Goal: Task Accomplishment & Management: Complete application form

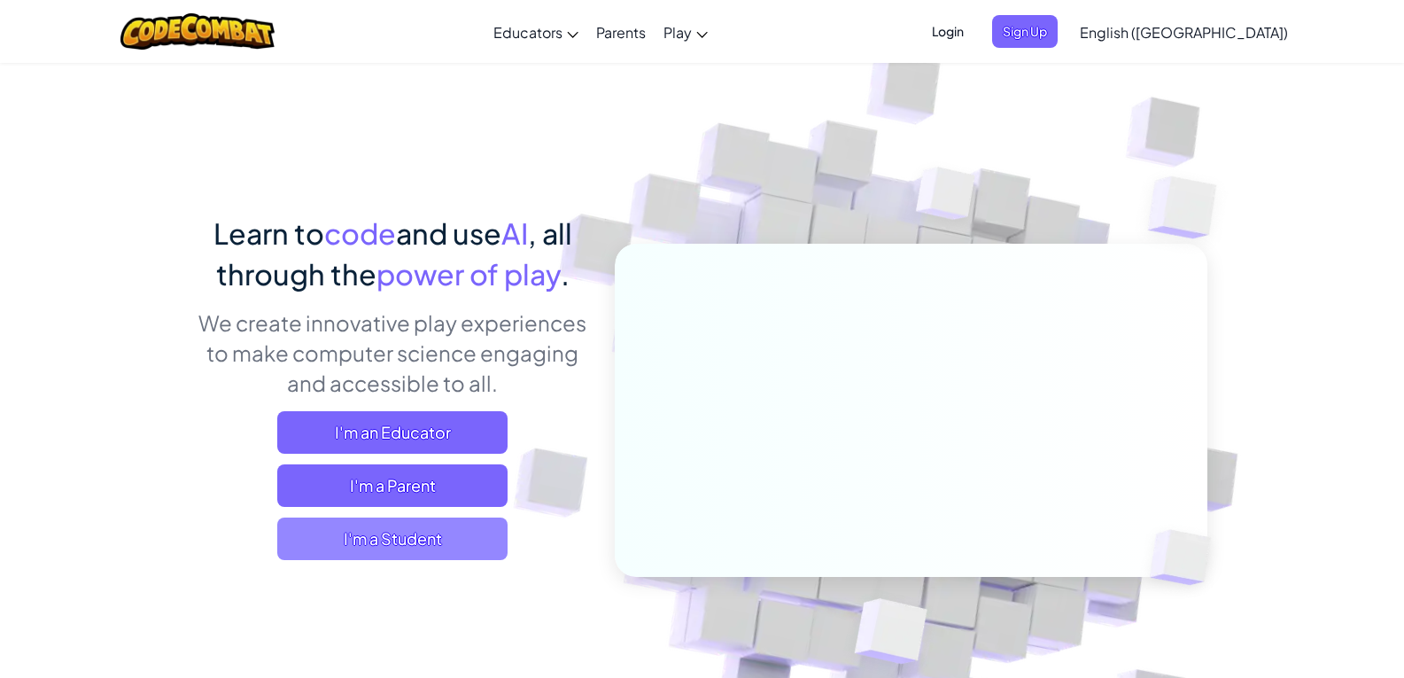
click at [449, 540] on span "I'm a Student" at bounding box center [392, 538] width 230 height 43
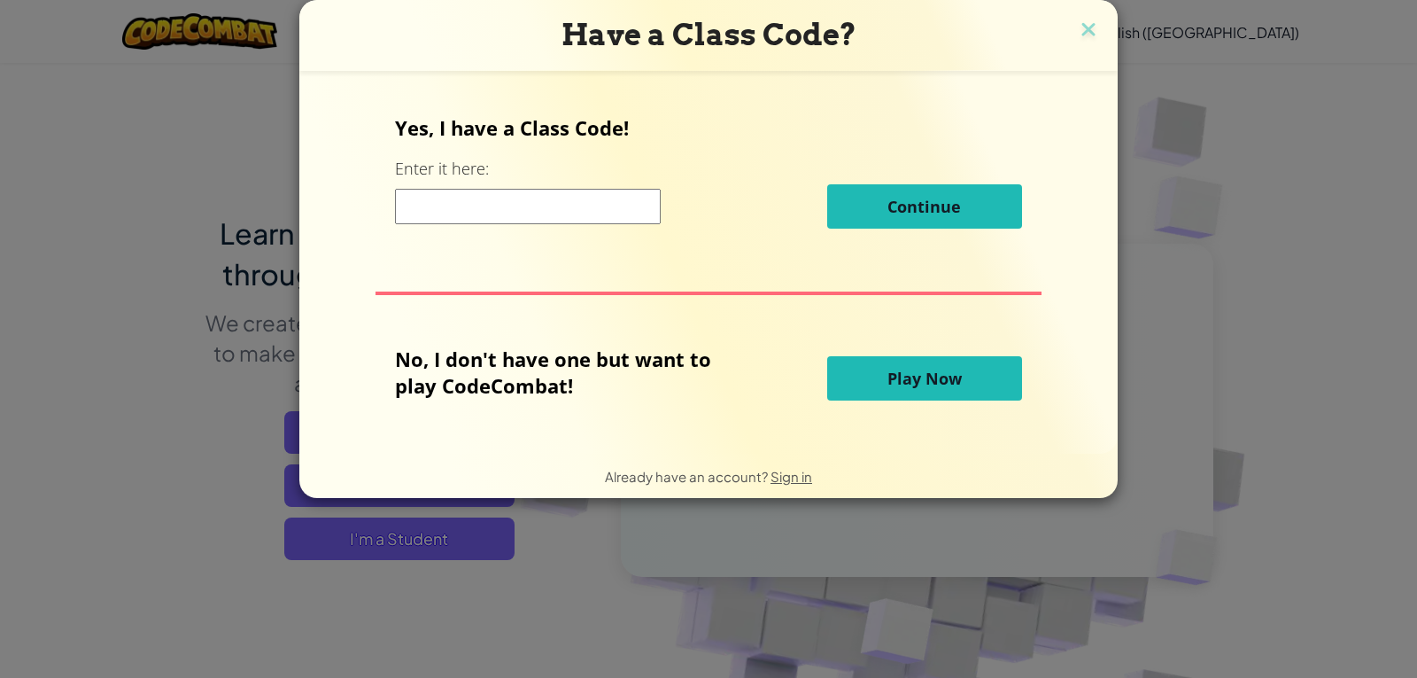
click at [435, 211] on input at bounding box center [528, 206] width 266 height 35
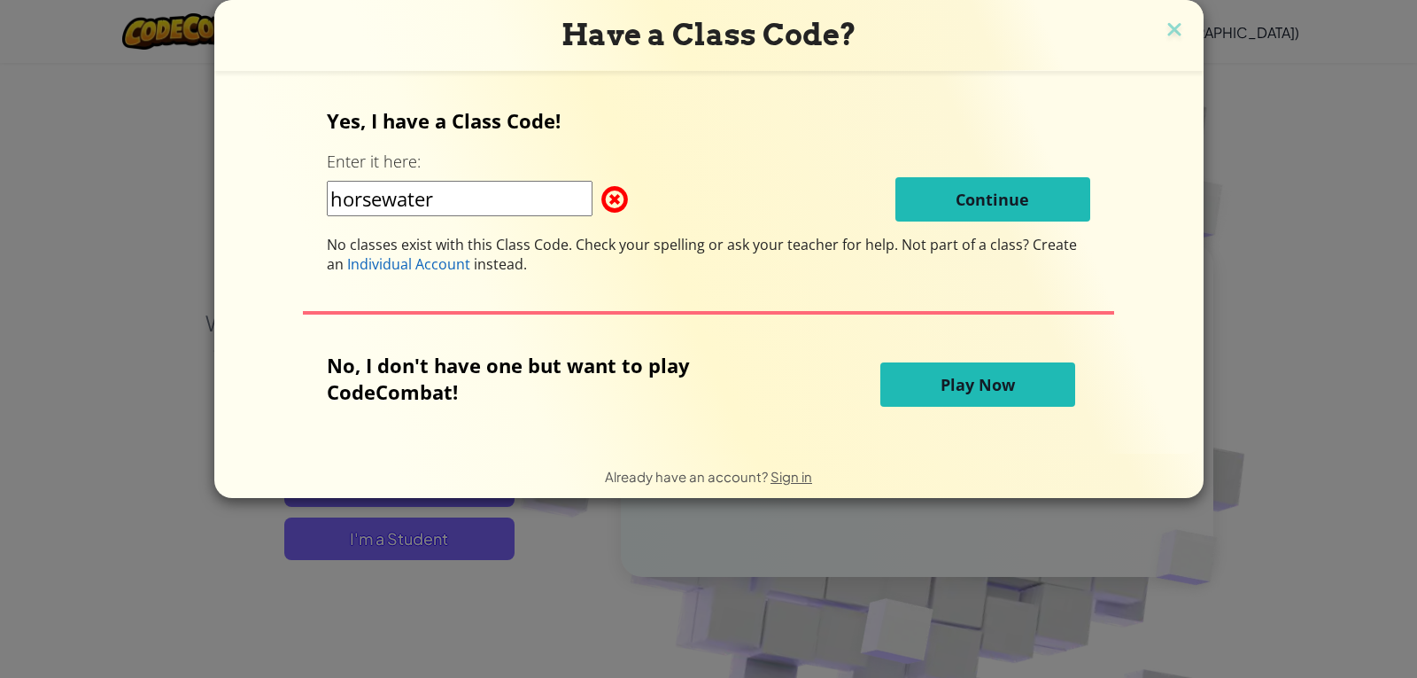
type input "HorseWaterMore"
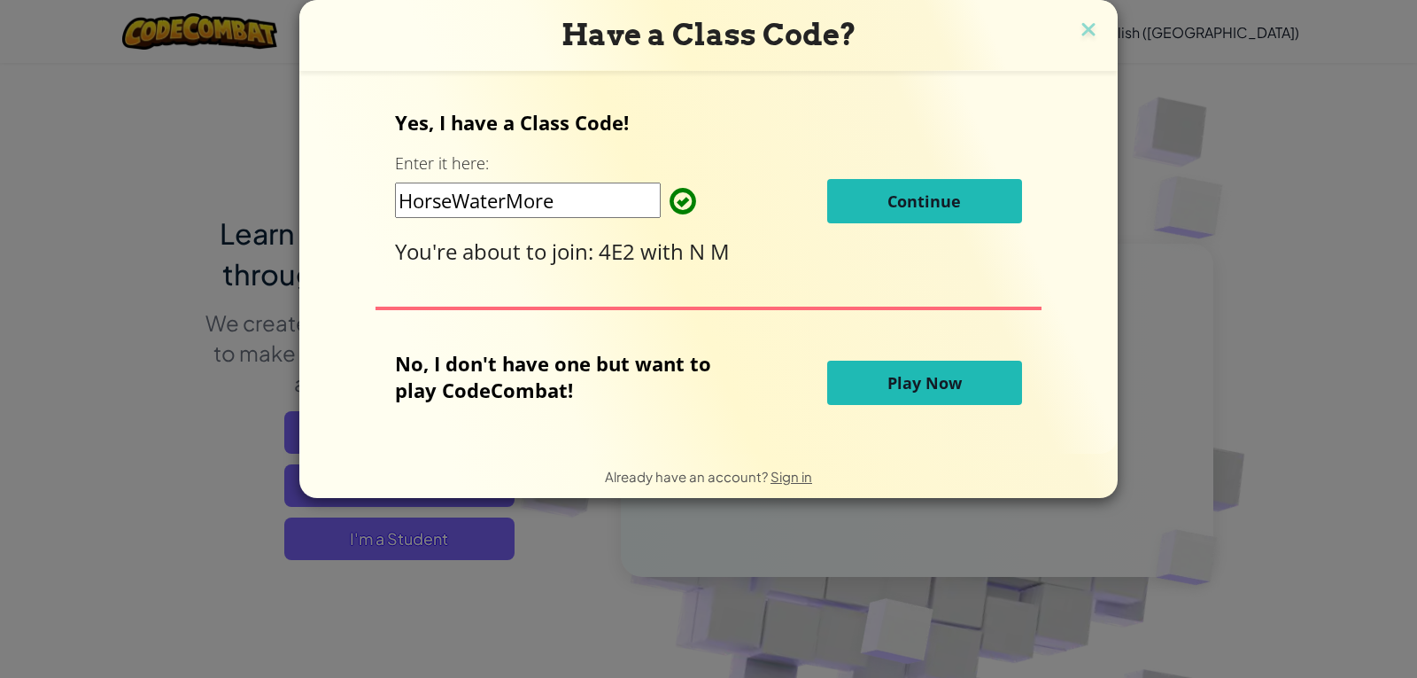
click at [995, 190] on button "Continue" at bounding box center [924, 201] width 195 height 44
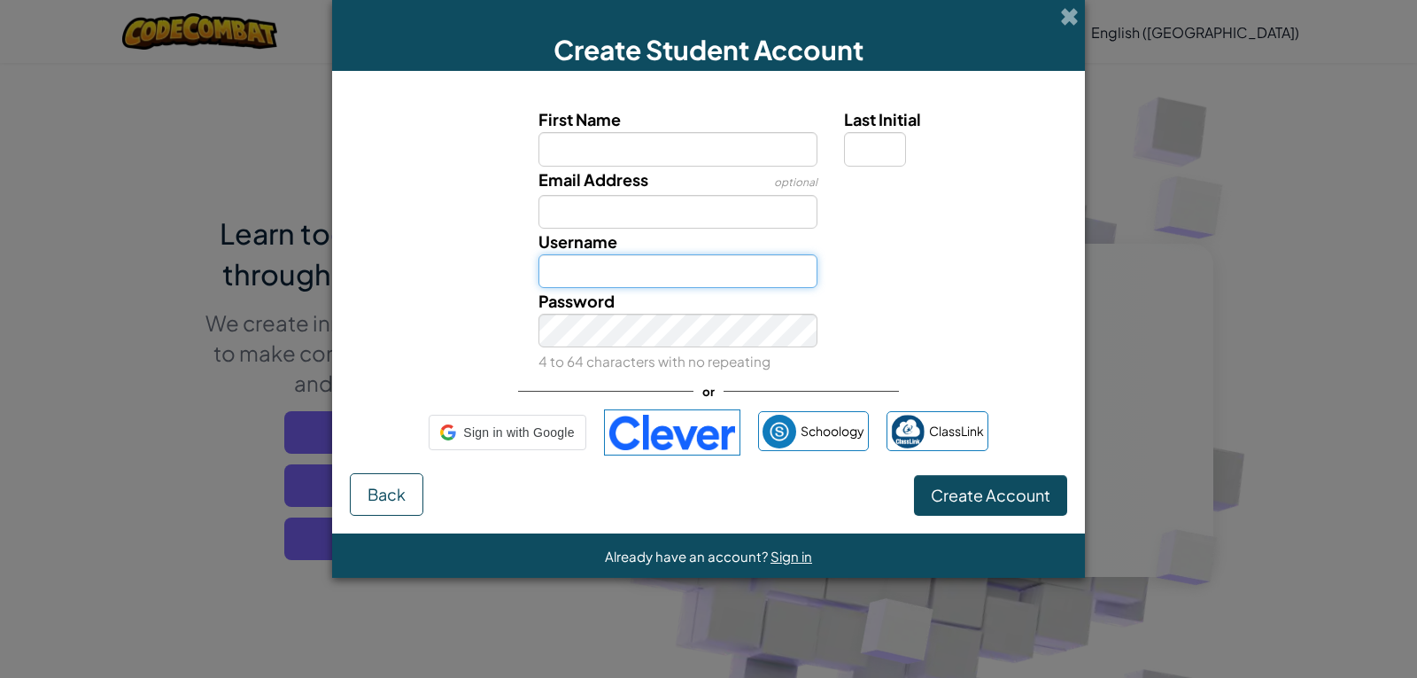
type input "RaanzRR"
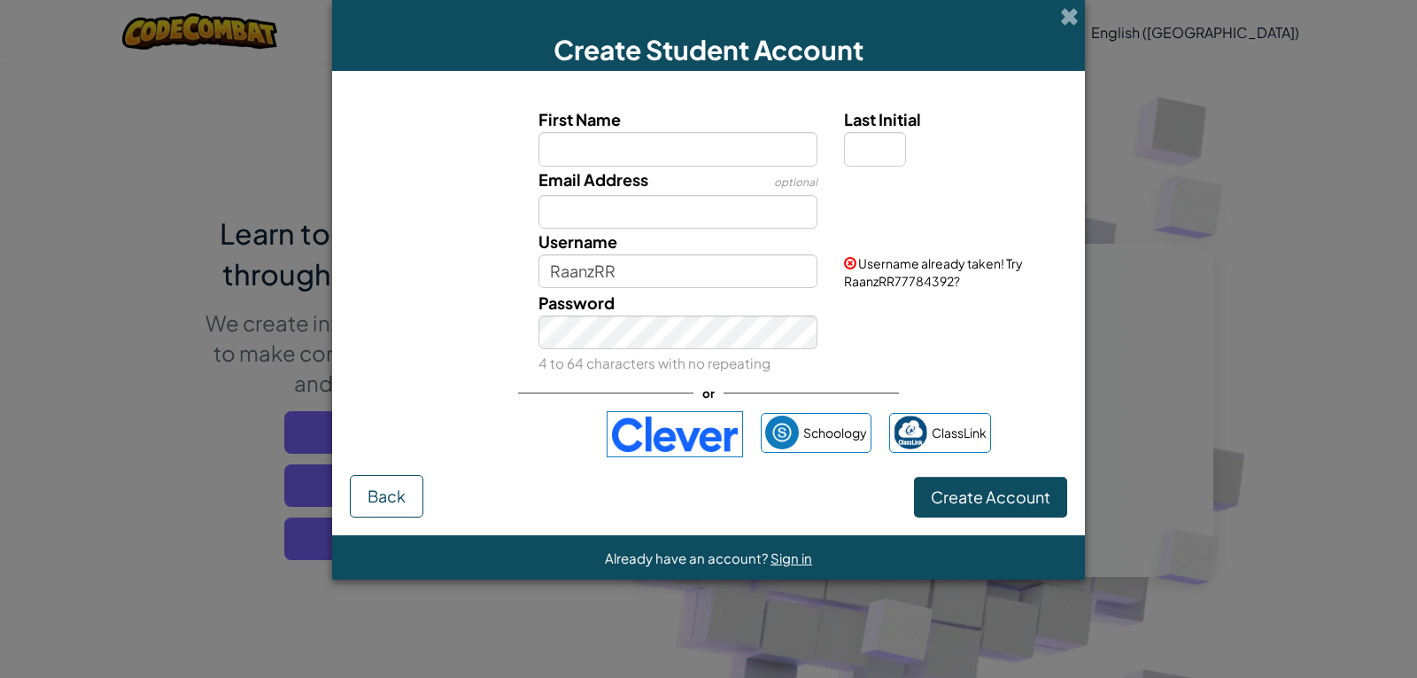
click at [572, 150] on input "First Name" at bounding box center [679, 149] width 280 height 34
type input "y"
click at [615, 159] on input "Yusra" at bounding box center [679, 149] width 280 height 34
drag, startPoint x: 606, startPoint y: 158, endPoint x: 600, endPoint y: 146, distance: 13.1
click at [605, 157] on input "Yusra" at bounding box center [679, 149] width 280 height 34
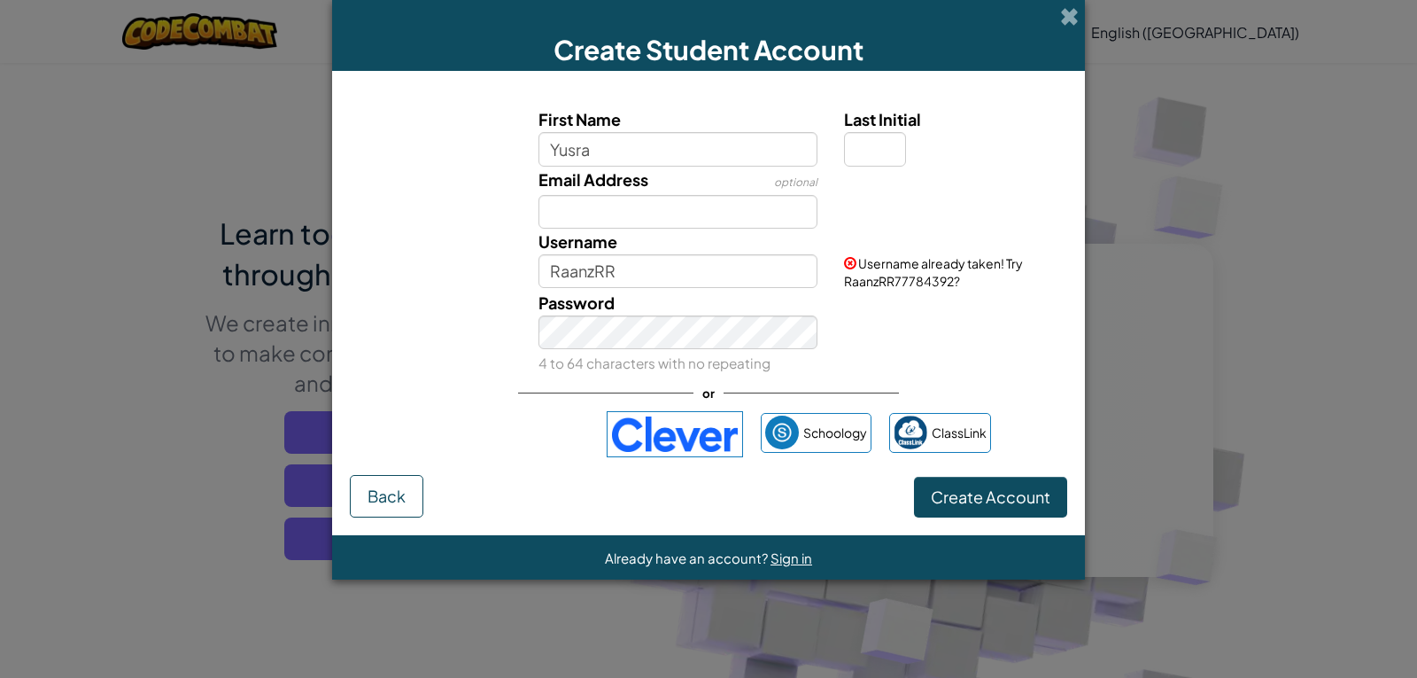
click at [599, 144] on input "Yusra" at bounding box center [679, 149] width 280 height 34
type input "Yusrah"
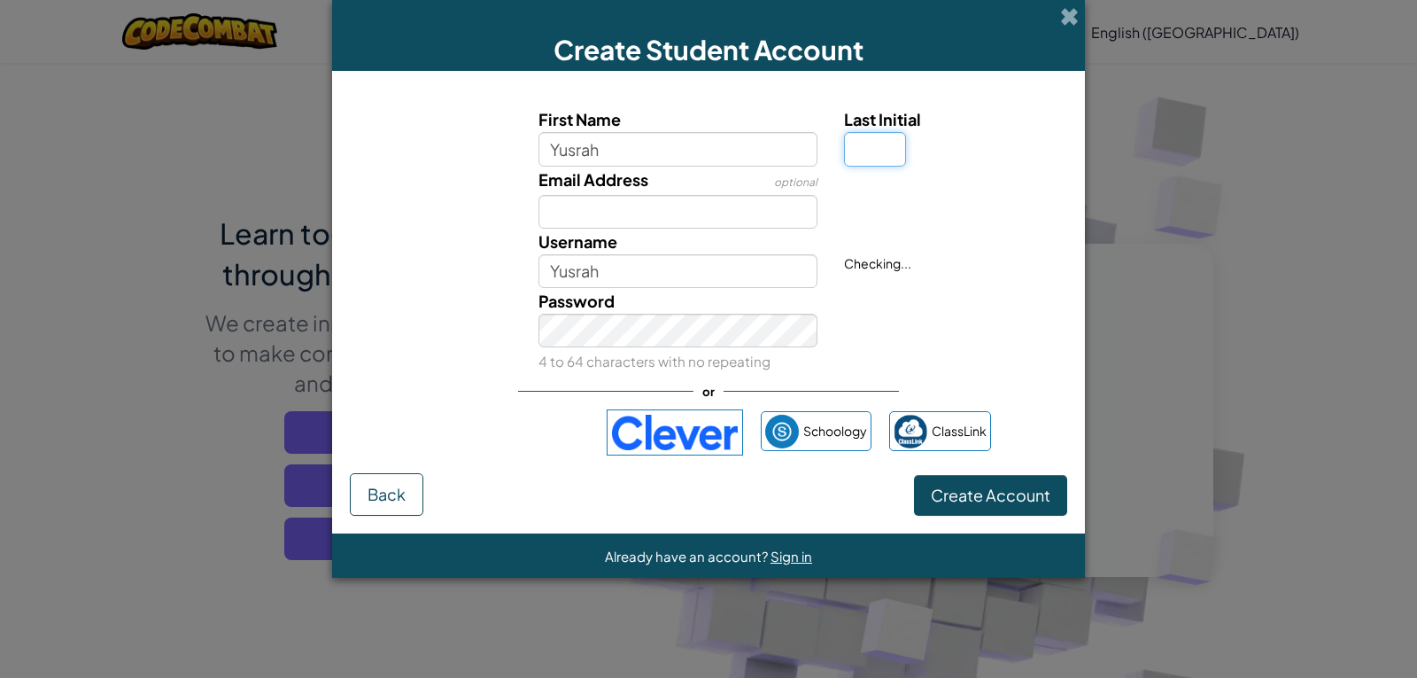
click at [890, 151] on input "Last Initial" at bounding box center [875, 149] width 62 height 34
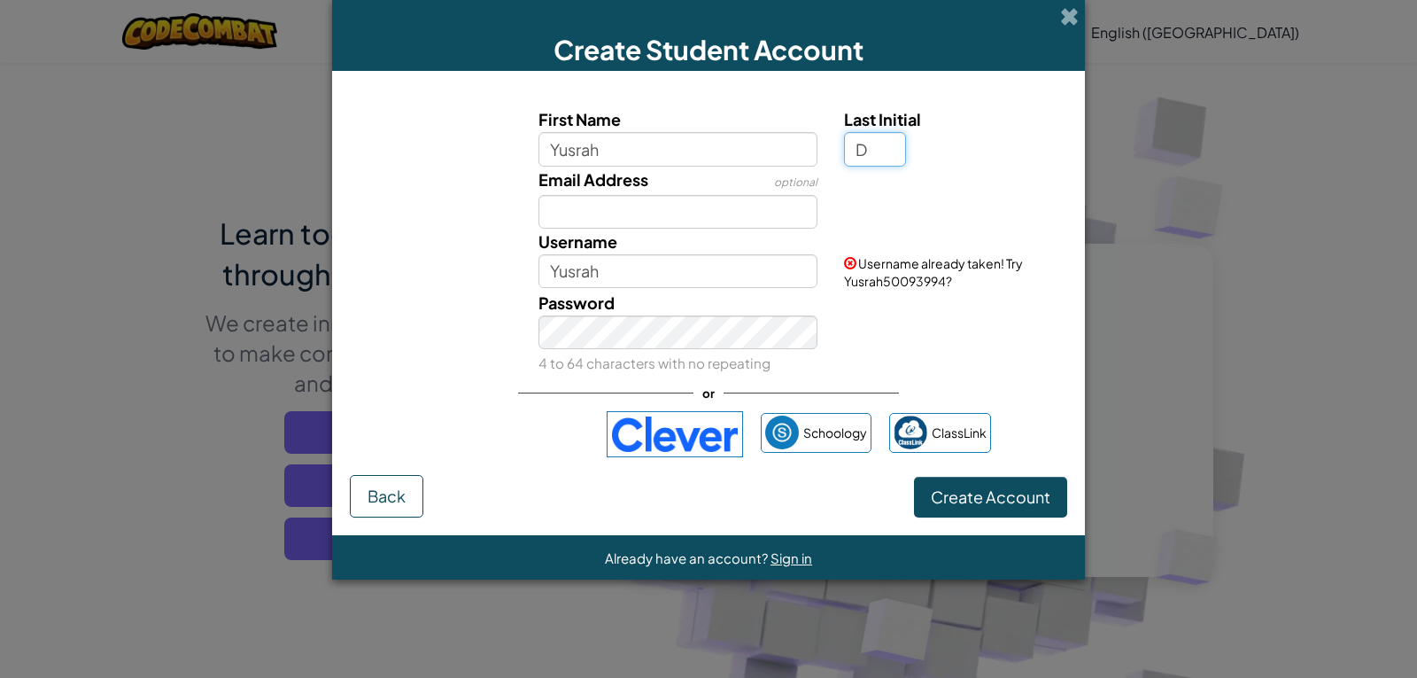
type input "D"
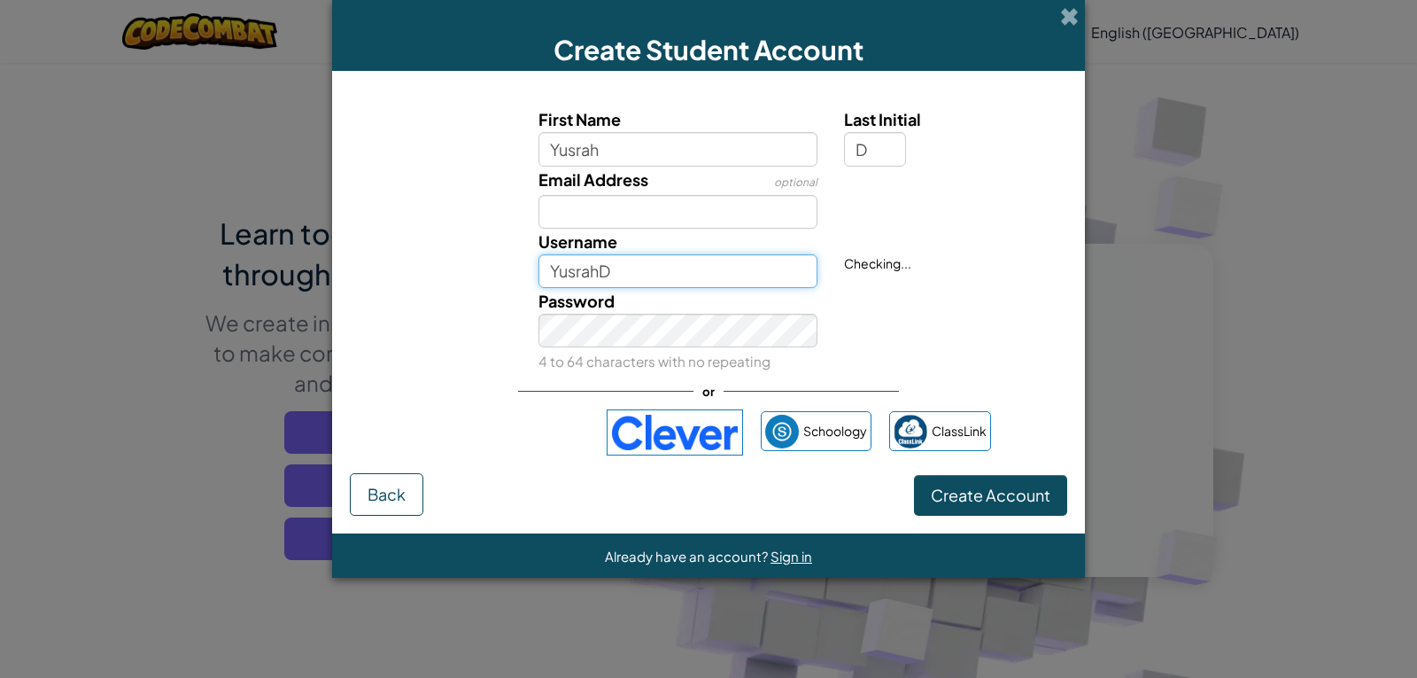
click at [633, 269] on input "YusrahD" at bounding box center [679, 271] width 280 height 34
click at [633, 270] on input "YusrahD" at bounding box center [679, 271] width 280 height 34
click at [630, 267] on input "YusrahD" at bounding box center [679, 271] width 280 height 34
click at [667, 265] on input "YusrahD123" at bounding box center [679, 271] width 280 height 34
click at [656, 262] on input "YusrahD123" at bounding box center [679, 271] width 280 height 34
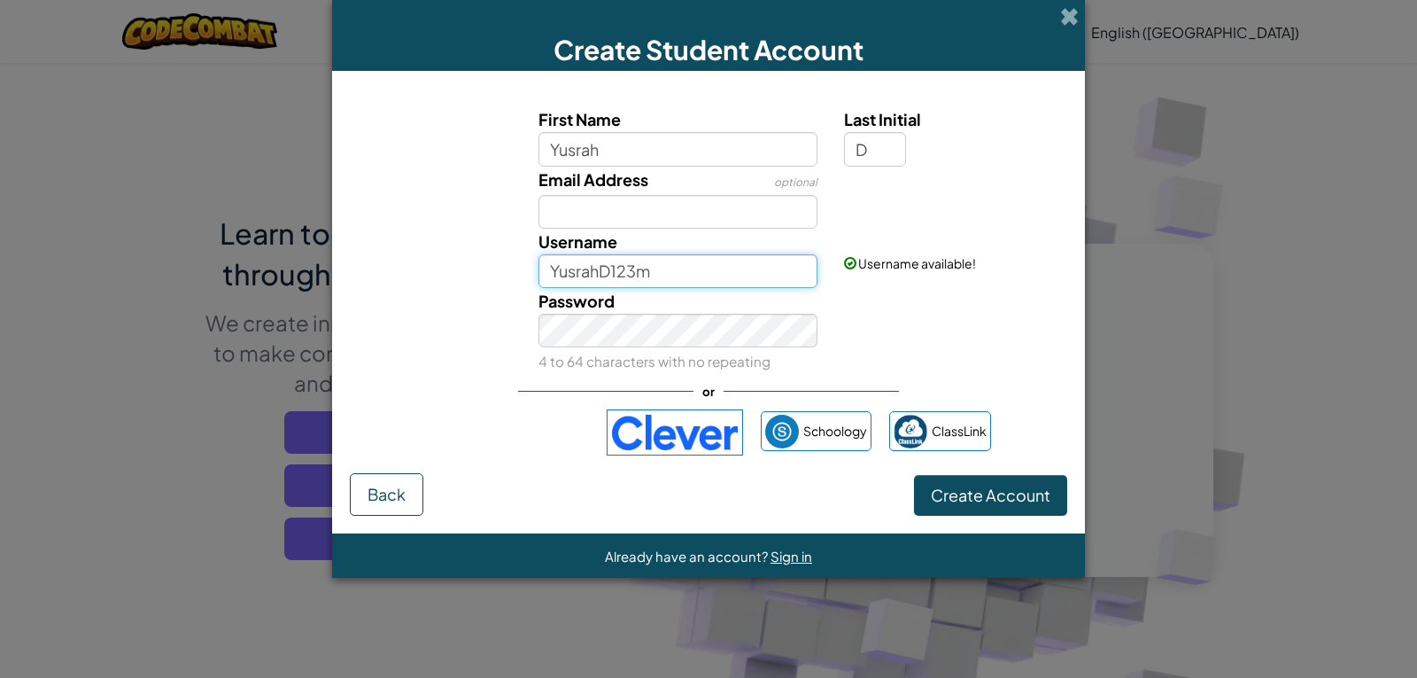
type input "YusrahD123"
click at [1045, 484] on button "Create Account" at bounding box center [990, 495] width 153 height 41
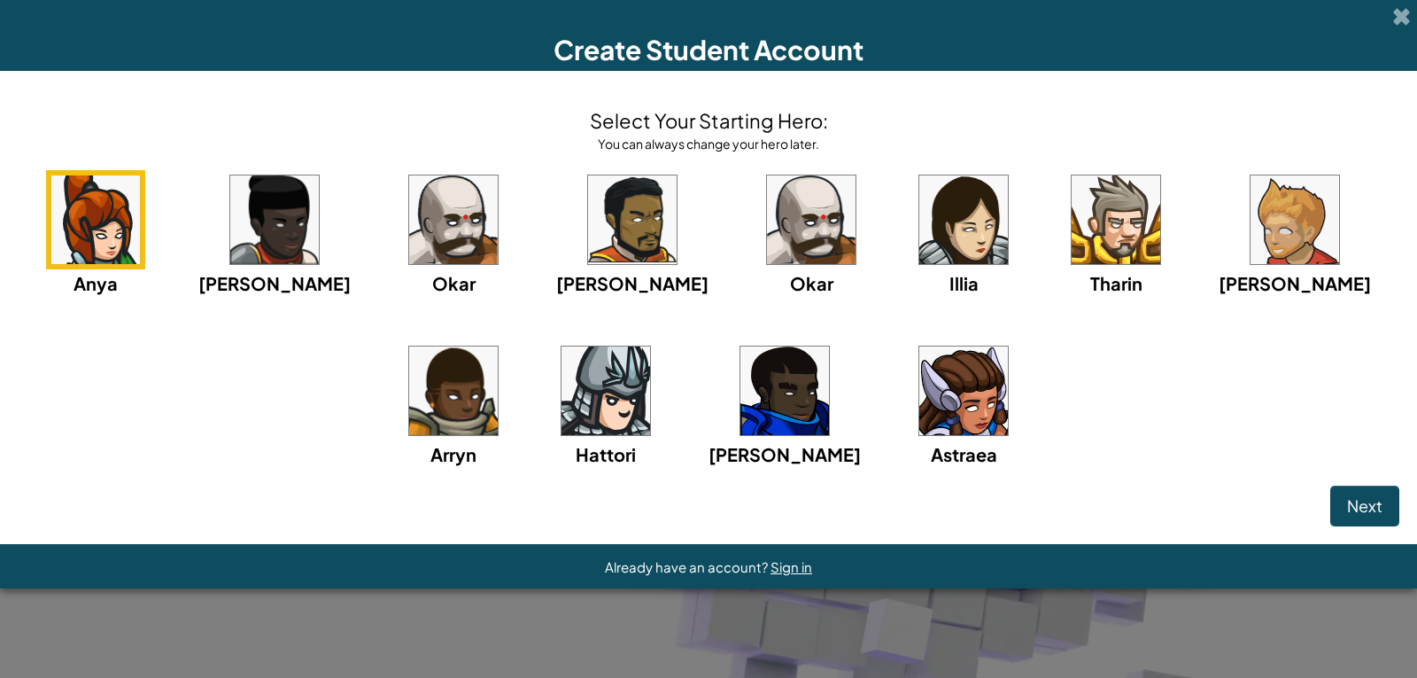
click at [920, 415] on img at bounding box center [964, 390] width 89 height 89
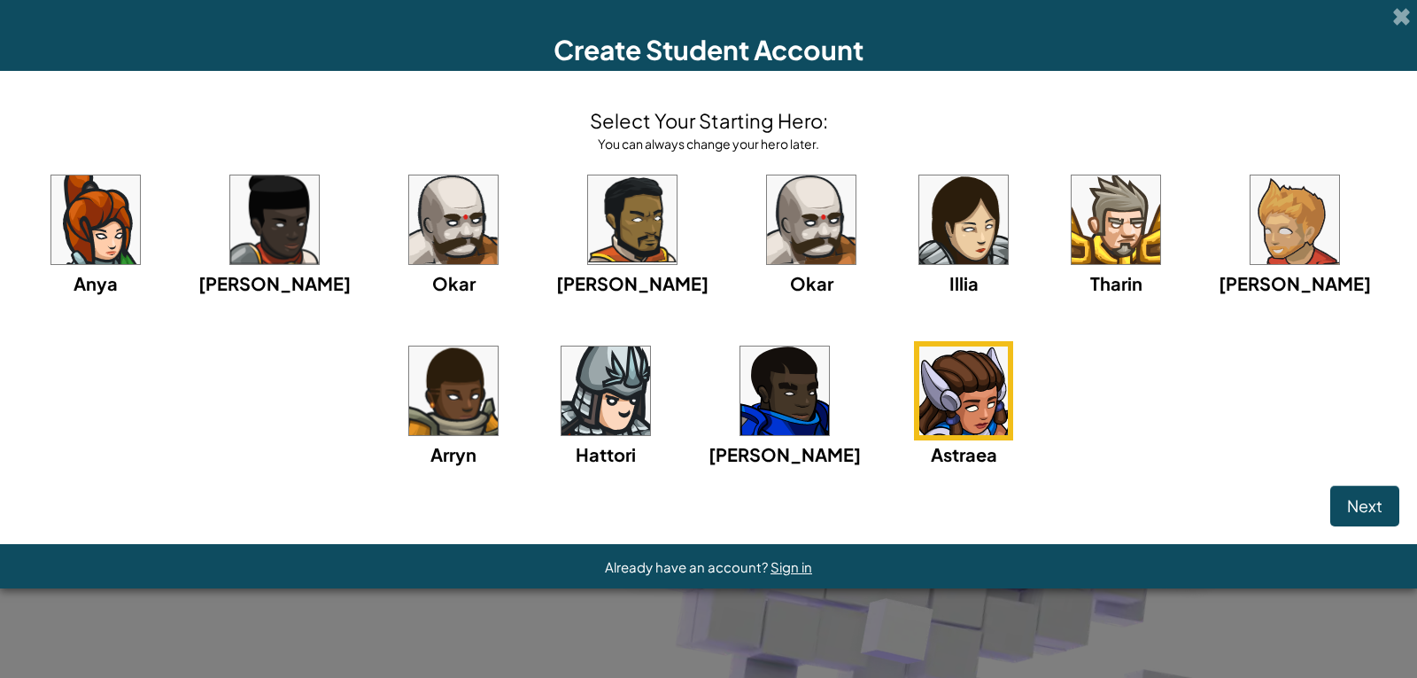
click at [920, 230] on img at bounding box center [964, 219] width 89 height 89
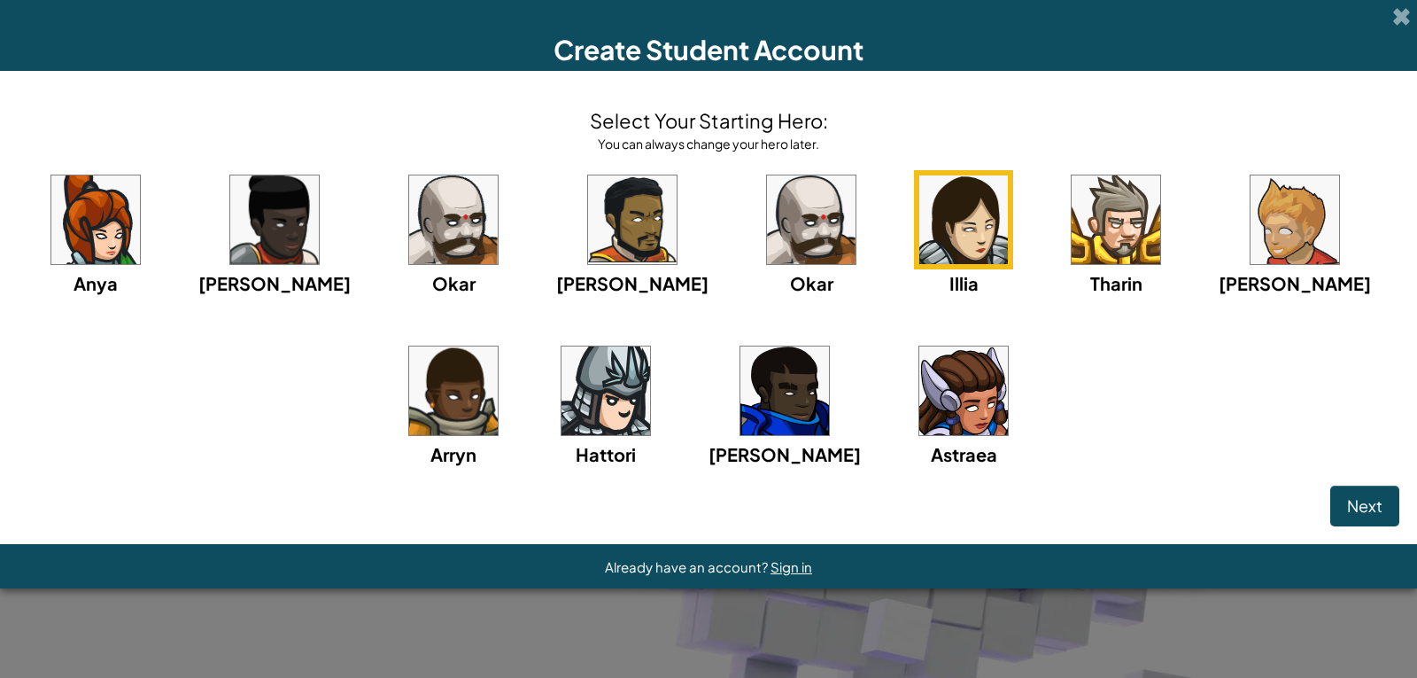
click at [920, 430] on img at bounding box center [964, 390] width 89 height 89
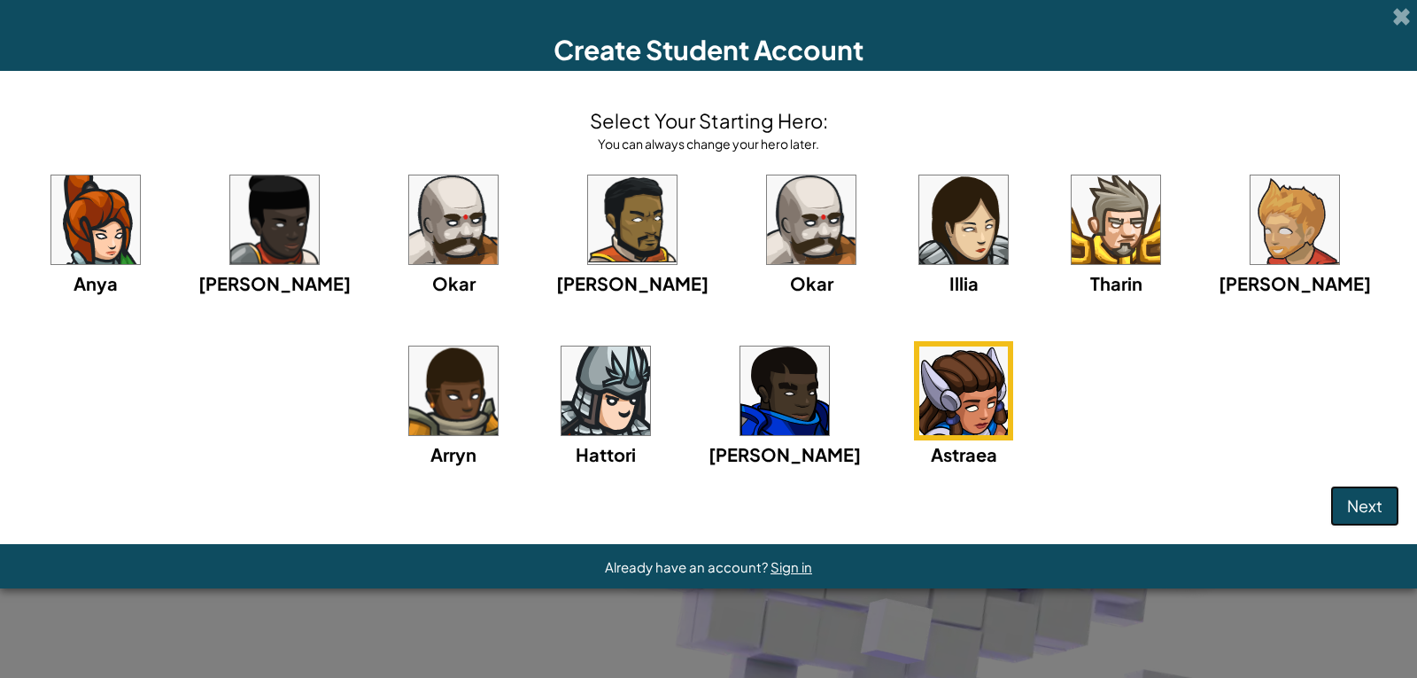
click at [1362, 495] on button "Next" at bounding box center [1365, 505] width 69 height 41
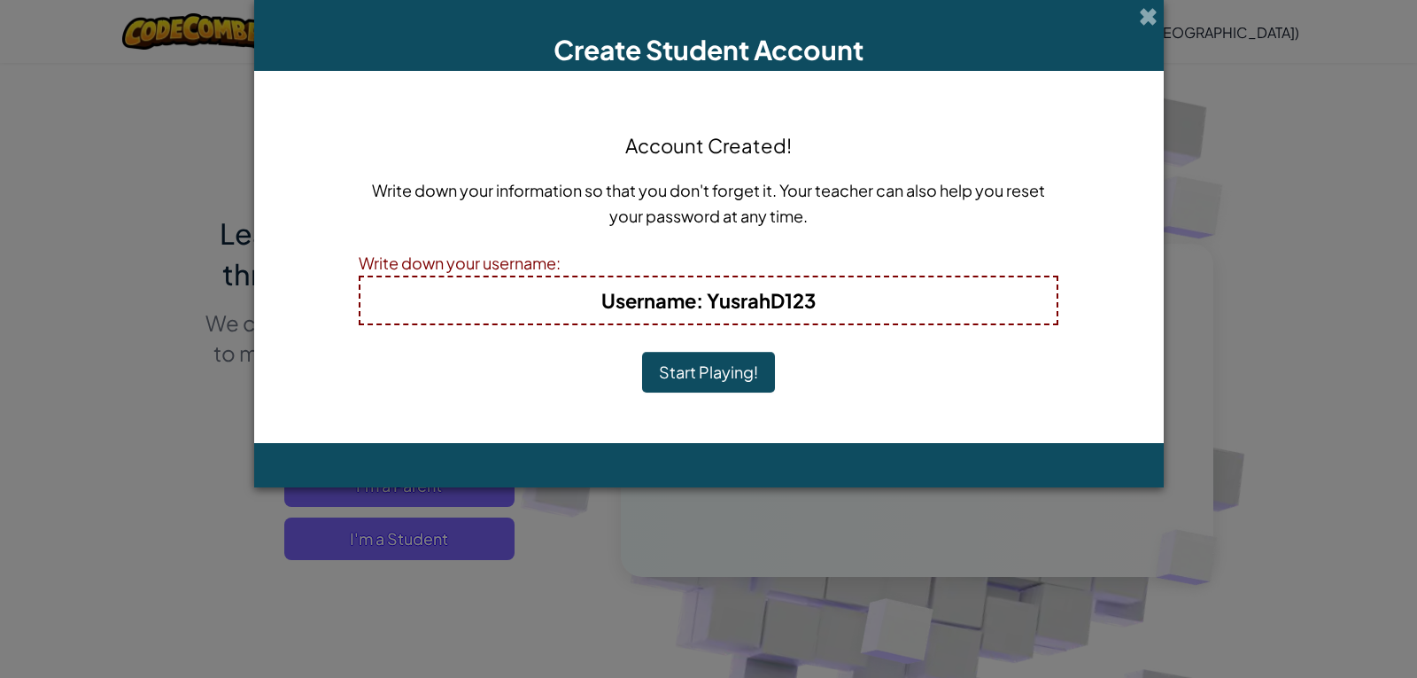
click at [743, 356] on button "Start Playing!" at bounding box center [708, 372] width 133 height 41
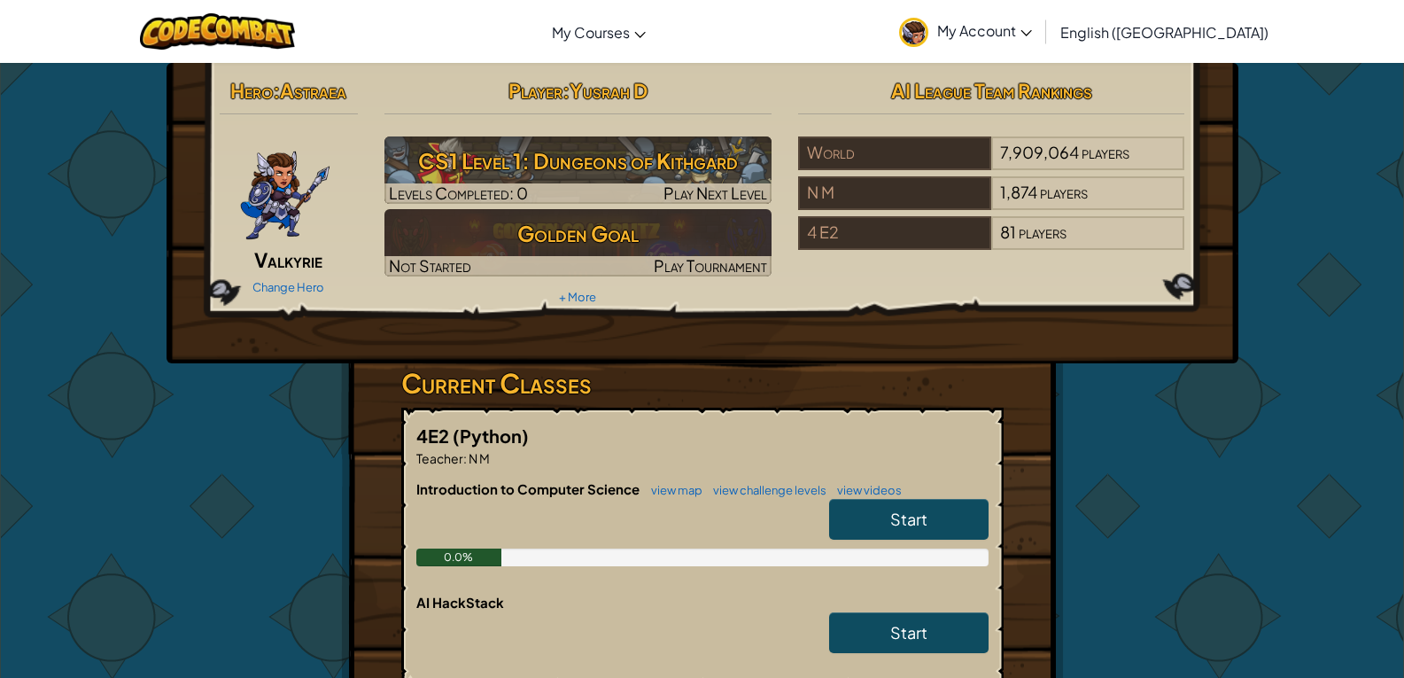
click at [1032, 30] on icon at bounding box center [1027, 33] width 12 height 6
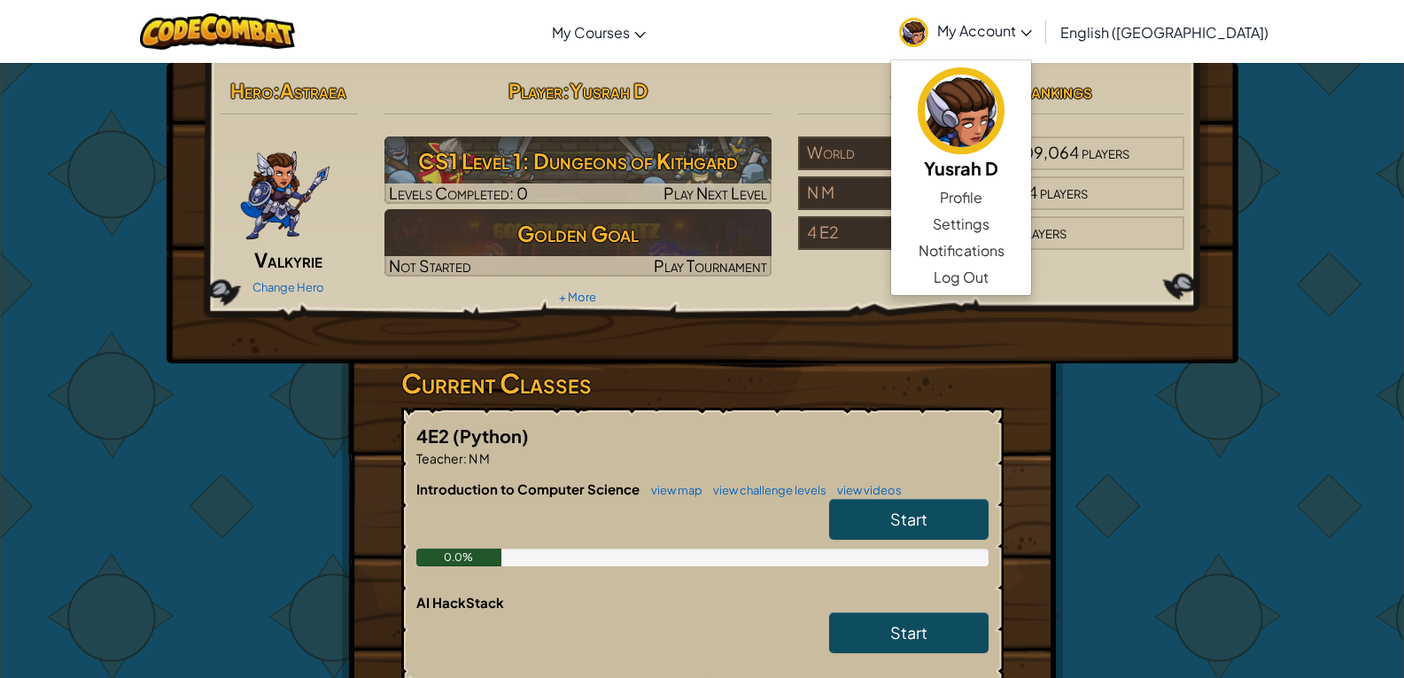
drag, startPoint x: 1241, startPoint y: 553, endPoint x: 1234, endPoint y: 505, distance: 48.4
click at [1245, 545] on div "Hero : Astraea Valkyrie Change Hero Player : Yusrah D CS1 Level 1: Dungeons of …" at bounding box center [702, 502] width 1404 height 881
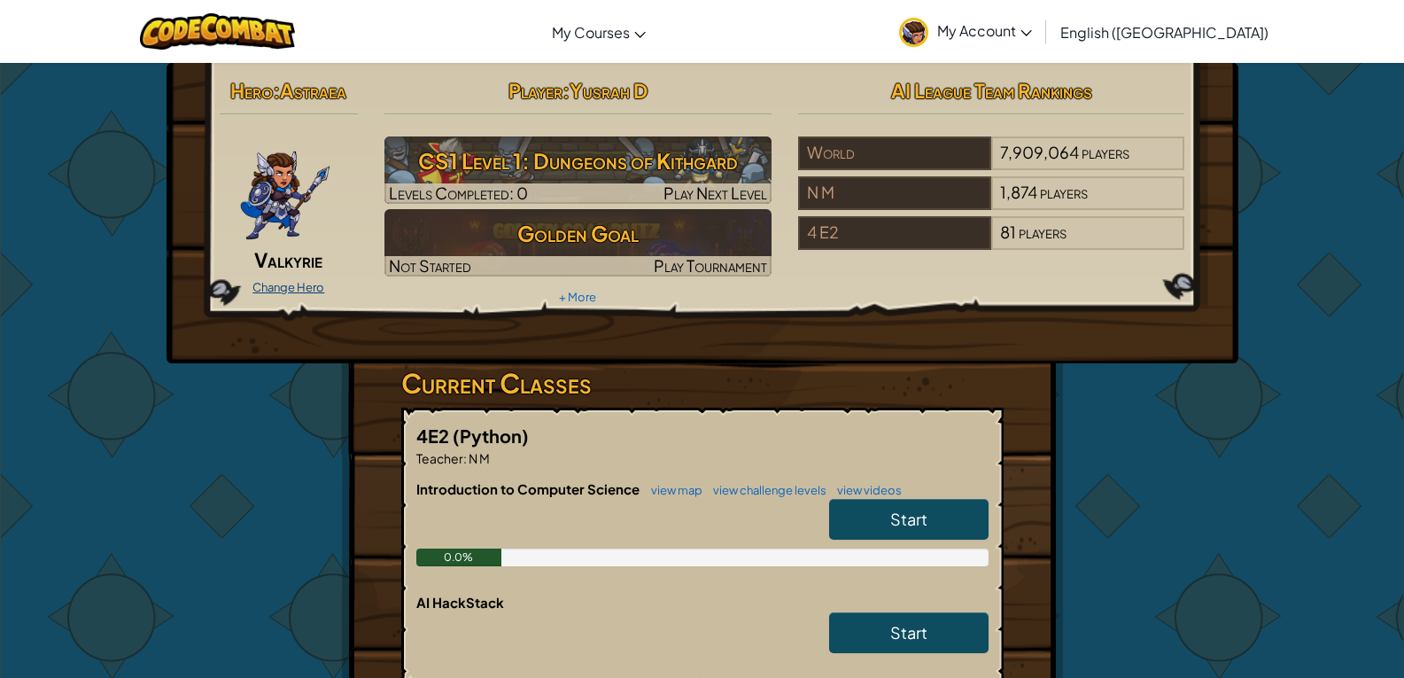
click at [283, 288] on link "Change Hero" at bounding box center [288, 287] width 72 height 14
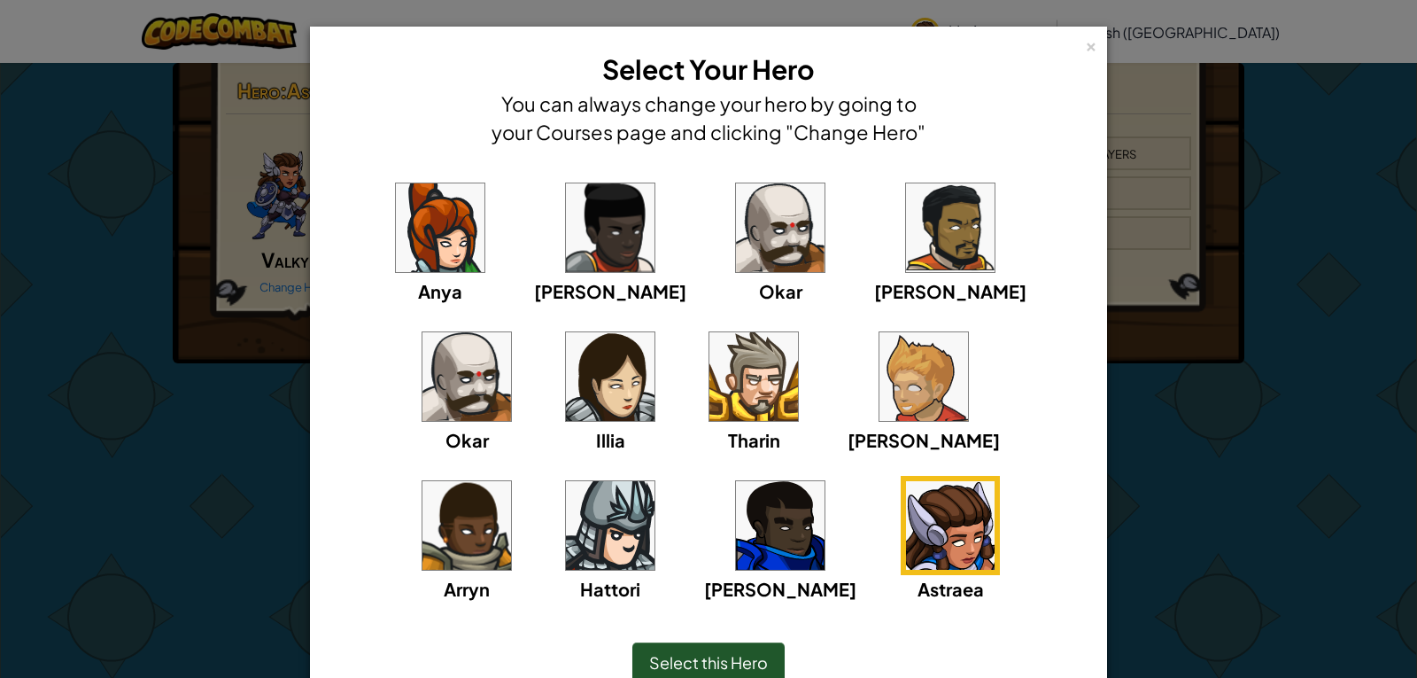
click at [713, 648] on div "Select this Hero" at bounding box center [709, 662] width 152 height 41
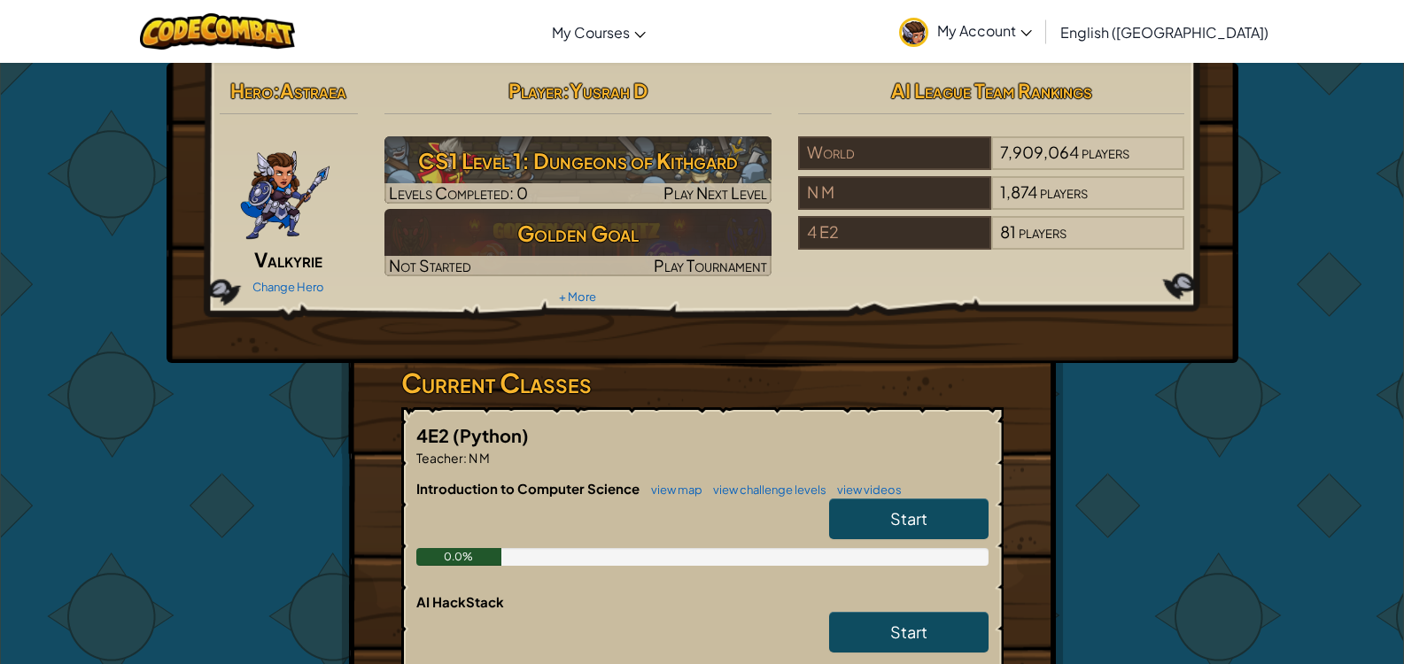
click at [888, 528] on link "Start" at bounding box center [908, 519] width 159 height 41
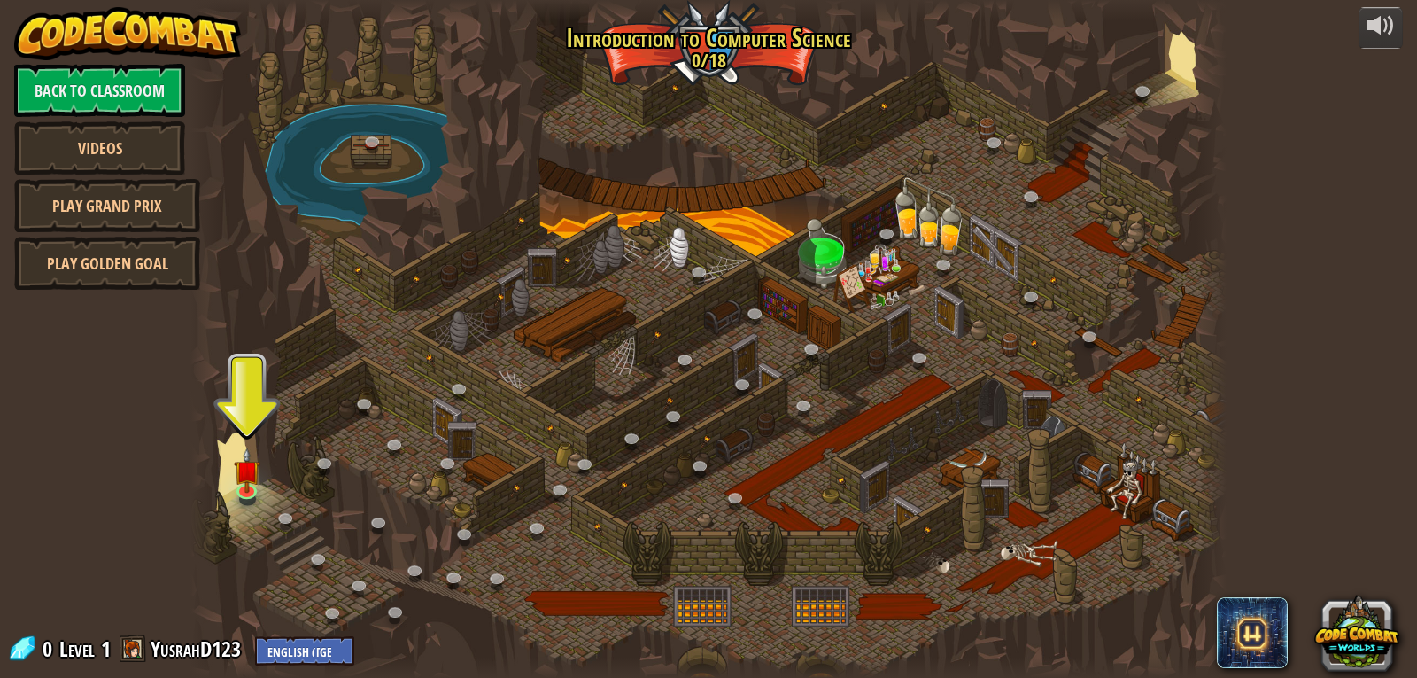
click at [244, 418] on div at bounding box center [708, 339] width 1036 height 678
click at [244, 415] on div at bounding box center [708, 339] width 1036 height 678
click at [248, 410] on div at bounding box center [708, 339] width 1036 height 678
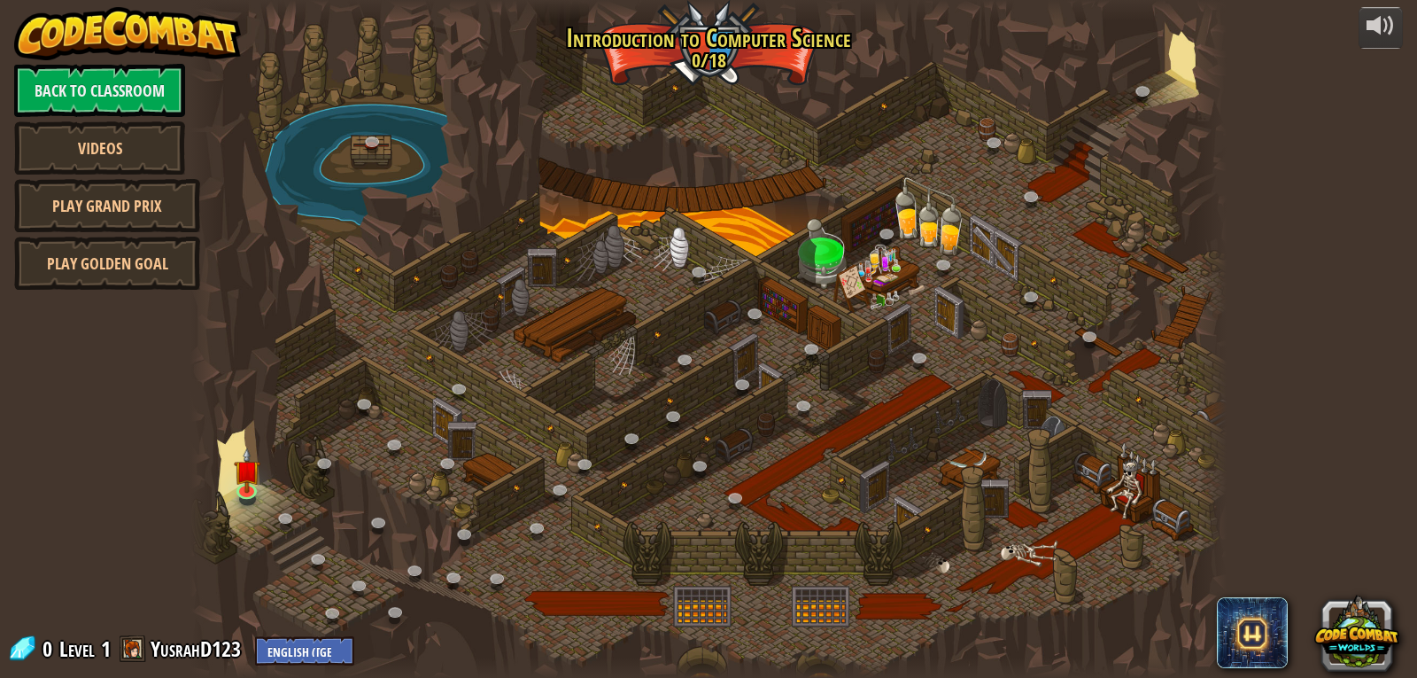
click at [248, 410] on div at bounding box center [708, 339] width 1036 height 678
click at [249, 407] on div at bounding box center [708, 339] width 1036 height 678
click at [251, 403] on div at bounding box center [708, 339] width 1036 height 678
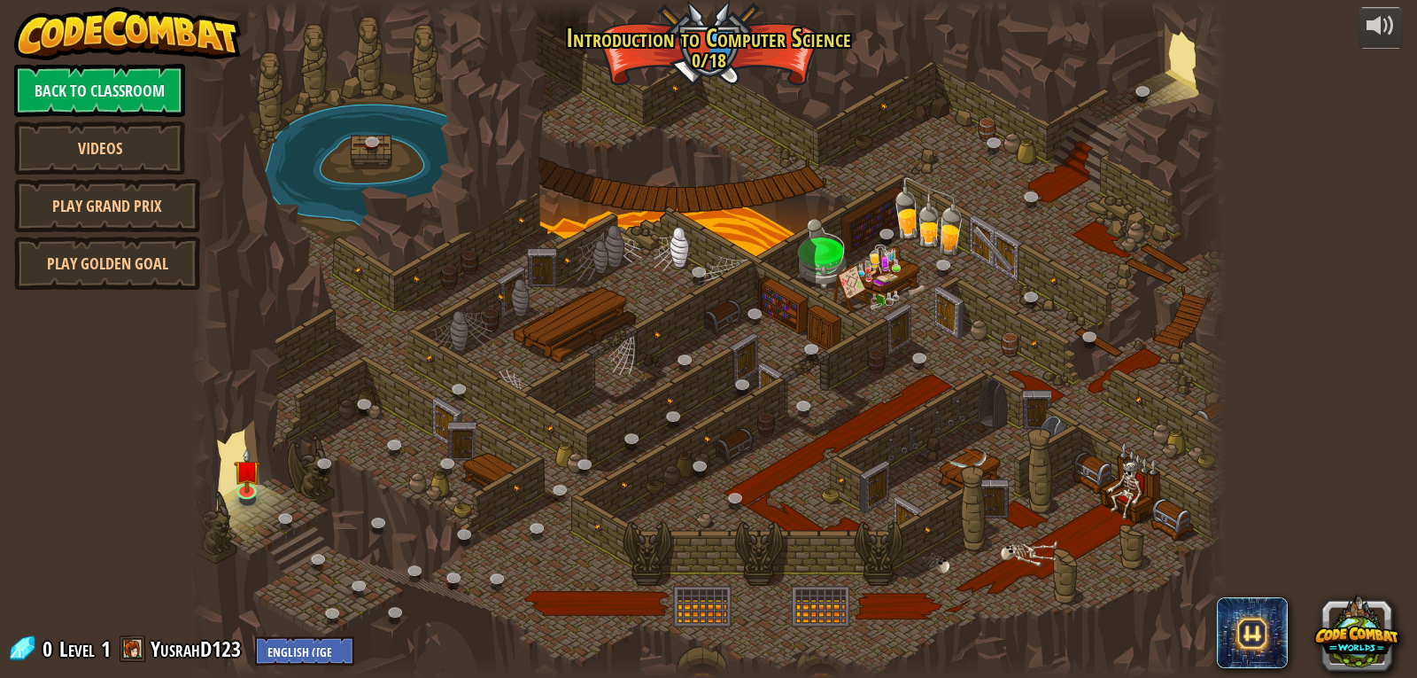
click at [251, 397] on div at bounding box center [708, 339] width 1036 height 678
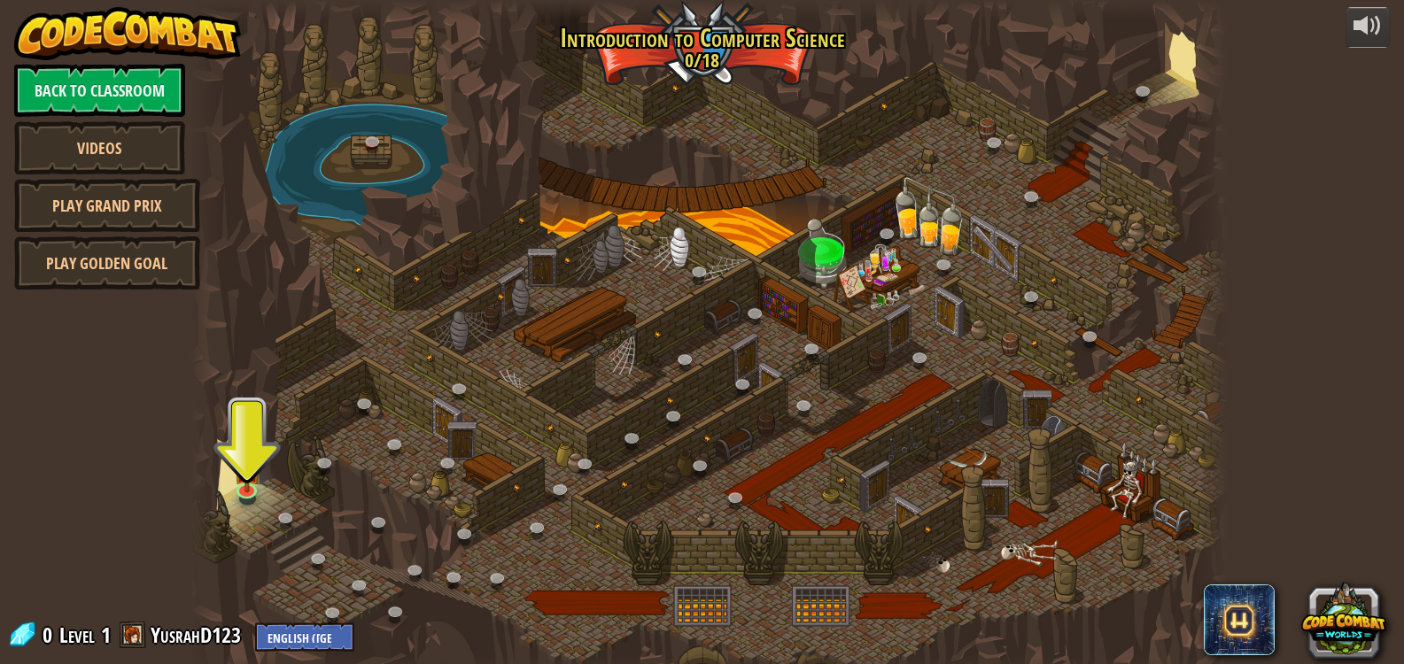
click at [251, 397] on div at bounding box center [708, 339] width 1036 height 678
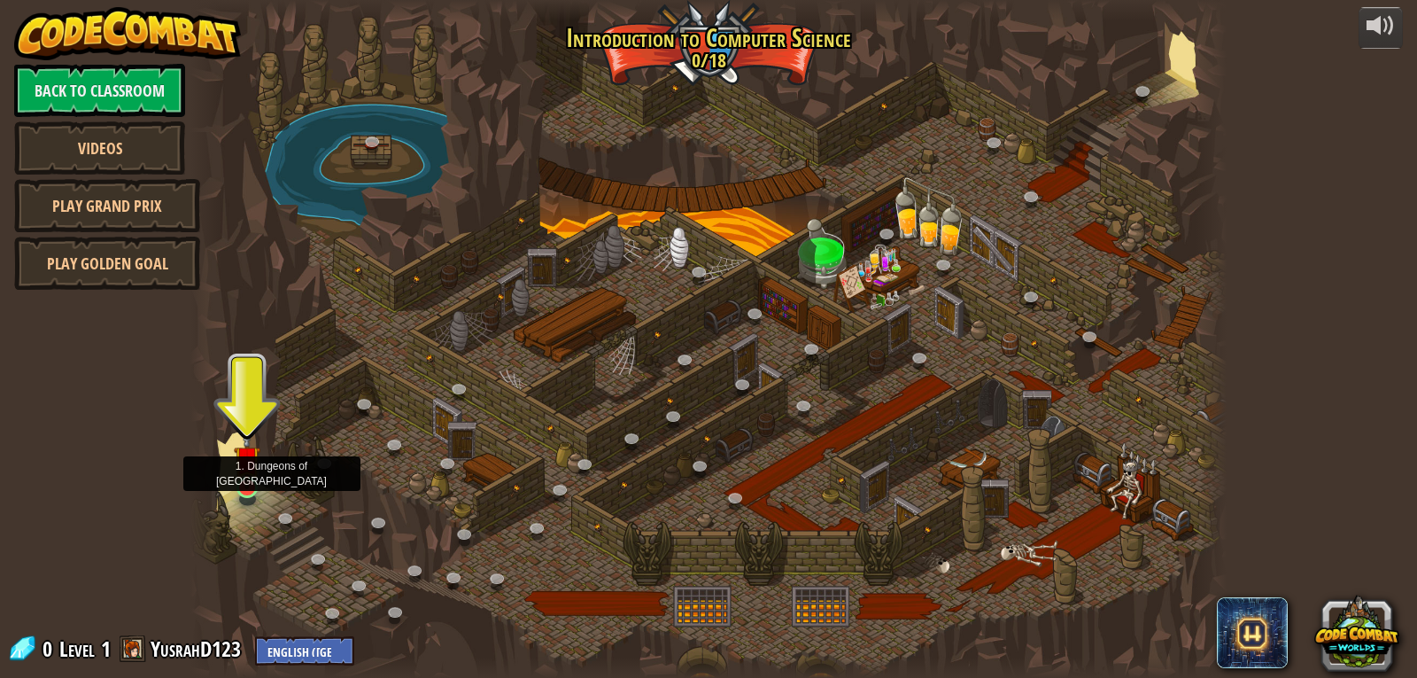
click at [248, 475] on img at bounding box center [247, 459] width 27 height 60
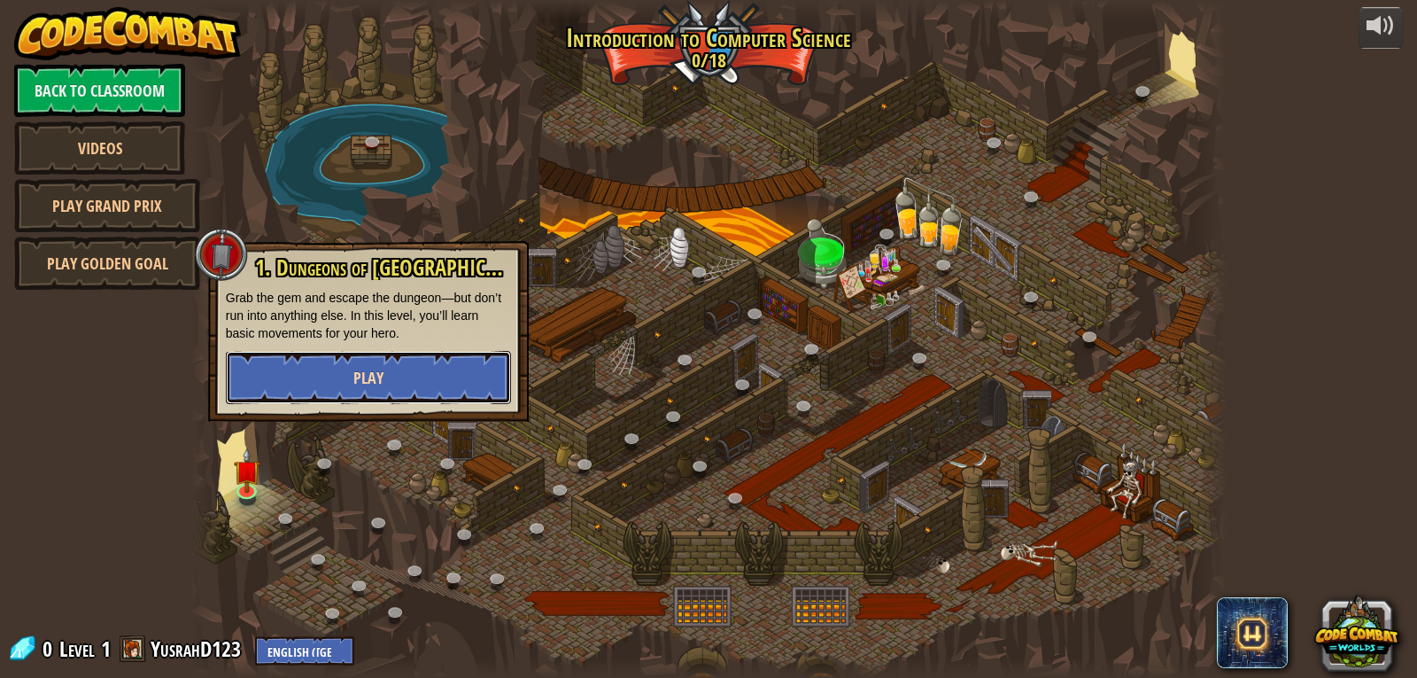
click at [431, 375] on button "Play" at bounding box center [368, 377] width 285 height 53
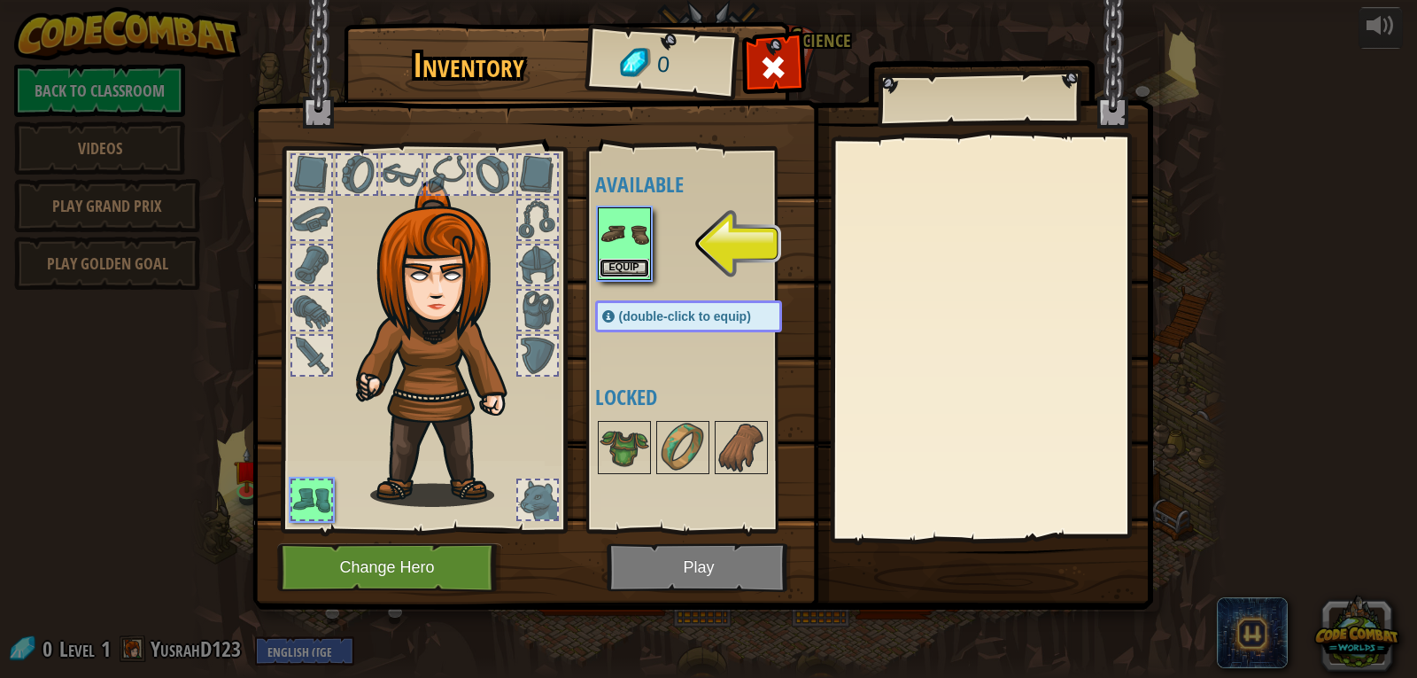
click at [629, 264] on button "Equip" at bounding box center [625, 268] width 50 height 19
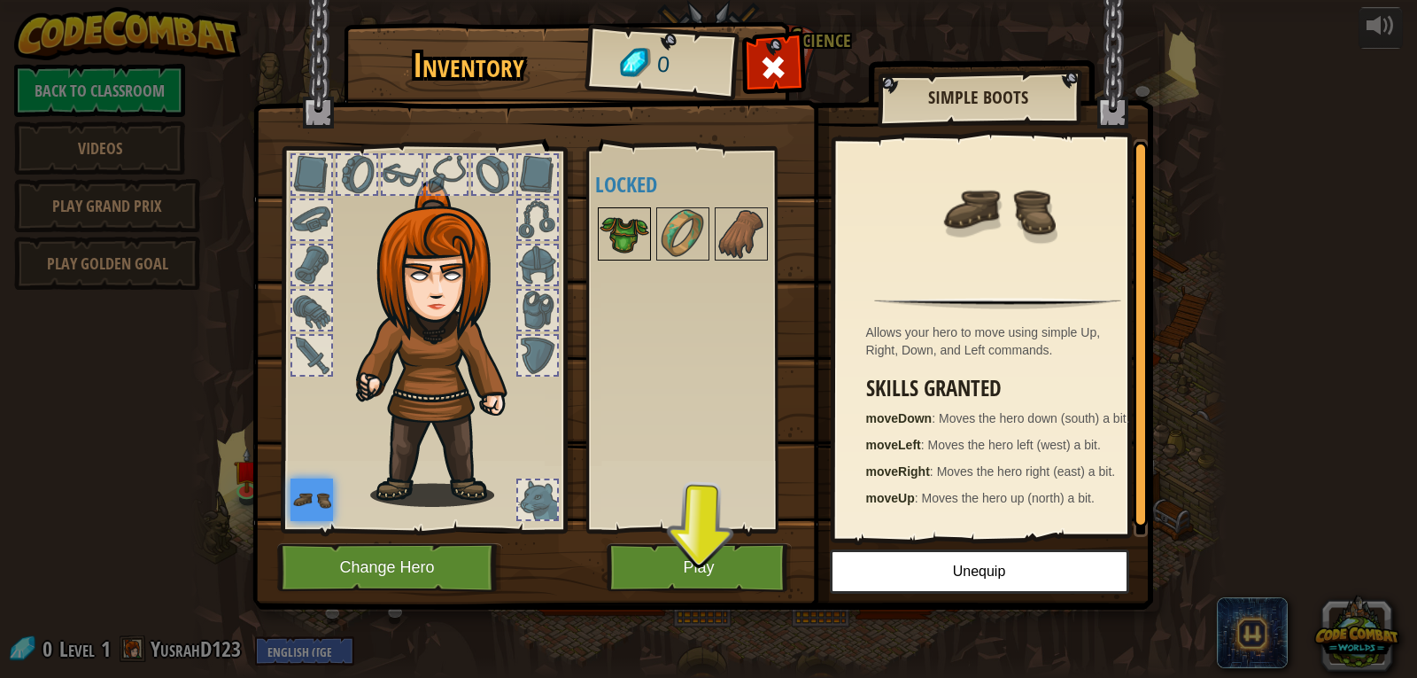
click at [634, 234] on img at bounding box center [625, 234] width 50 height 50
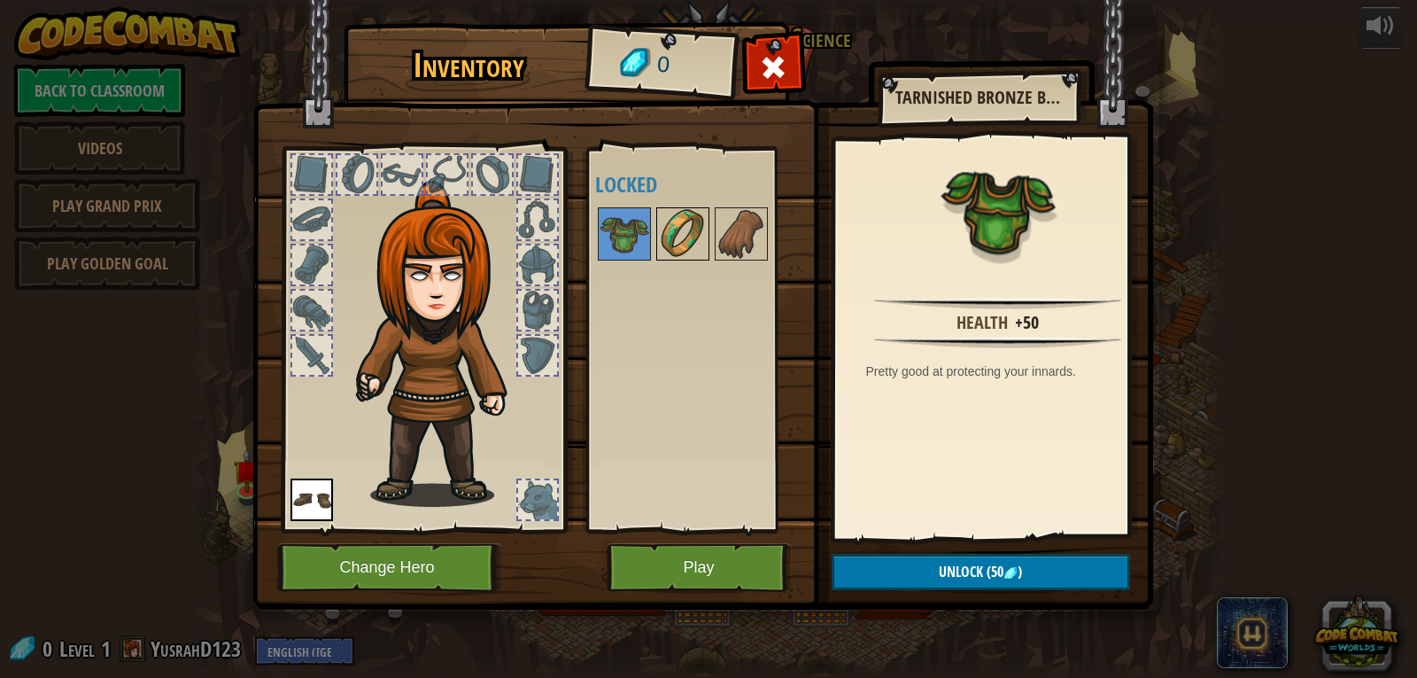
click at [688, 246] on img at bounding box center [683, 234] width 50 height 50
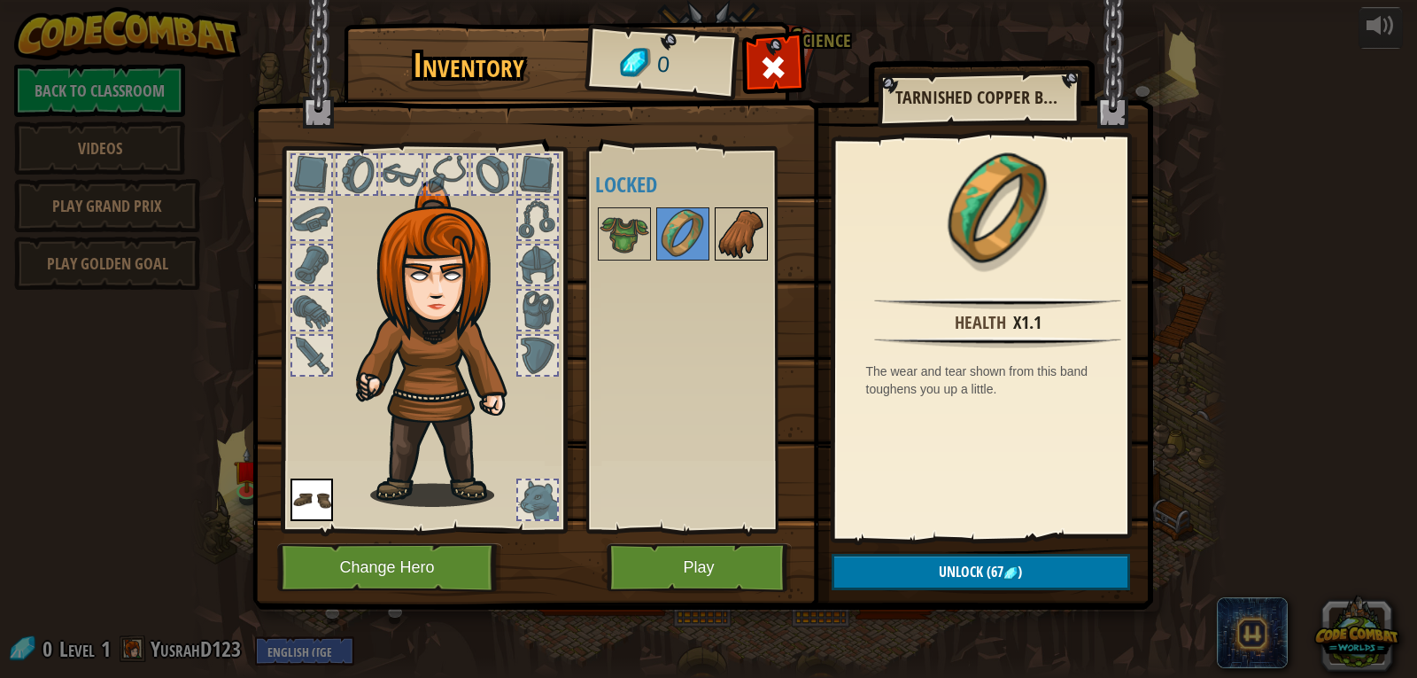
click at [764, 252] on img at bounding box center [742, 234] width 50 height 50
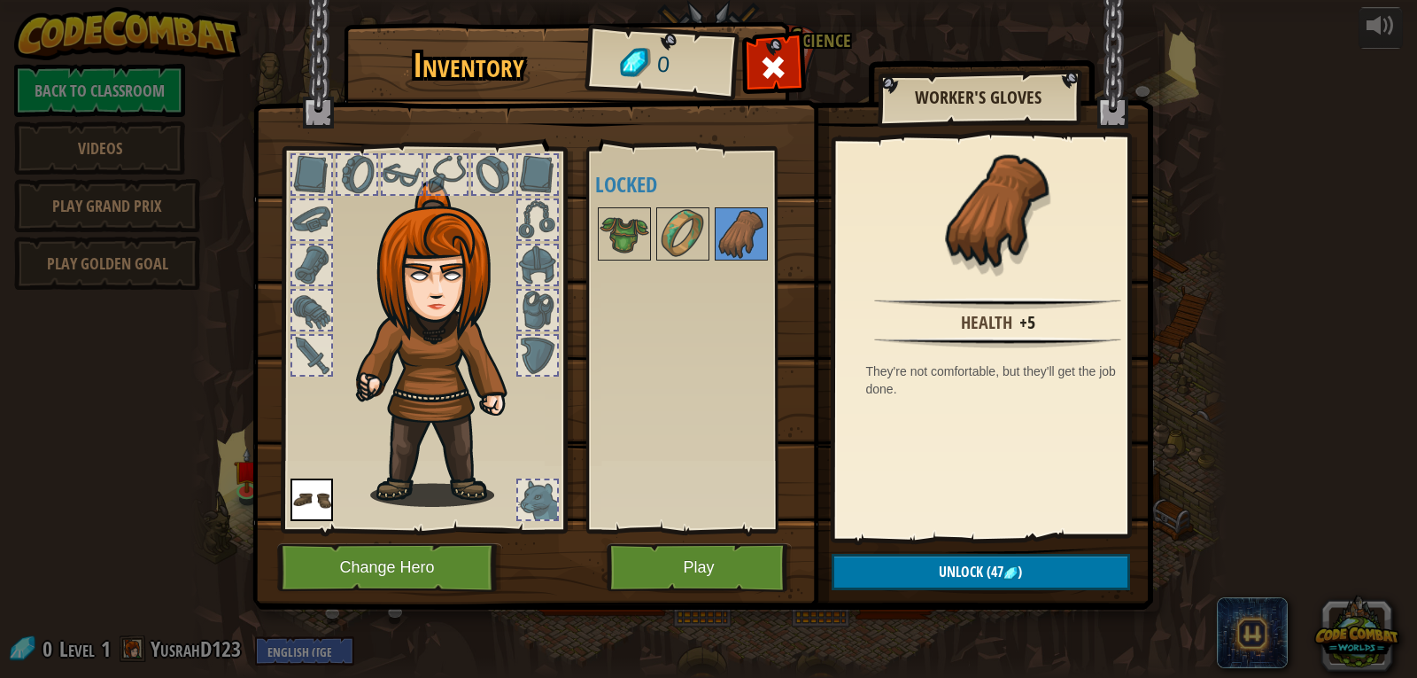
click at [539, 485] on div at bounding box center [537, 499] width 39 height 39
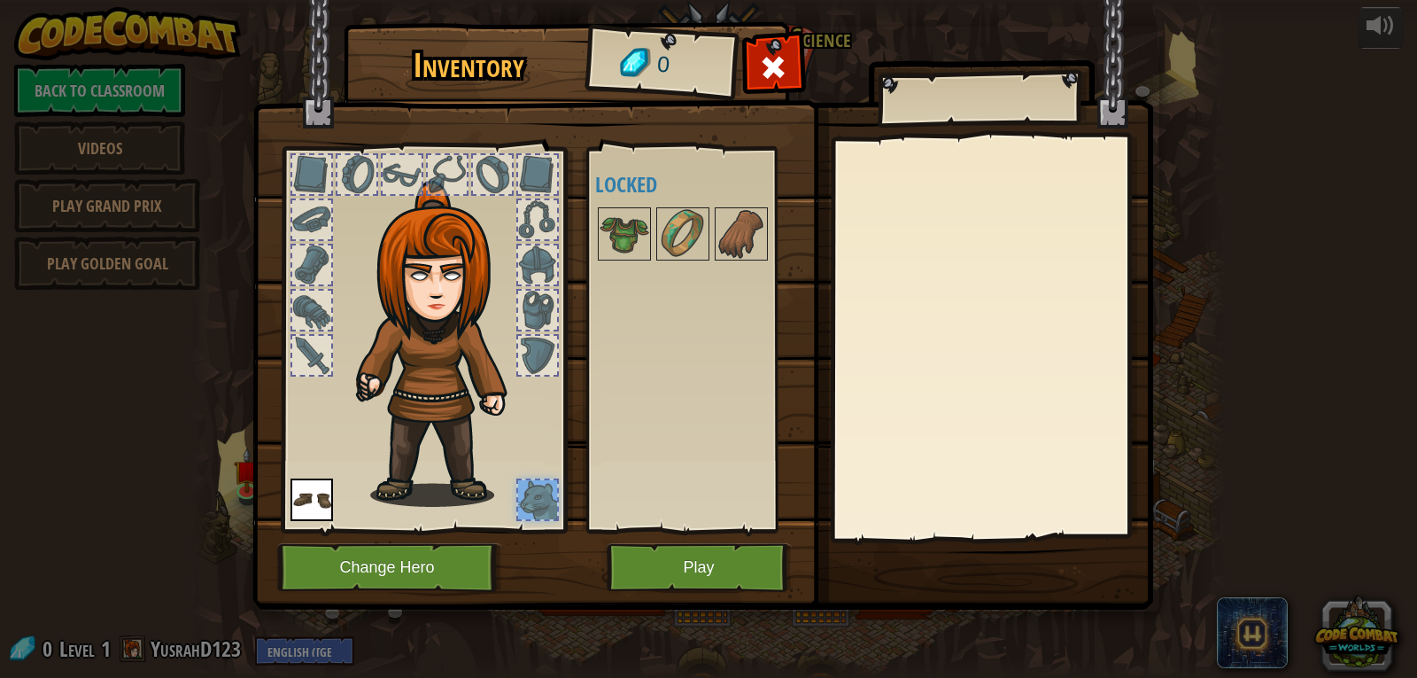
click at [550, 363] on div at bounding box center [537, 355] width 39 height 39
click at [698, 566] on button "Play" at bounding box center [699, 567] width 185 height 49
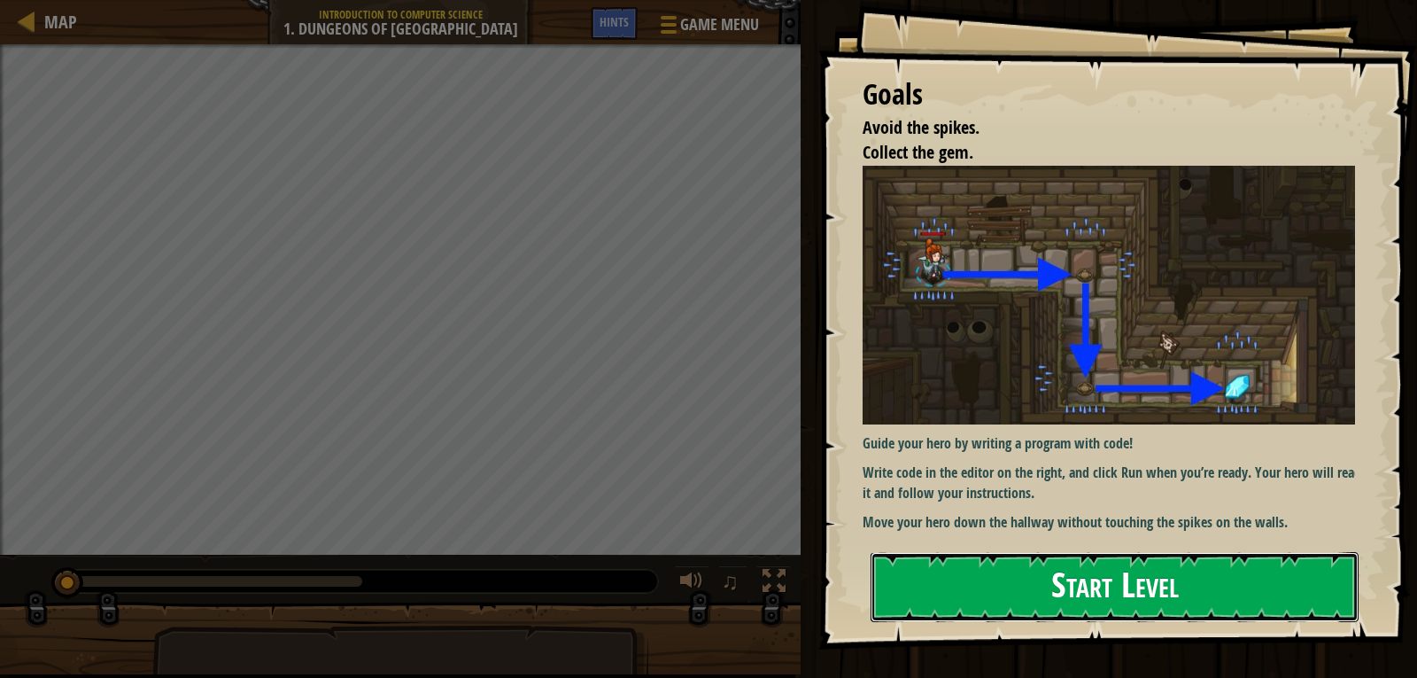
click at [1226, 585] on button "Start Level" at bounding box center [1115, 587] width 488 height 70
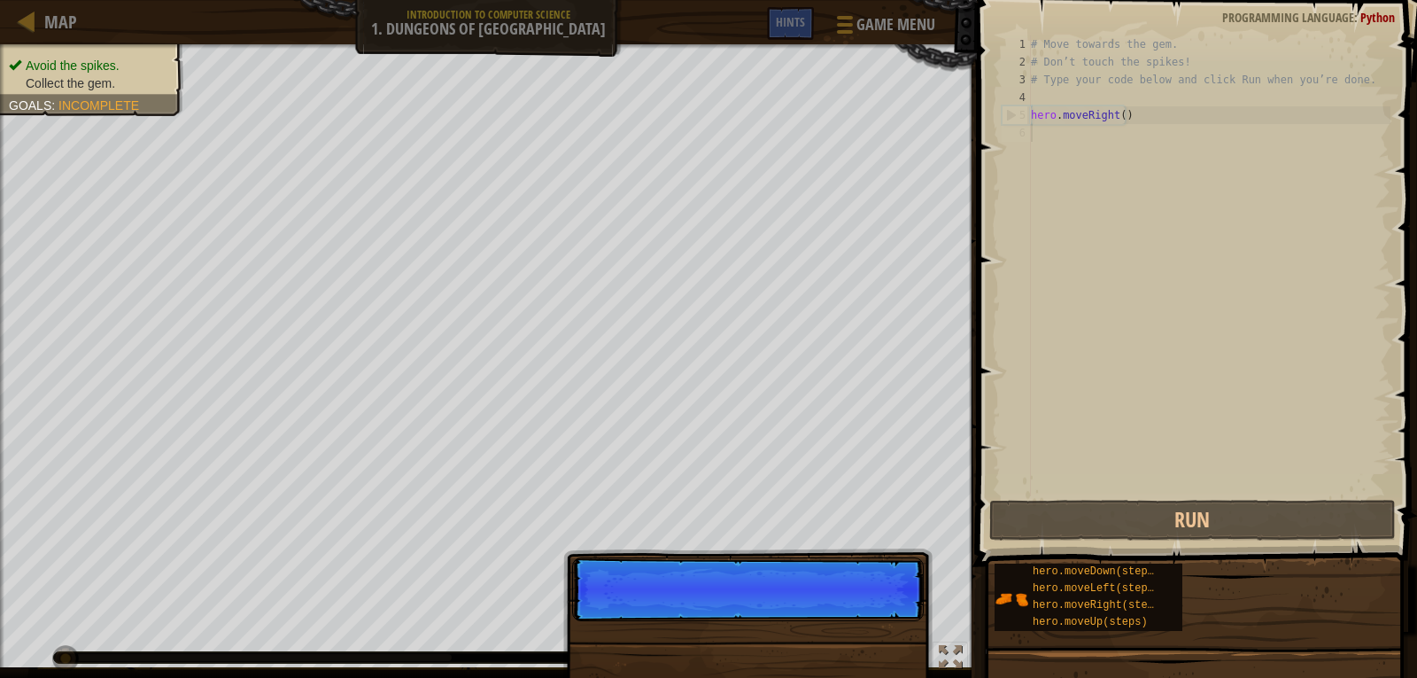
scroll to position [8, 0]
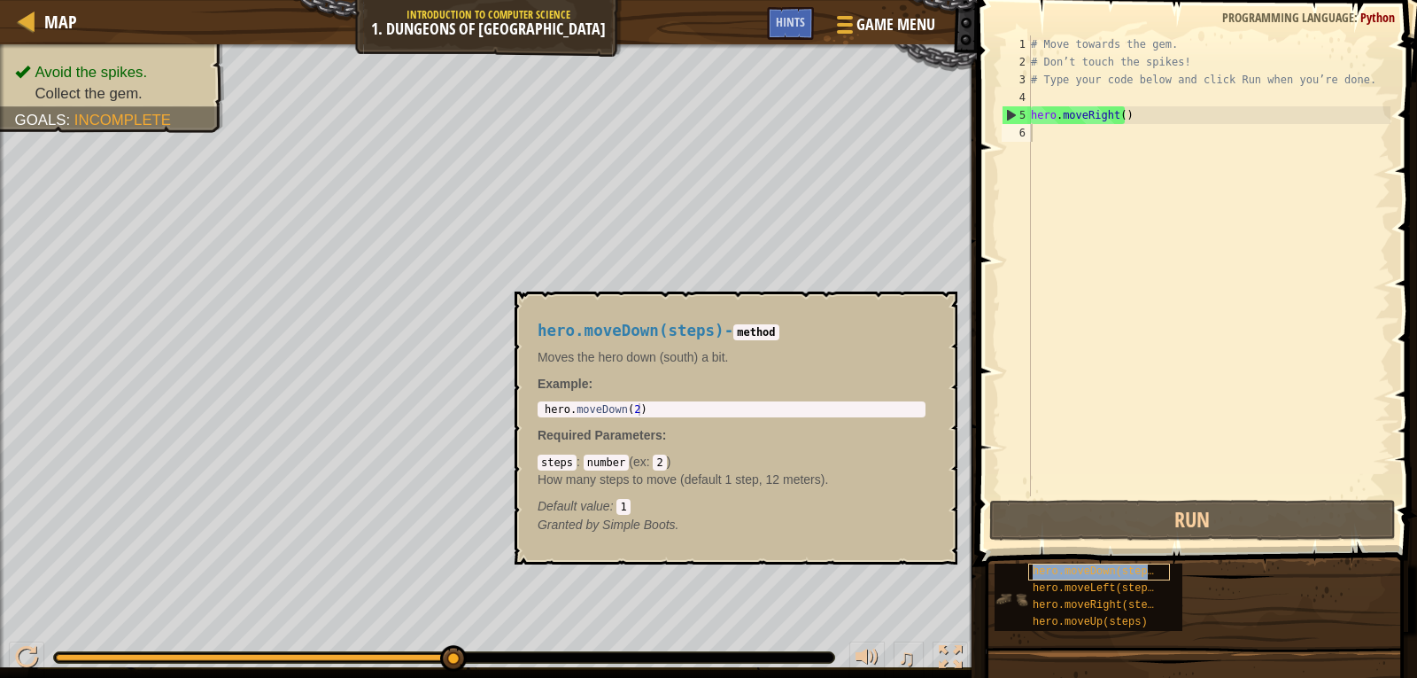
click at [1151, 575] on div "hero.moveDown(steps)" at bounding box center [1099, 571] width 142 height 17
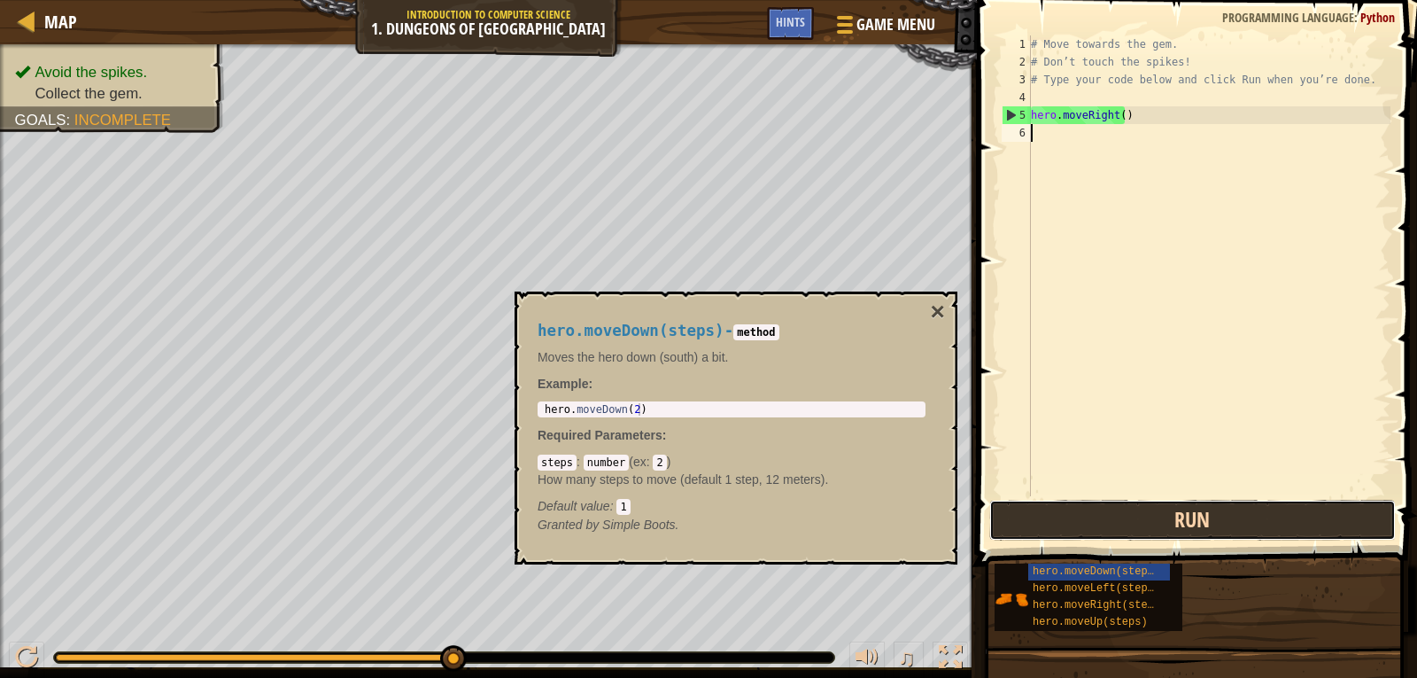
click at [1336, 506] on button "Run" at bounding box center [1193, 520] width 407 height 41
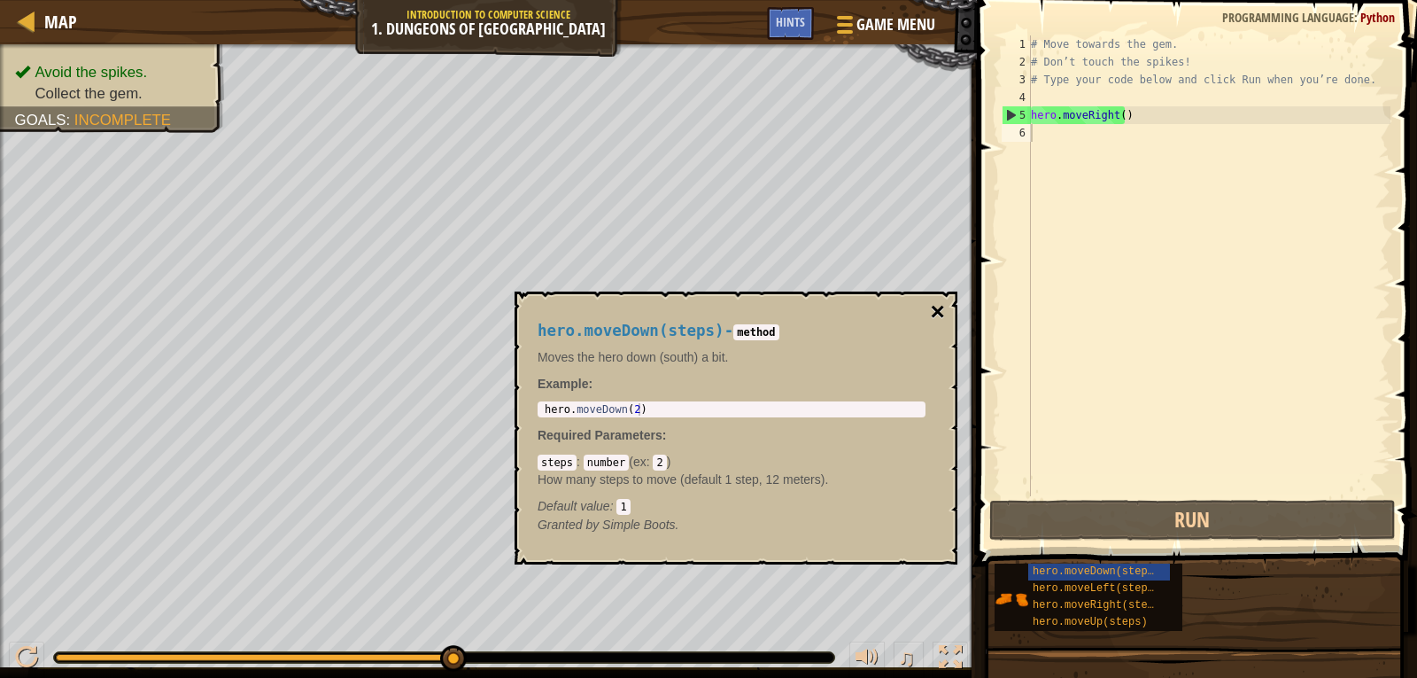
click at [939, 307] on button "×" at bounding box center [938, 311] width 14 height 25
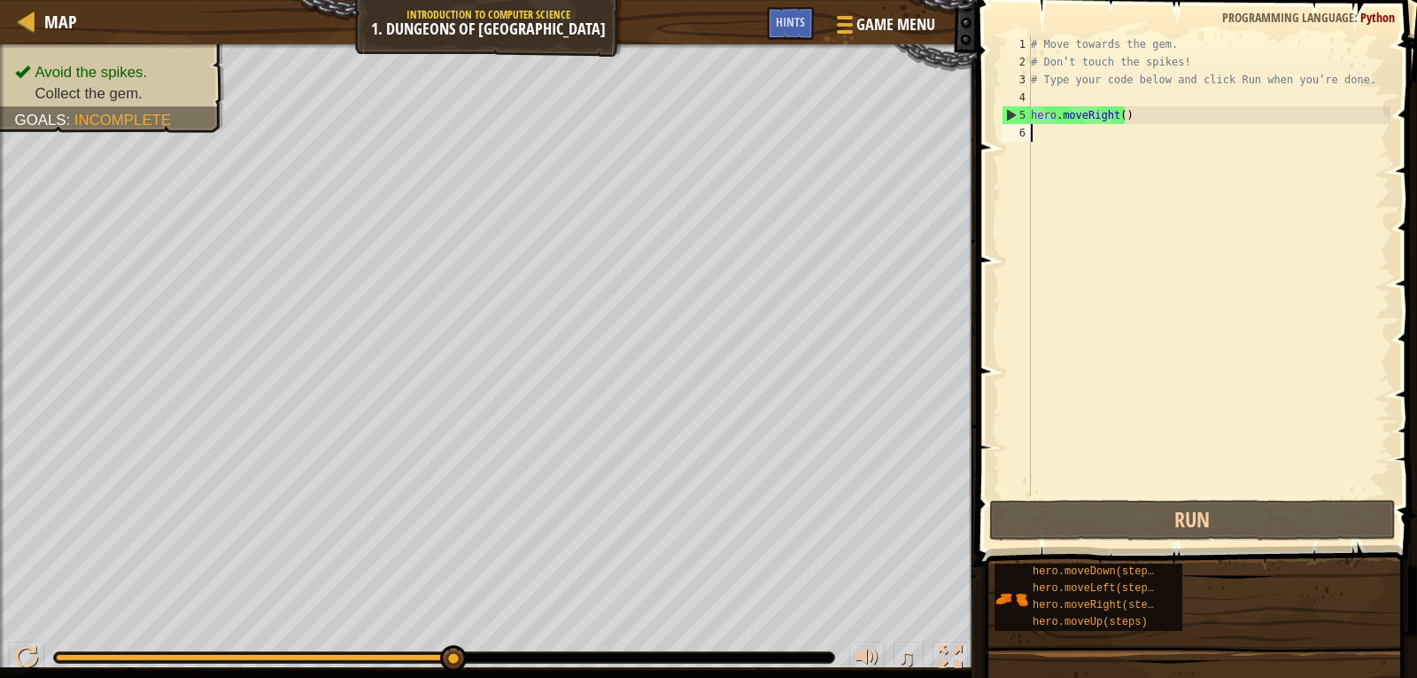
click at [1083, 424] on div "# Move towards the gem. # Don’t touch the spikes! # Type your code below and cl…" at bounding box center [1209, 283] width 363 height 496
click at [1137, 113] on div "# Move towards the gem. # Don’t touch the spikes! # Type your code below and cl…" at bounding box center [1209, 283] width 363 height 496
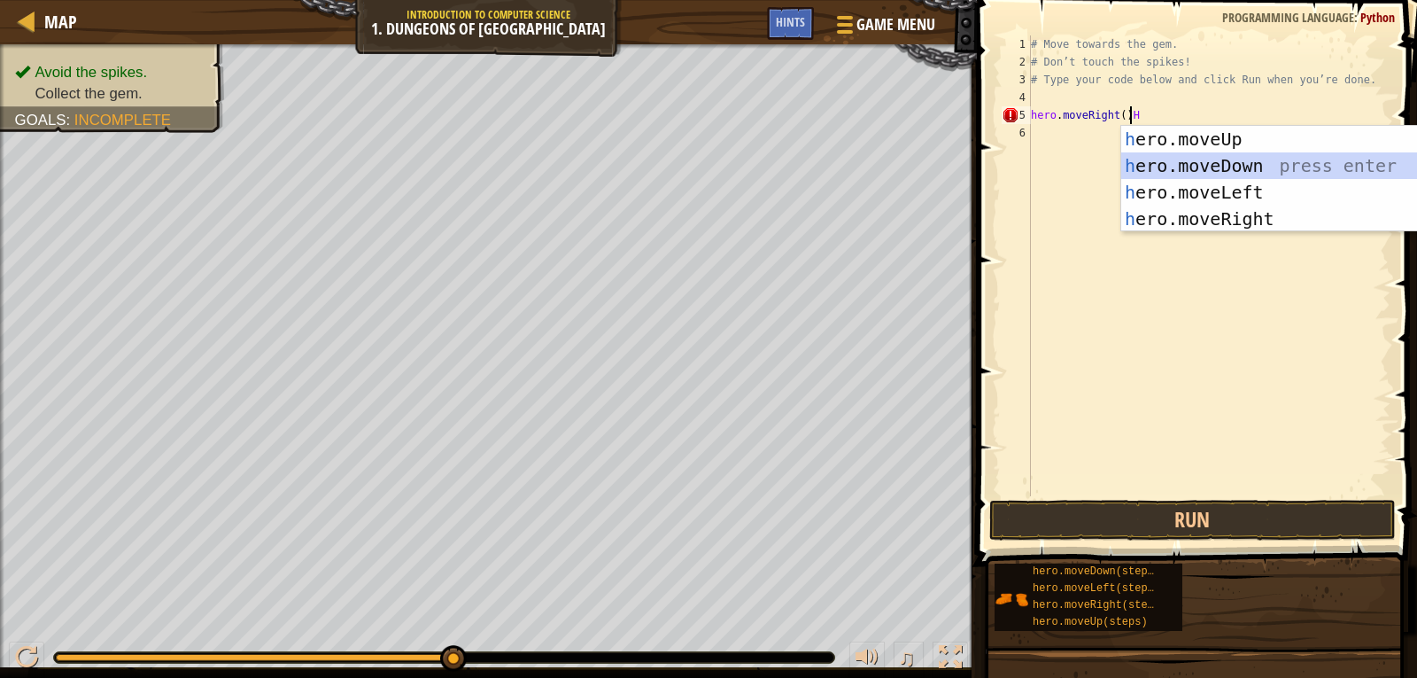
click at [1222, 157] on div "h ero.moveUp press enter h ero.moveDown press enter h ero.moveLeft press enter …" at bounding box center [1289, 205] width 335 height 159
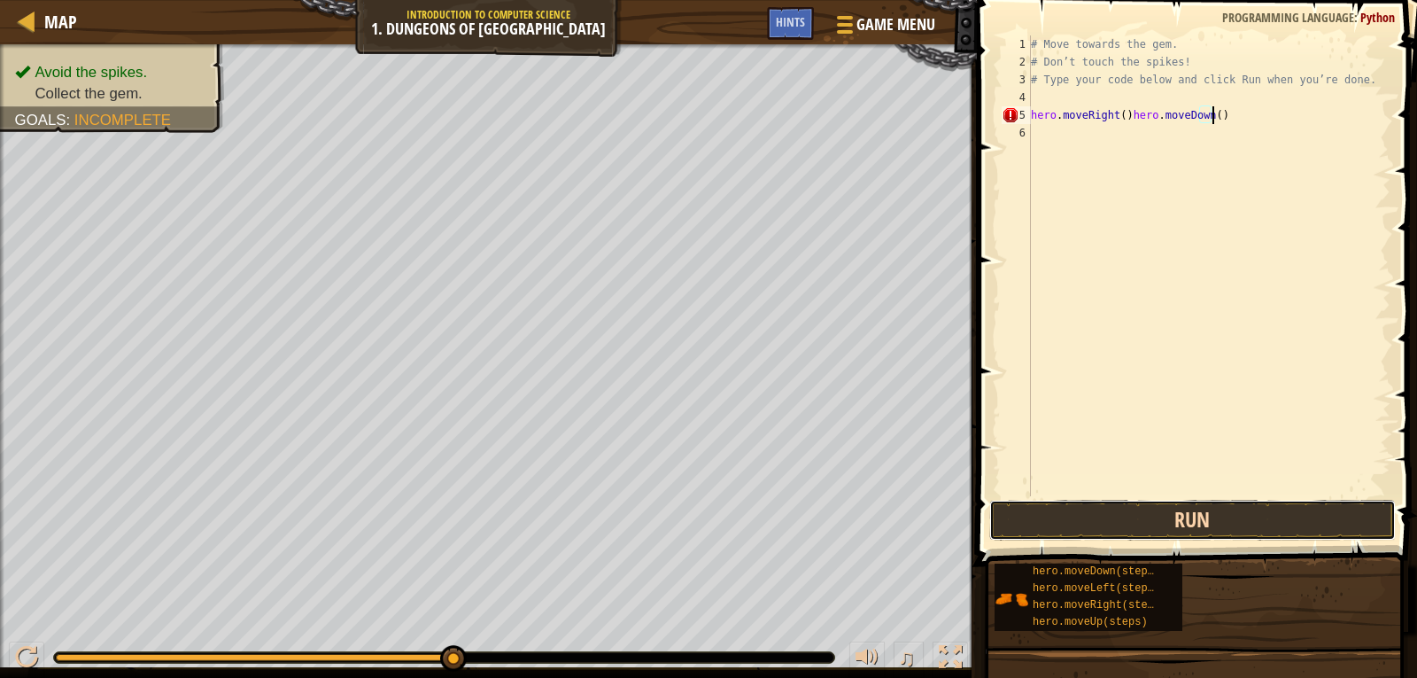
drag, startPoint x: 1222, startPoint y: 514, endPoint x: 1116, endPoint y: 479, distance: 111.8
click at [1203, 514] on button "Run" at bounding box center [1193, 520] width 407 height 41
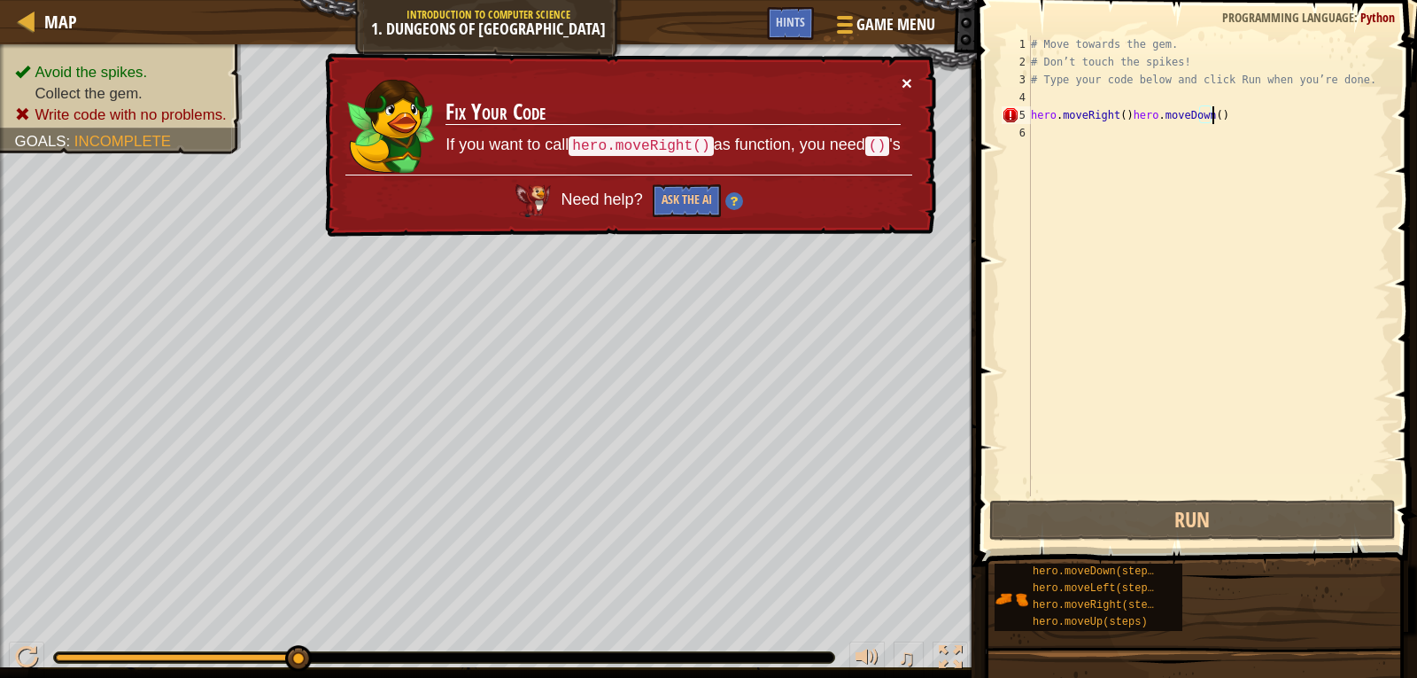
click at [903, 76] on button "×" at bounding box center [907, 83] width 11 height 19
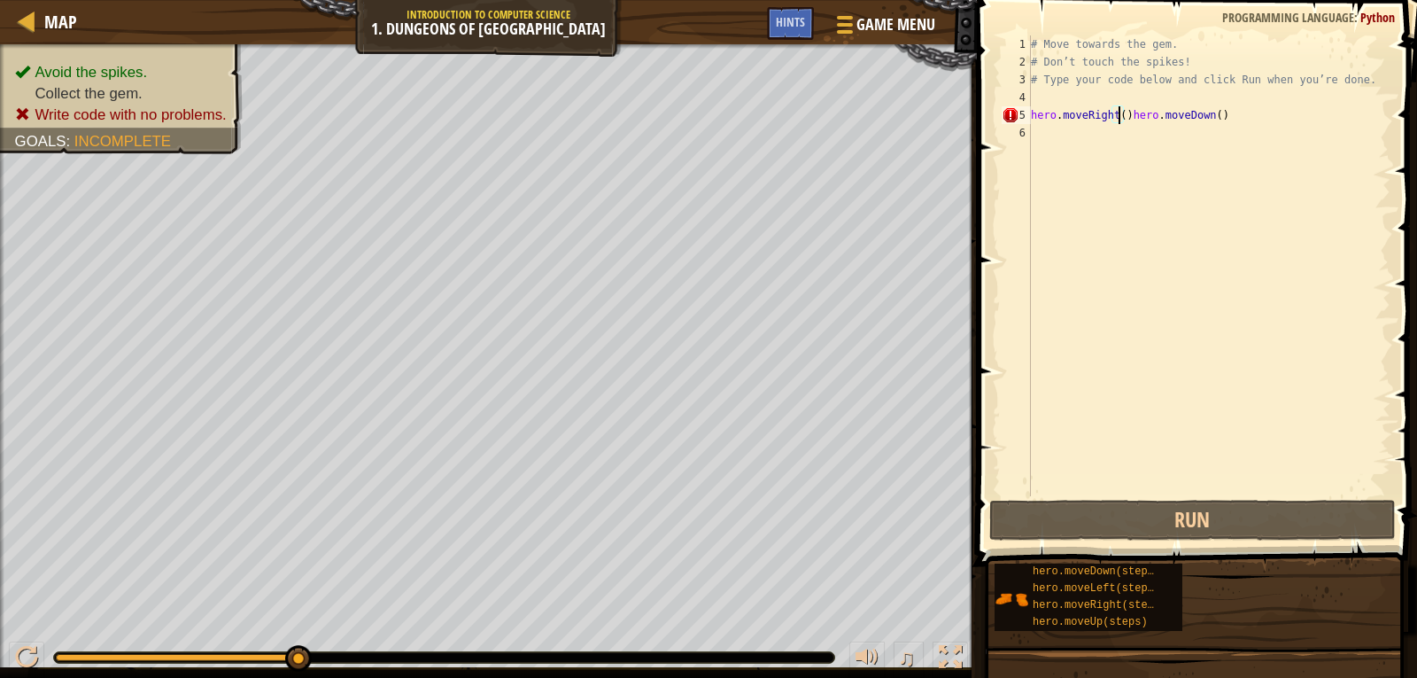
click at [1117, 120] on div "# Move towards the gem. # Don’t touch the spikes! # Type your code below and cl…" at bounding box center [1209, 283] width 363 height 496
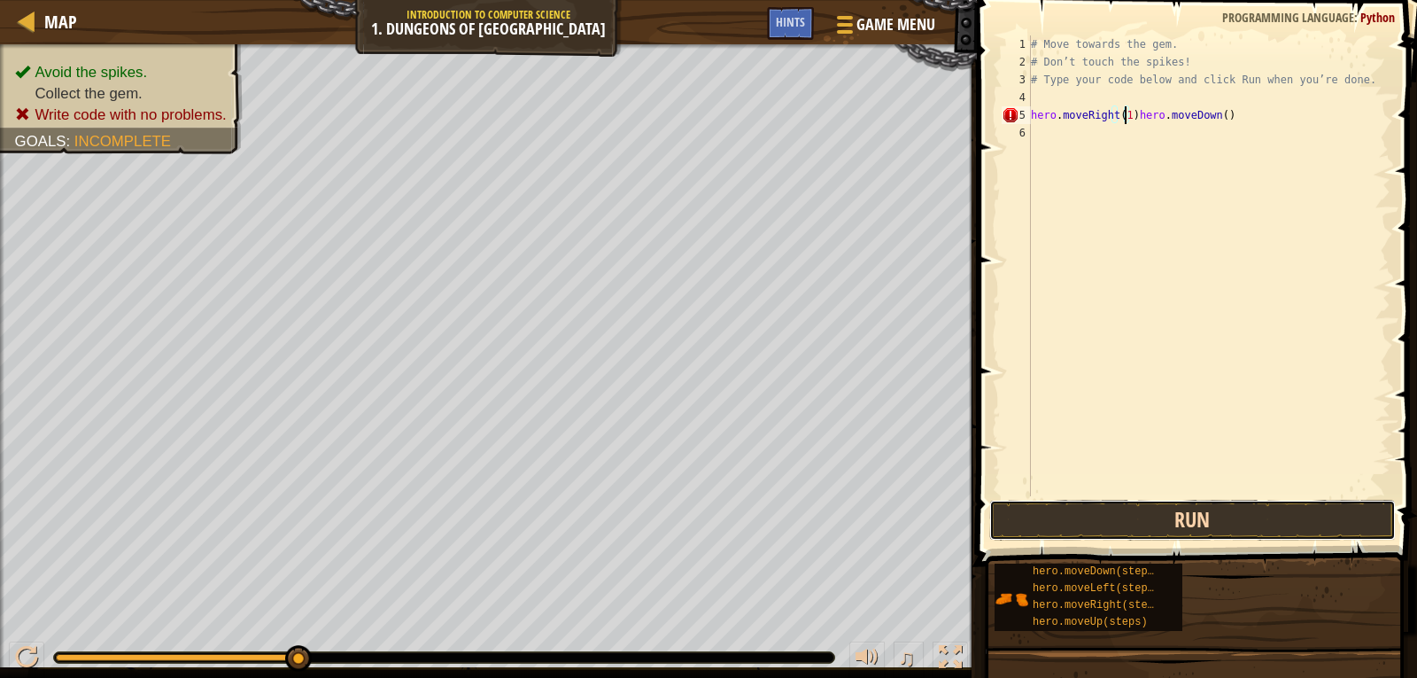
click at [1176, 517] on button "Run" at bounding box center [1193, 520] width 407 height 41
click at [1213, 122] on div "# Move towards the gem. # Don’t touch the spikes! # Type your code below and cl…" at bounding box center [1209, 283] width 363 height 496
drag, startPoint x: 1213, startPoint y: 122, endPoint x: 1101, endPoint y: 141, distance: 113.2
click at [1087, 133] on div "# Move towards the gem. # Don’t touch the spikes! # Type your code below and cl…" at bounding box center [1209, 283] width 363 height 496
type textarea "her"
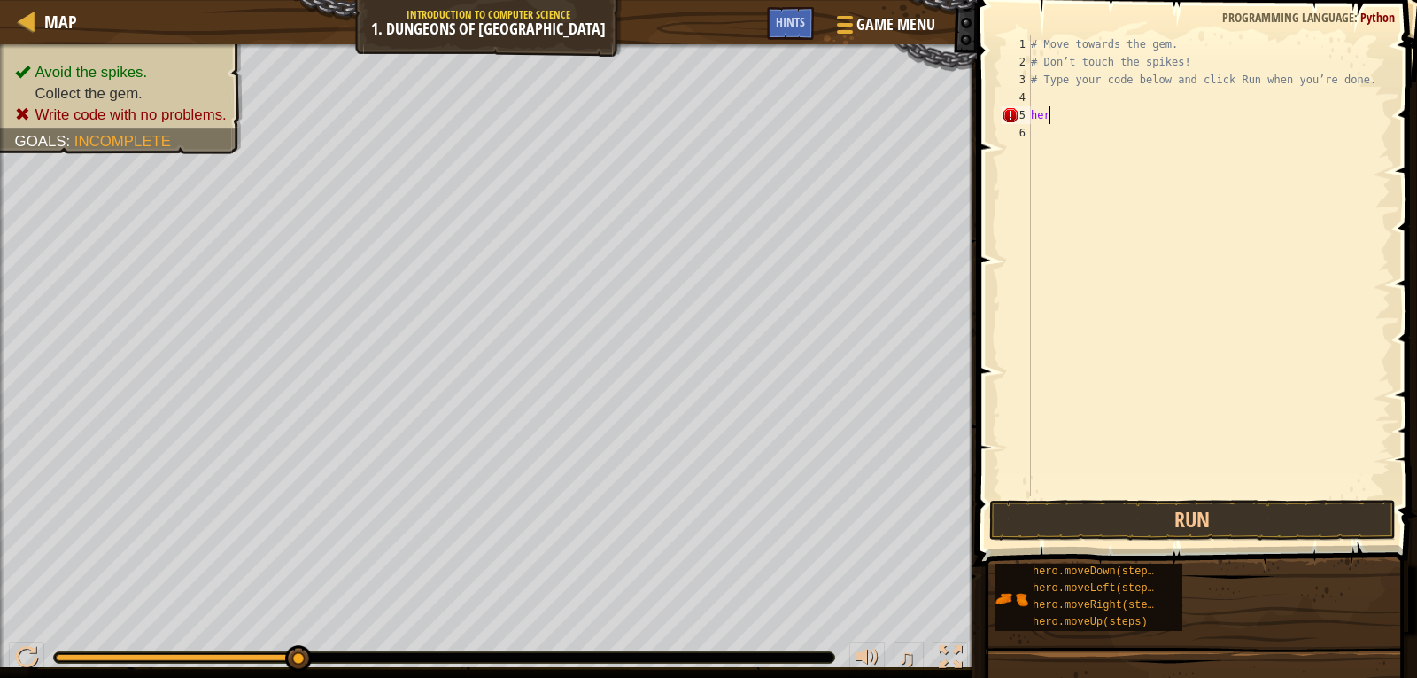
scroll to position [8, 1]
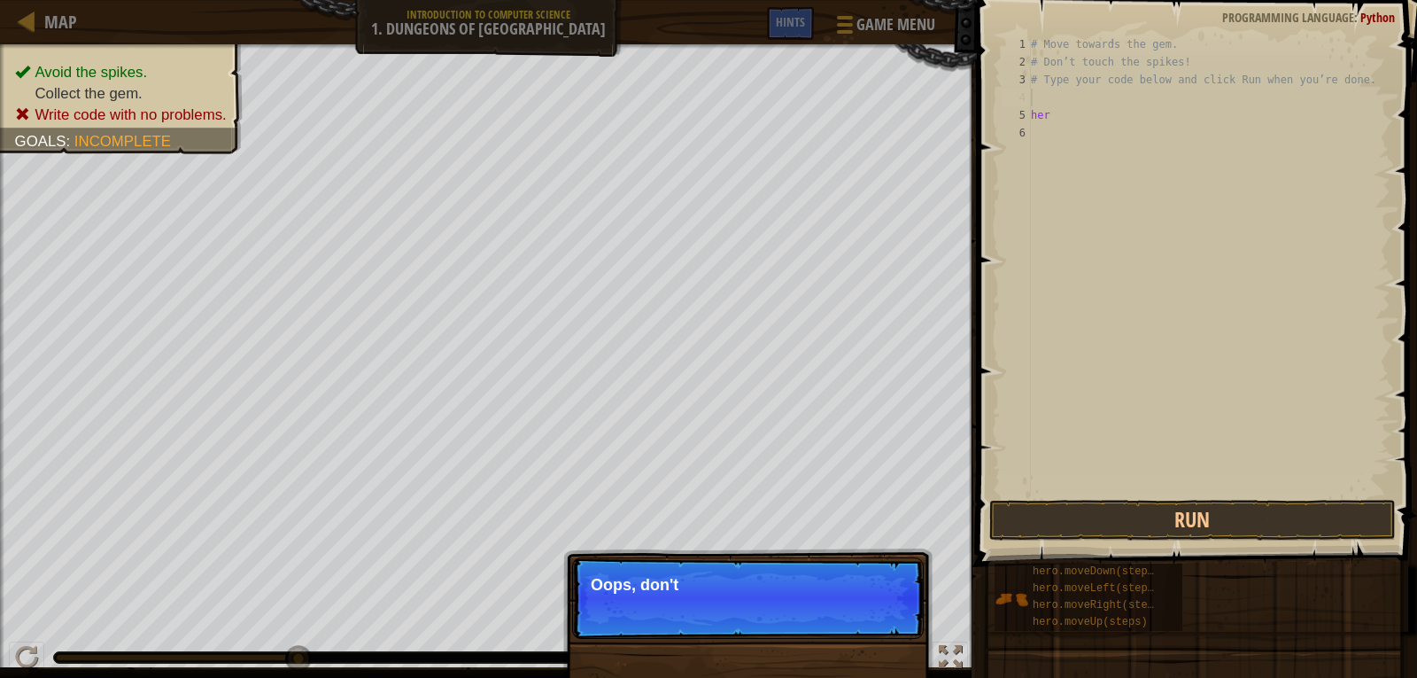
drag, startPoint x: 1180, startPoint y: 93, endPoint x: 1125, endPoint y: 103, distance: 55.8
click at [1125, 103] on div "# Move towards the gem. # Don’t touch the spikes! # Type your code below and cl…" at bounding box center [1209, 283] width 363 height 496
click at [1122, 108] on div "# Move towards the gem. # Don’t touch the spikes! # Type your code below and cl…" at bounding box center [1209, 283] width 363 height 496
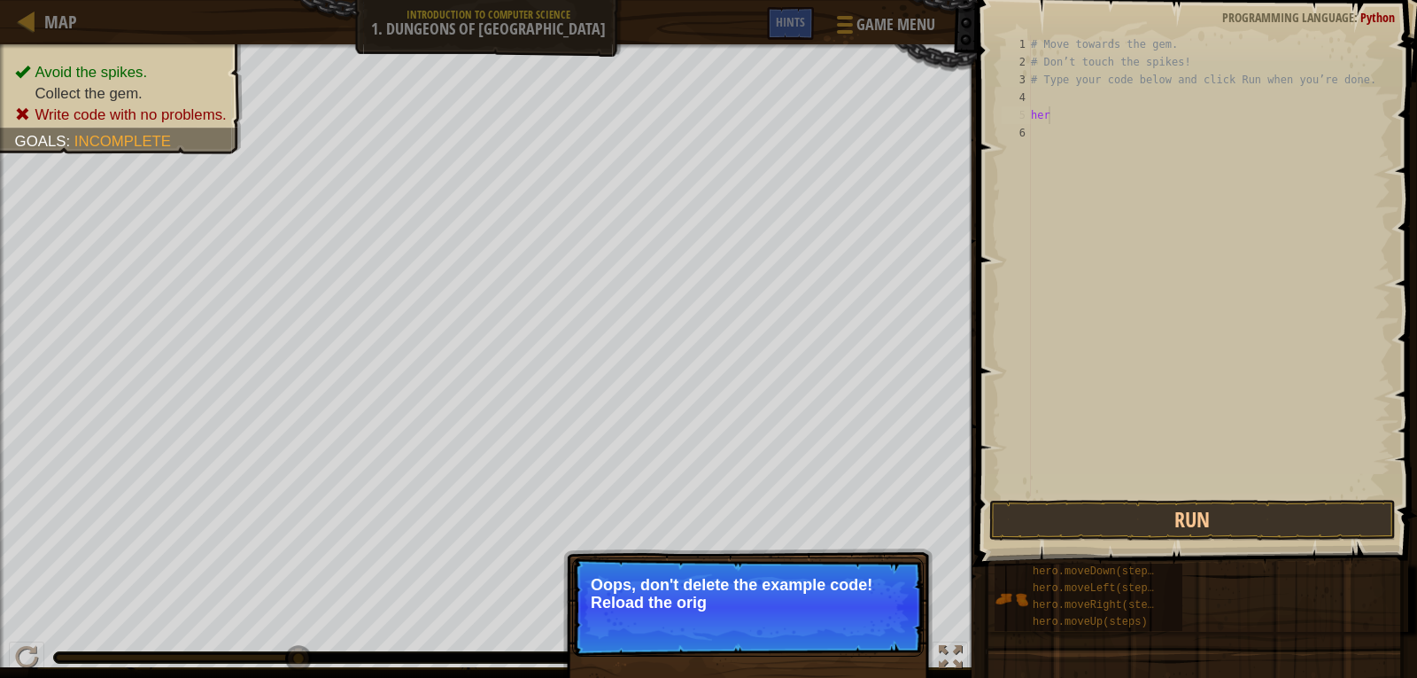
click at [1106, 121] on div "# Move towards the gem. # Don’t touch the spikes! # Type your code below and cl…" at bounding box center [1209, 283] width 363 height 496
click at [1106, 122] on div "# Move towards the gem. # Don’t touch the spikes! # Type your code below and cl…" at bounding box center [1209, 283] width 363 height 496
type textarea "her"
click at [1103, 128] on div "# Move towards the gem. # Don’t touch the spikes! # Type your code below and cl…" at bounding box center [1209, 283] width 363 height 496
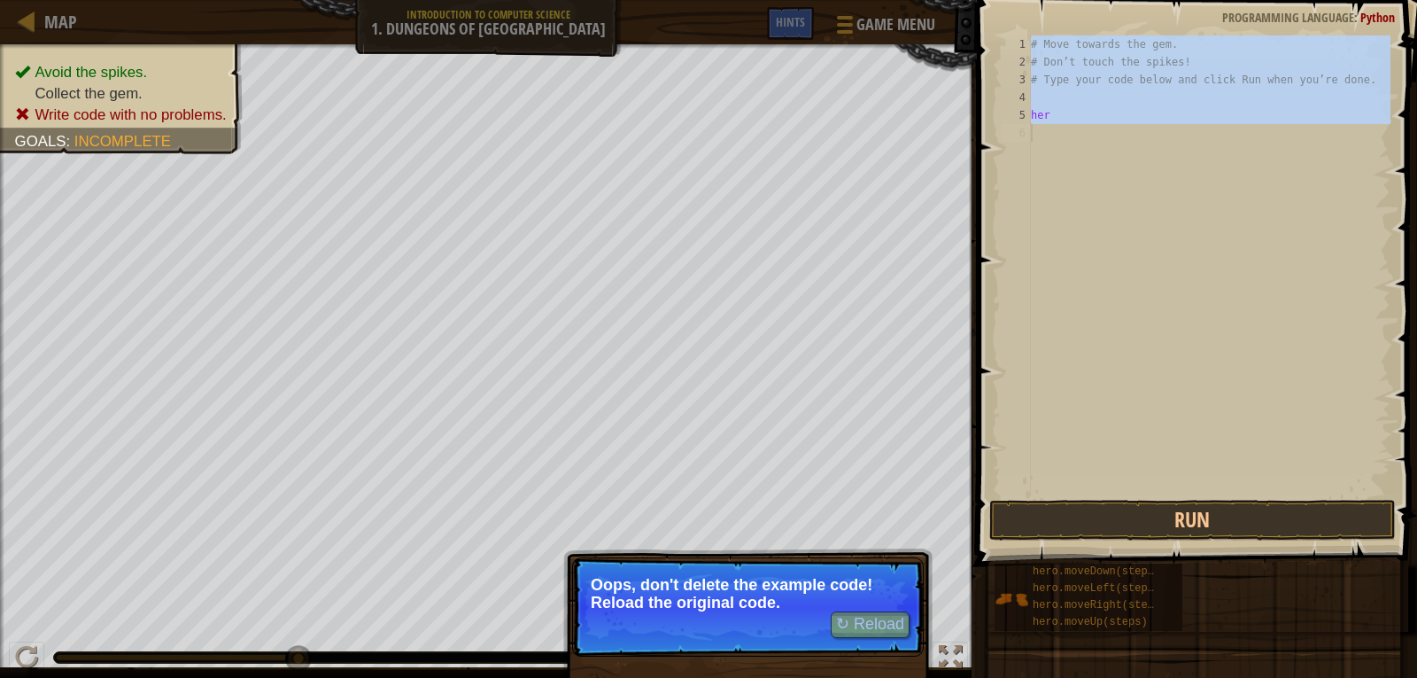
drag, startPoint x: 995, startPoint y: 317, endPoint x: 1004, endPoint y: 313, distance: 9.9
click at [1004, 313] on div "her 1 2 3 4 5 6 # Move towards the gem. # Don’t touch the spikes! # Type your c…" at bounding box center [1195, 318] width 446 height 618
click at [1284, 523] on button "Run" at bounding box center [1193, 520] width 407 height 41
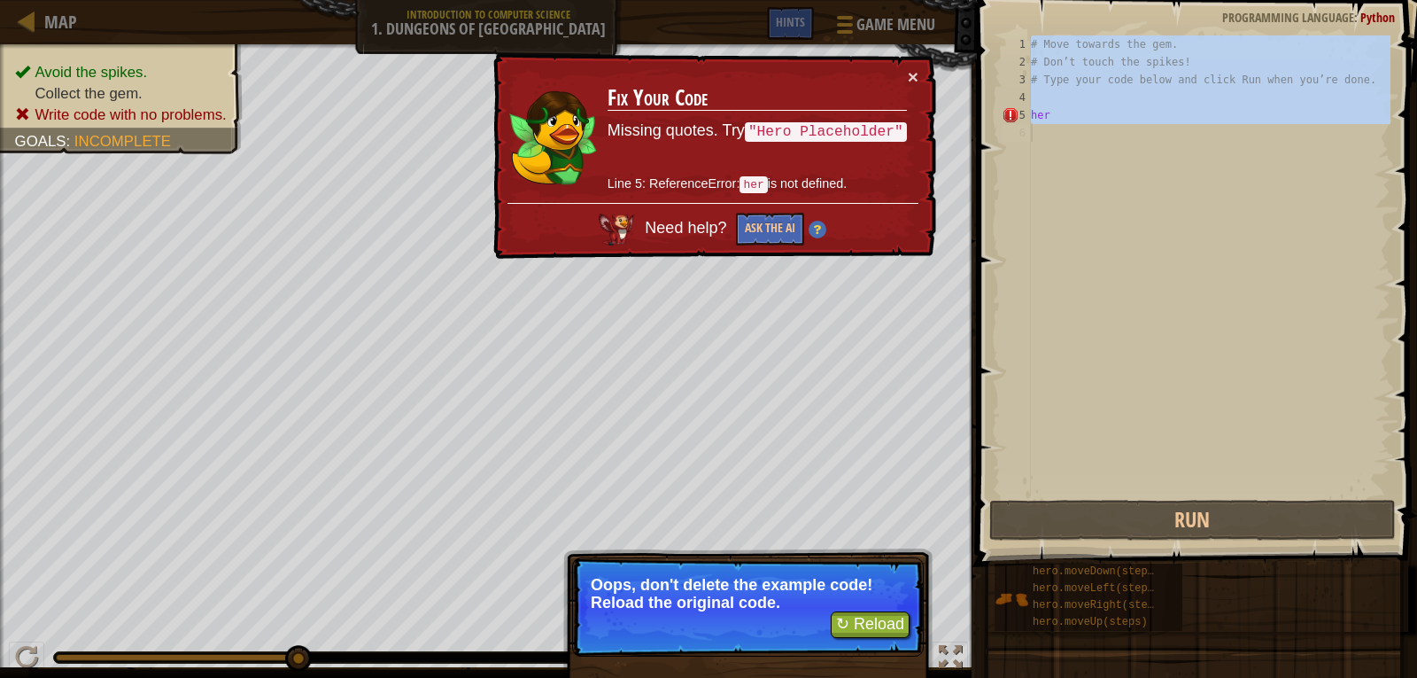
click at [893, 605] on p "Oops, don't delete the example code! Reload the original code." at bounding box center [748, 593] width 314 height 35
click at [885, 616] on button "↻ Reload" at bounding box center [870, 624] width 79 height 27
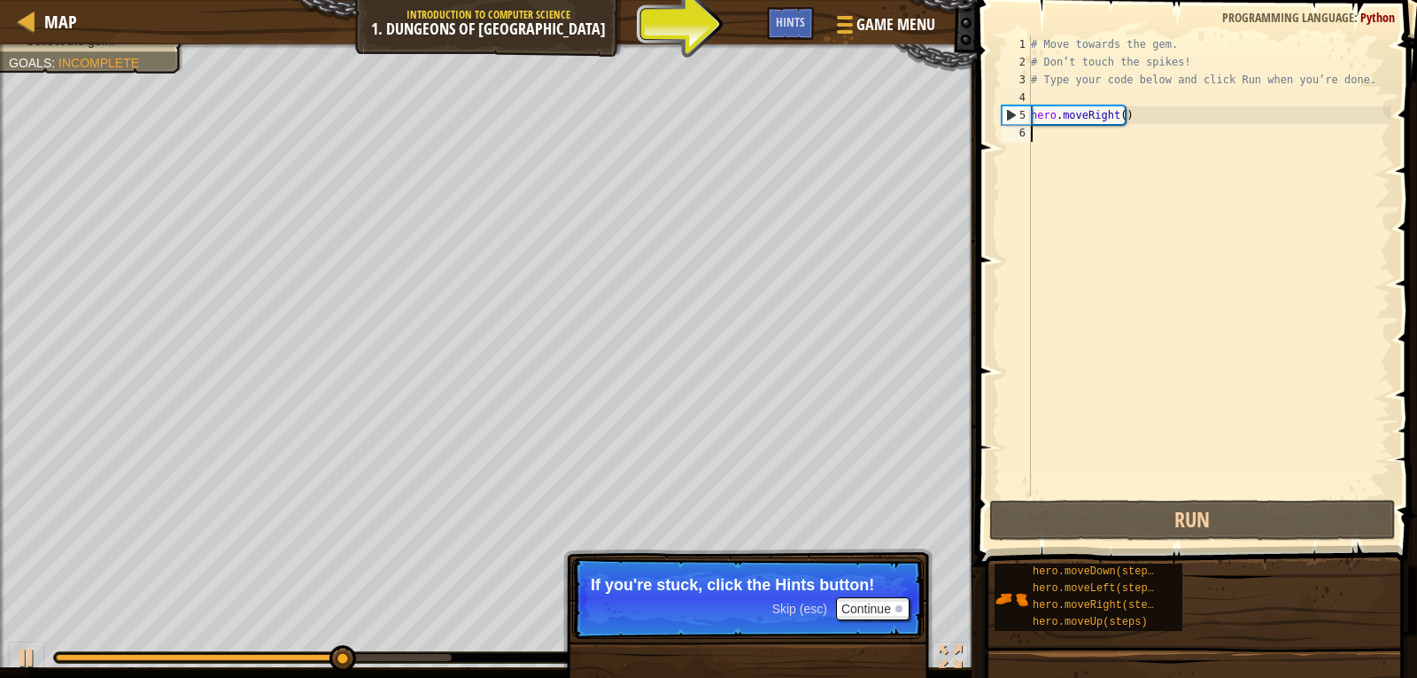
click at [1025, 128] on div "6" at bounding box center [1016, 133] width 29 height 18
click at [1036, 128] on div "# Move towards the gem. # Don’t touch the spikes! # Type your code below and cl…" at bounding box center [1209, 283] width 363 height 496
click at [1037, 135] on div "# Move towards the gem. # Don’t touch the spikes! # Type your code below and cl…" at bounding box center [1209, 283] width 363 height 496
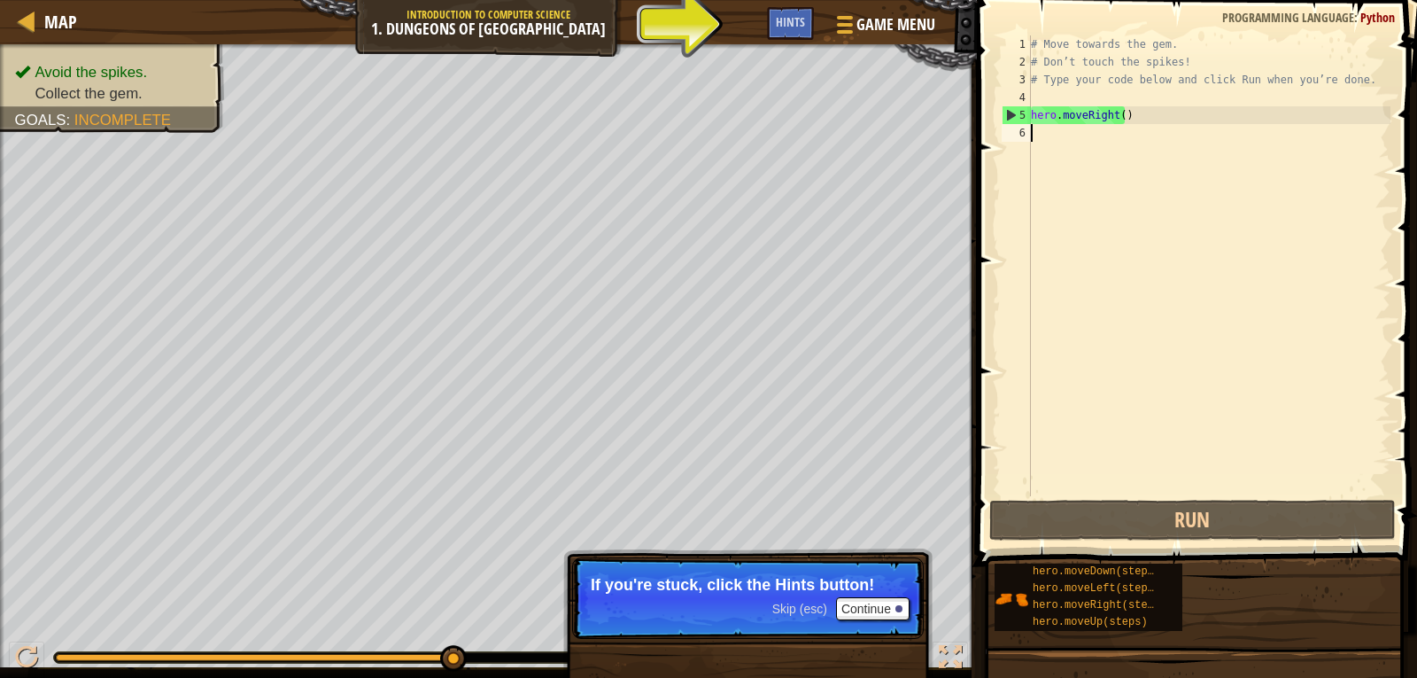
click at [1037, 135] on div "# Move towards the gem. # Don’t touch the spikes! # Type your code below and cl…" at bounding box center [1209, 283] width 363 height 496
click at [1037, 137] on div "# Move towards the gem. # Don’t touch the spikes! # Type your code below and cl…" at bounding box center [1209, 283] width 363 height 496
click at [900, 602] on button "Continue" at bounding box center [873, 608] width 74 height 23
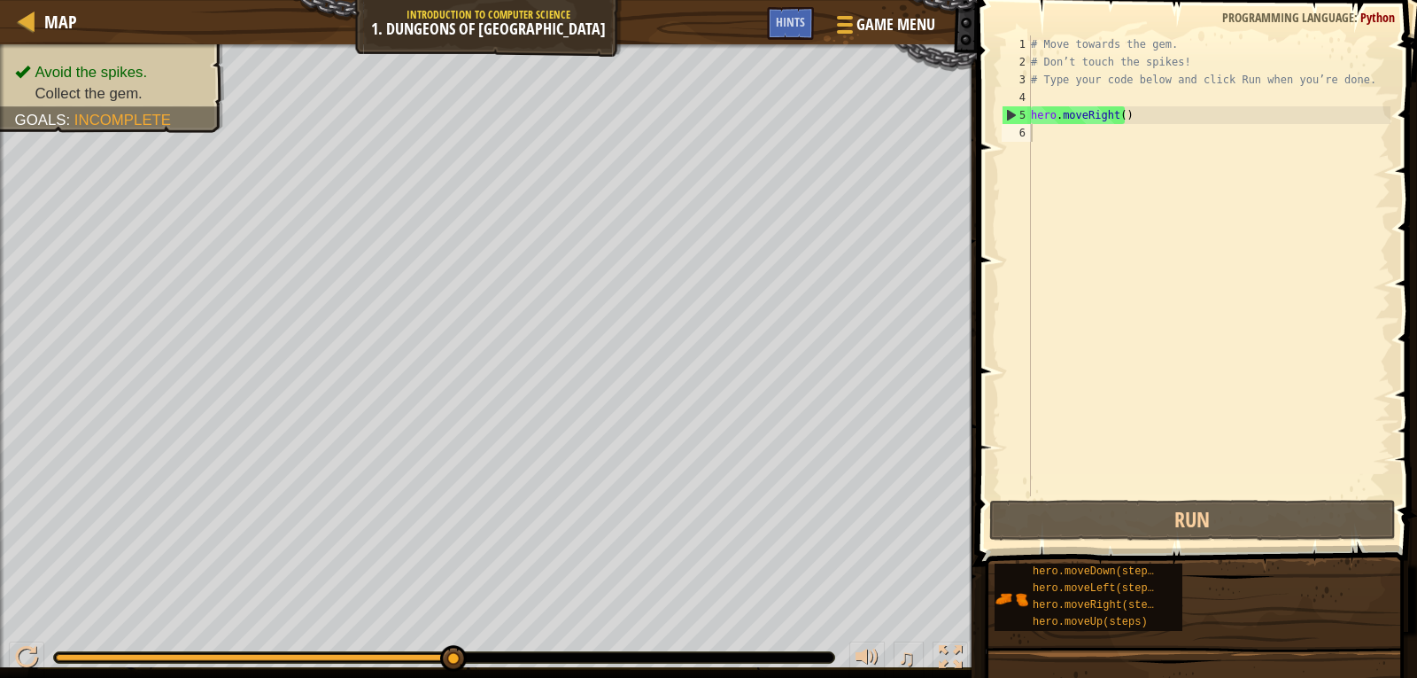
click at [1242, 498] on span at bounding box center [1199, 258] width 454 height 618
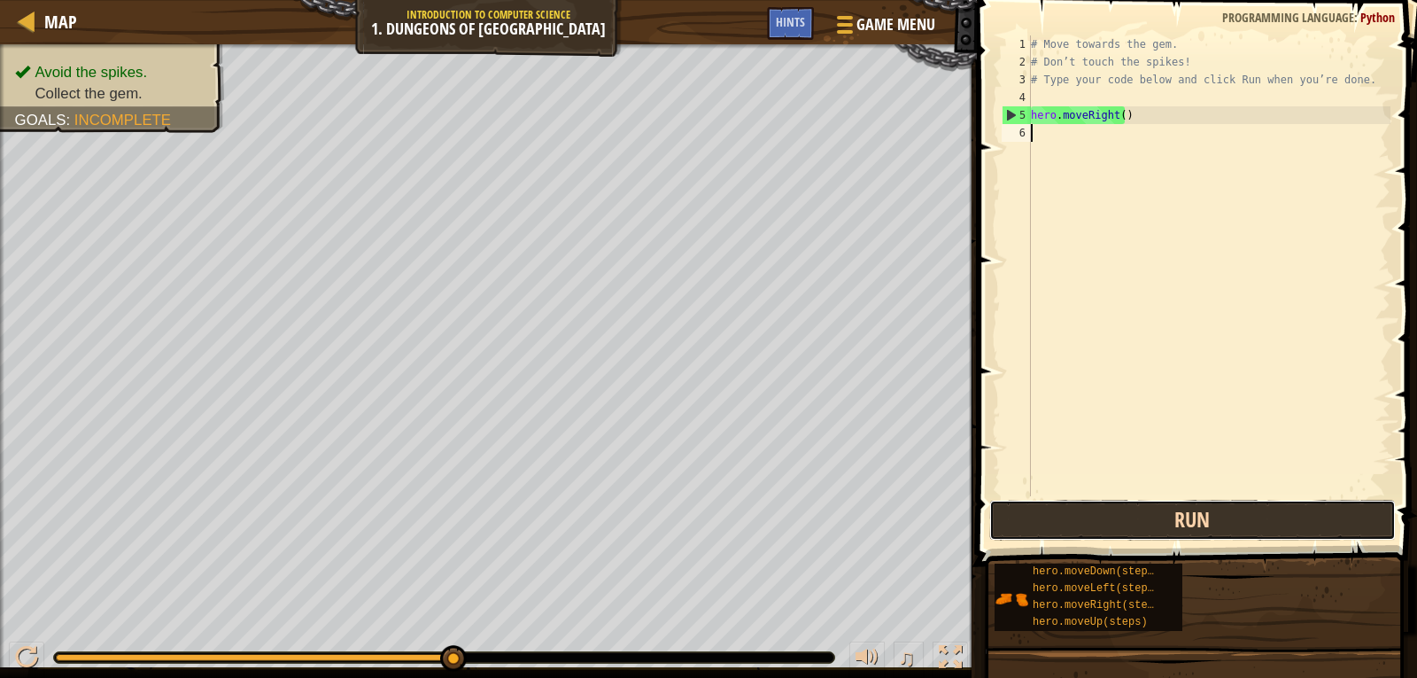
click at [1234, 508] on button "Run" at bounding box center [1193, 520] width 407 height 41
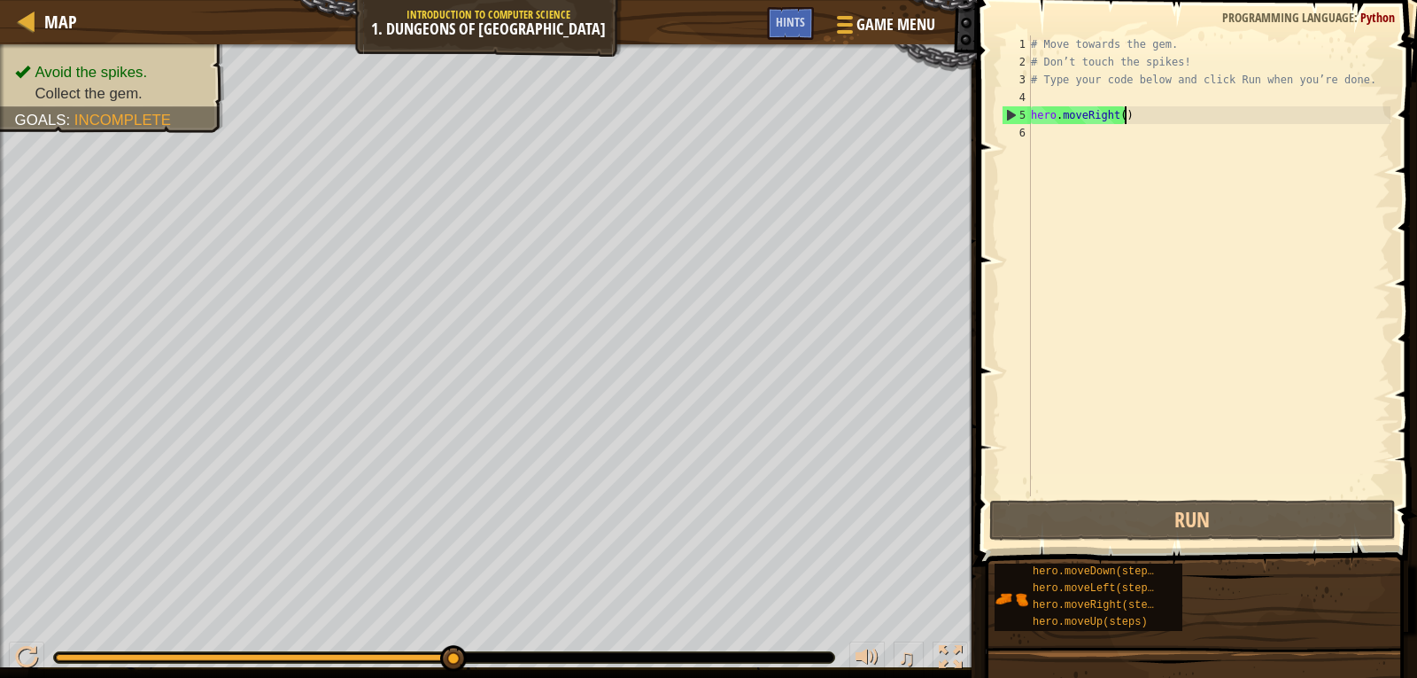
click at [1122, 113] on div "# Move towards the gem. # Don’t touch the spikes! # Type your code below and cl…" at bounding box center [1209, 283] width 363 height 496
drag, startPoint x: 1122, startPoint y: 113, endPoint x: 1119, endPoint y: 146, distance: 33.0
click at [1119, 146] on div "# Move towards the gem. # Don’t touch the spikes! # Type your code below and cl…" at bounding box center [1209, 283] width 363 height 496
type textarea "hero.moveRight()"
click at [1036, 140] on div "# Move towards the gem. # Don’t touch the spikes! # Type your code below and cl…" at bounding box center [1209, 283] width 363 height 496
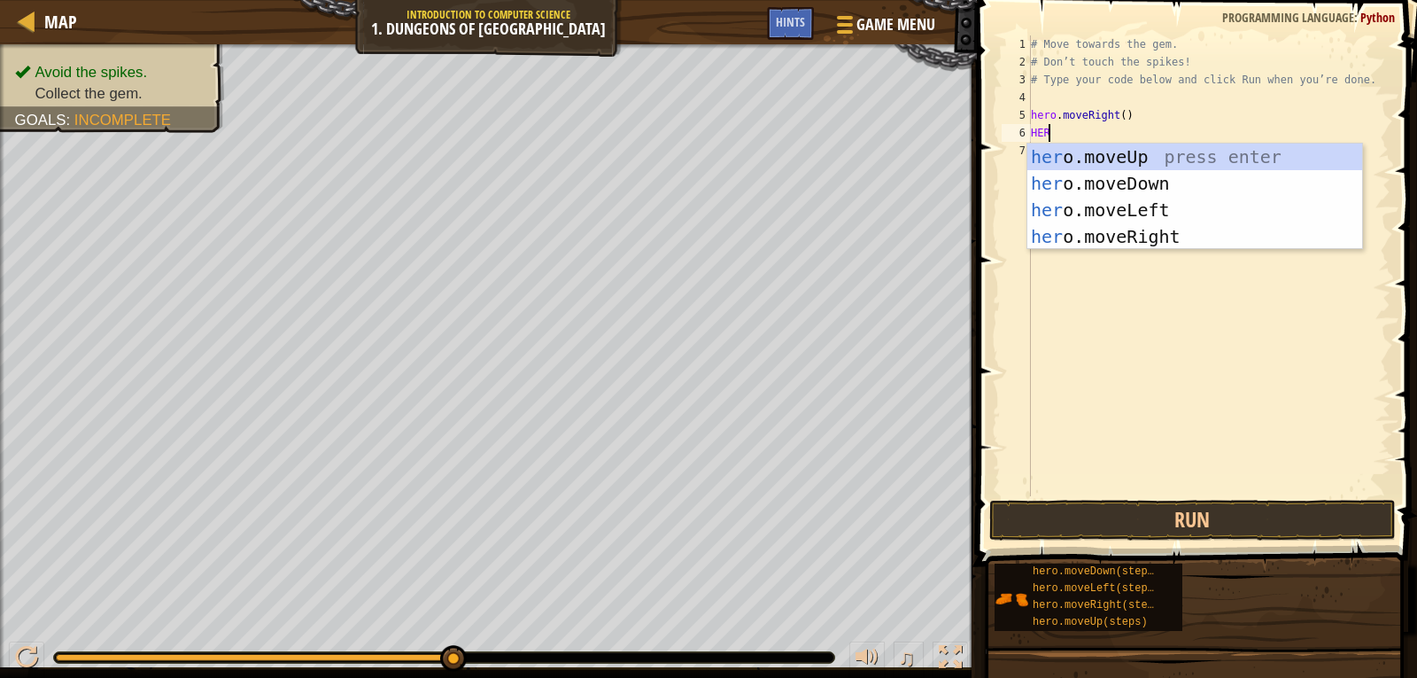
scroll to position [8, 1]
type textarea "HEROMO"
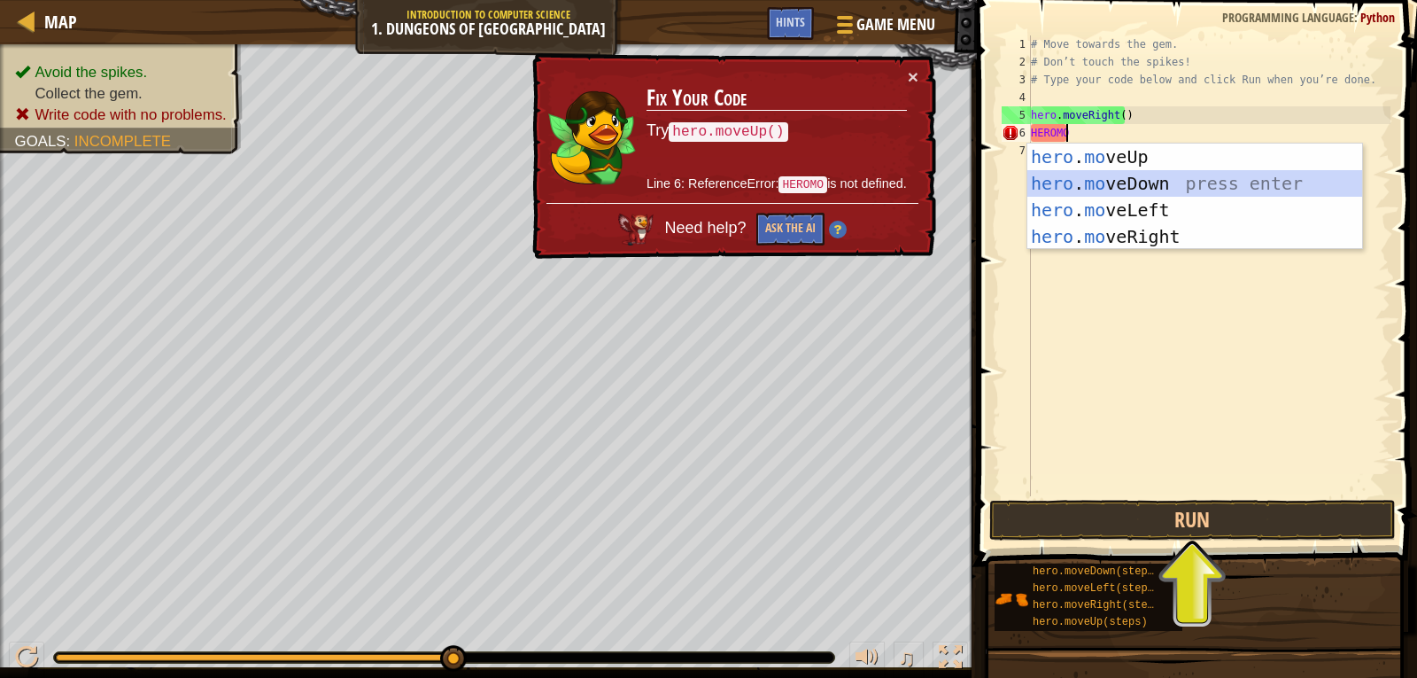
click at [1103, 185] on div "hero . mo veUp press enter hero . mo veDown press enter hero . mo veLeft press …" at bounding box center [1195, 223] width 335 height 159
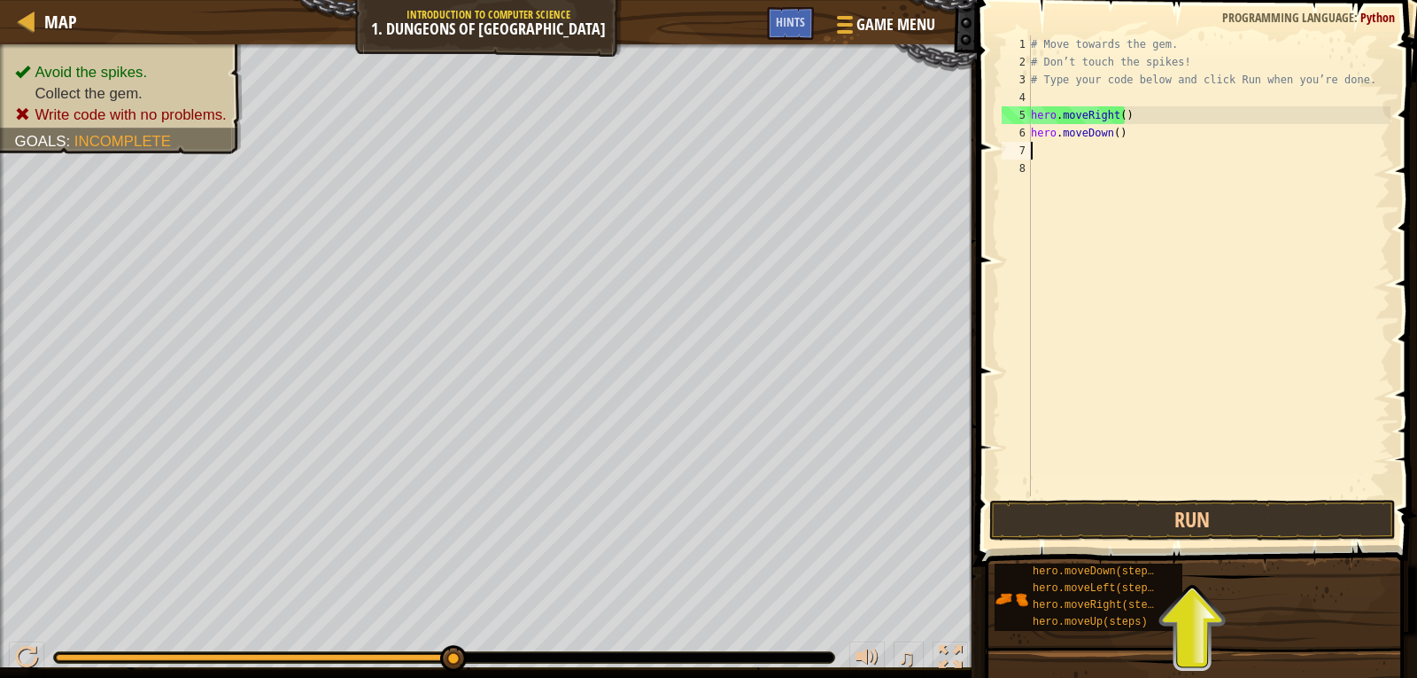
scroll to position [8, 0]
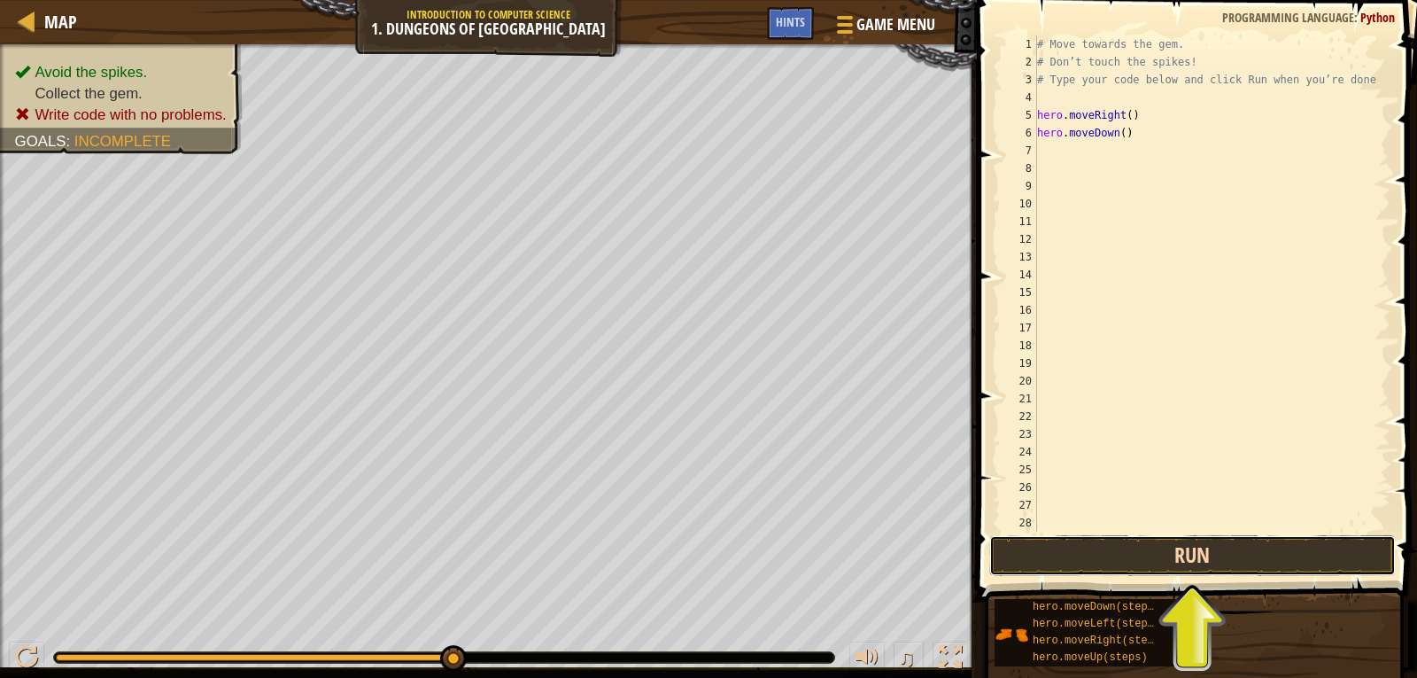
click at [990, 535] on button "Run" at bounding box center [1193, 555] width 407 height 41
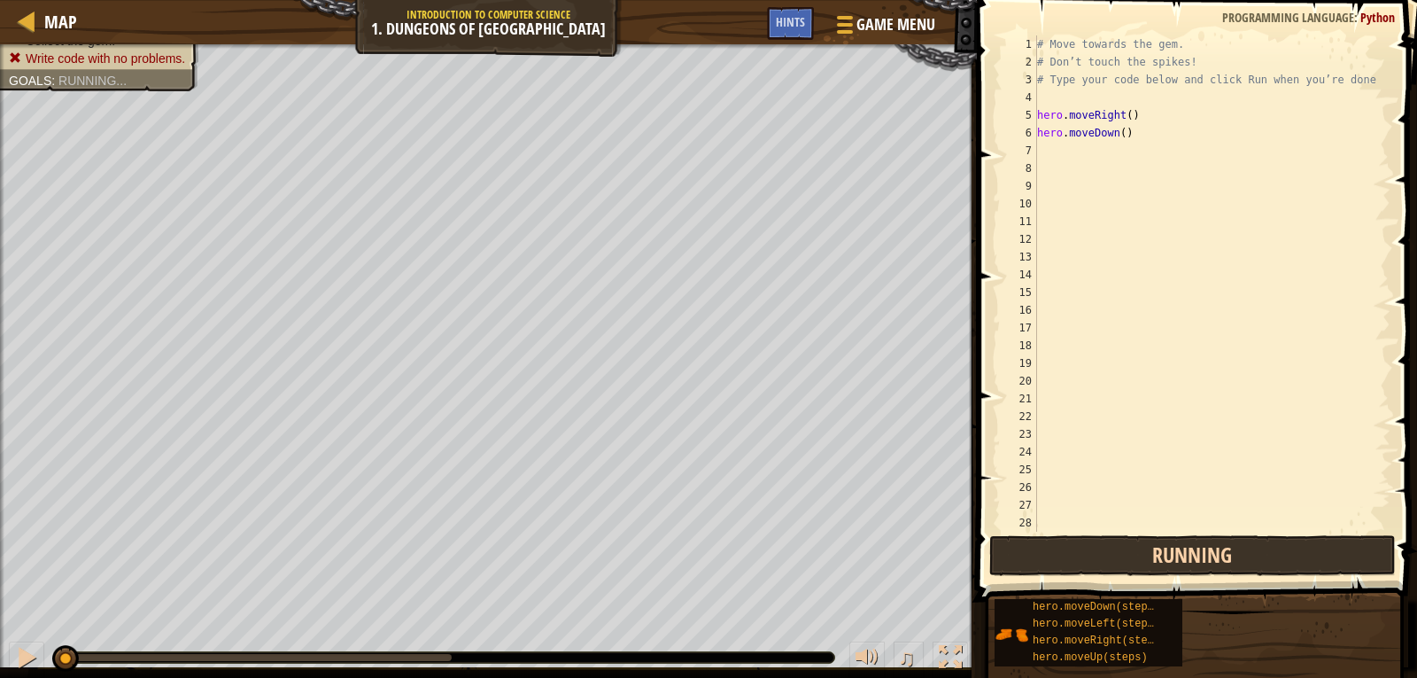
click at [1077, 555] on button "Running" at bounding box center [1193, 555] width 407 height 41
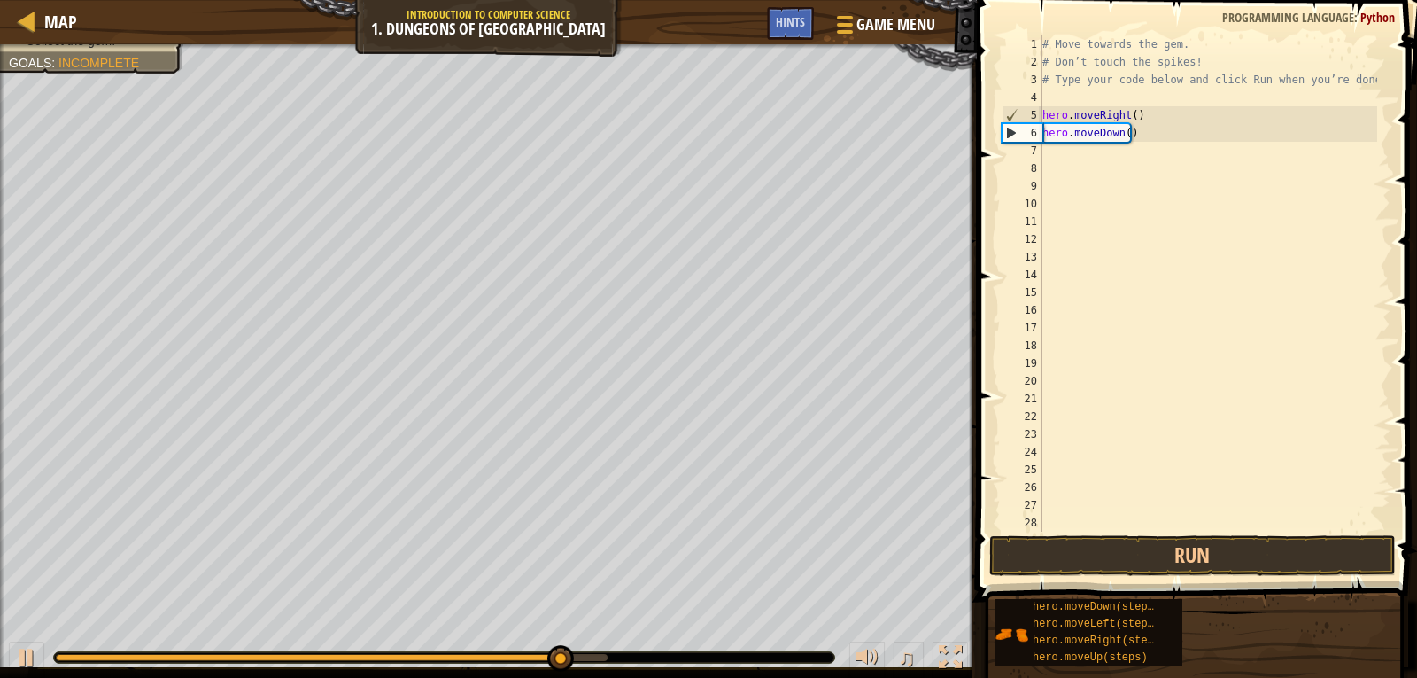
click at [1033, 148] on div "7" at bounding box center [1022, 151] width 41 height 18
click at [1037, 148] on div "7" at bounding box center [1022, 151] width 41 height 18
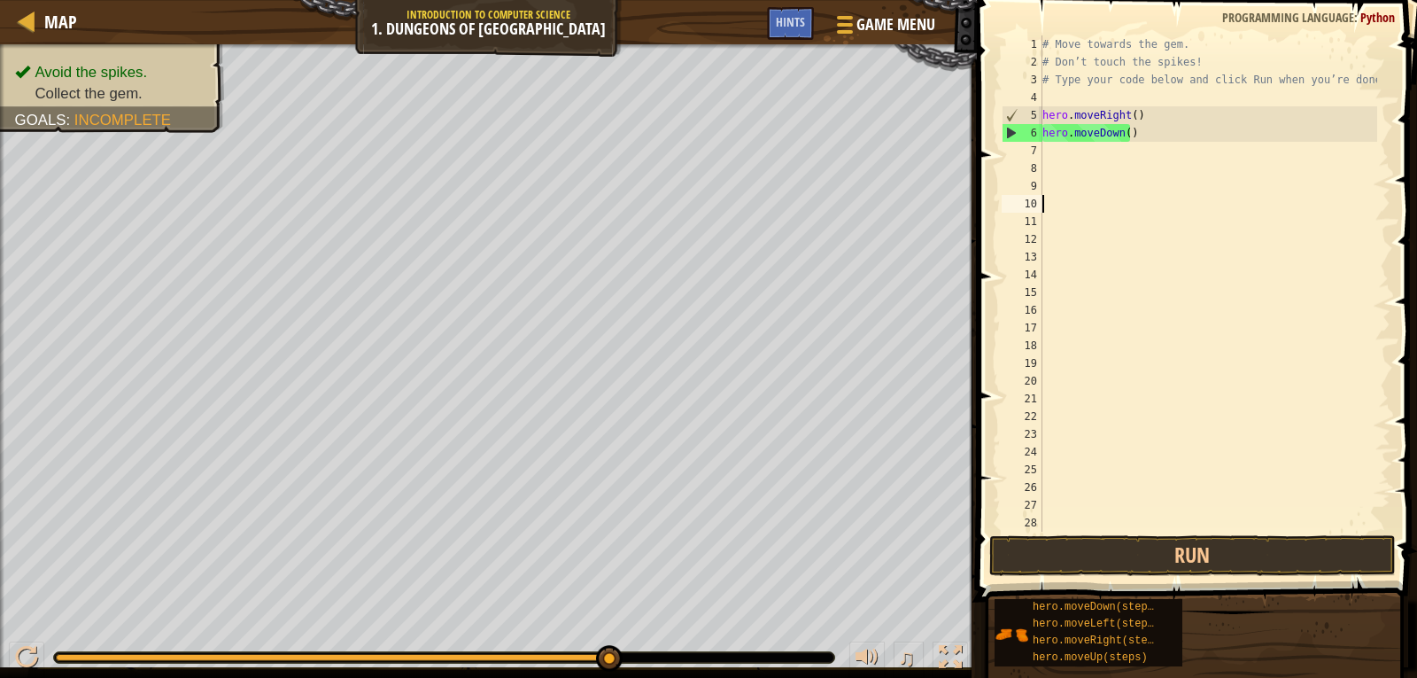
click at [1044, 153] on div "# Move towards the gem. # Don’t touch the spikes! # Type your code below and cl…" at bounding box center [1208, 301] width 338 height 532
click at [1033, 149] on div "7" at bounding box center [1022, 151] width 41 height 18
click at [1050, 159] on div "# Move towards the gem. # Don’t touch the spikes! # Type your code below and cl…" at bounding box center [1208, 301] width 338 height 532
click at [1056, 159] on div "# Move towards the gem. # Don’t touch the spikes! # Type your code below and cl…" at bounding box center [1208, 301] width 338 height 532
click at [1076, 154] on div "# Move towards the gem. # Don’t touch the spikes! # Type your code below and cl…" at bounding box center [1208, 301] width 338 height 532
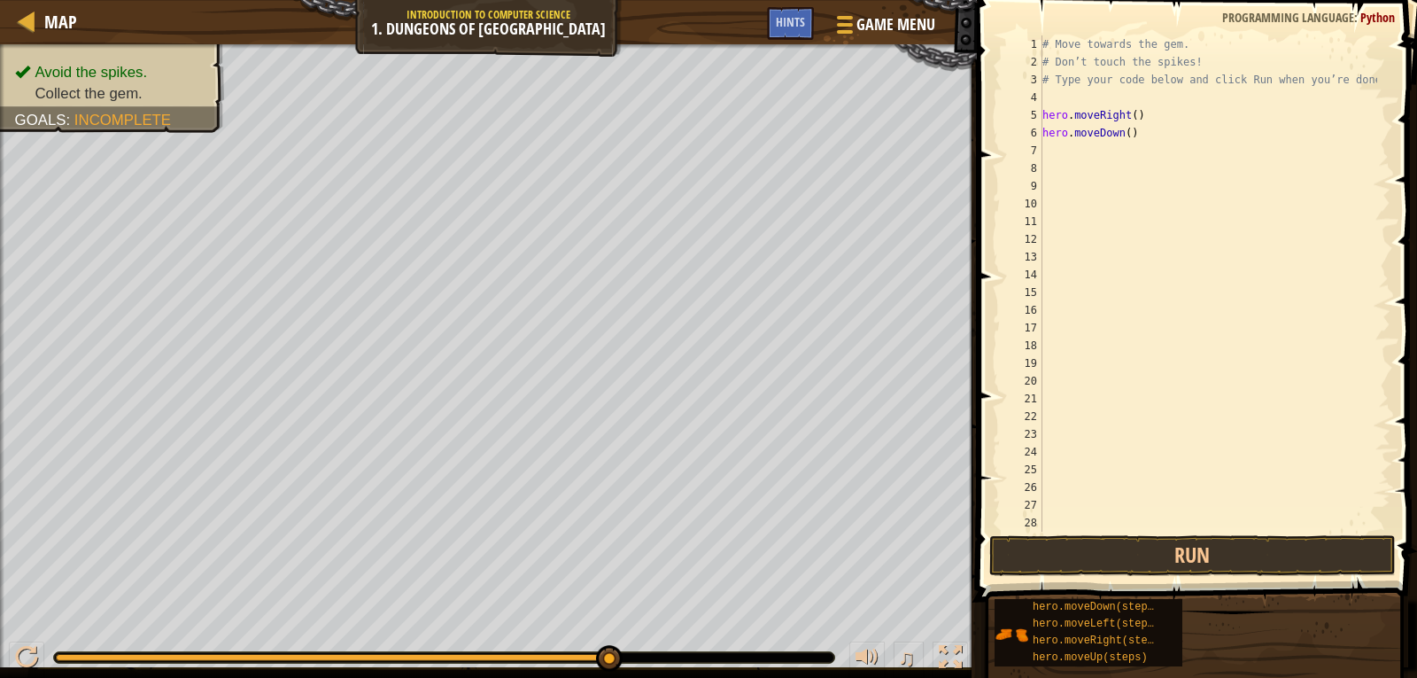
scroll to position [0, 0]
click at [1056, 140] on div "# Move towards the gem. # Don’t touch the spikes! # Type your code below and cl…" at bounding box center [1208, 301] width 338 height 532
click at [1129, 132] on div "# Move towards the gem. # Don’t touch the spikes! # Type your code below and cl…" at bounding box center [1208, 301] width 338 height 532
click at [1138, 136] on div "# Move towards the gem. # Don’t touch the spikes! # Type your code below and cl…" at bounding box center [1208, 301] width 338 height 532
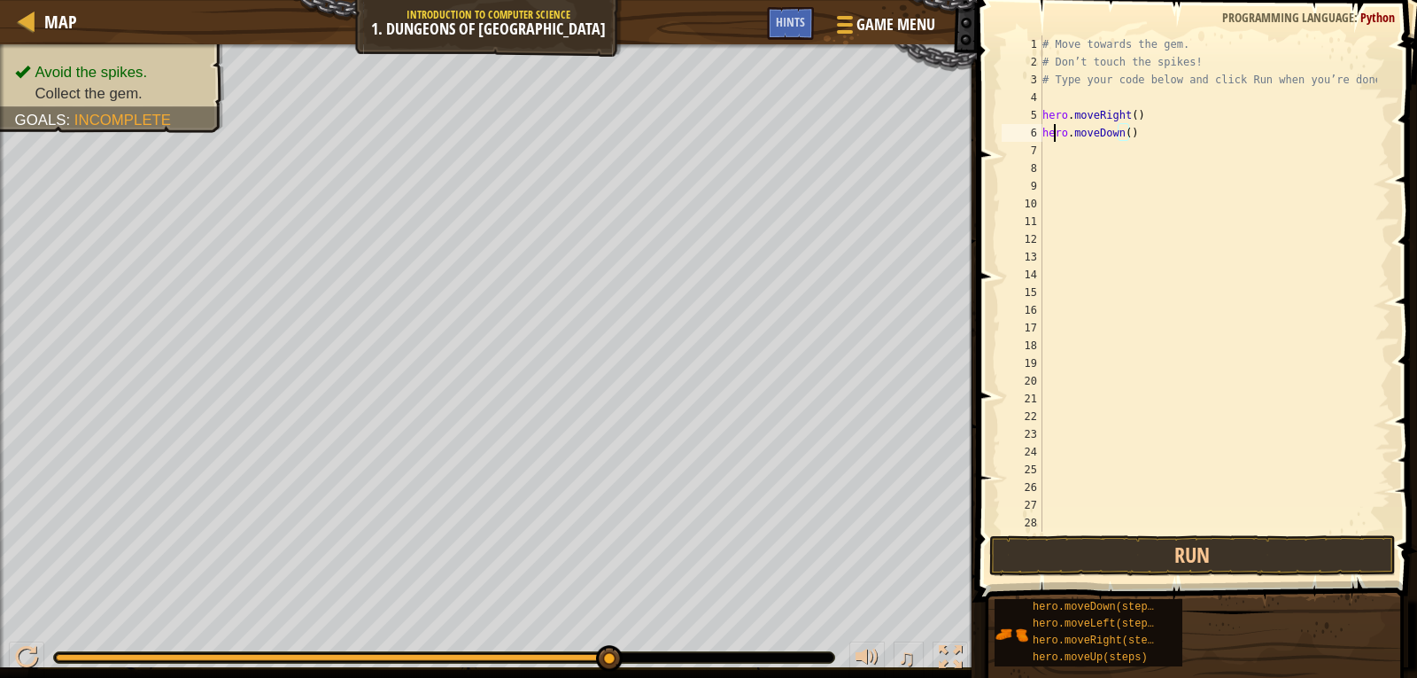
click at [1052, 135] on div "# Move towards the gem. # Don’t touch the spikes! # Type your code below and cl…" at bounding box center [1208, 301] width 338 height 532
click at [1031, 129] on div "6" at bounding box center [1022, 133] width 41 height 18
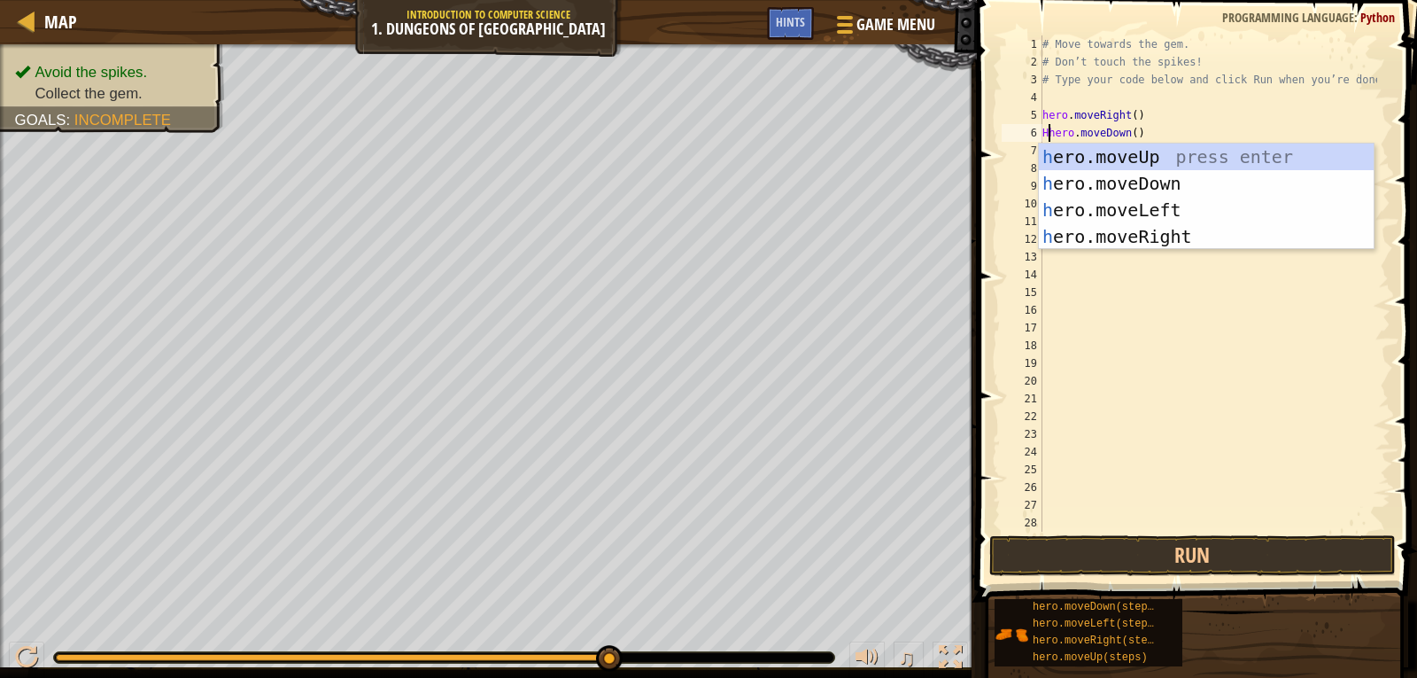
type textarea "hero.moveDown()"
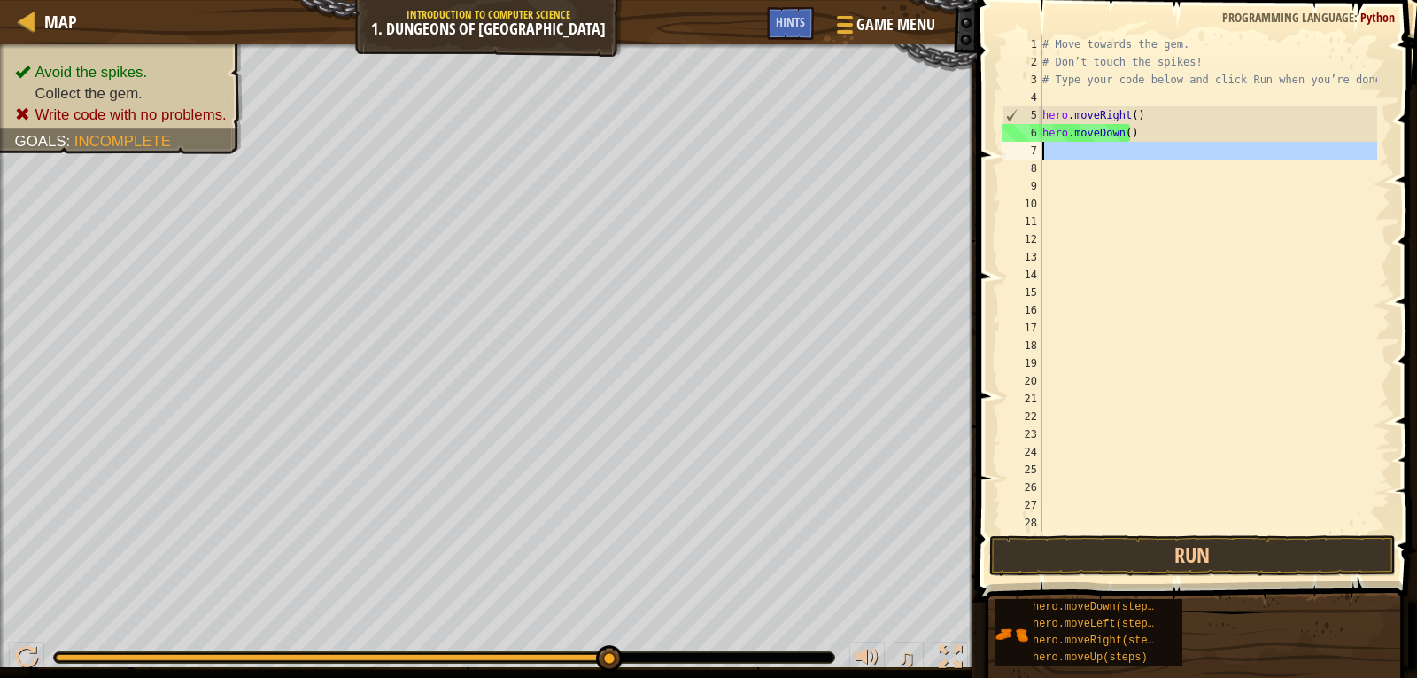
click at [1037, 147] on div "7" at bounding box center [1022, 151] width 41 height 18
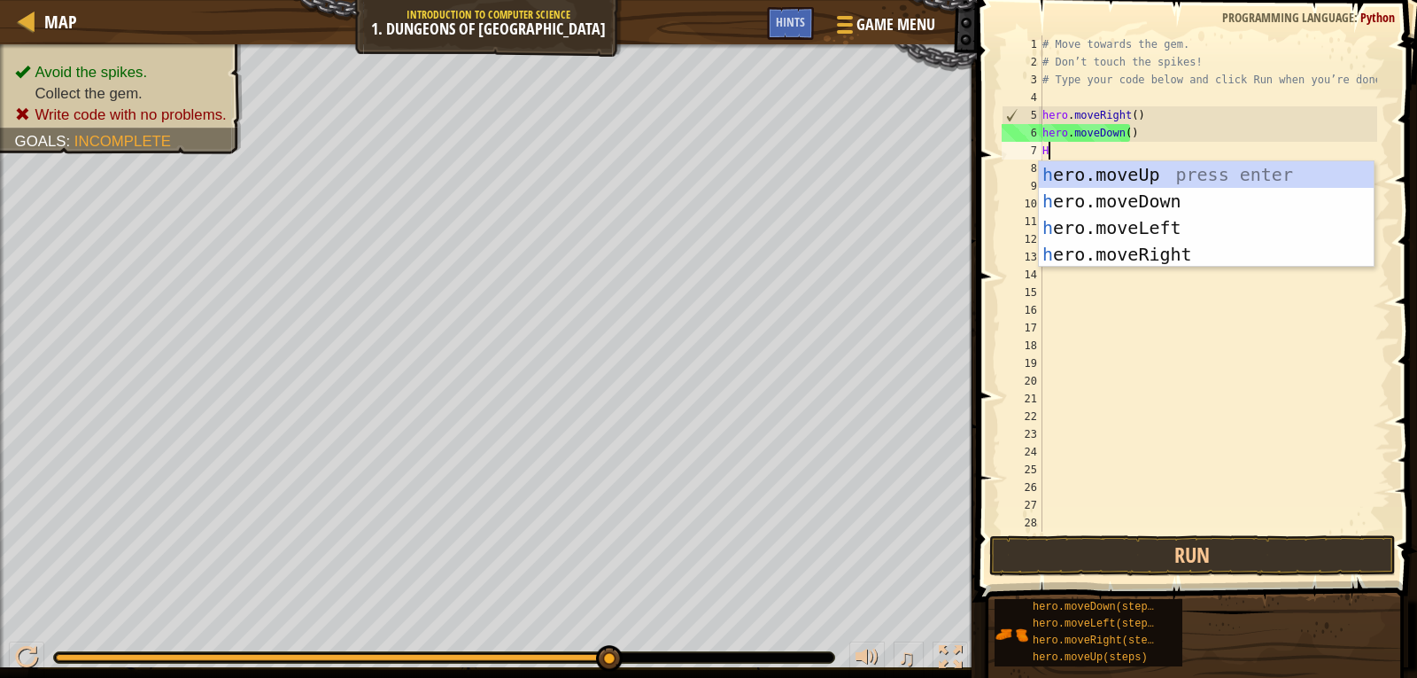
type textarea "HE"
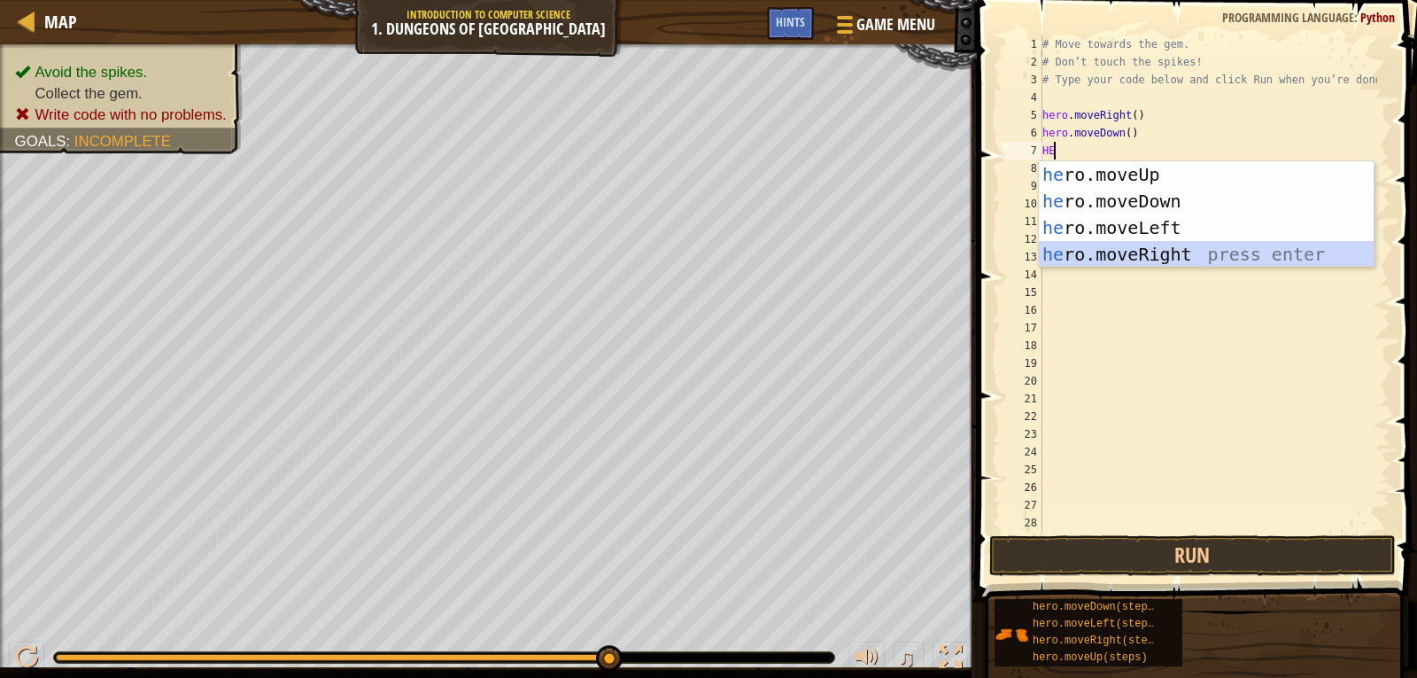
click at [1105, 250] on div "he ro.moveUp press enter he ro.moveDown press enter he ro.moveLeft press enter …" at bounding box center [1206, 240] width 335 height 159
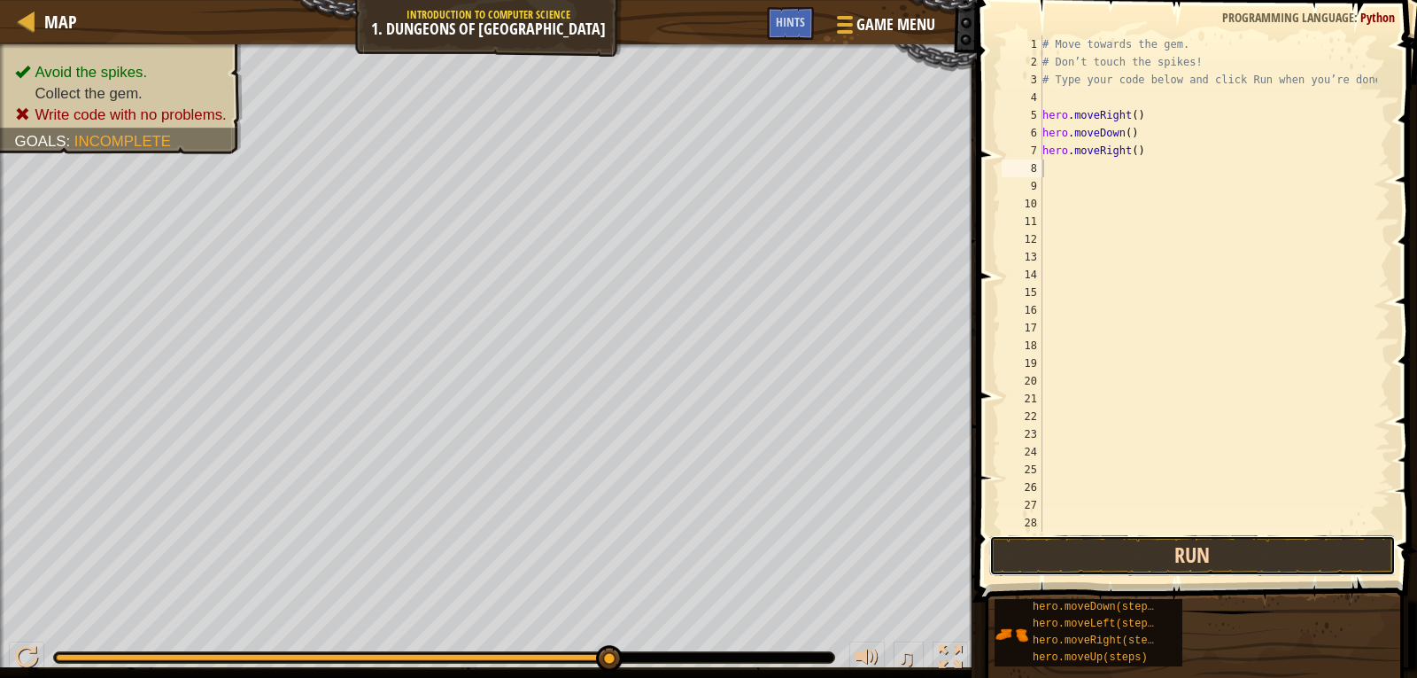
click at [1261, 553] on button "Run" at bounding box center [1193, 555] width 407 height 41
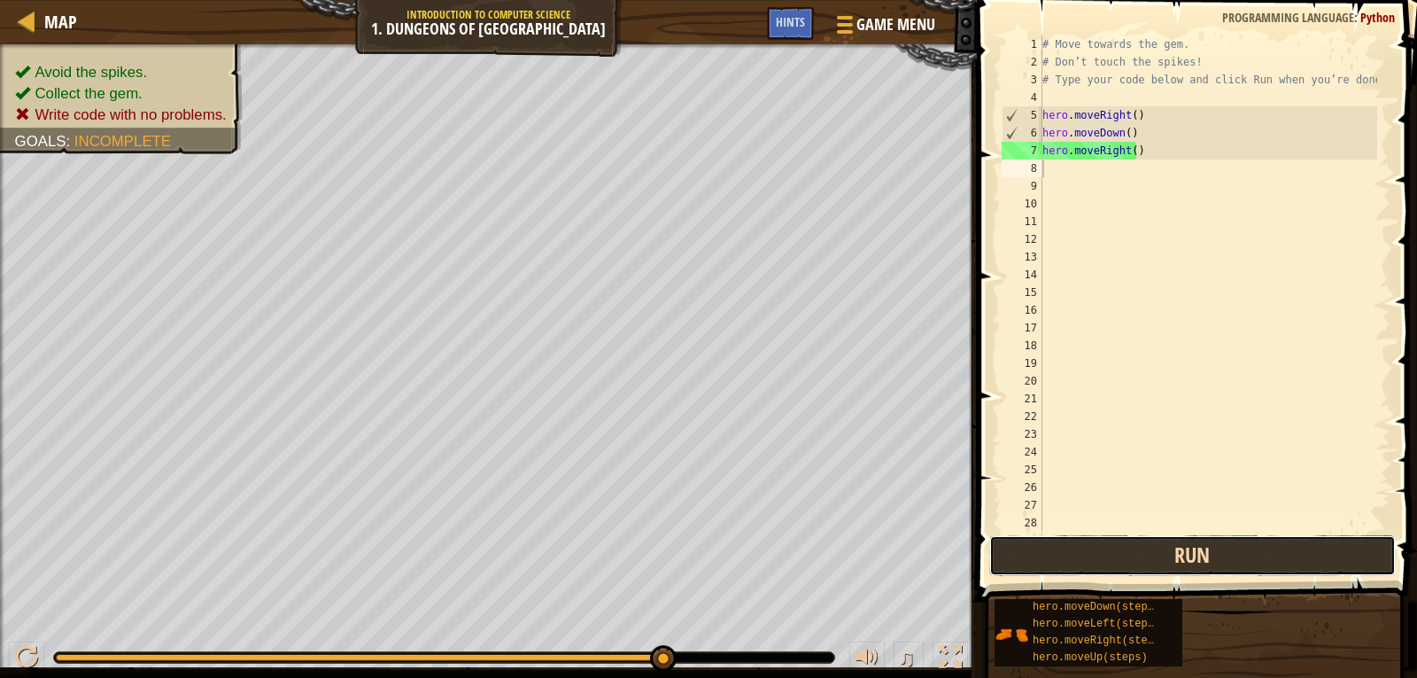
click at [1256, 551] on button "Run" at bounding box center [1193, 555] width 407 height 41
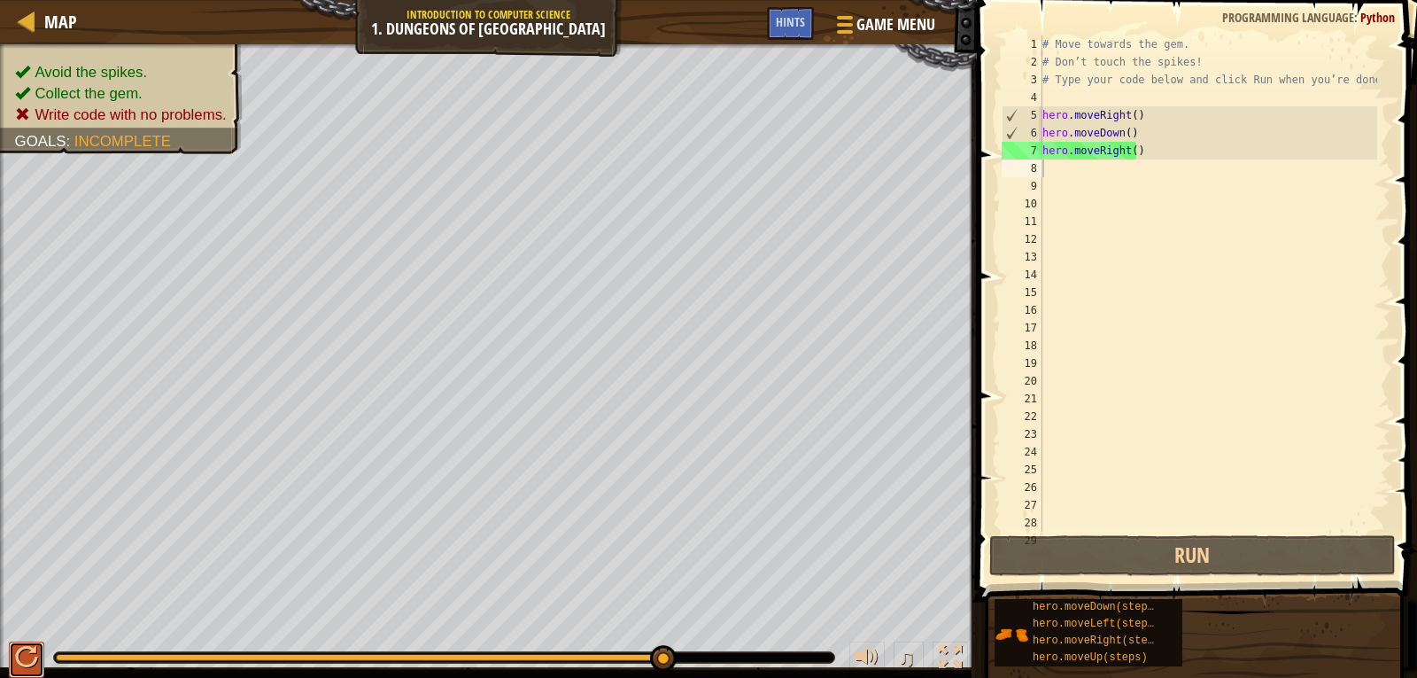
click at [26, 647] on div at bounding box center [26, 657] width 23 height 23
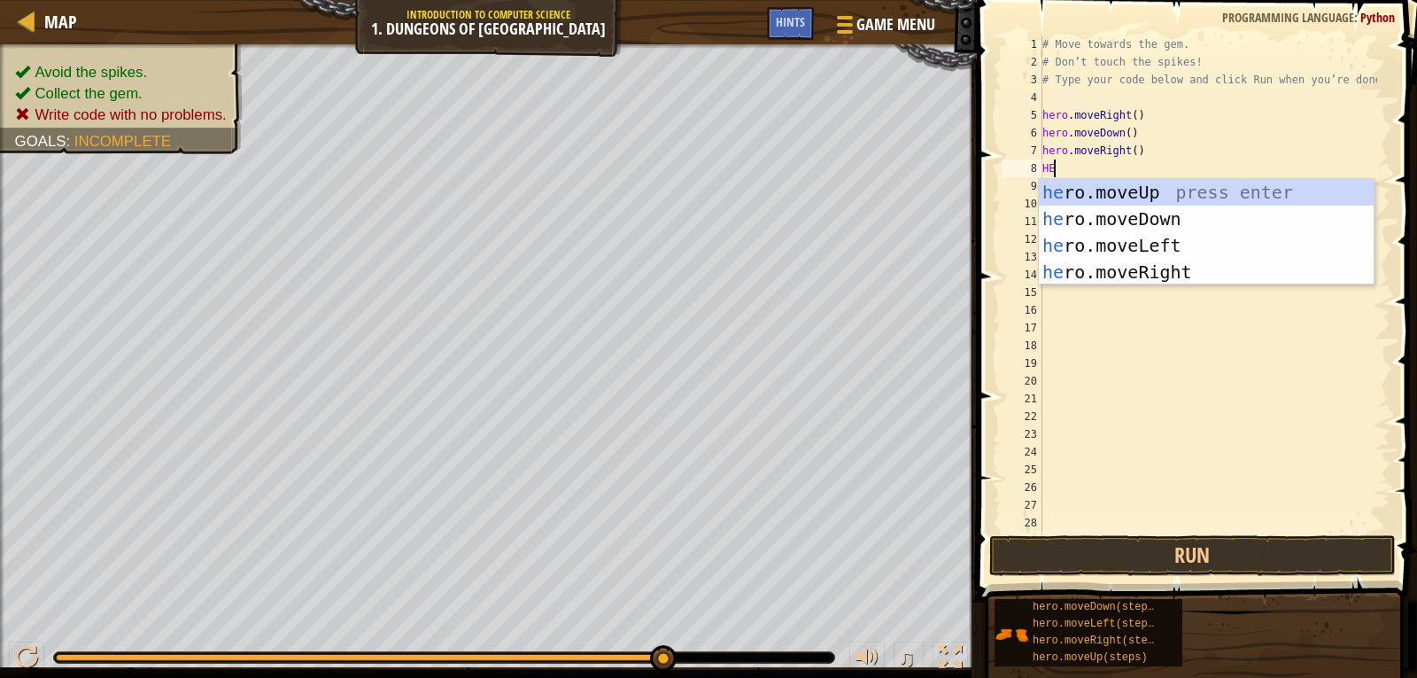
type textarea "HER"
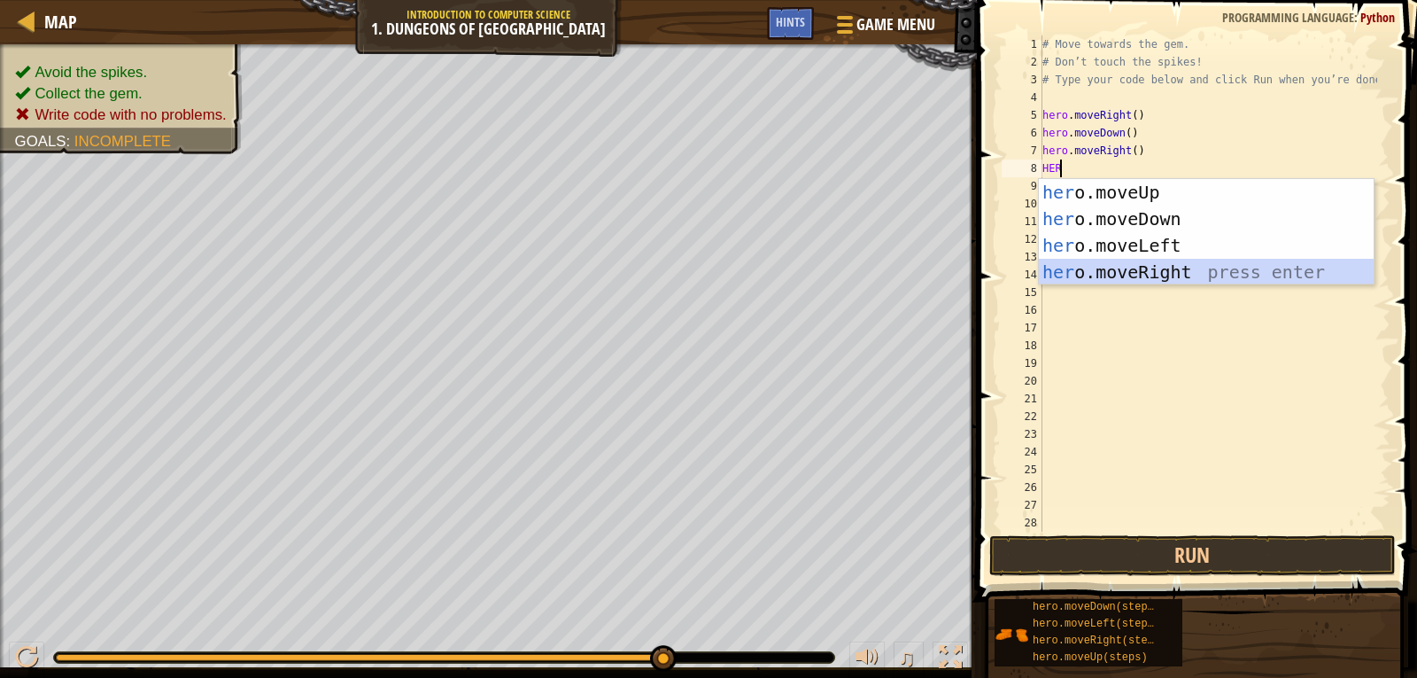
click at [1132, 268] on div "her o.moveUp press enter her o.moveDown press enter her o.moveLeft press enter …" at bounding box center [1206, 258] width 335 height 159
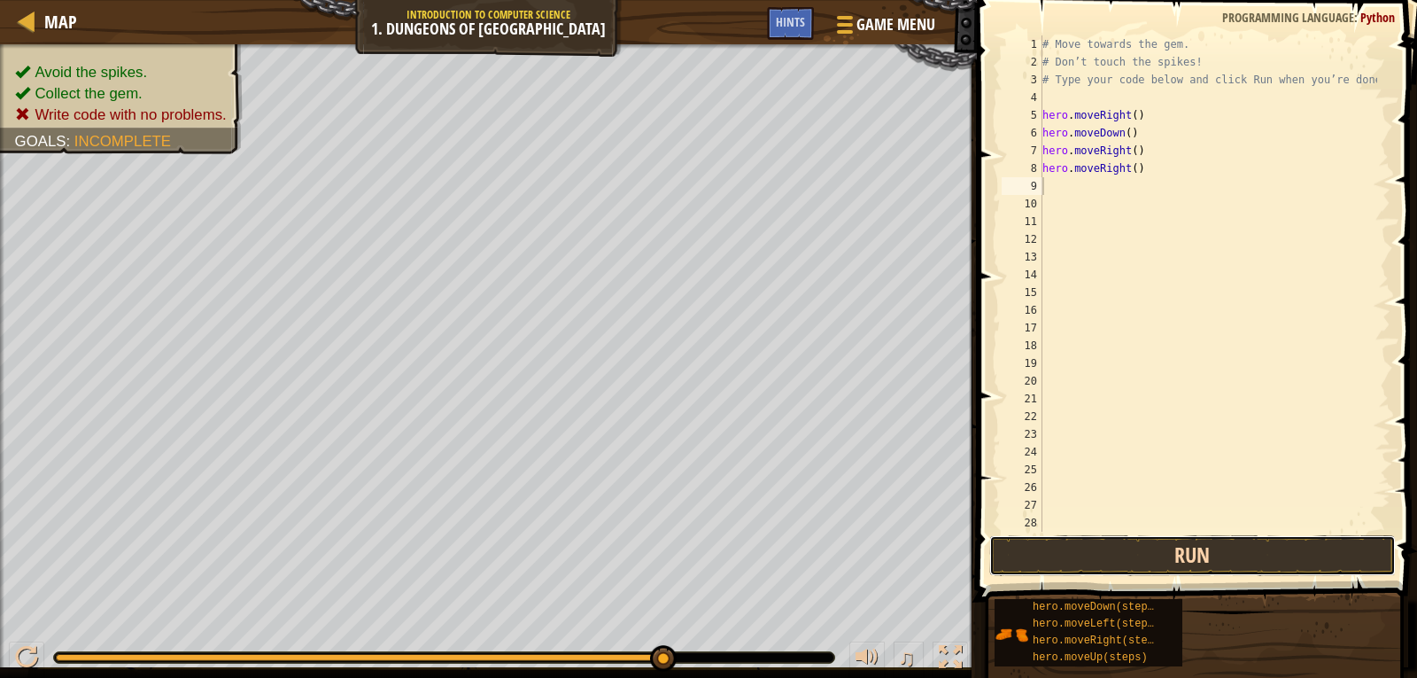
click at [1226, 554] on button "Run" at bounding box center [1193, 555] width 407 height 41
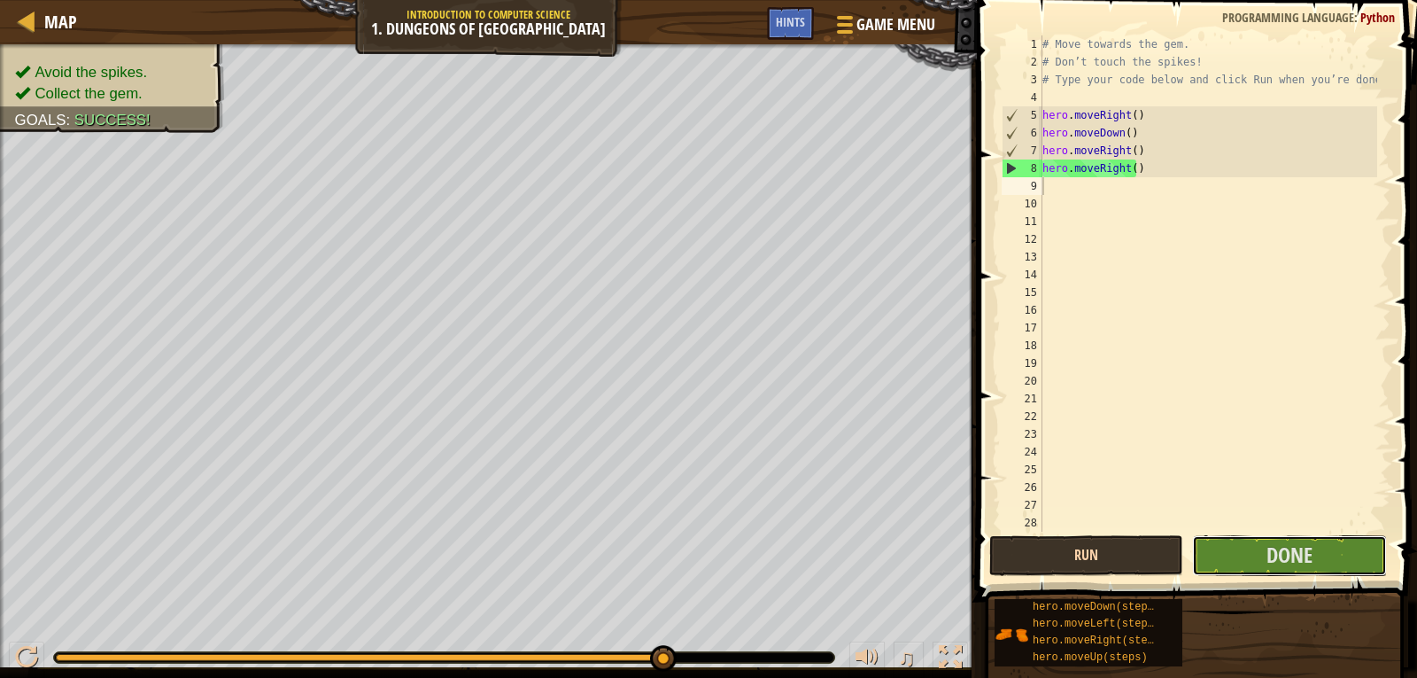
click at [1226, 554] on button "Done" at bounding box center [1289, 555] width 194 height 41
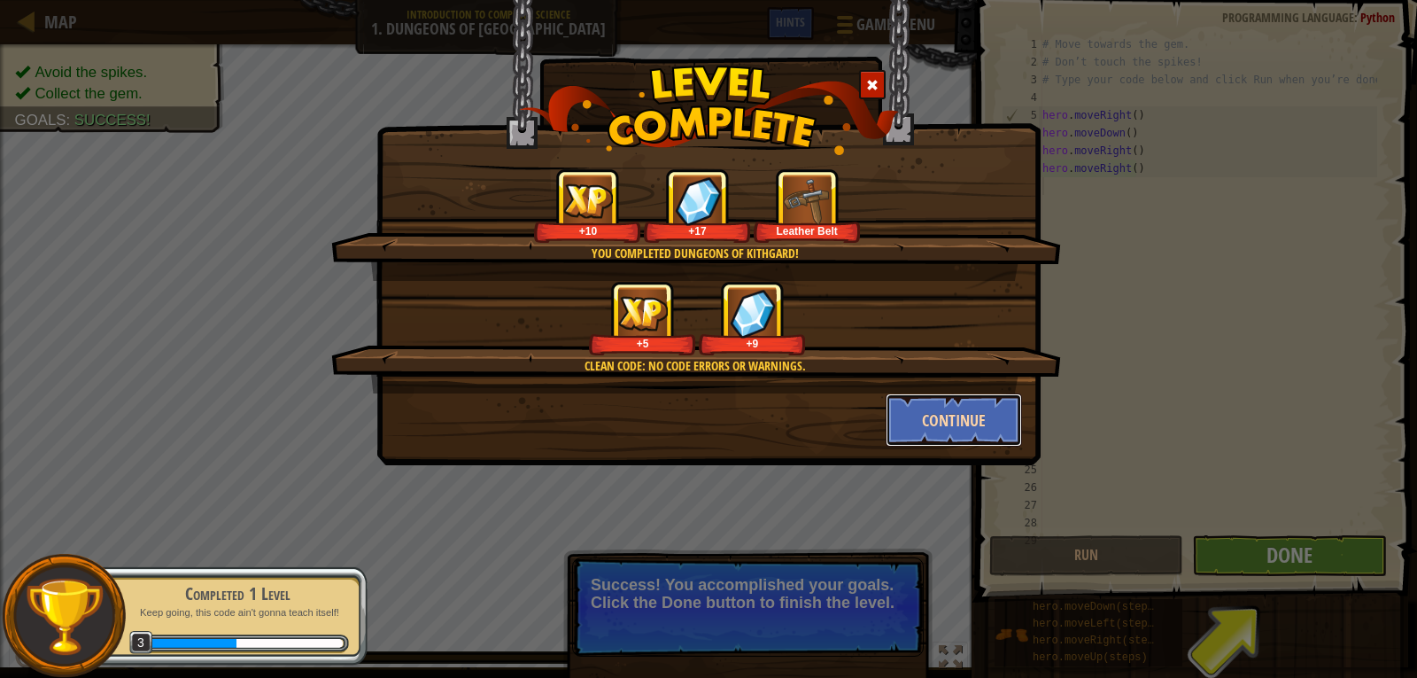
click at [917, 415] on button "Continue" at bounding box center [954, 419] width 137 height 53
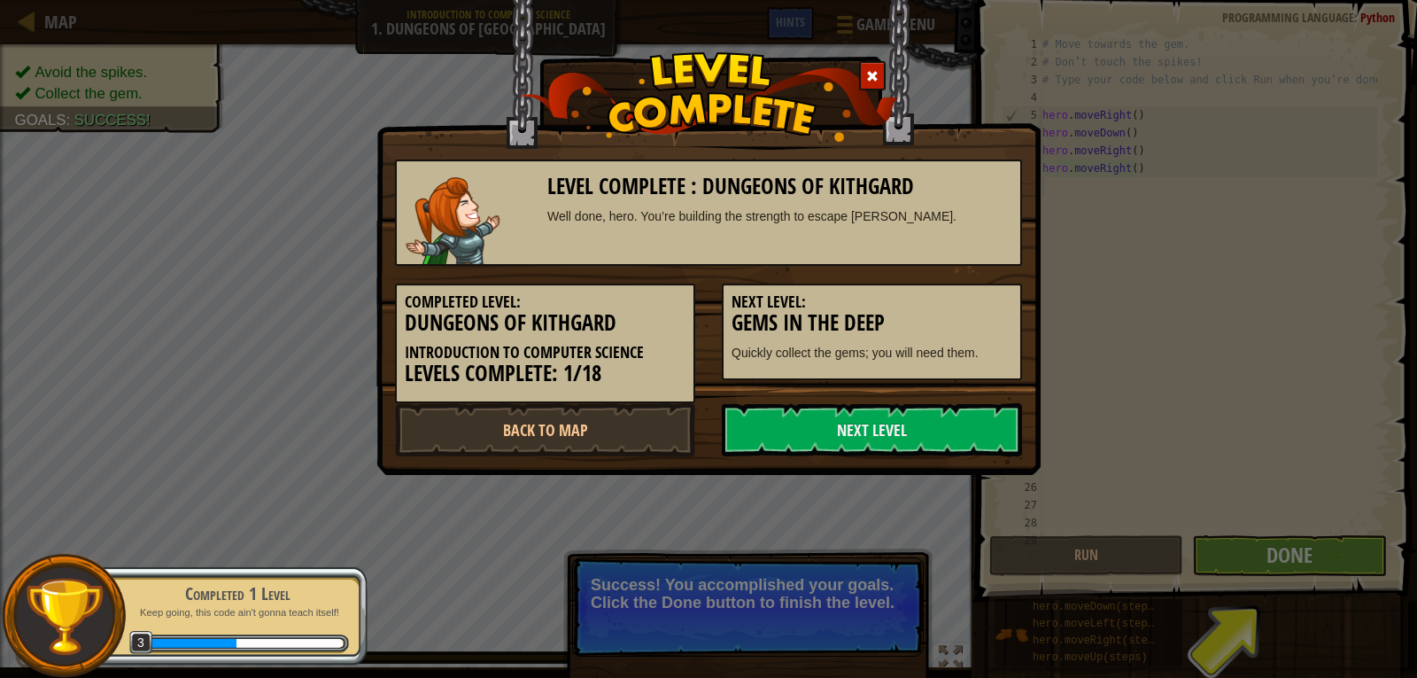
click at [917, 415] on link "Next Level" at bounding box center [872, 429] width 300 height 53
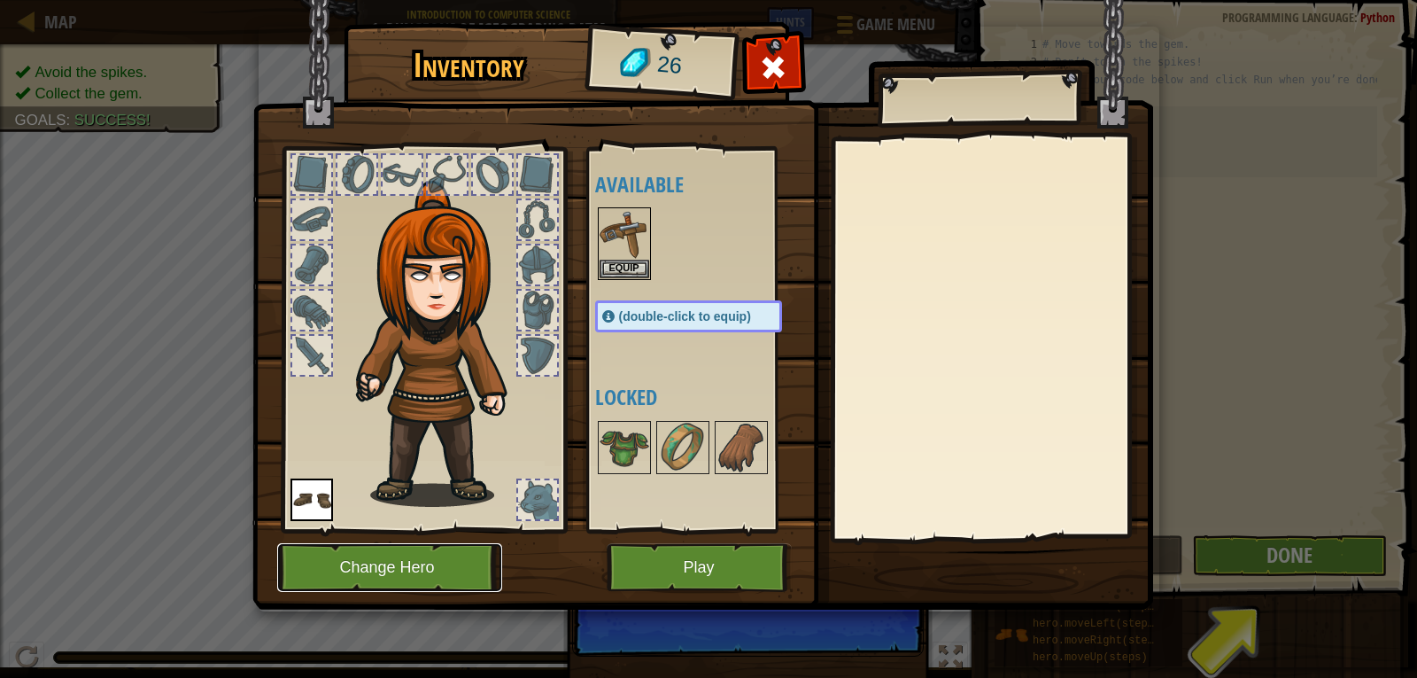
click at [393, 554] on button "Change Hero" at bounding box center [389, 567] width 225 height 49
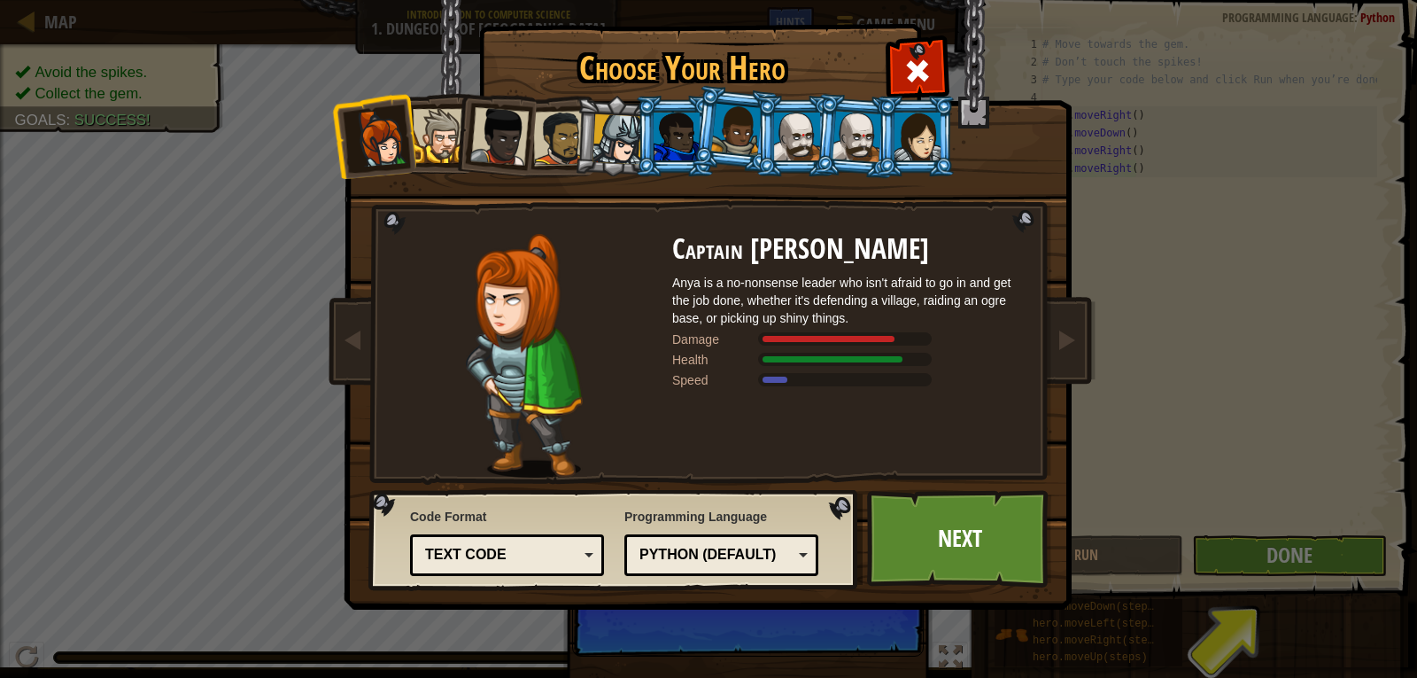
click at [500, 151] on div at bounding box center [499, 136] width 58 height 58
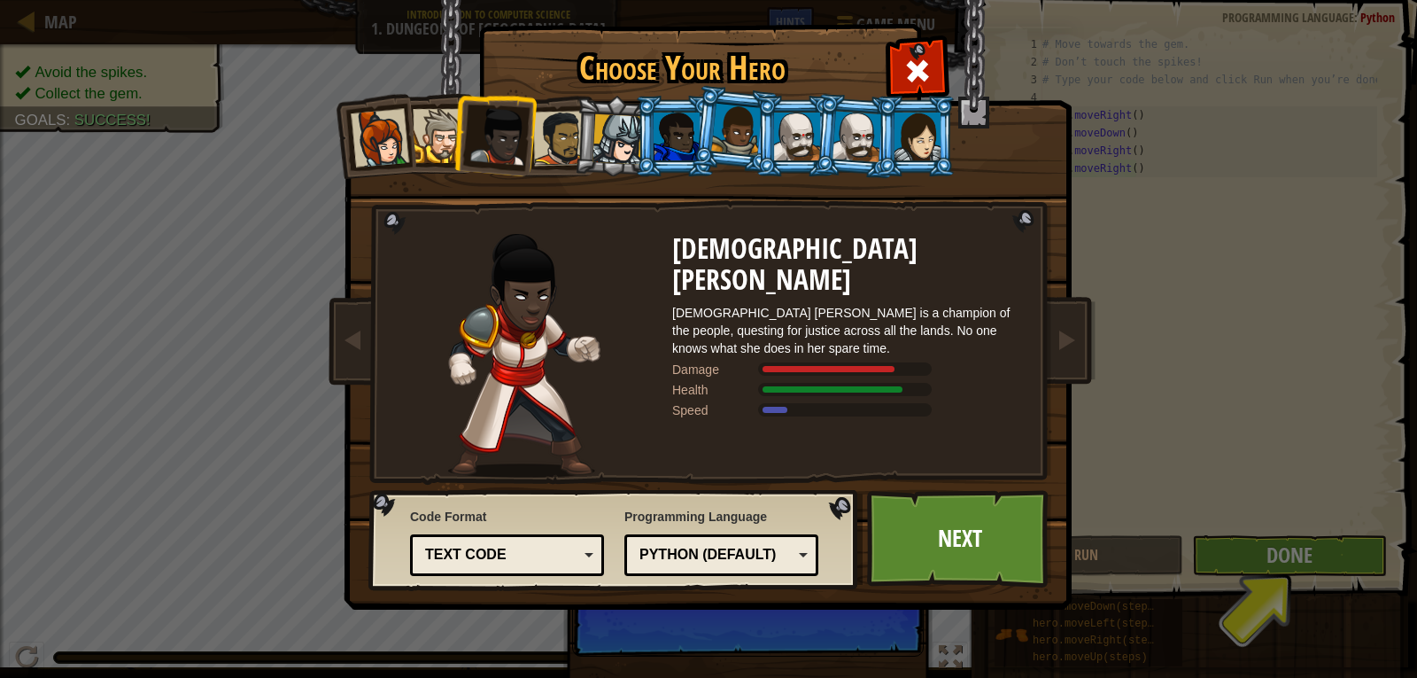
click at [574, 159] on li at bounding box center [615, 136] width 84 height 85
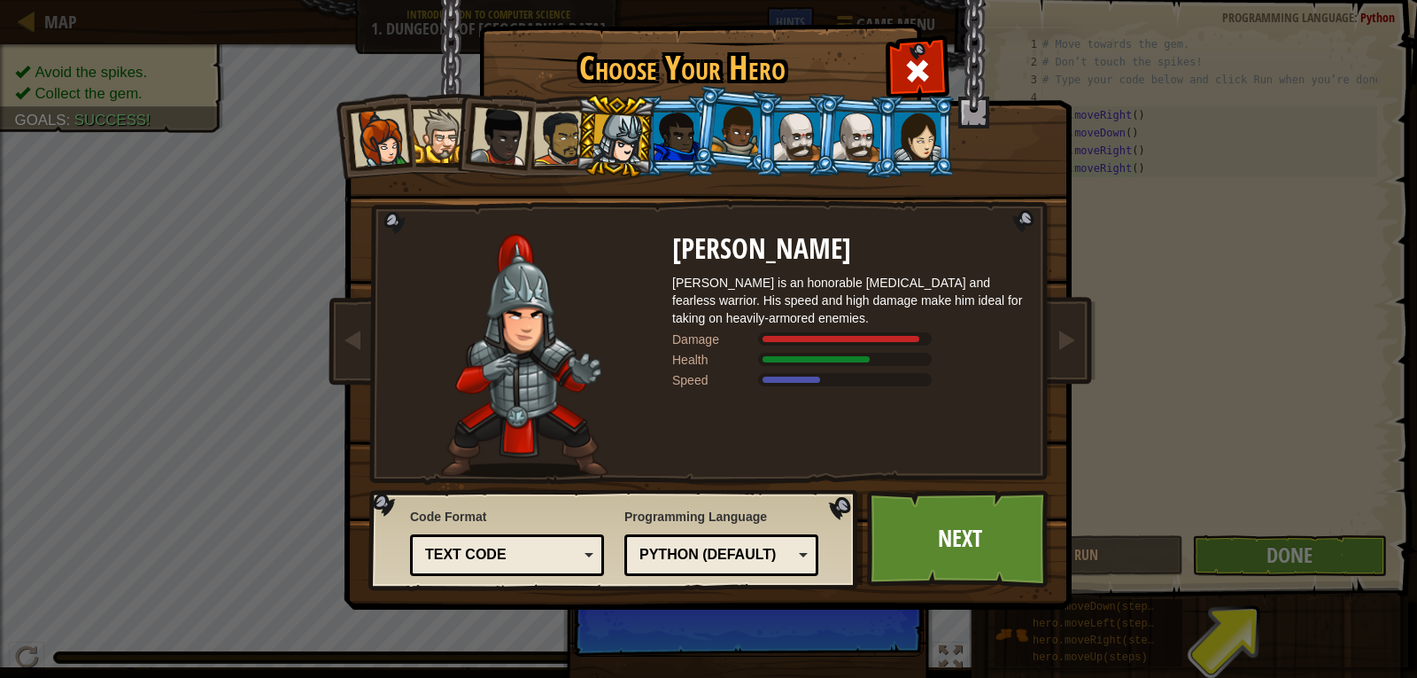
click at [625, 151] on div at bounding box center [618, 139] width 50 height 50
click at [681, 144] on div at bounding box center [677, 137] width 46 height 48
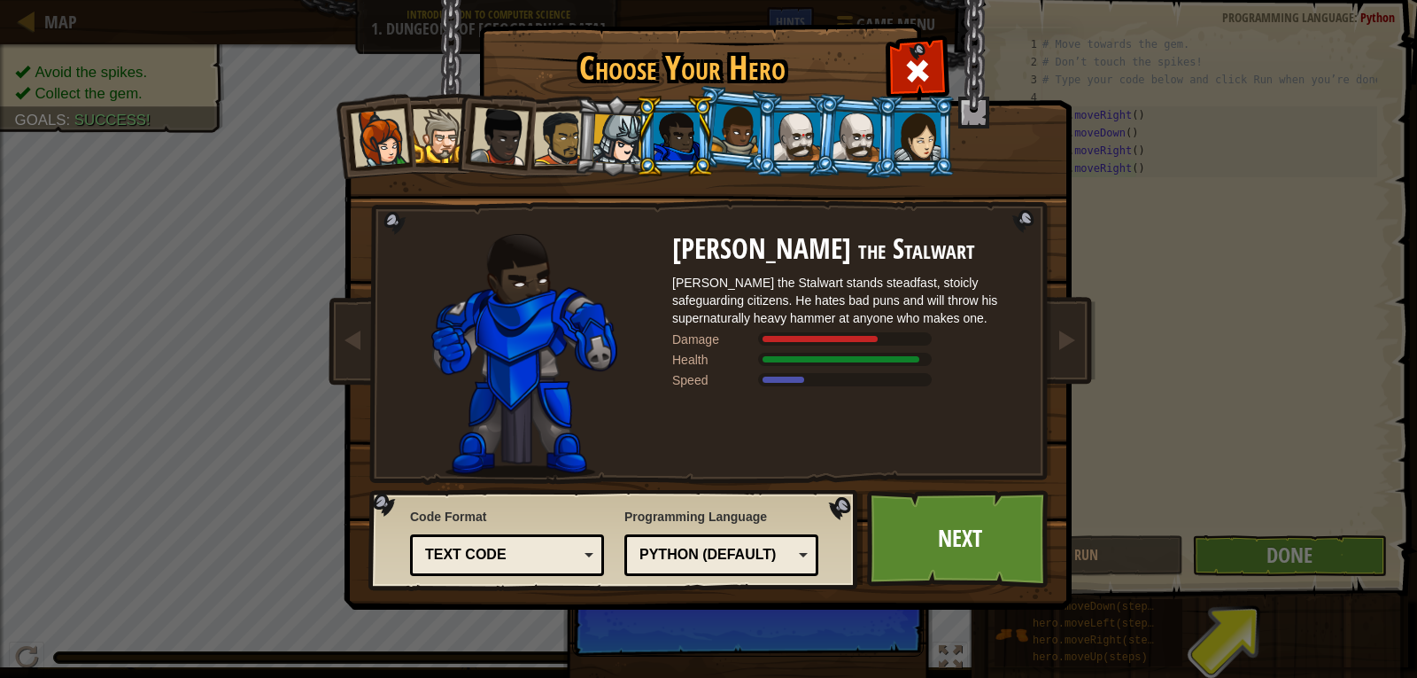
click at [935, 142] on div at bounding box center [918, 137] width 46 height 48
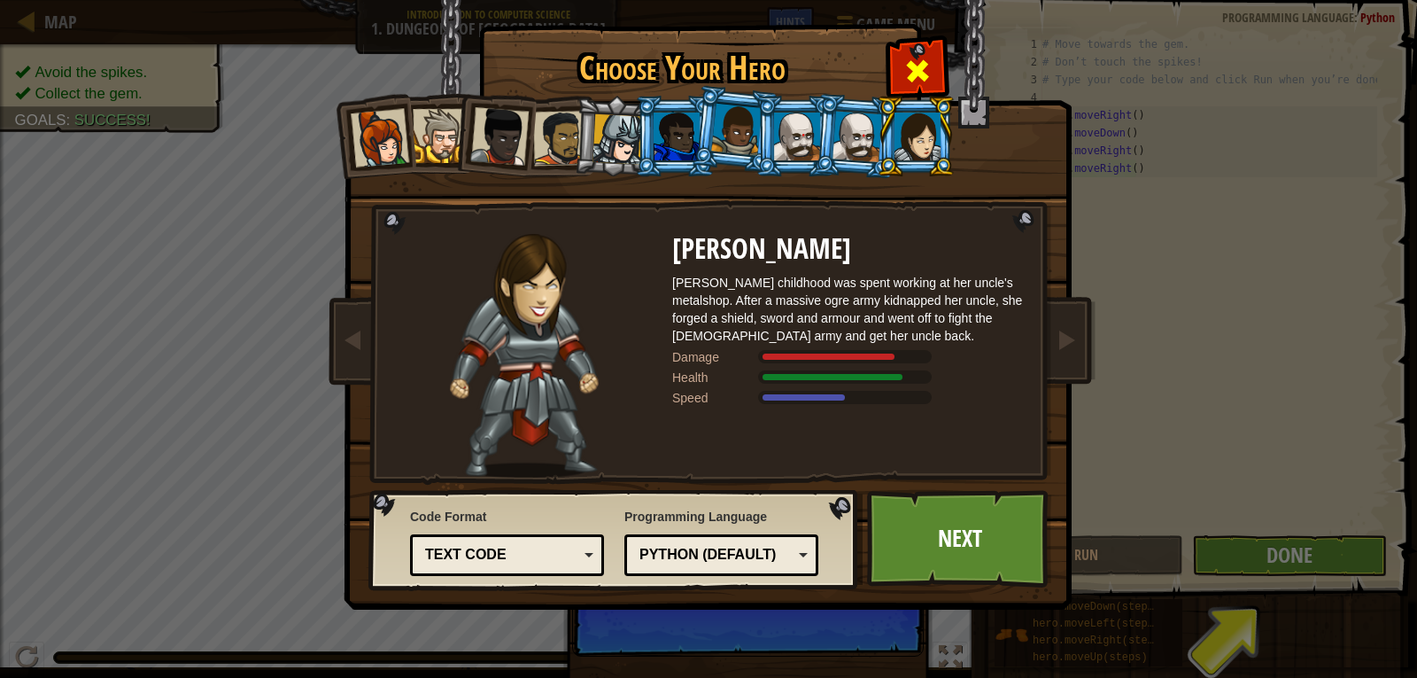
click at [925, 58] on span at bounding box center [918, 71] width 28 height 28
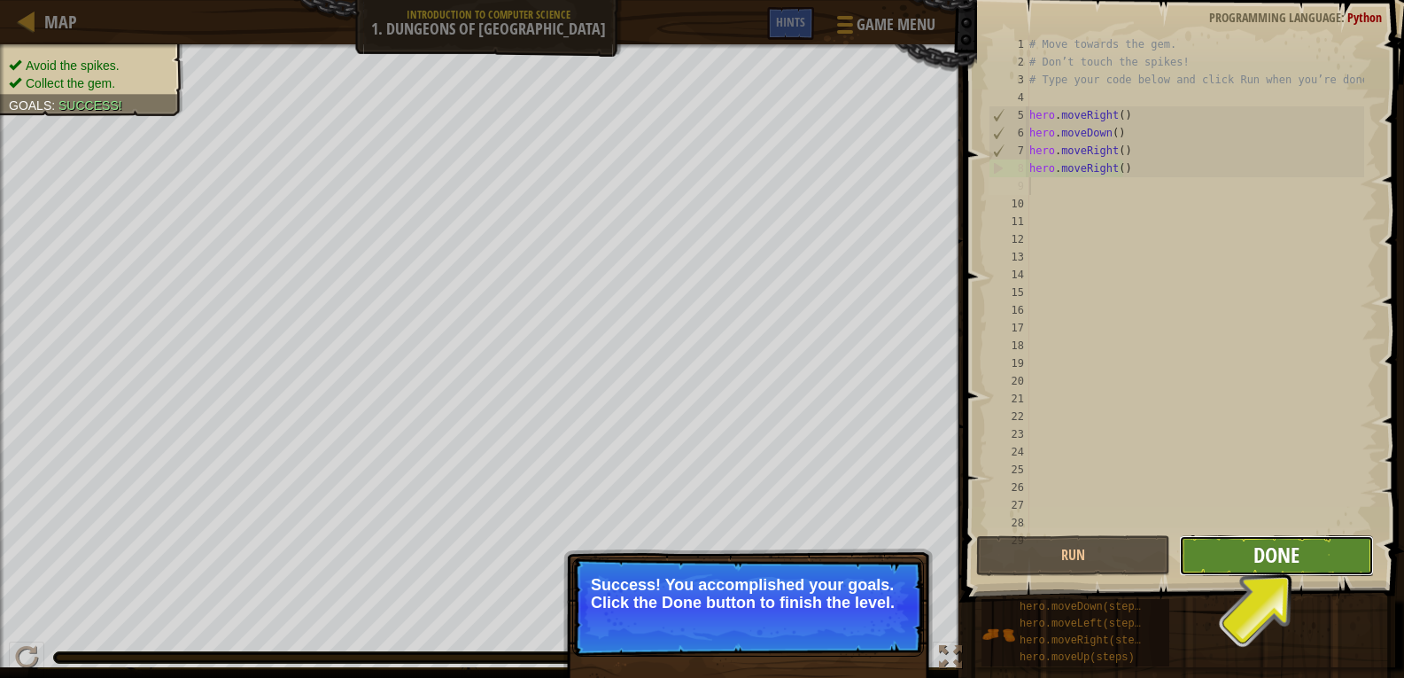
click at [1254, 547] on span "Done" at bounding box center [1277, 554] width 46 height 28
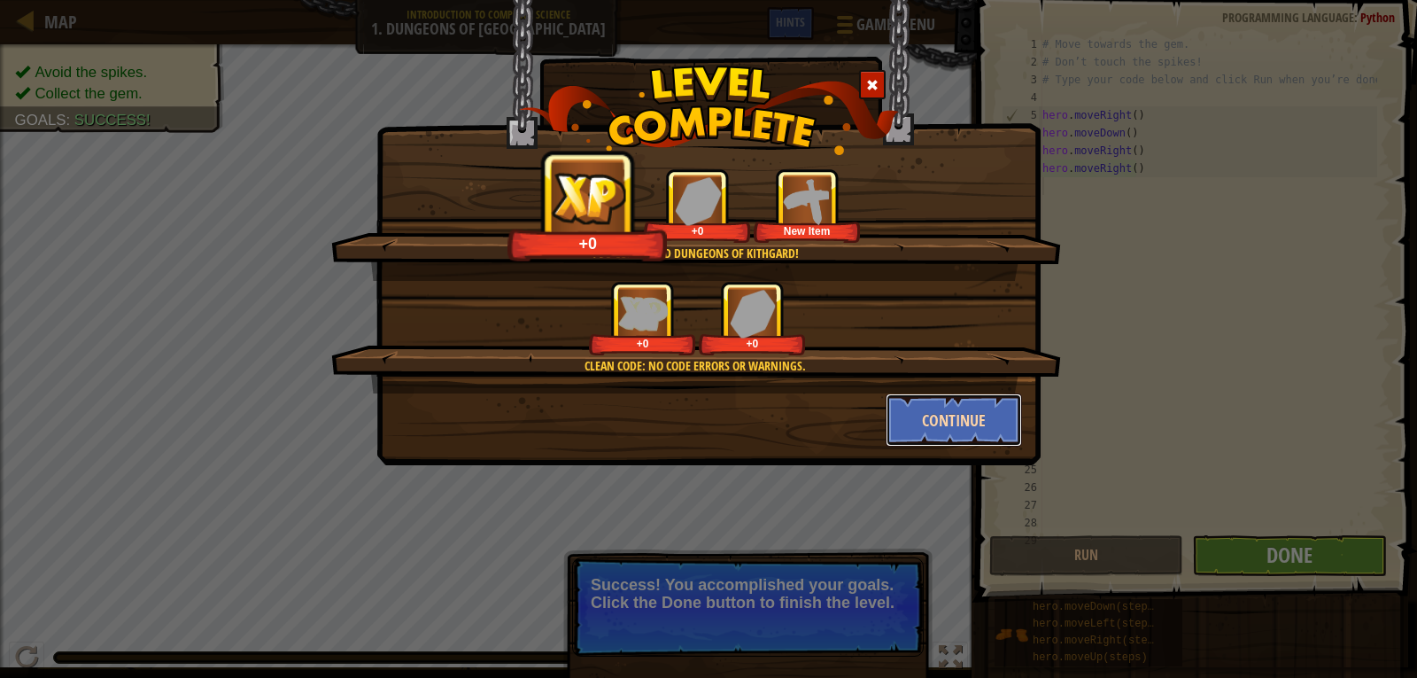
click at [927, 426] on button "Continue" at bounding box center [954, 419] width 137 height 53
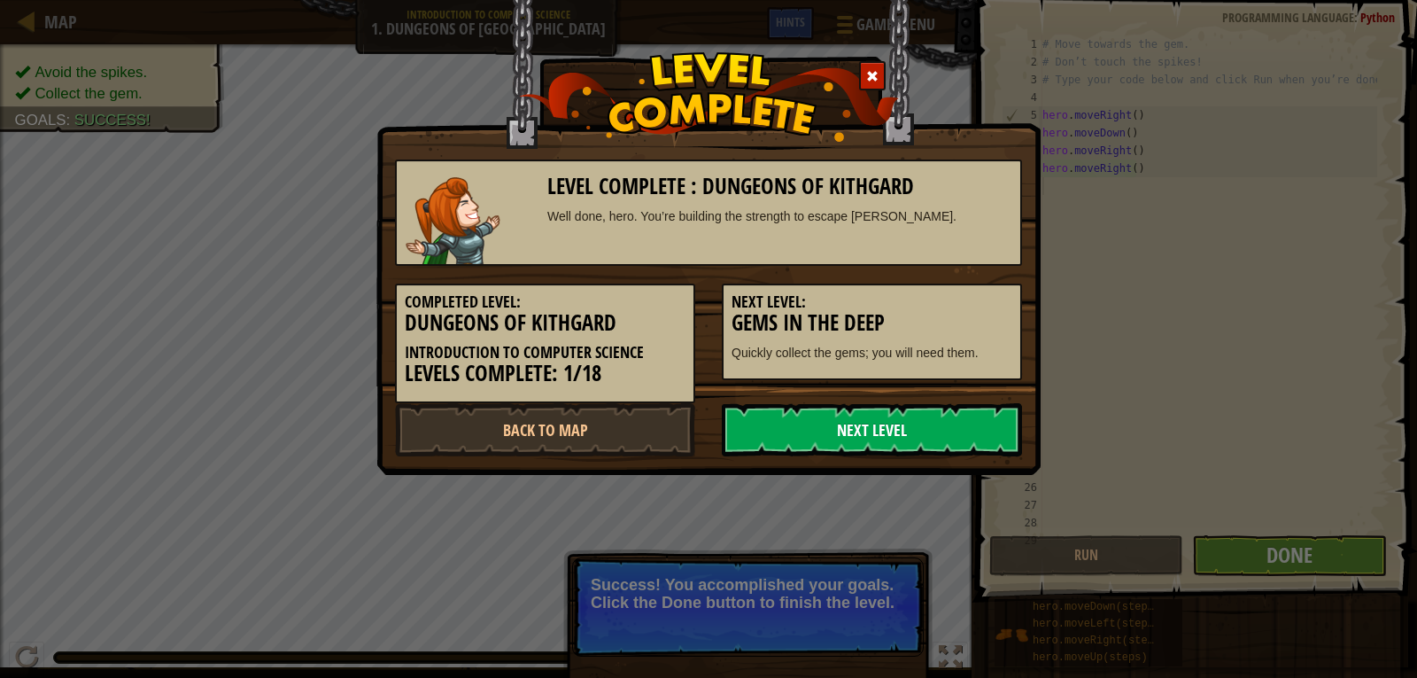
click at [805, 428] on link "Next Level" at bounding box center [872, 429] width 300 height 53
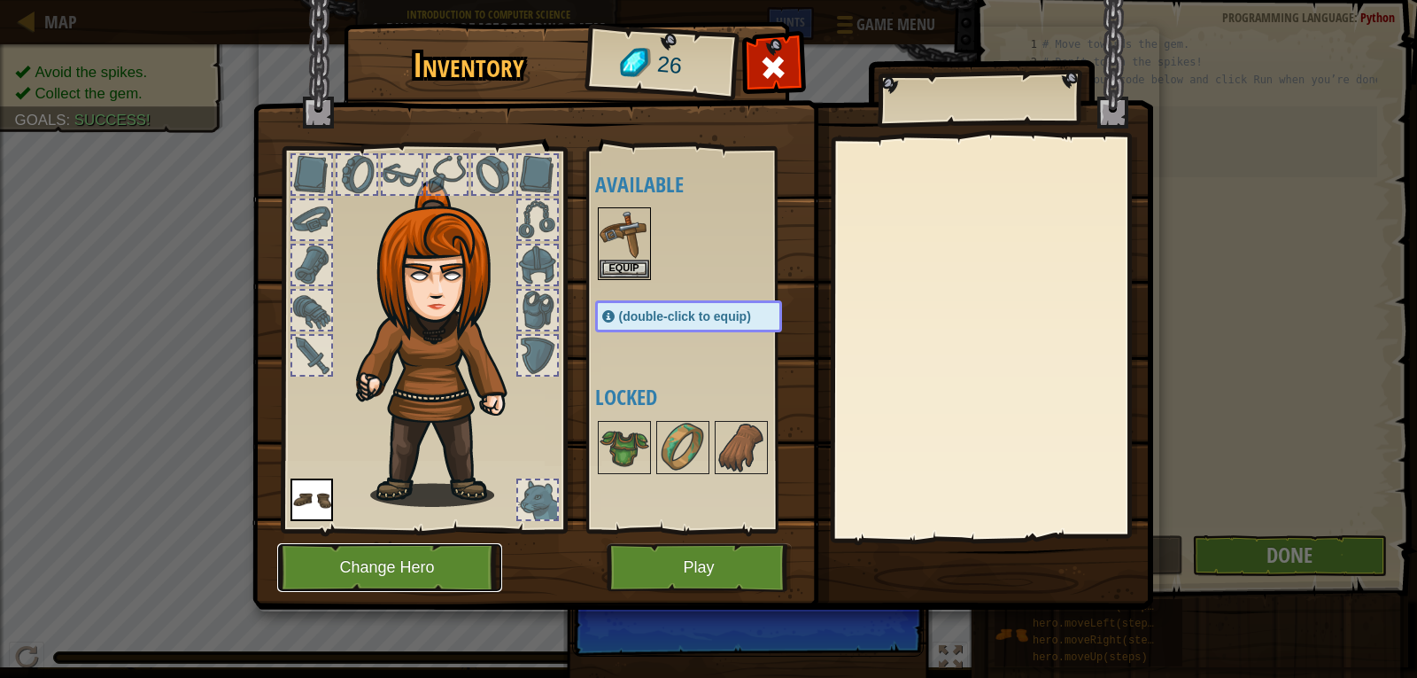
click at [455, 565] on button "Change Hero" at bounding box center [389, 567] width 225 height 49
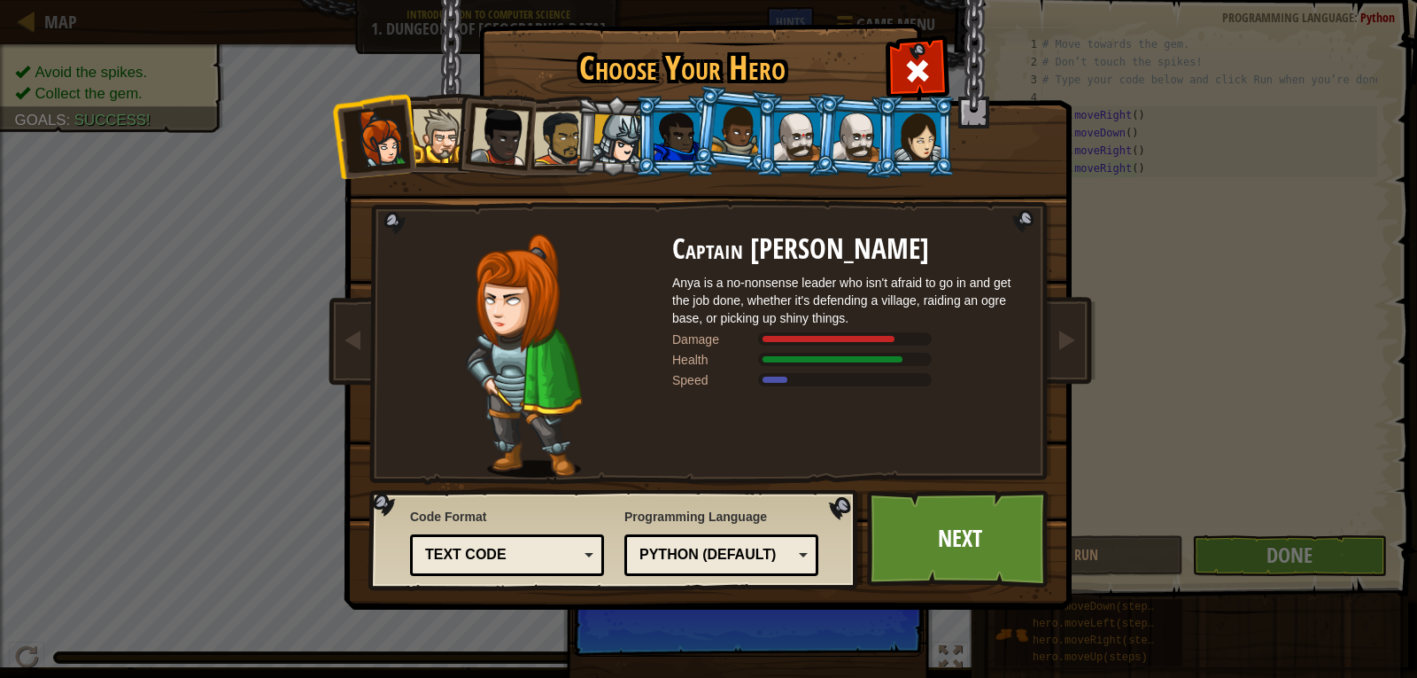
drag, startPoint x: 441, startPoint y: 151, endPoint x: 630, endPoint y: 204, distance: 196.0
click at [630, 204] on div "Captain [PERSON_NAME] Anya is a no-nonsense leader who isn't afraid to go in an…" at bounding box center [708, 280] width 664 height 386
click at [916, 132] on div at bounding box center [918, 137] width 46 height 48
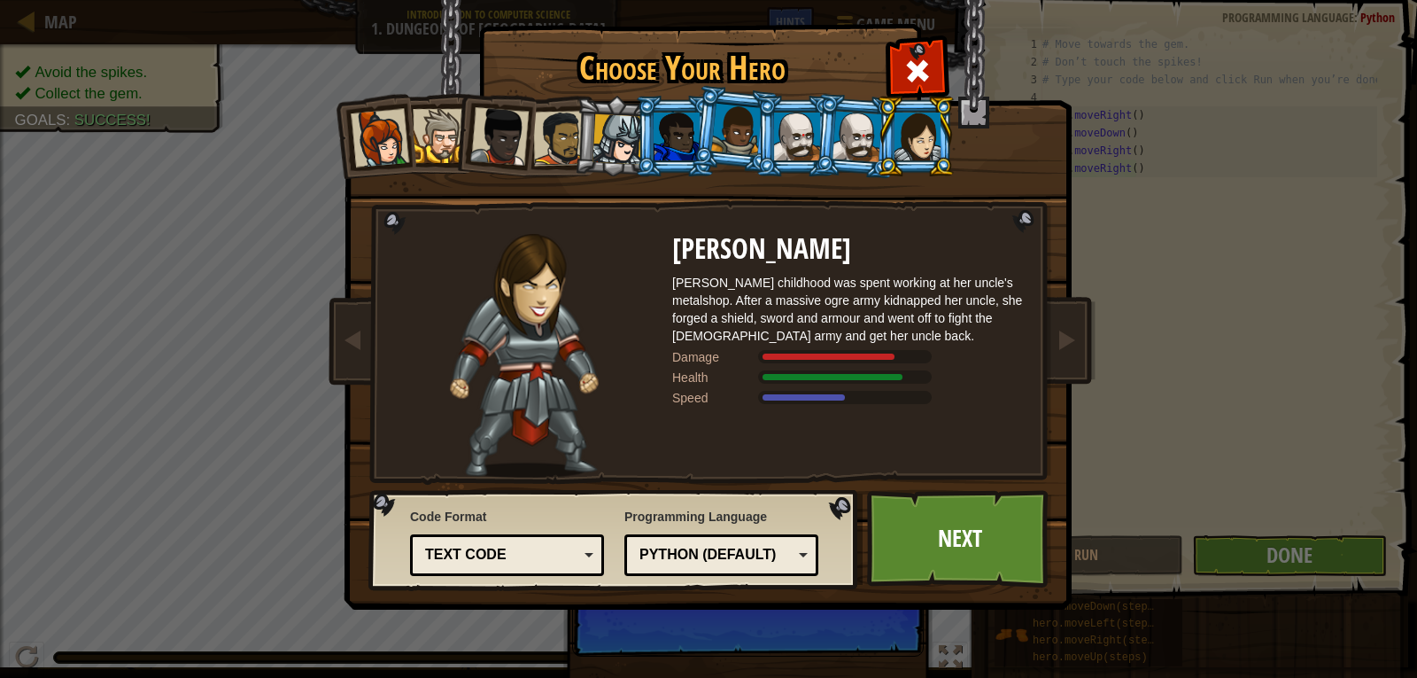
click at [916, 132] on div at bounding box center [918, 137] width 46 height 48
click at [848, 138] on div at bounding box center [858, 136] width 50 height 50
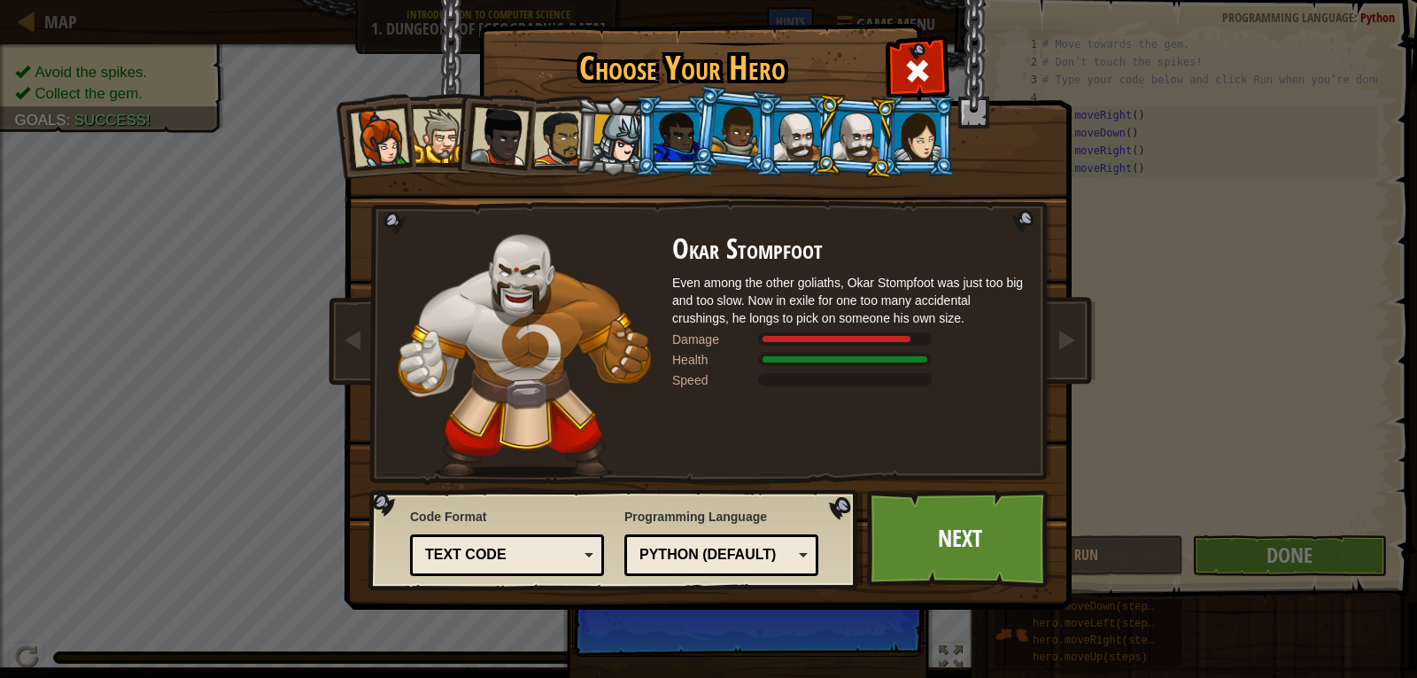
click at [721, 141] on div at bounding box center [736, 130] width 50 height 52
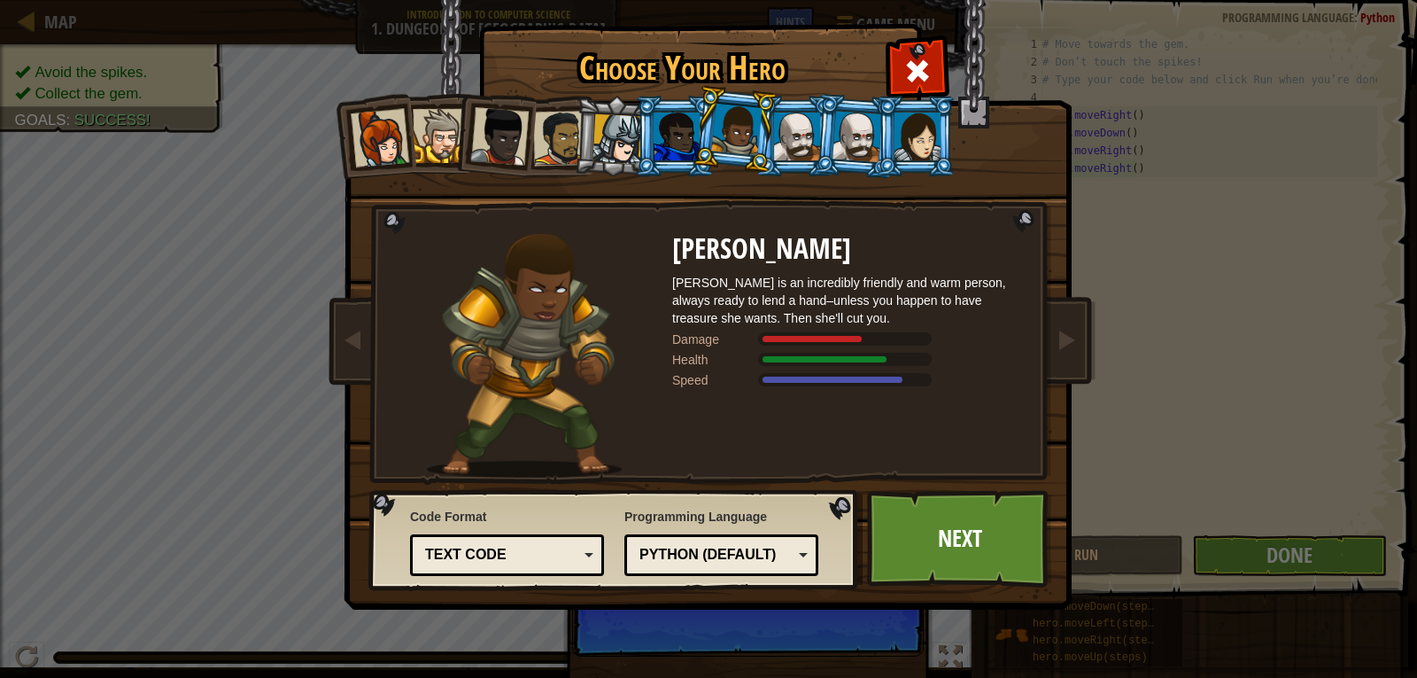
click at [680, 131] on div at bounding box center [677, 137] width 46 height 48
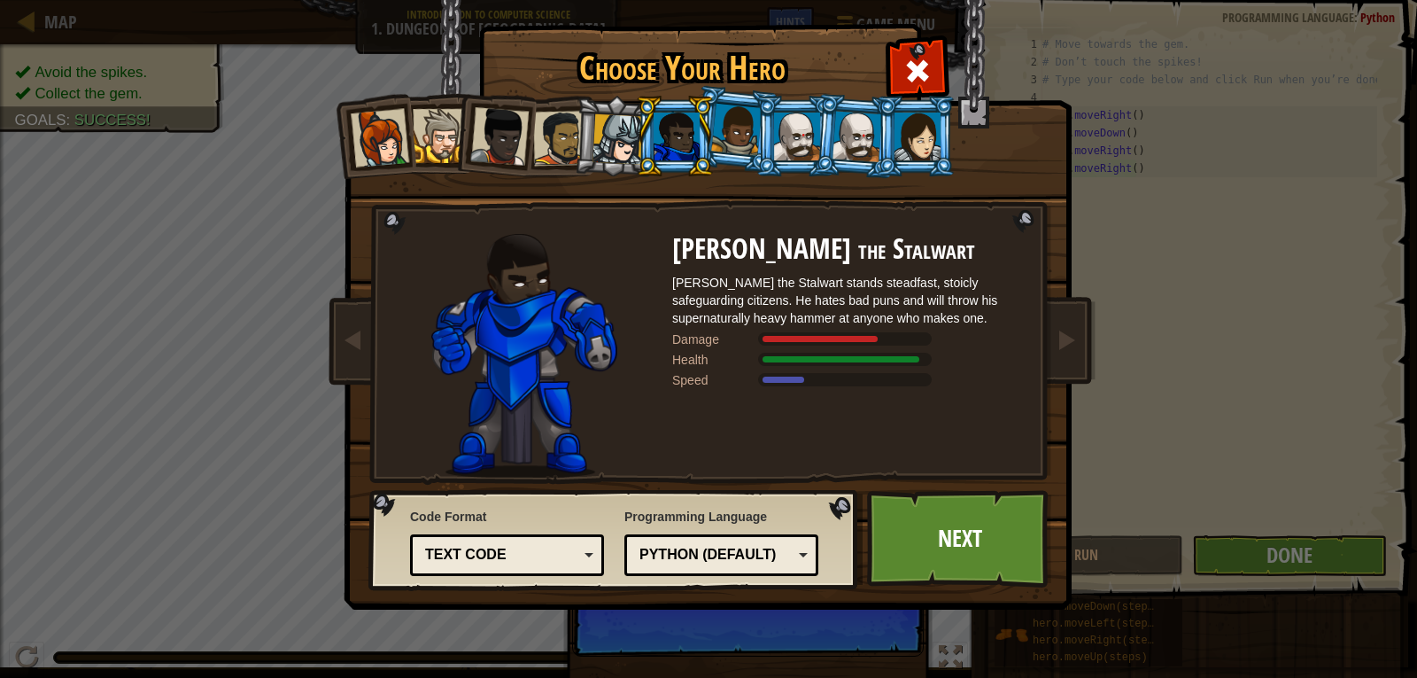
click at [577, 127] on li at bounding box center [615, 136] width 84 height 85
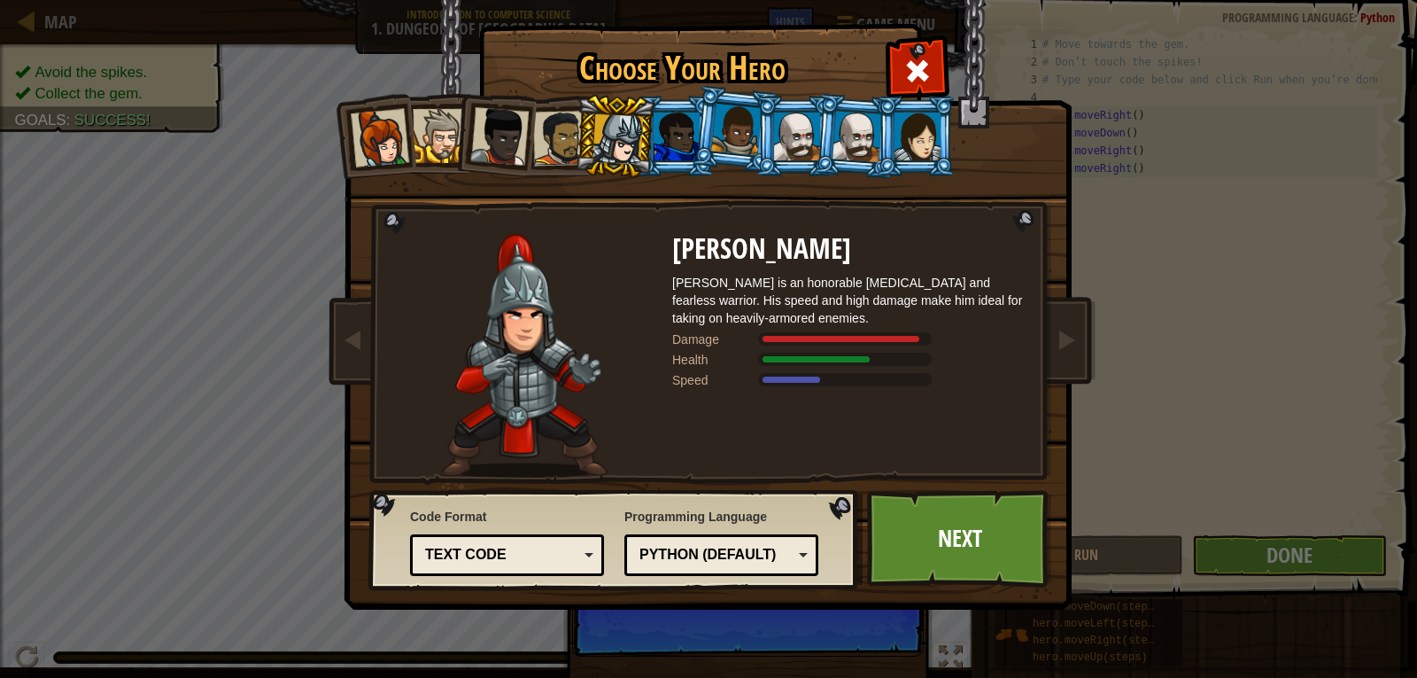
click at [352, 123] on div at bounding box center [380, 138] width 58 height 58
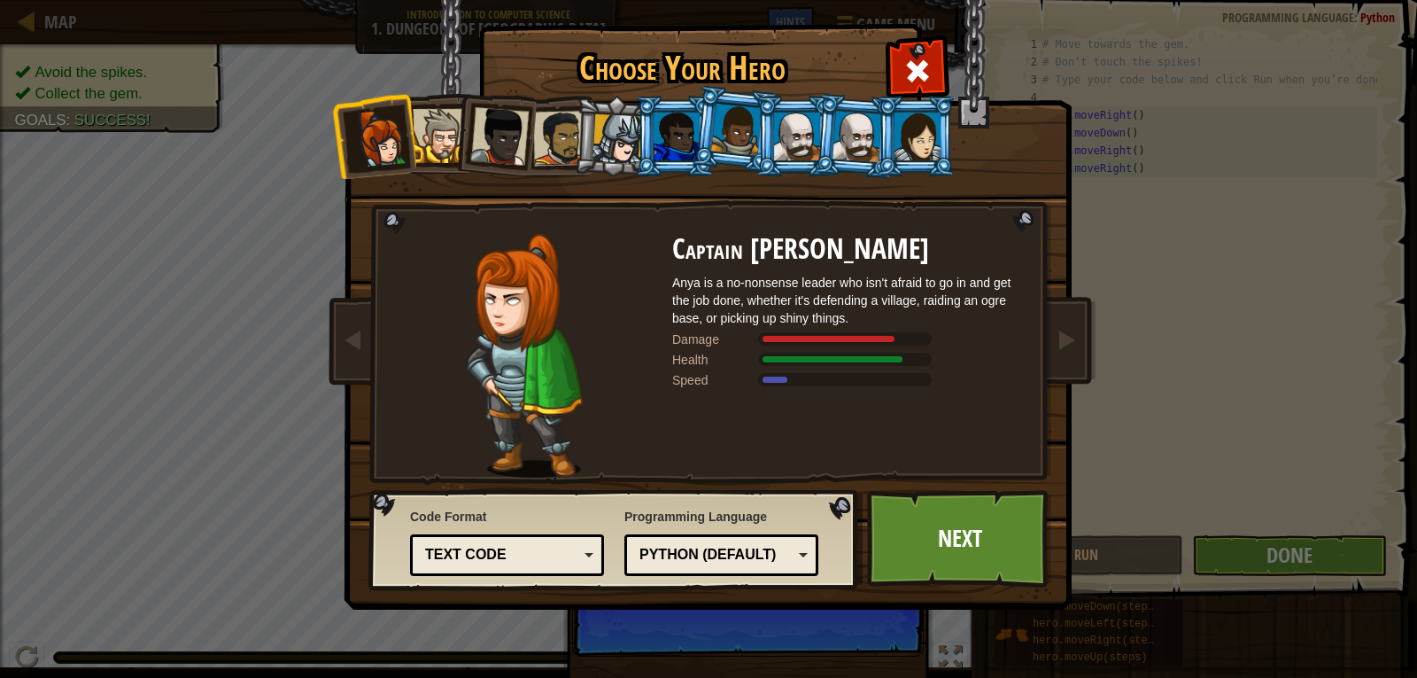
click at [926, 142] on div at bounding box center [918, 137] width 46 height 48
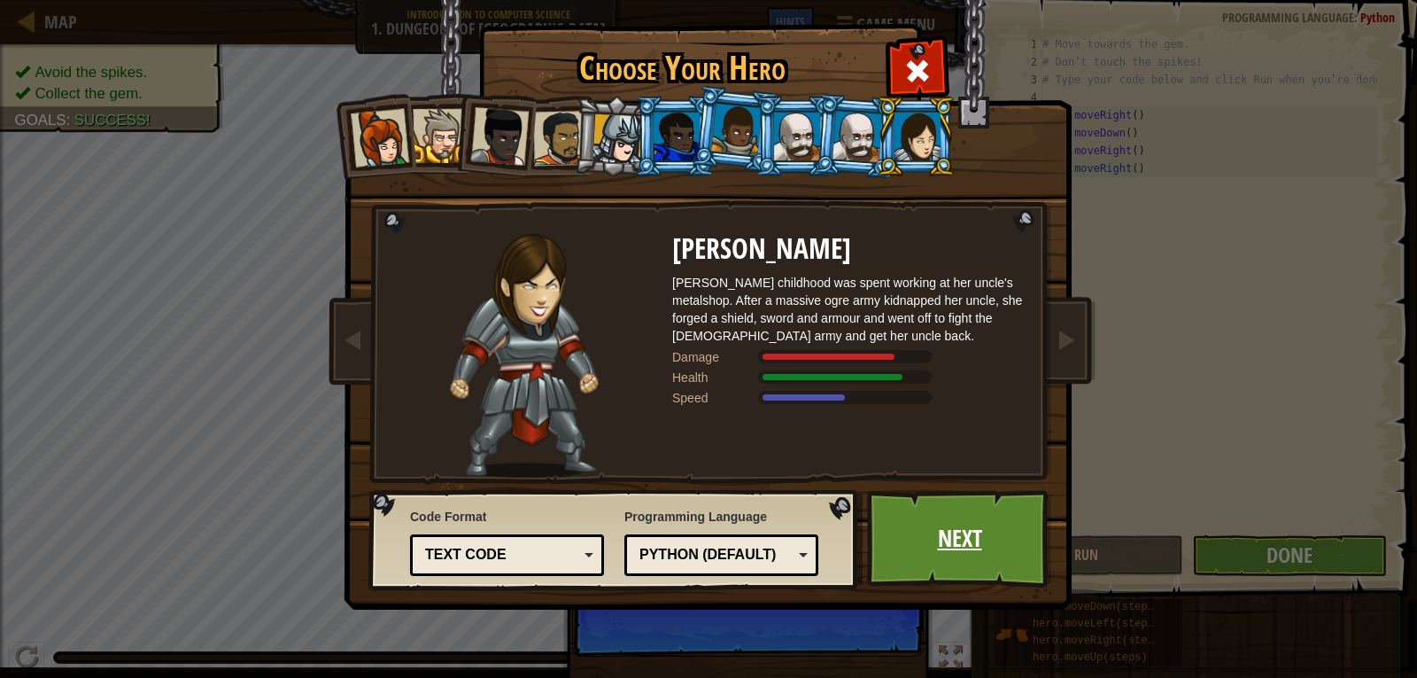
click at [992, 529] on link "Next" at bounding box center [959, 538] width 185 height 97
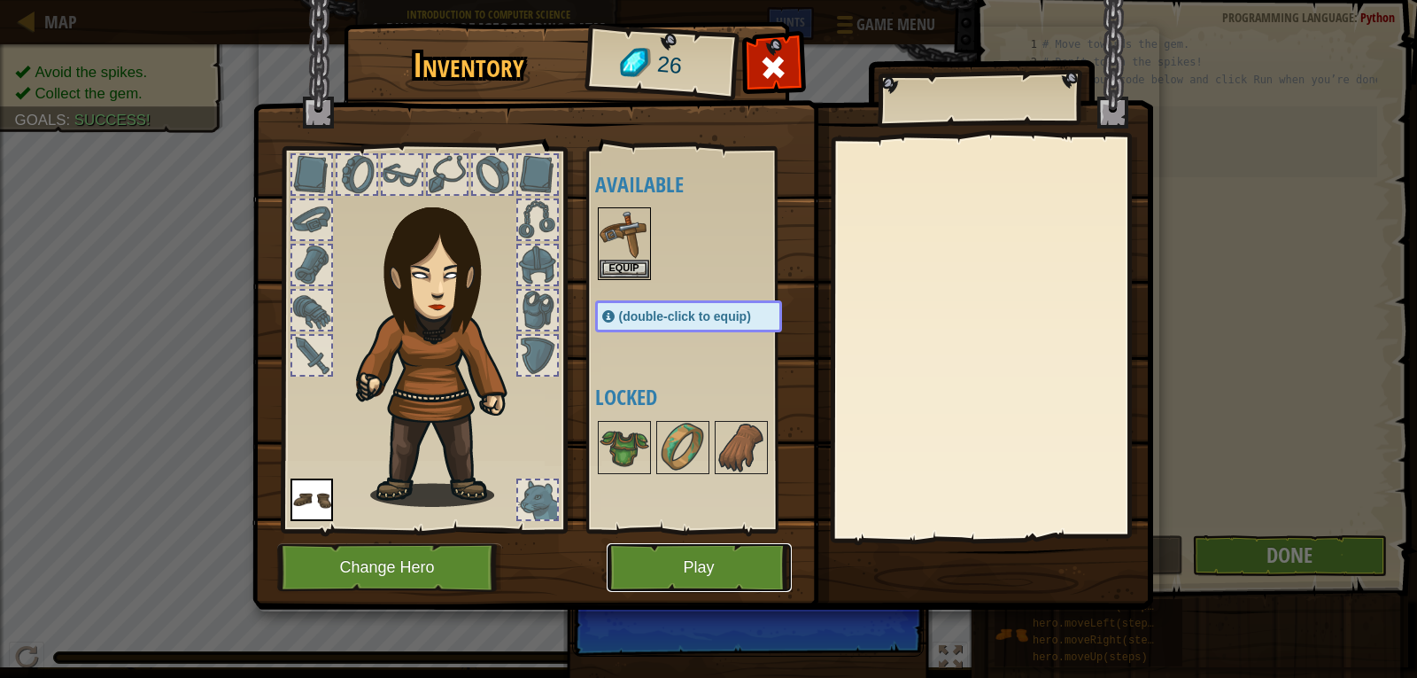
click at [715, 564] on button "Play" at bounding box center [699, 567] width 185 height 49
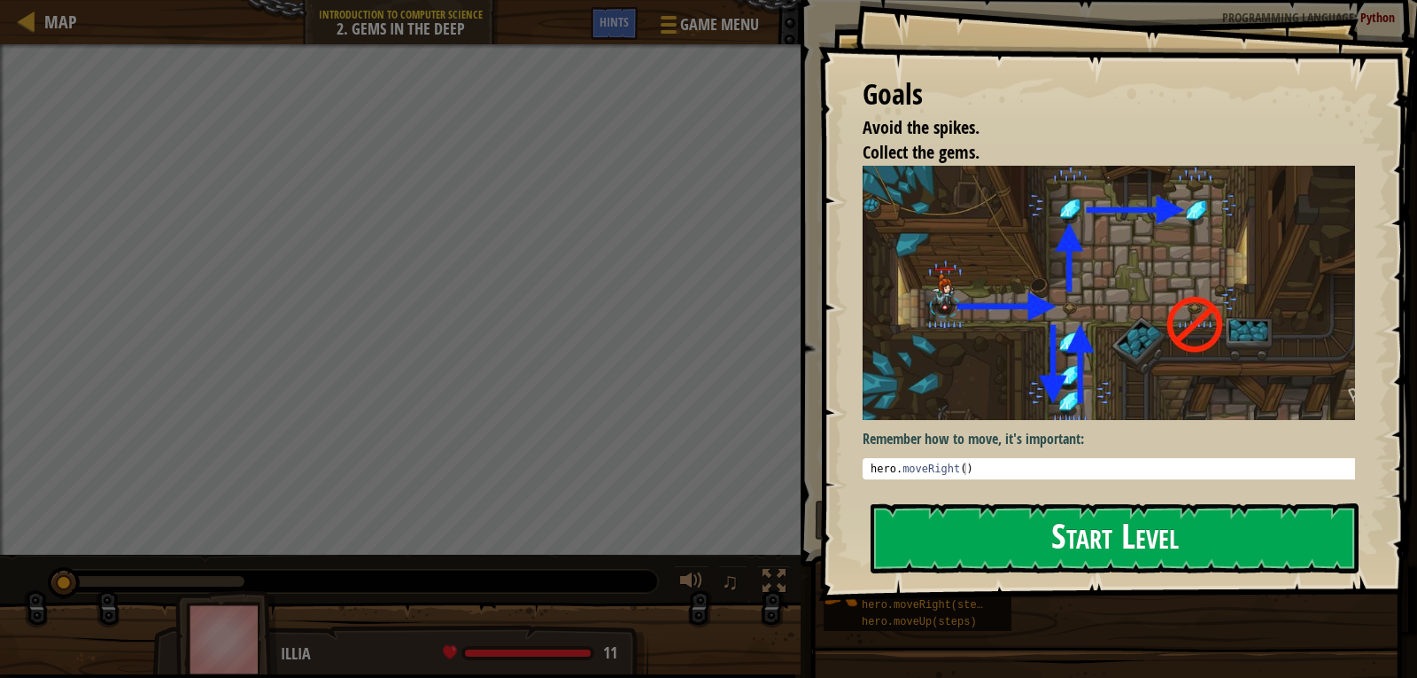
click at [1118, 550] on button "Start Level" at bounding box center [1115, 538] width 488 height 70
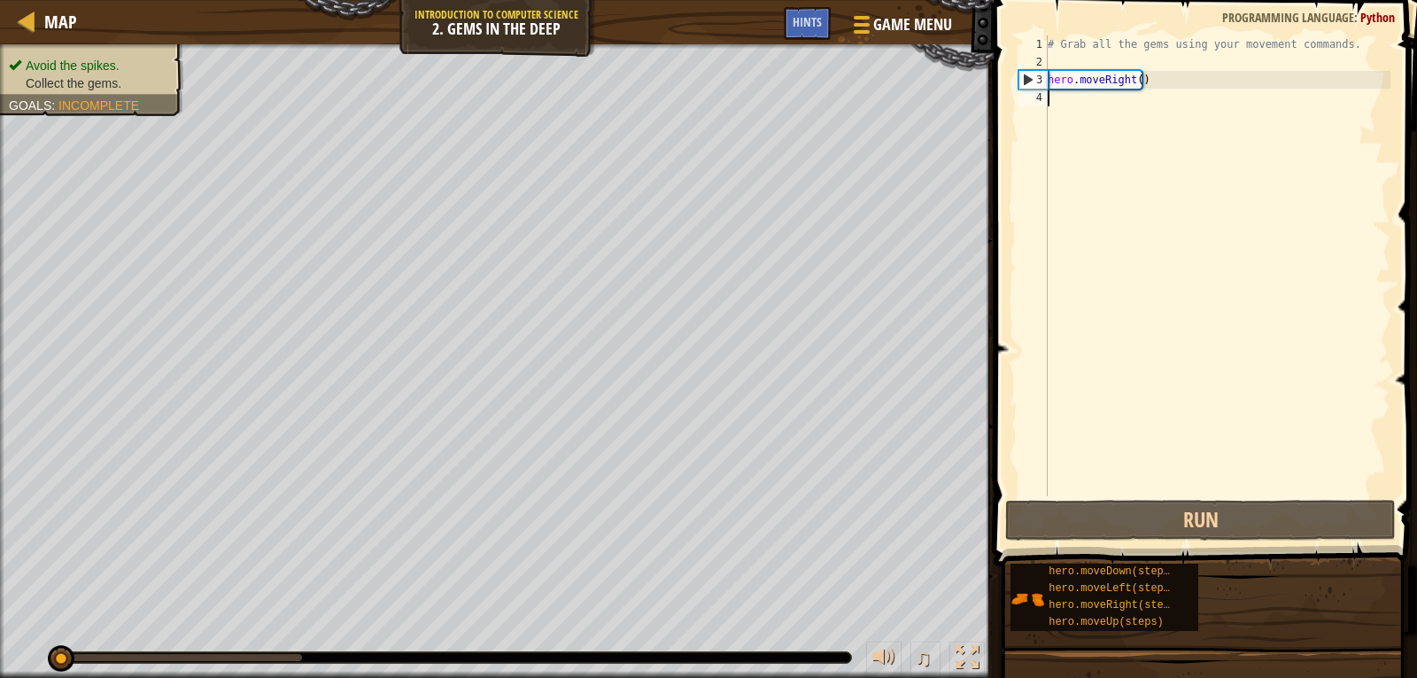
type textarea "H"
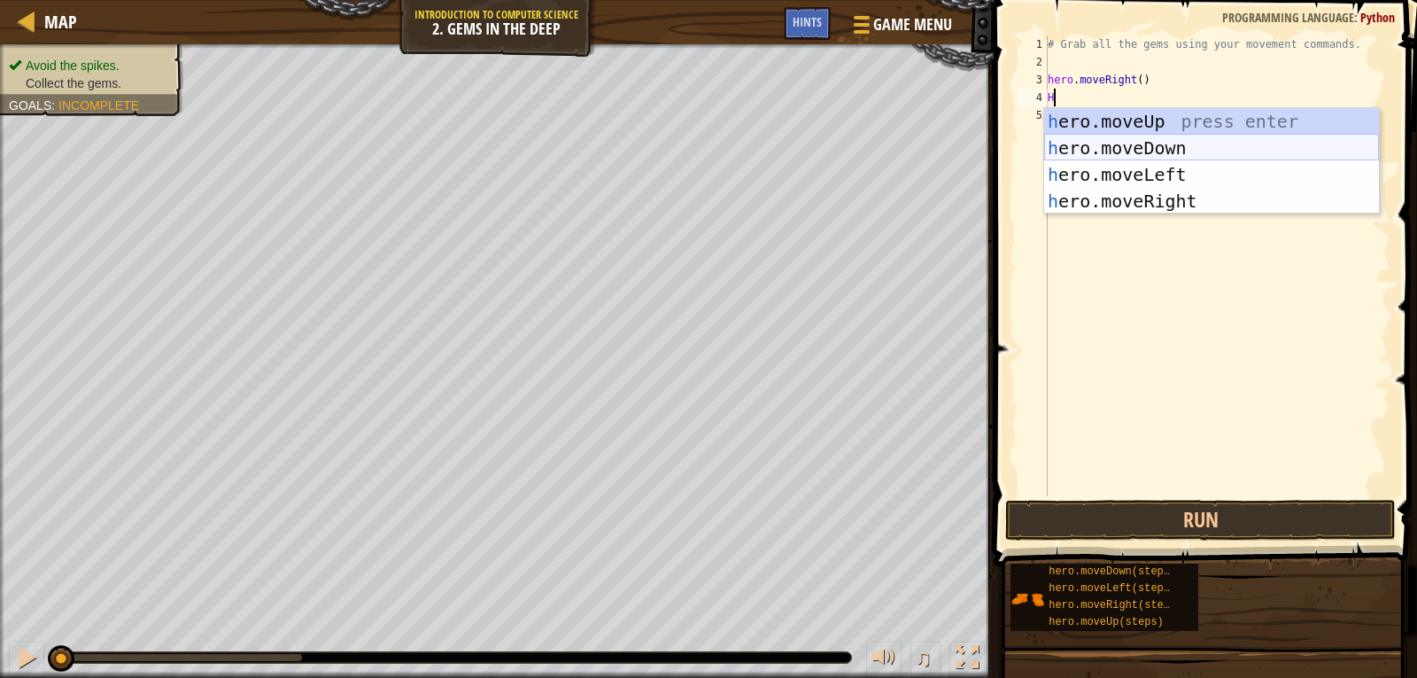
click at [1108, 152] on div "h ero.moveUp press enter h ero.moveDown press enter h ero.moveLeft press enter …" at bounding box center [1211, 187] width 335 height 159
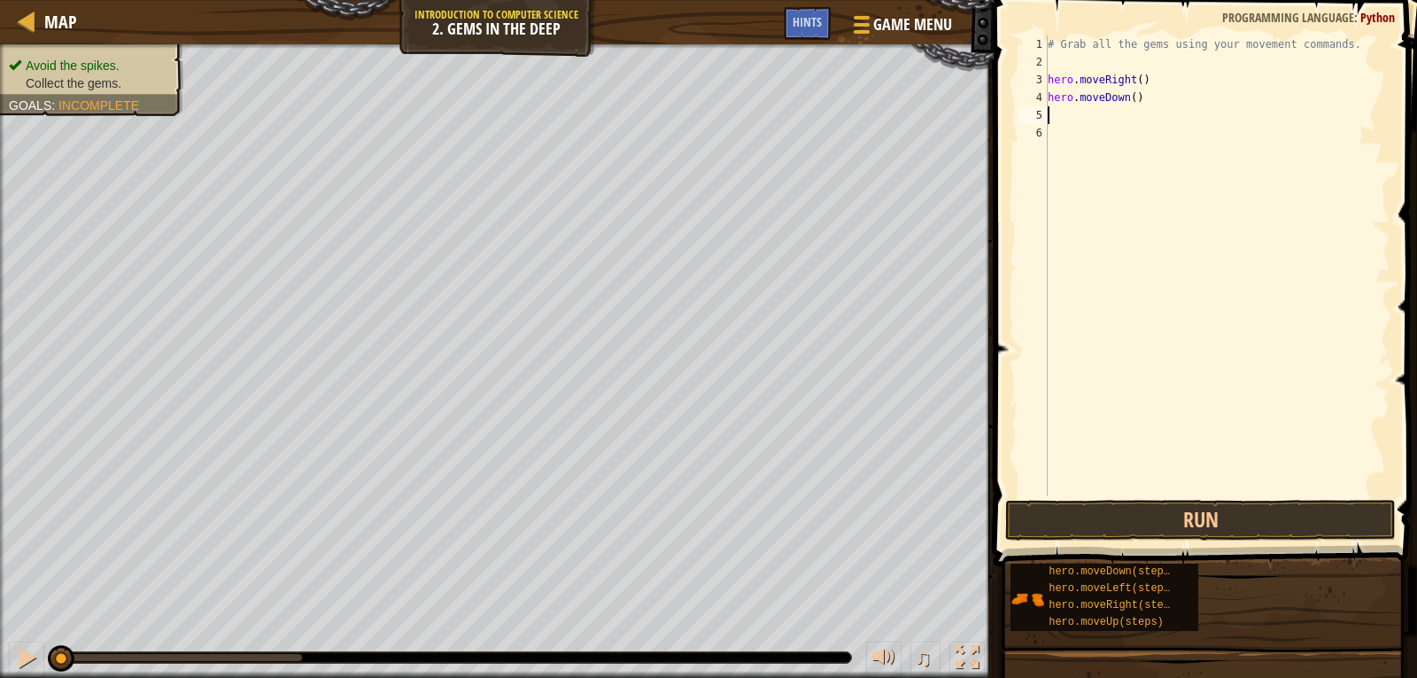
type textarea "H"
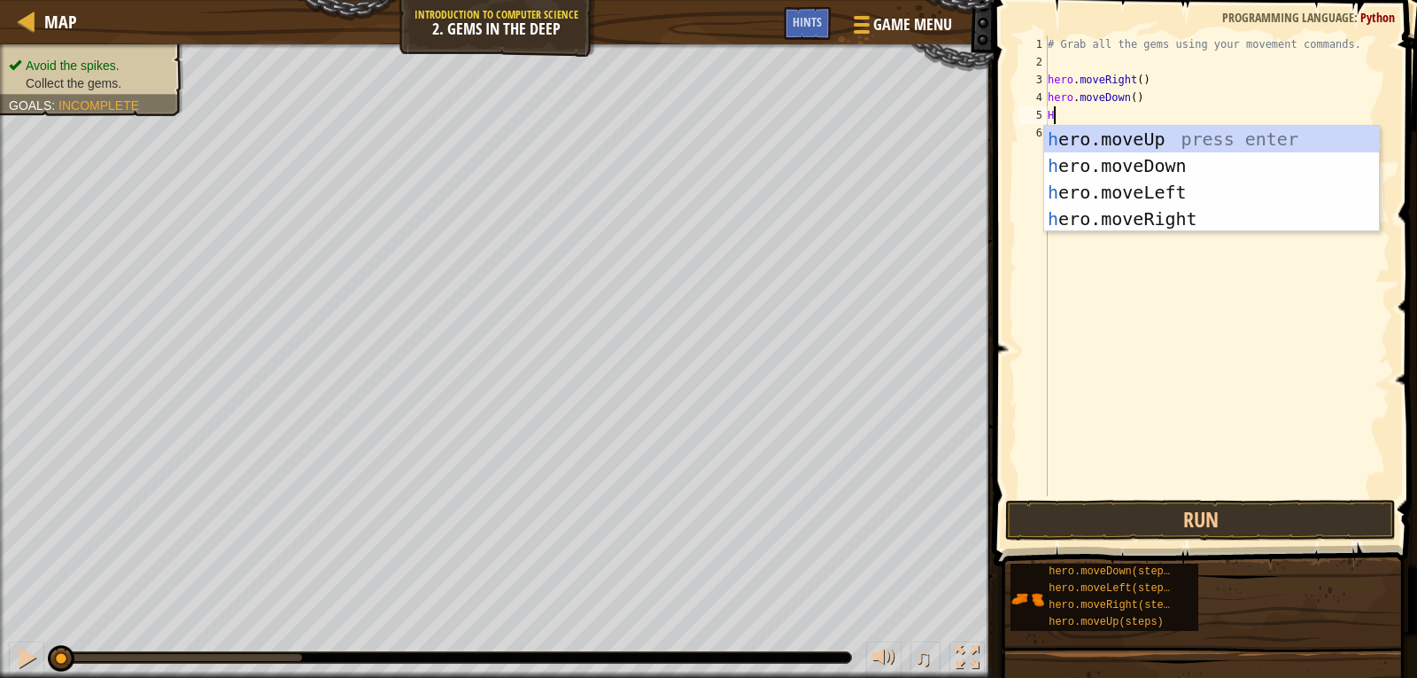
click at [1059, 128] on div "h ero.moveUp press enter h ero.moveDown press enter h ero.moveLeft press enter …" at bounding box center [1211, 205] width 335 height 159
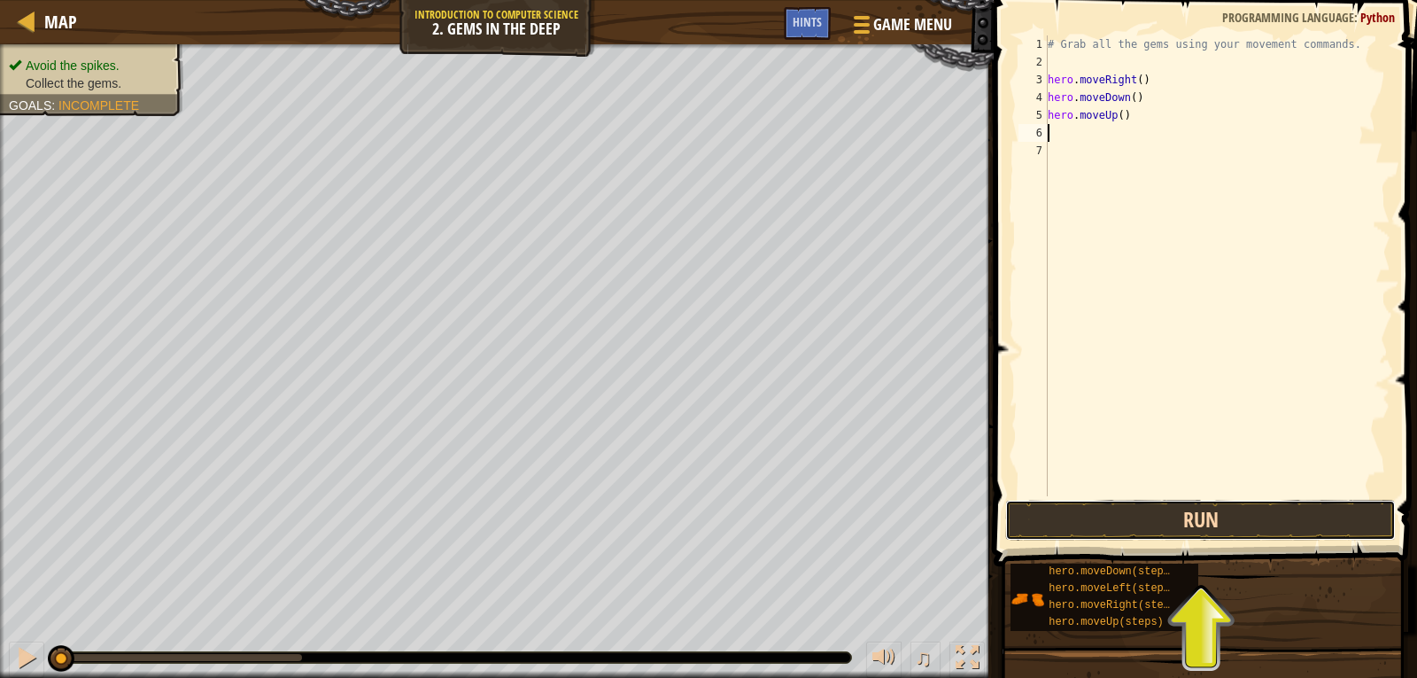
click at [1199, 514] on button "Run" at bounding box center [1200, 520] width 391 height 41
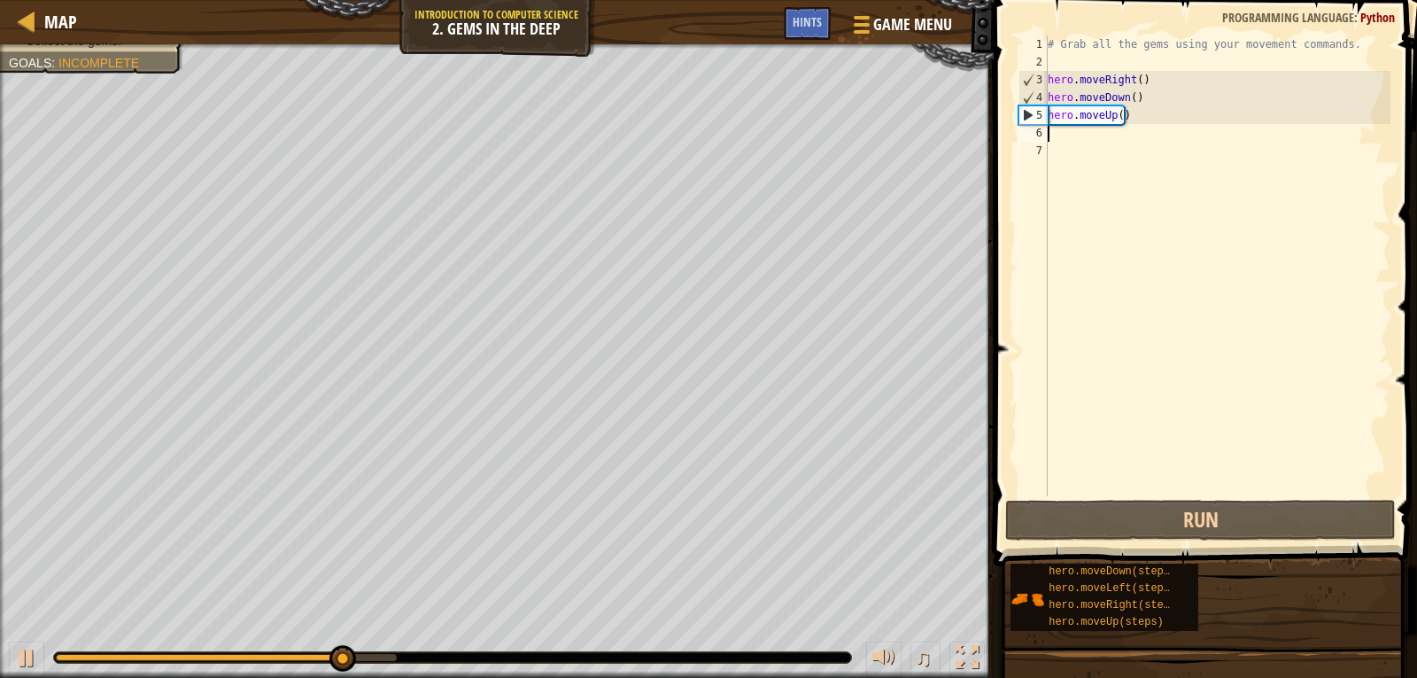
click at [1052, 134] on div "# Grab all the gems using your movement commands. hero . moveRight ( ) hero . m…" at bounding box center [1217, 283] width 346 height 496
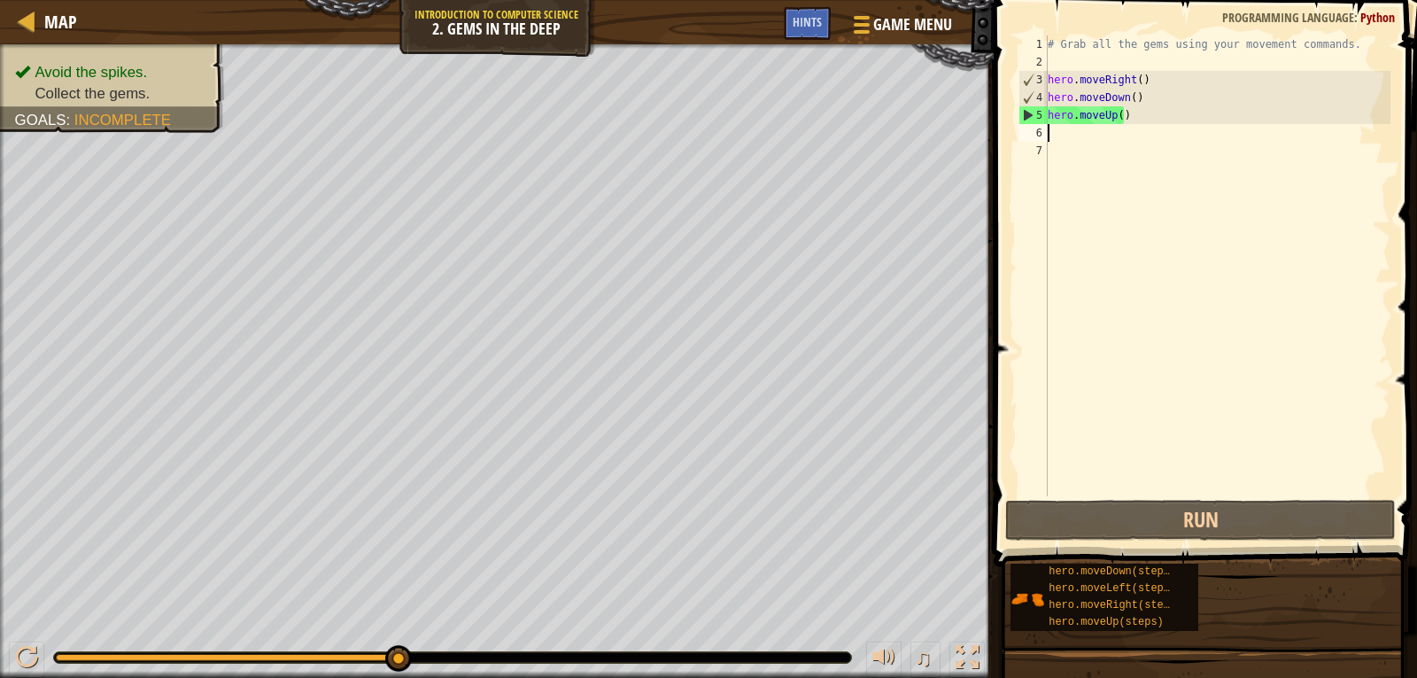
type textarea "M"
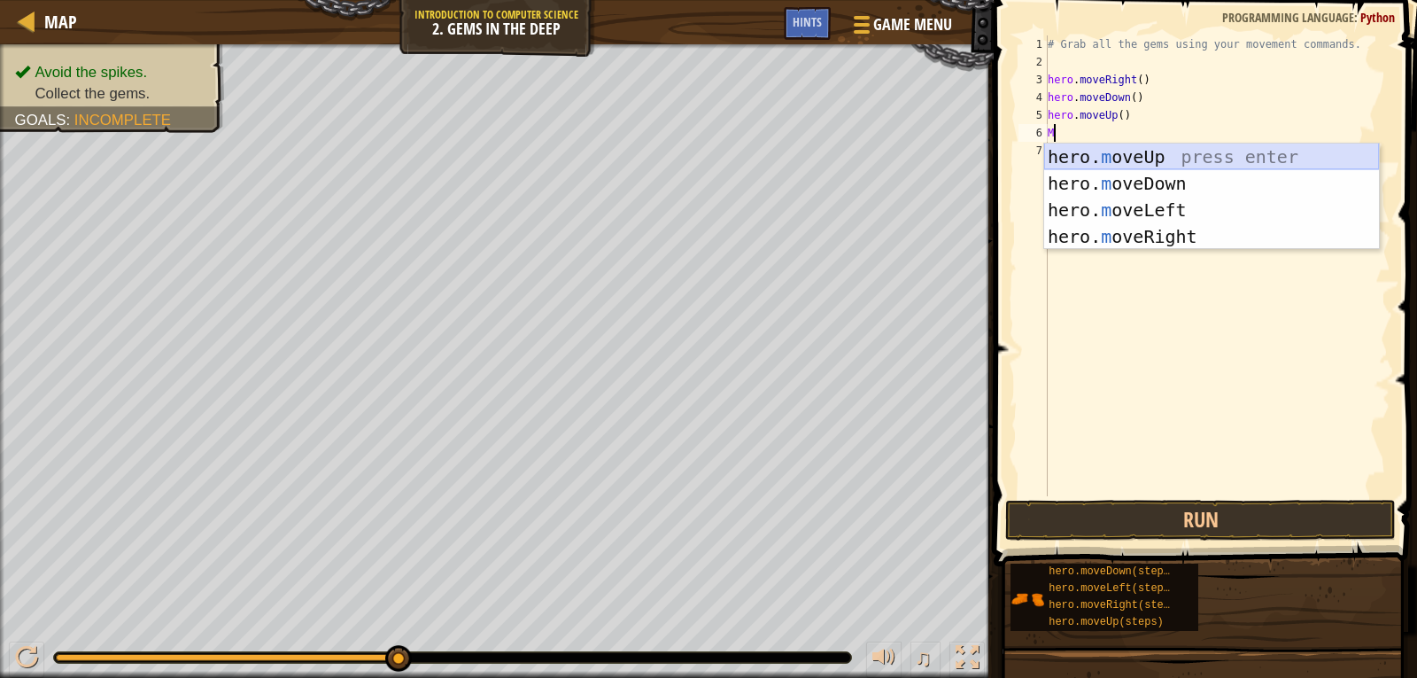
click at [1072, 152] on div "hero. m oveUp press enter hero. m oveDown press enter hero. m oveLeft press ent…" at bounding box center [1211, 223] width 335 height 159
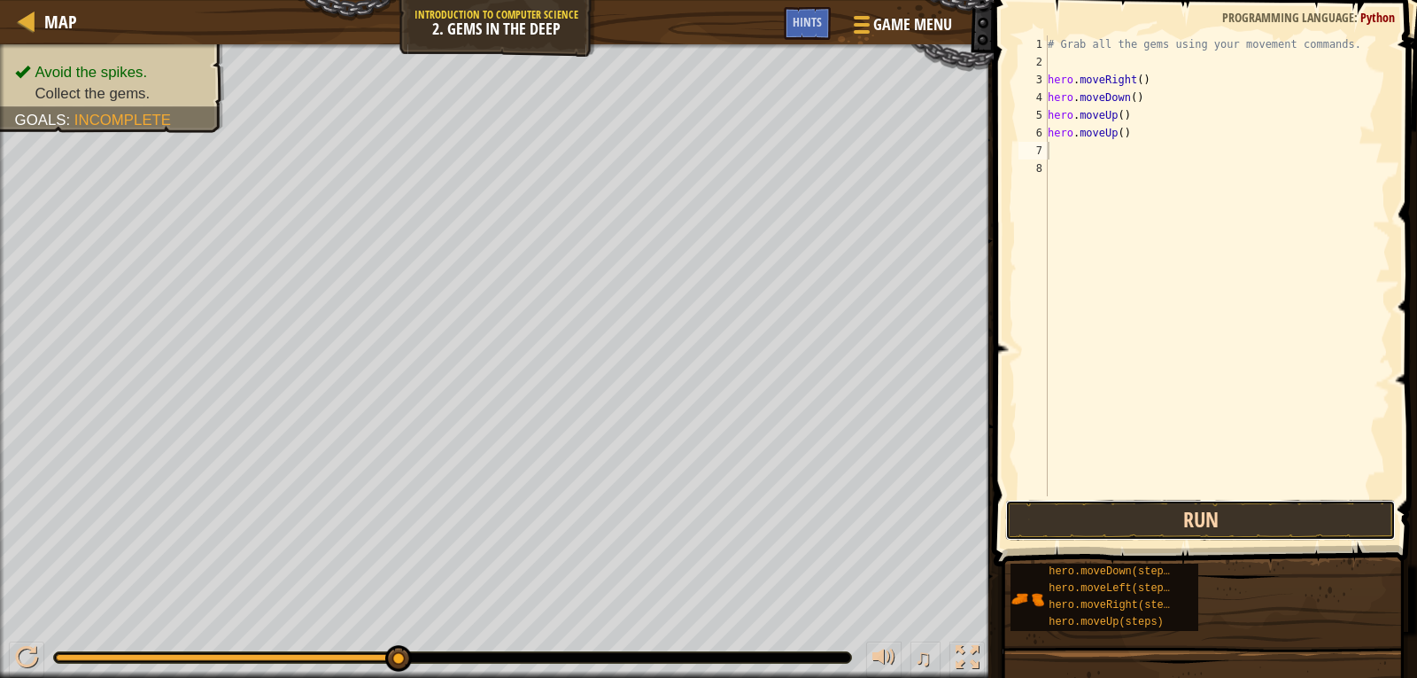
click at [1182, 501] on button "Run" at bounding box center [1200, 520] width 391 height 41
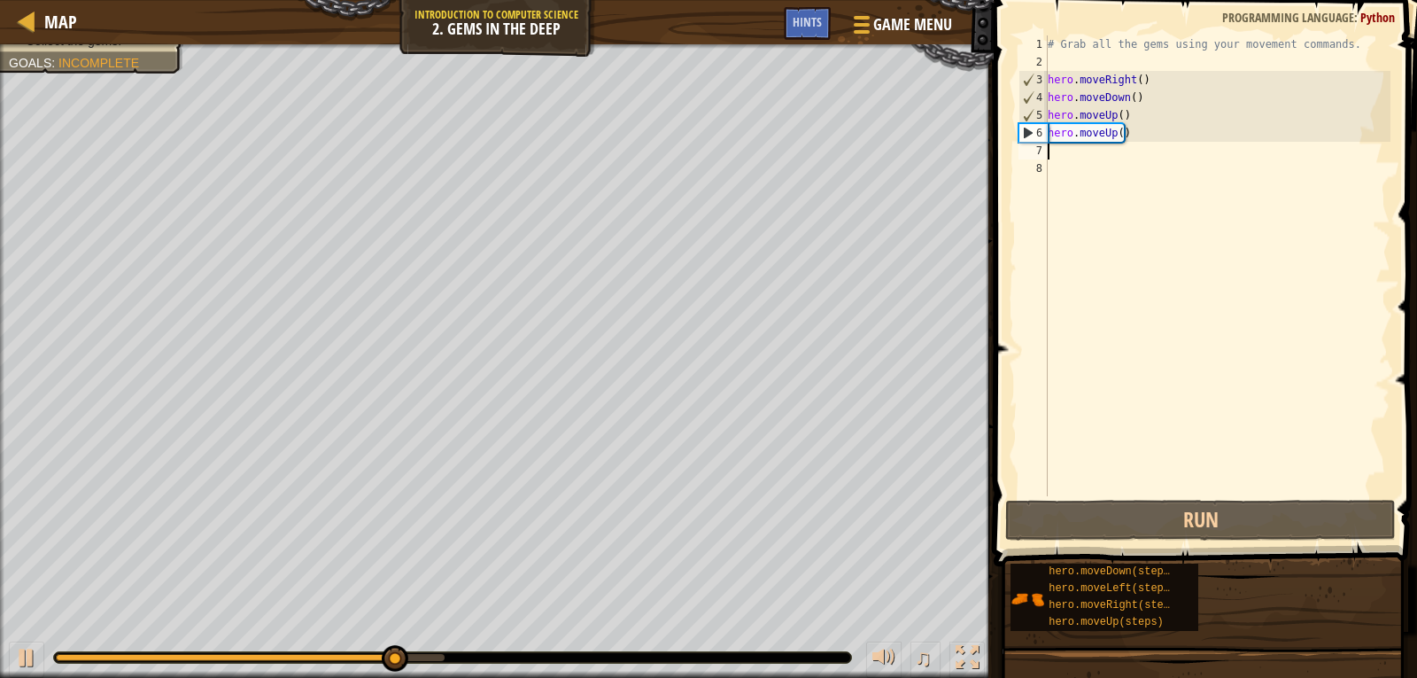
type textarea "H"
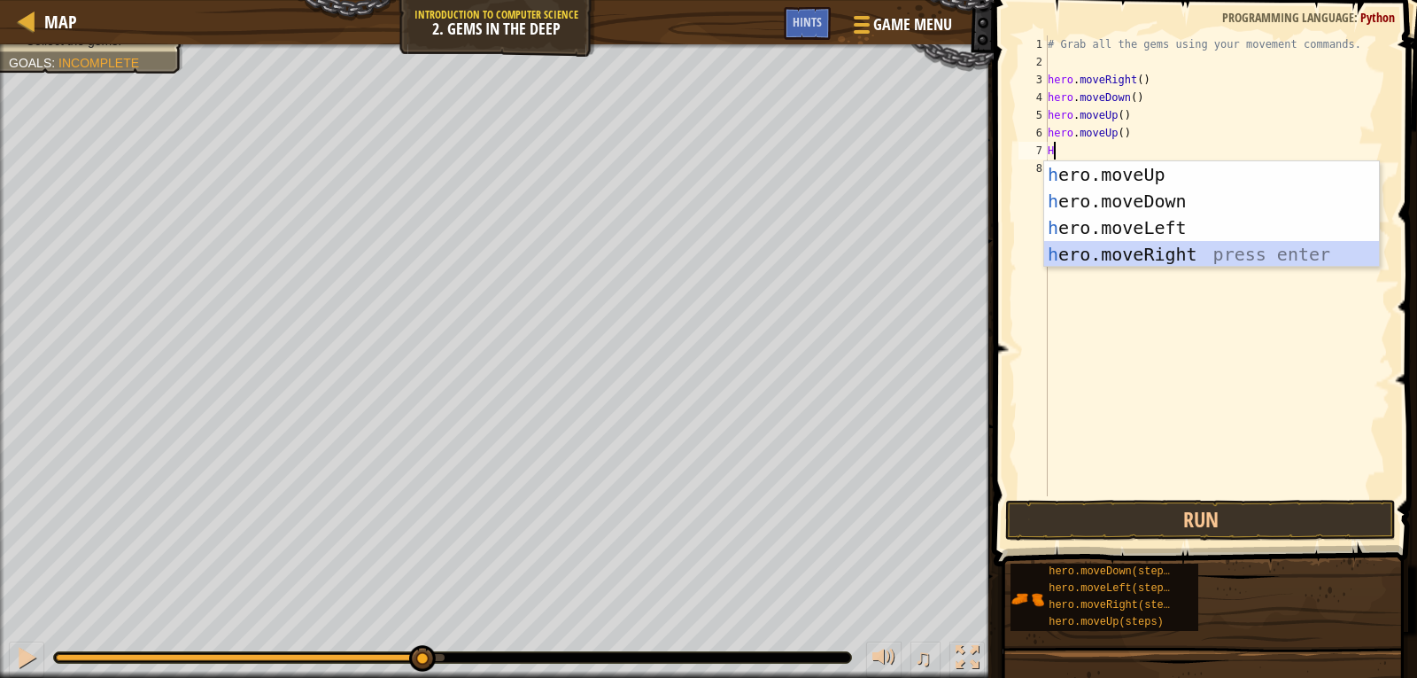
click at [1188, 256] on div "h ero.moveUp press enter h ero.moveDown press enter h ero.moveLeft press enter …" at bounding box center [1211, 240] width 335 height 159
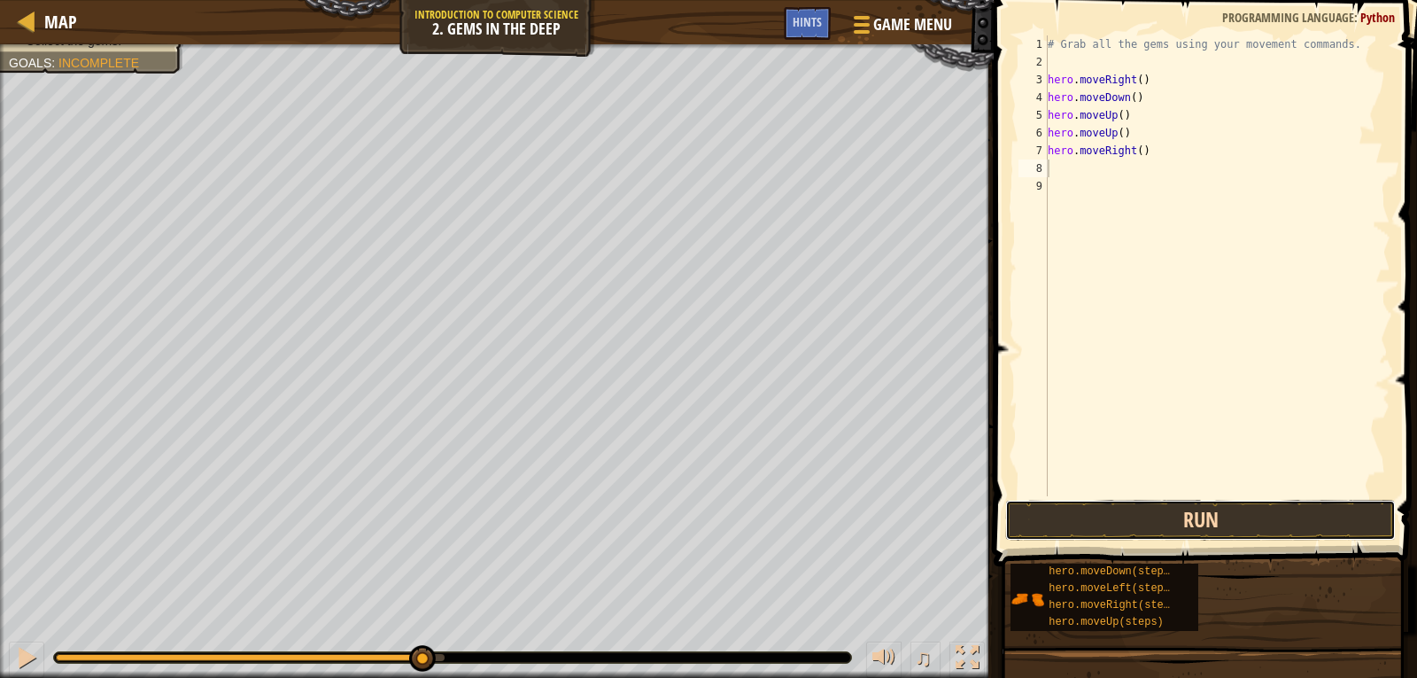
click at [1166, 518] on button "Run" at bounding box center [1200, 520] width 391 height 41
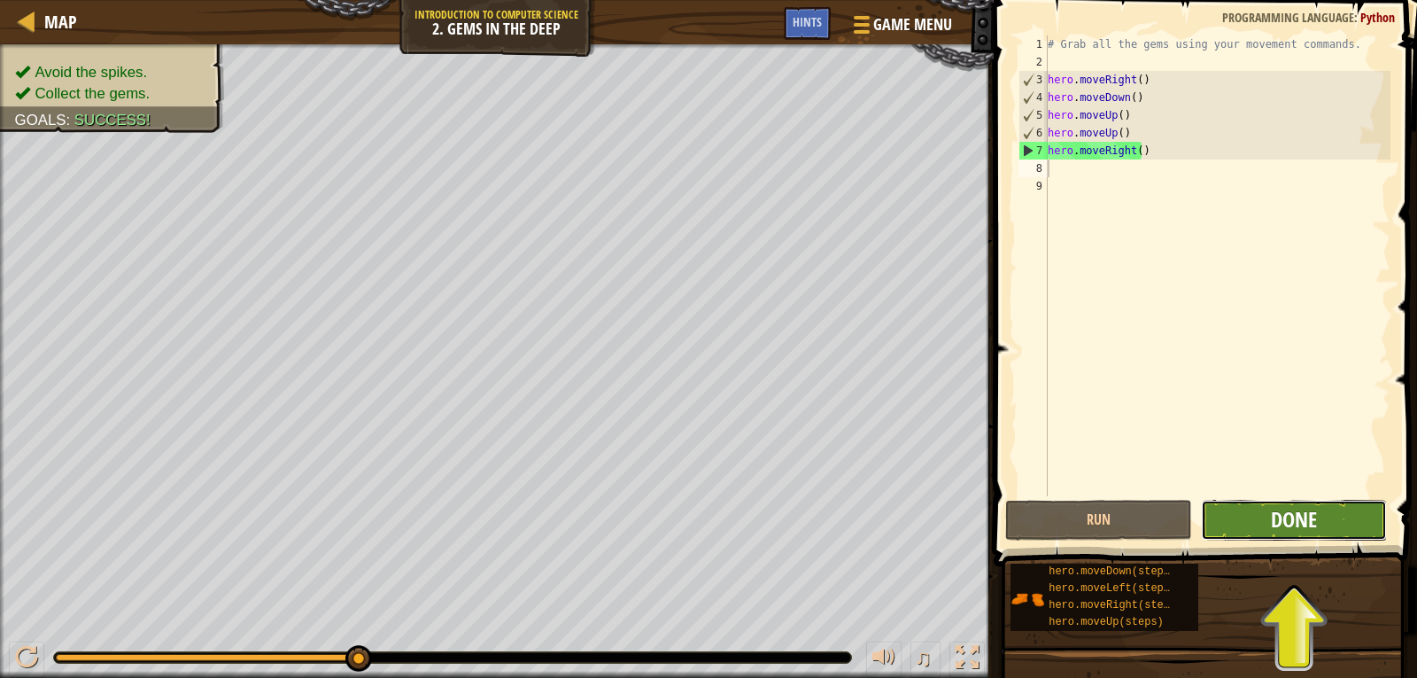
click at [1312, 514] on span "Done" at bounding box center [1294, 519] width 46 height 28
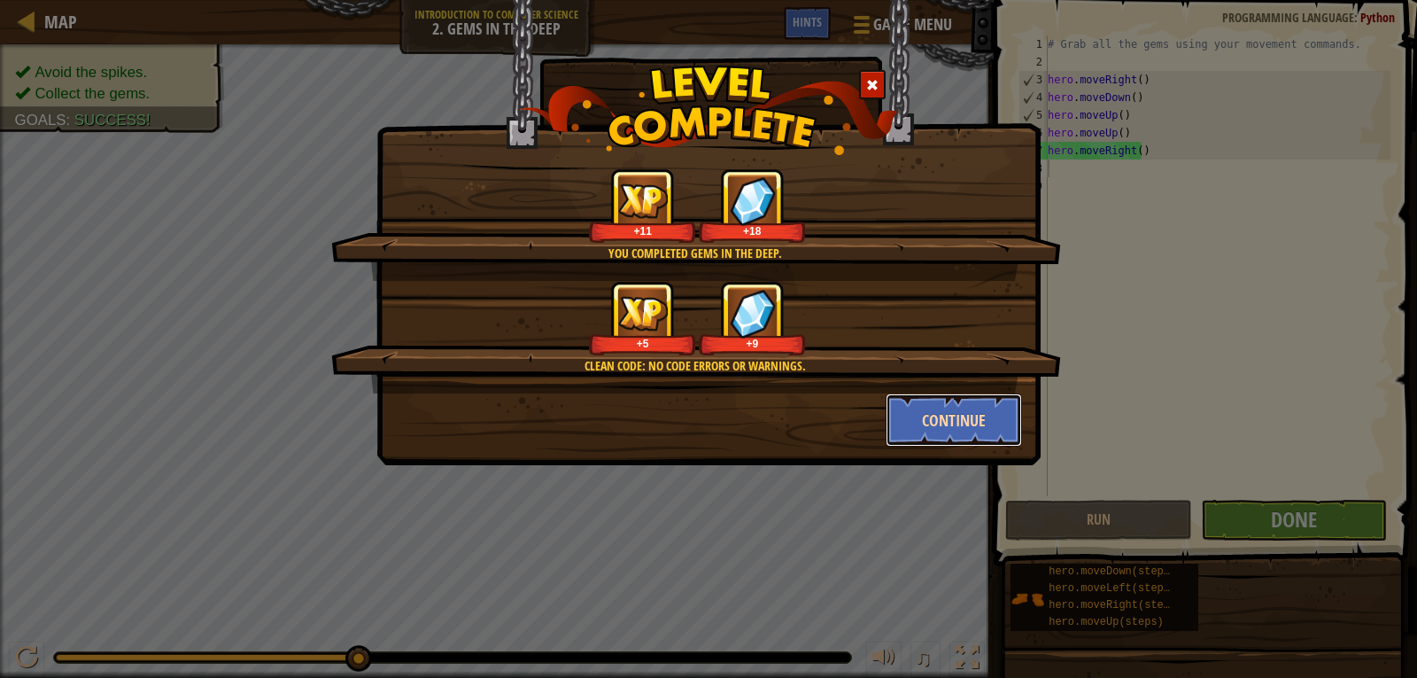
click at [956, 409] on button "Continue" at bounding box center [954, 419] width 137 height 53
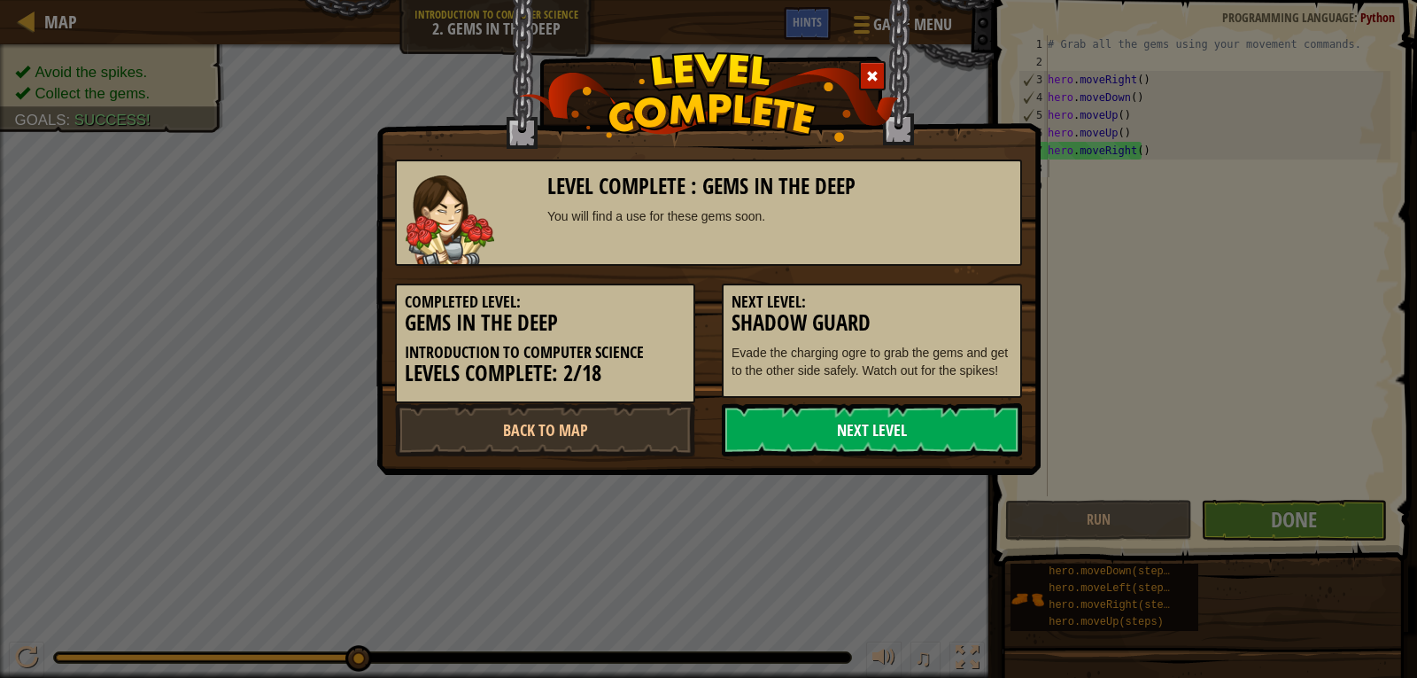
click at [899, 415] on link "Next Level" at bounding box center [872, 429] width 300 height 53
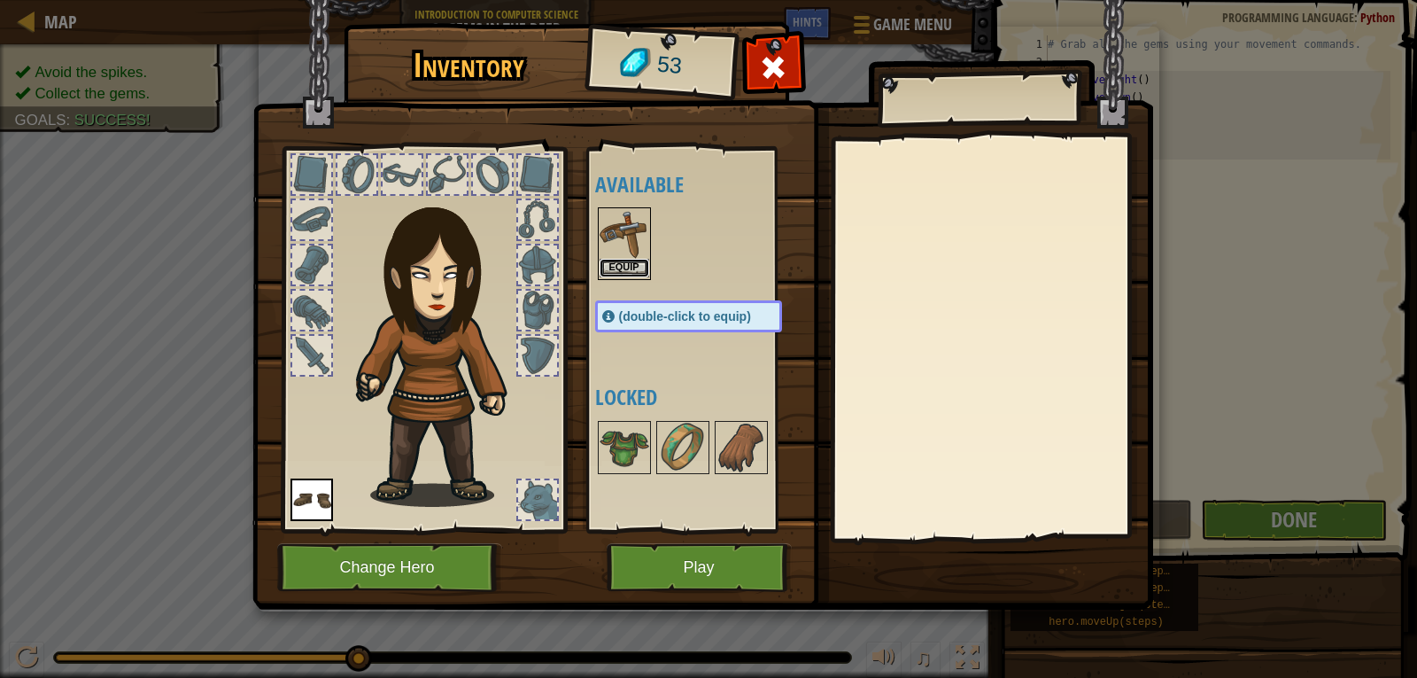
click at [625, 268] on button "Equip" at bounding box center [625, 268] width 50 height 19
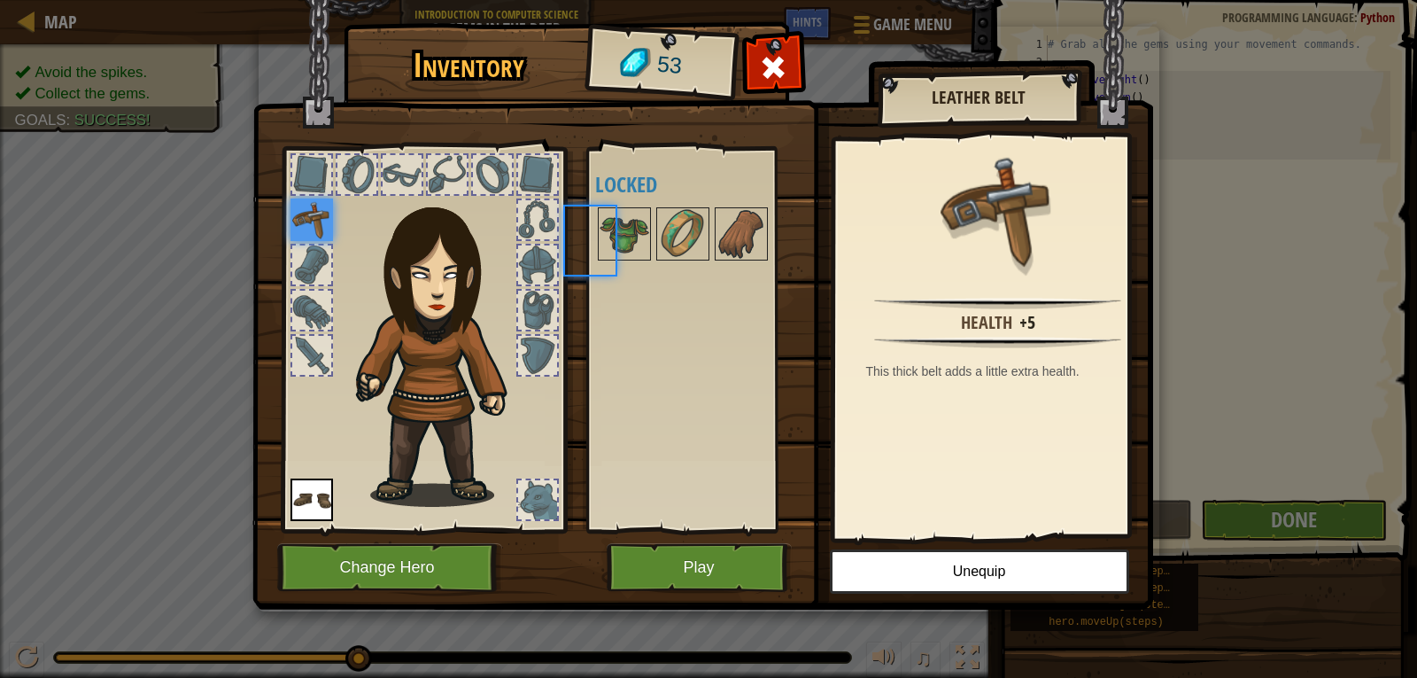
click at [625, 268] on div "Available Equip Equip (double-click to equip) Locked" at bounding box center [706, 339] width 222 height 369
click at [676, 553] on button "Play" at bounding box center [699, 567] width 185 height 49
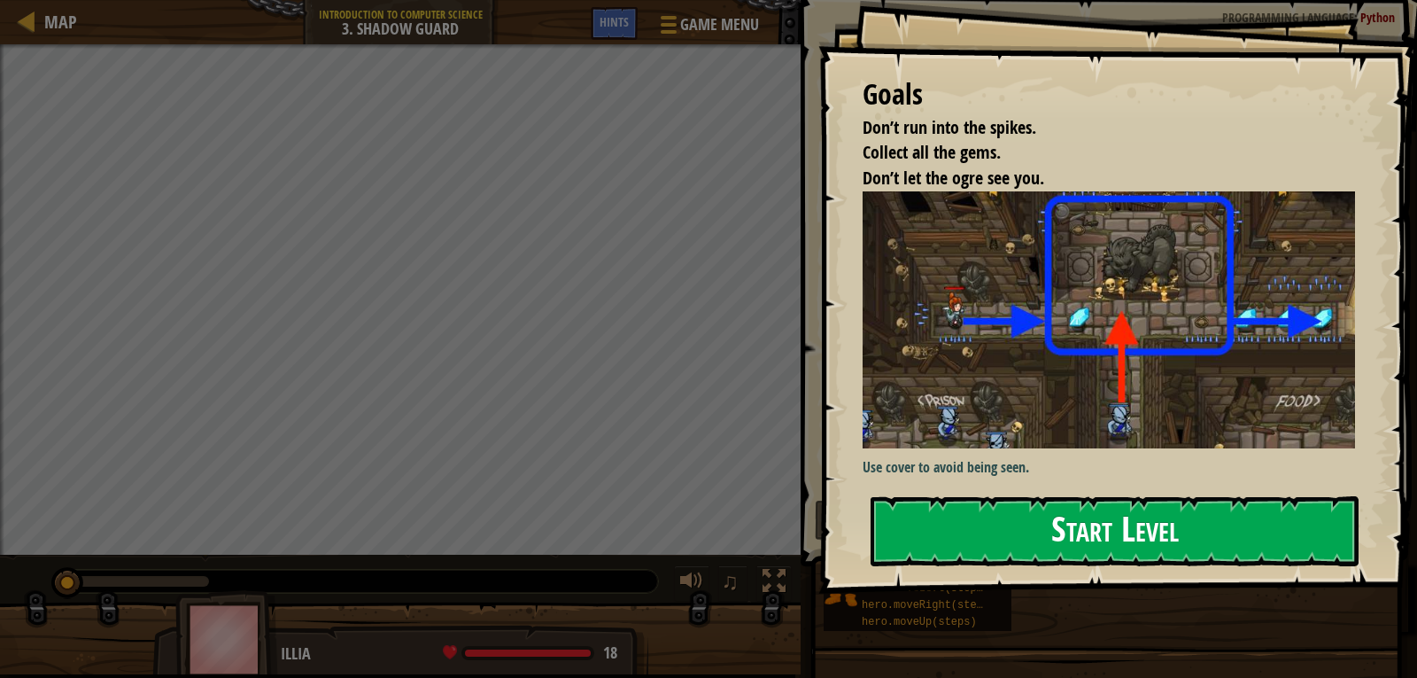
click at [1093, 521] on button "Start Level" at bounding box center [1115, 531] width 488 height 70
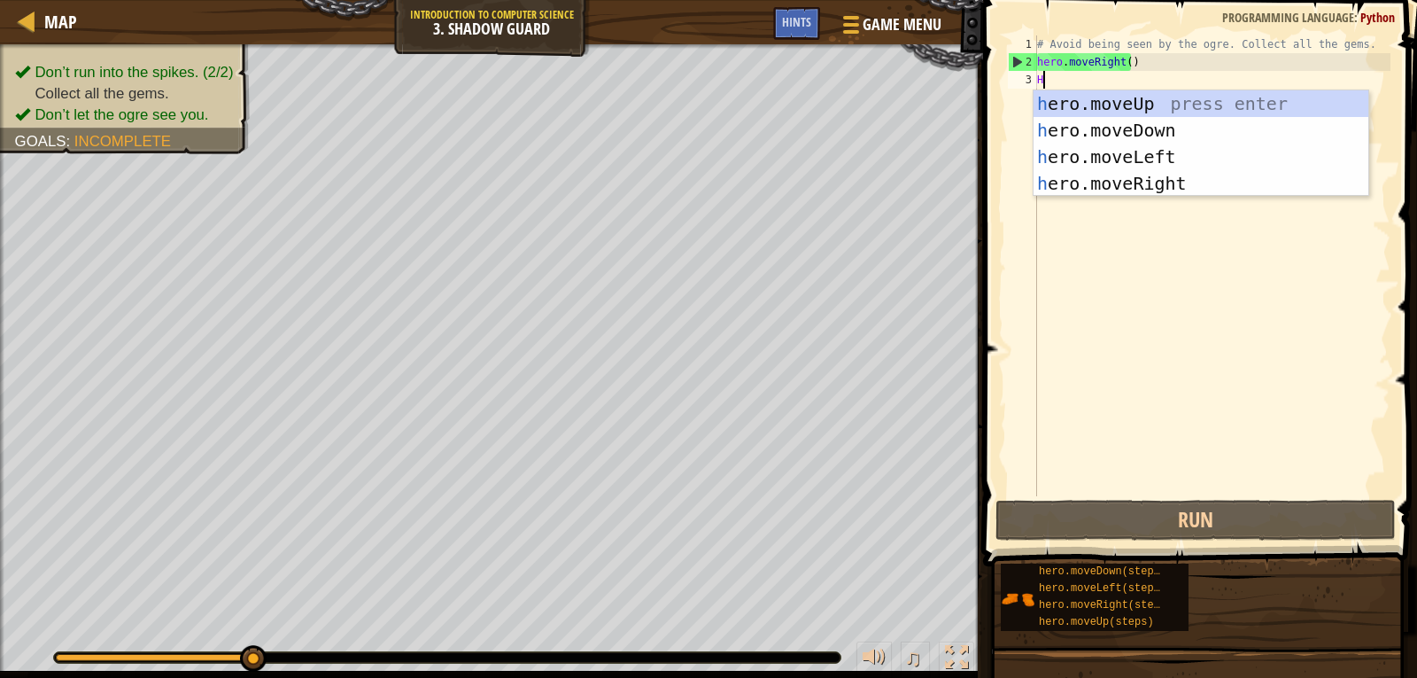
type textarea "H"
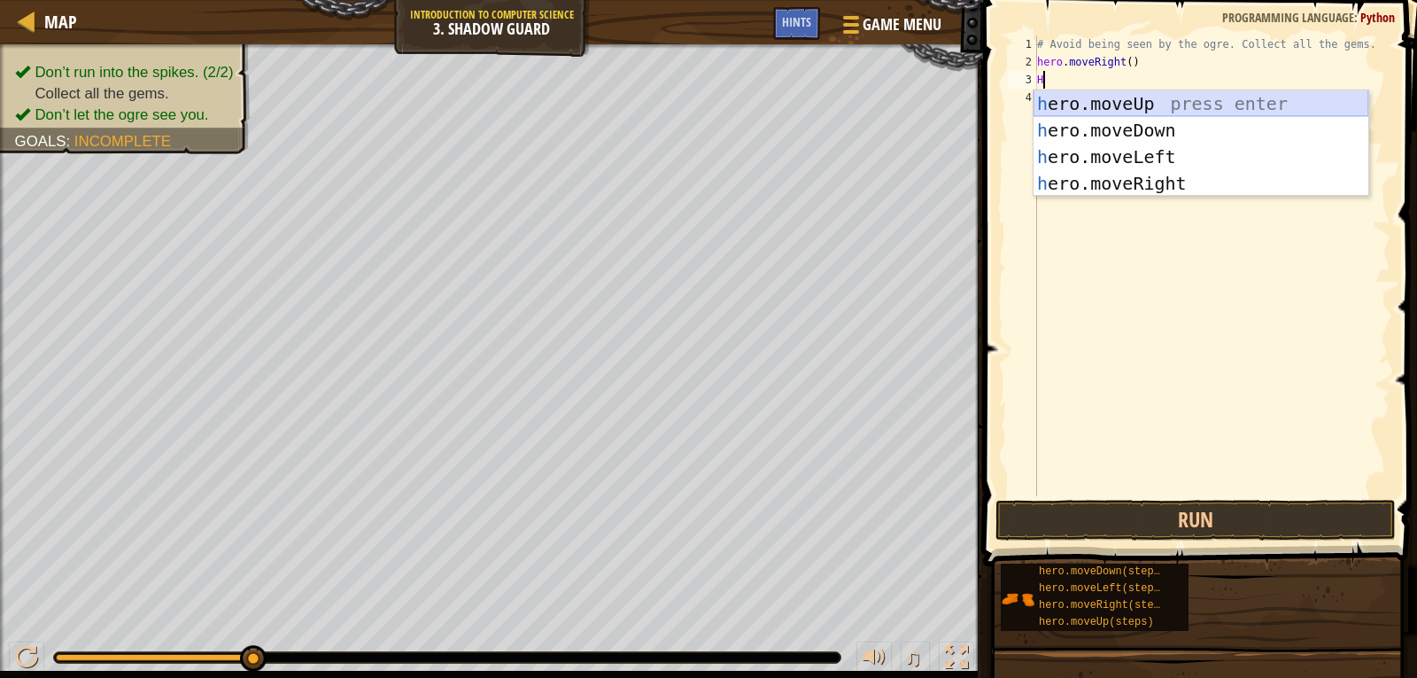
click at [1054, 102] on div "h ero.moveUp press enter h ero.moveDown press enter h ero.moveLeft press enter …" at bounding box center [1201, 169] width 335 height 159
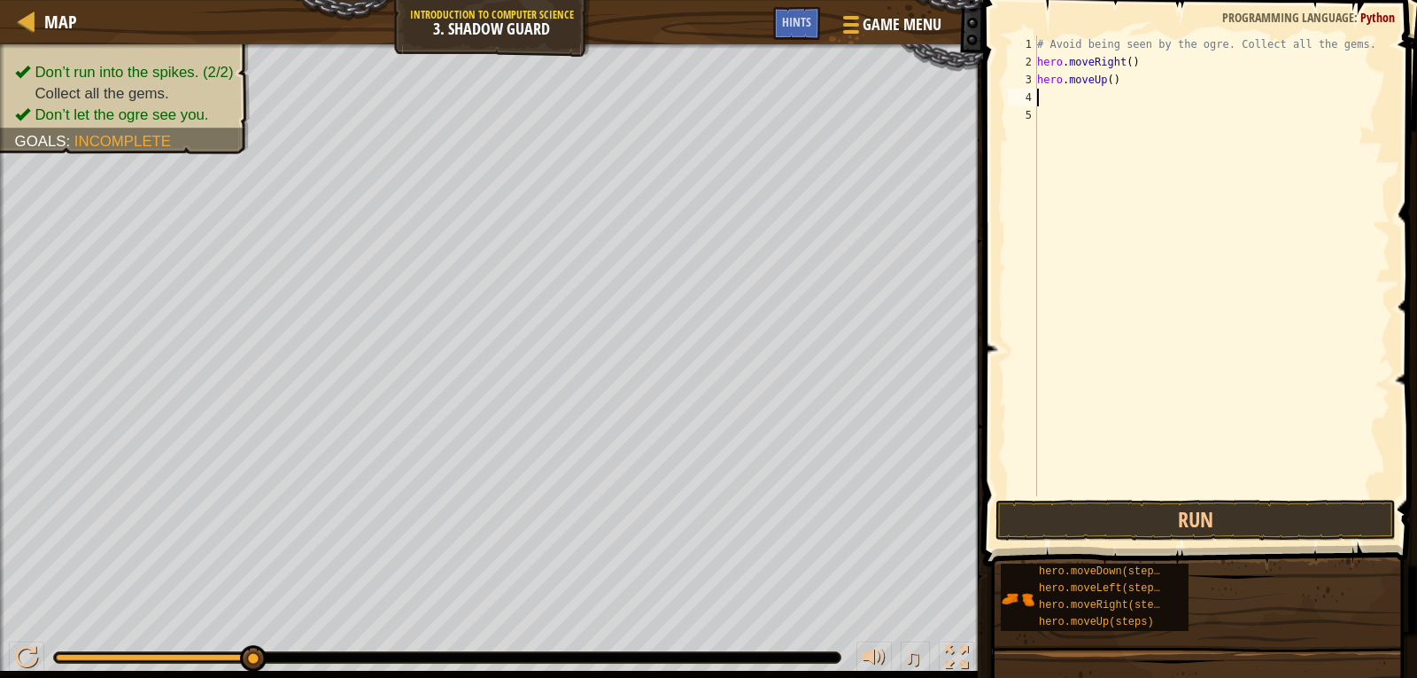
type textarea "H"
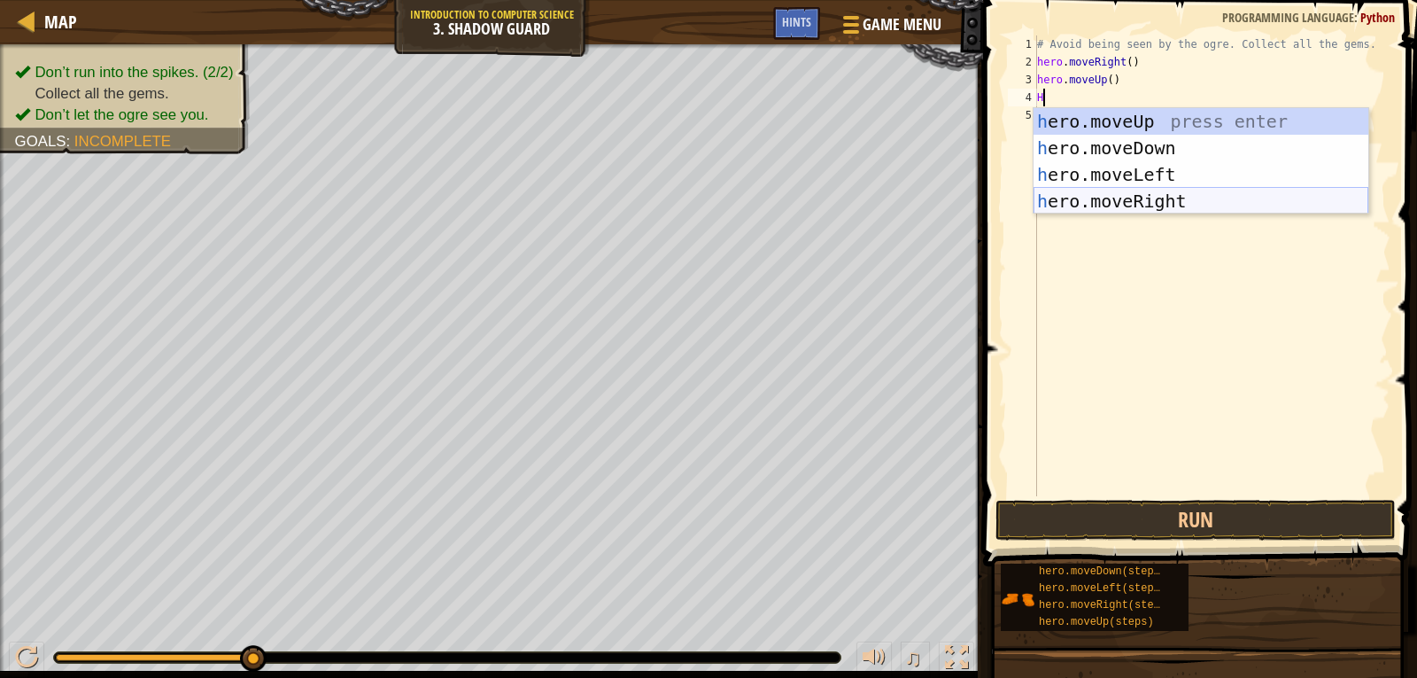
click at [1125, 204] on div "h ero.moveUp press enter h ero.moveDown press enter h ero.moveLeft press enter …" at bounding box center [1201, 187] width 335 height 159
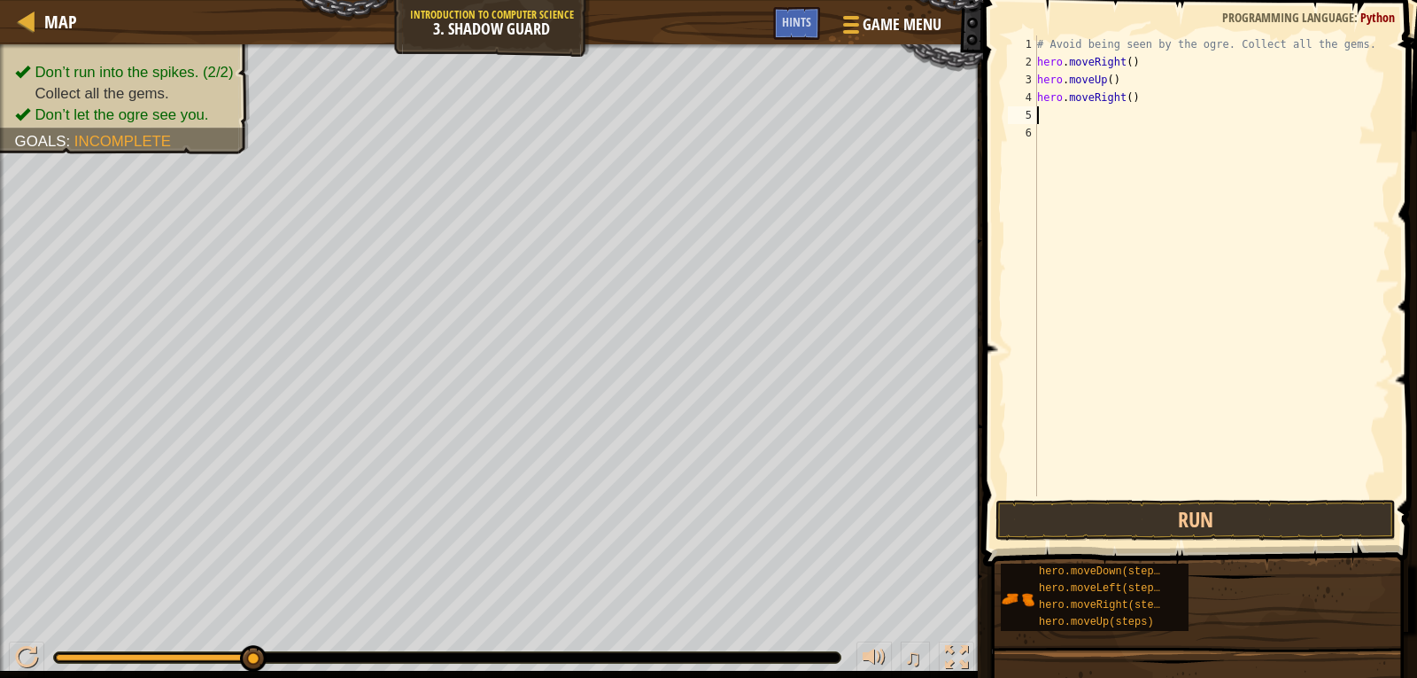
type textarea "H"
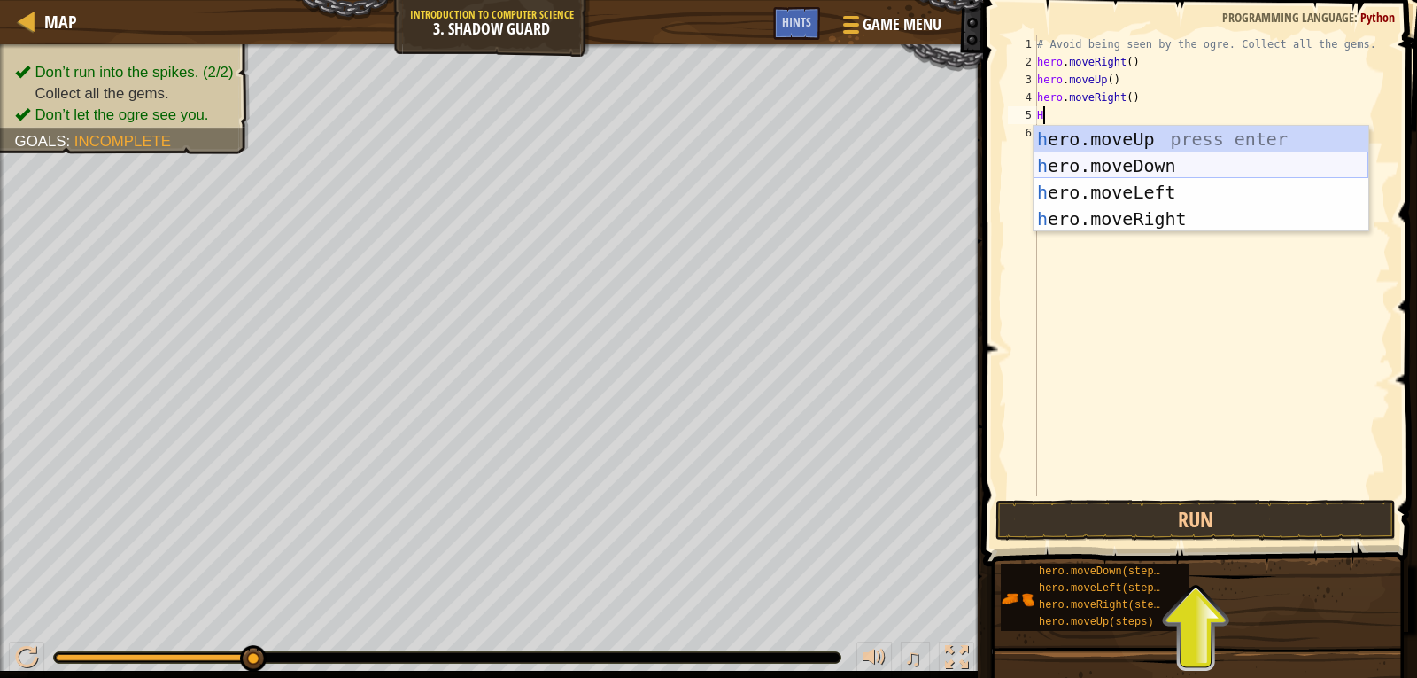
click at [1124, 169] on div "h ero.moveUp press enter h ero.moveDown press enter h ero.moveLeft press enter …" at bounding box center [1201, 205] width 335 height 159
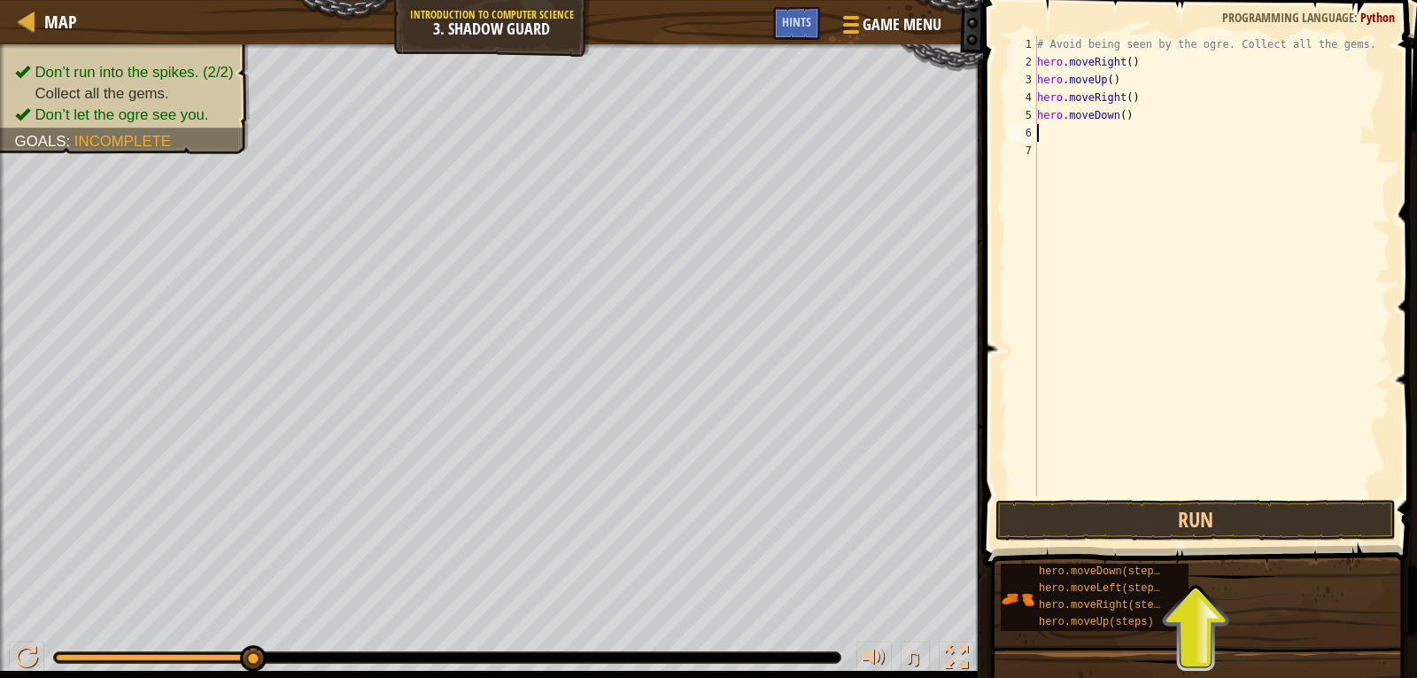
click at [1044, 135] on div "# Avoid being seen by the ogre. Collect all the gems. hero . moveRight ( ) hero…" at bounding box center [1212, 283] width 357 height 496
type textarea "H"
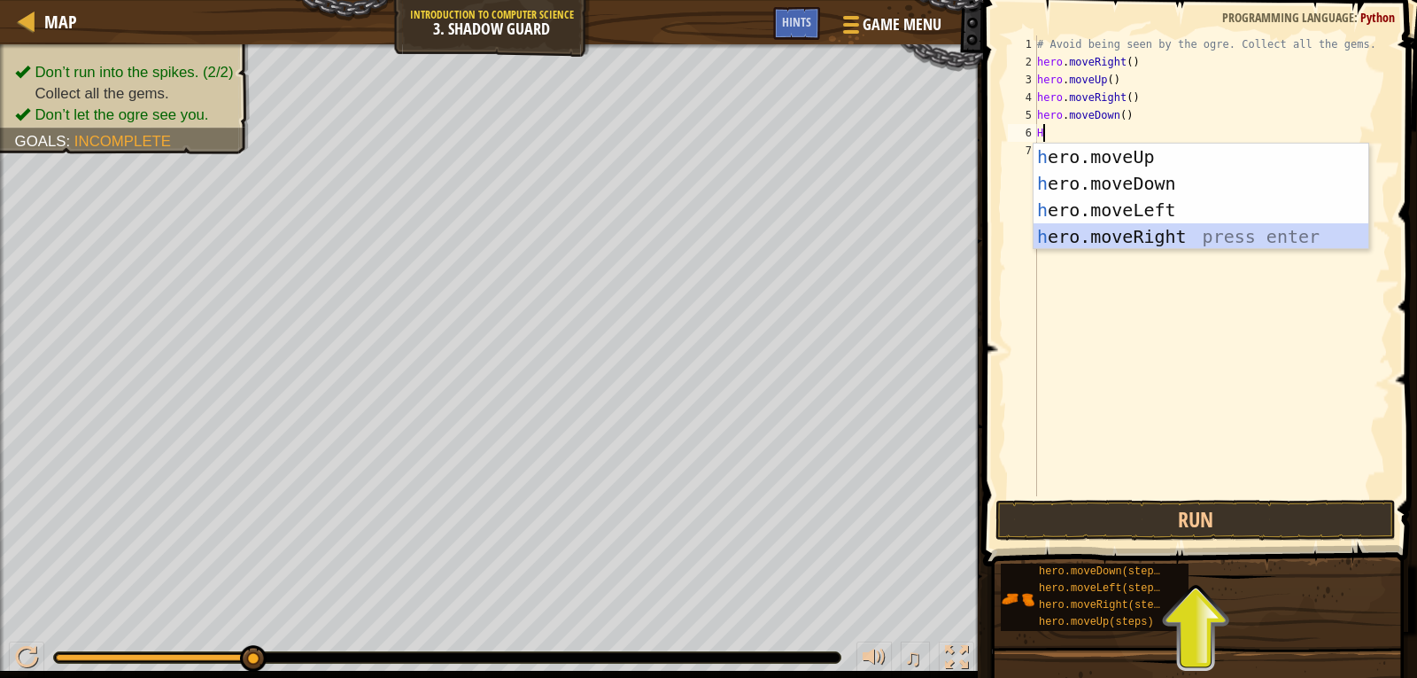
click at [1059, 234] on div "h ero.moveUp press enter h ero.moveDown press enter h ero.moveLeft press enter …" at bounding box center [1201, 223] width 335 height 159
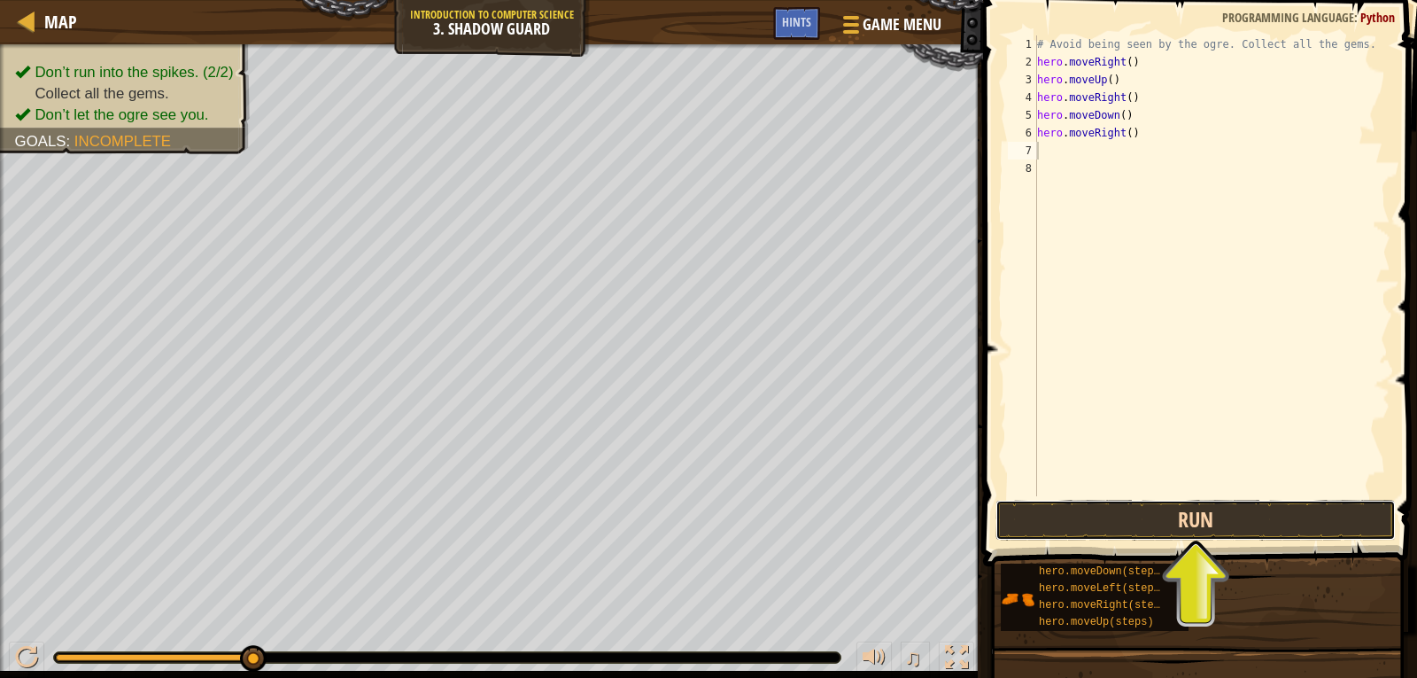
click at [1116, 516] on button "Run" at bounding box center [1196, 520] width 400 height 41
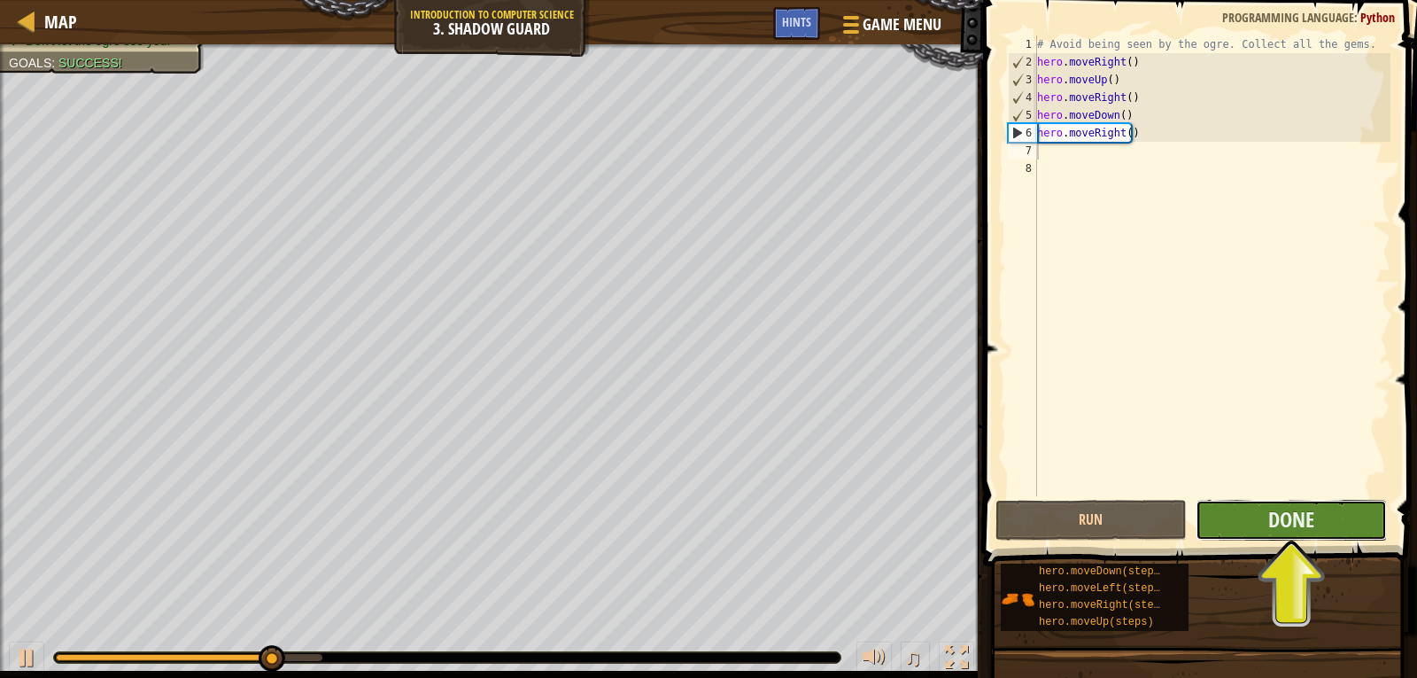
click at [1360, 531] on button "Done" at bounding box center [1291, 520] width 191 height 41
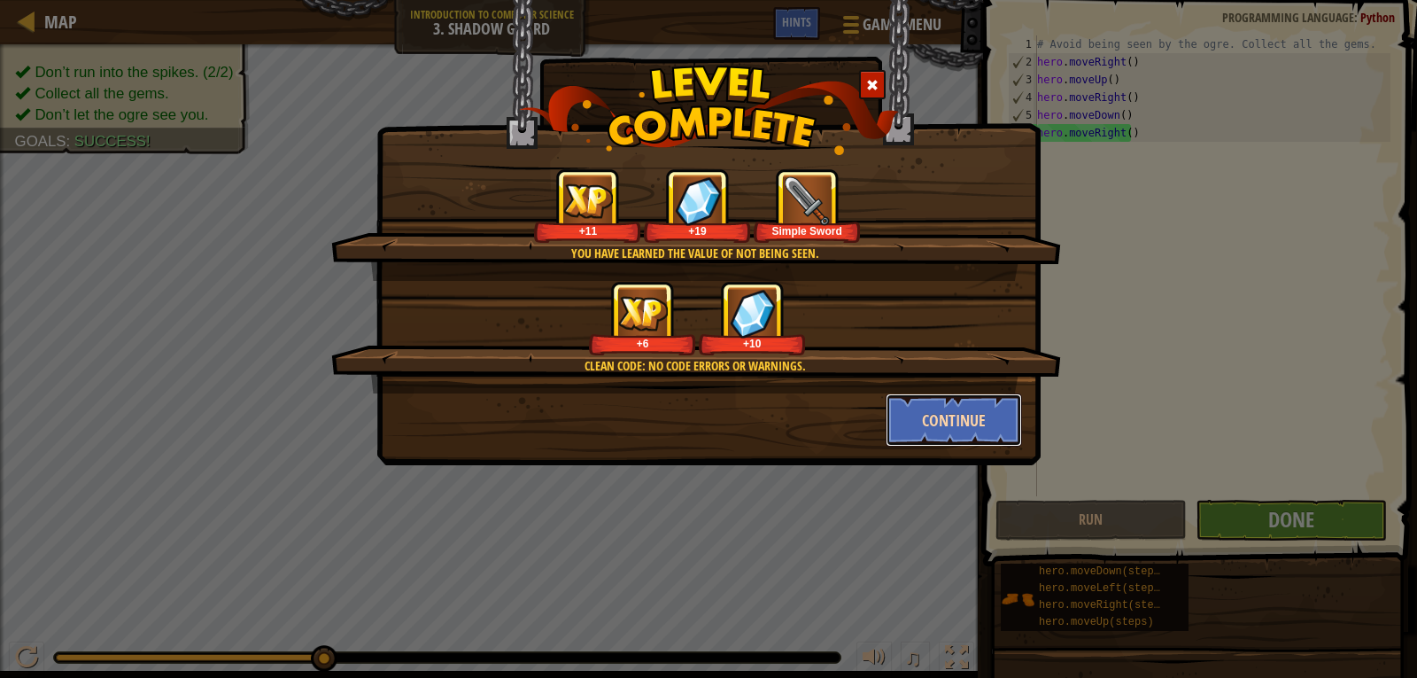
click at [967, 425] on button "Continue" at bounding box center [954, 419] width 137 height 53
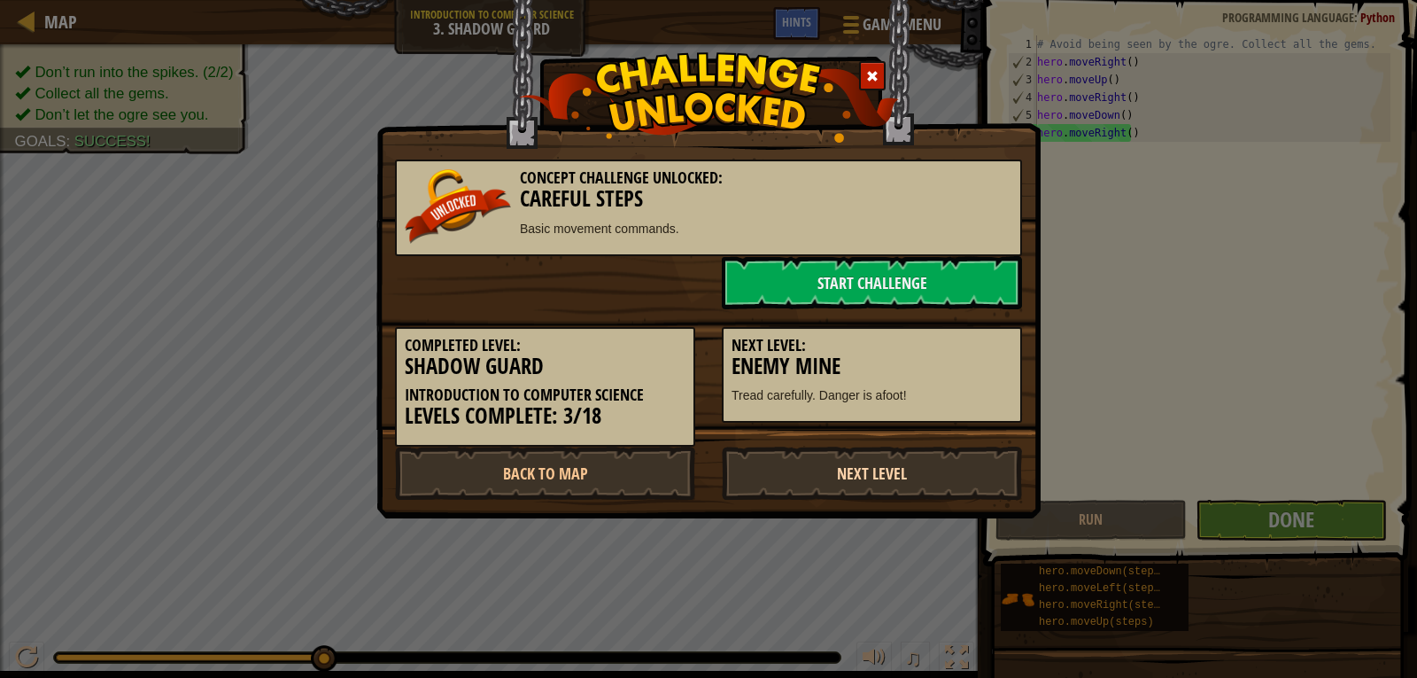
click at [930, 468] on link "Next Level" at bounding box center [872, 472] width 300 height 53
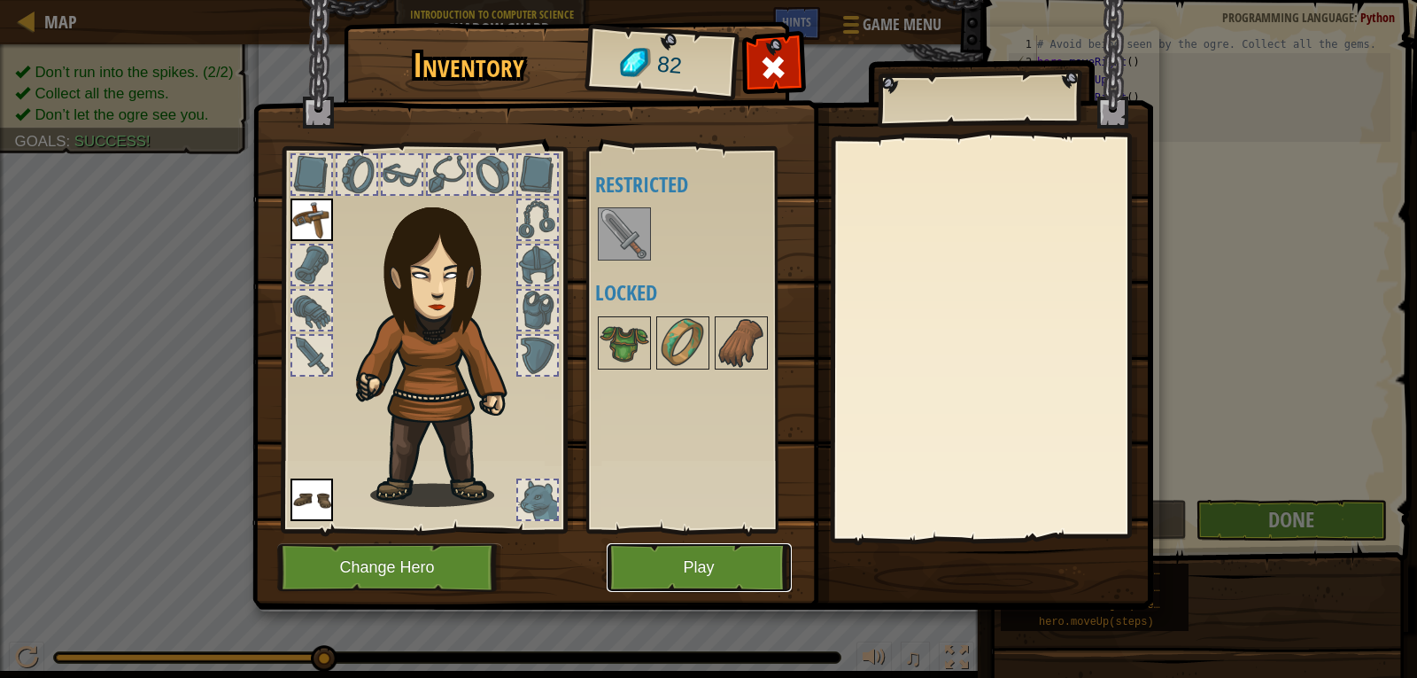
click at [719, 562] on button "Play" at bounding box center [699, 567] width 185 height 49
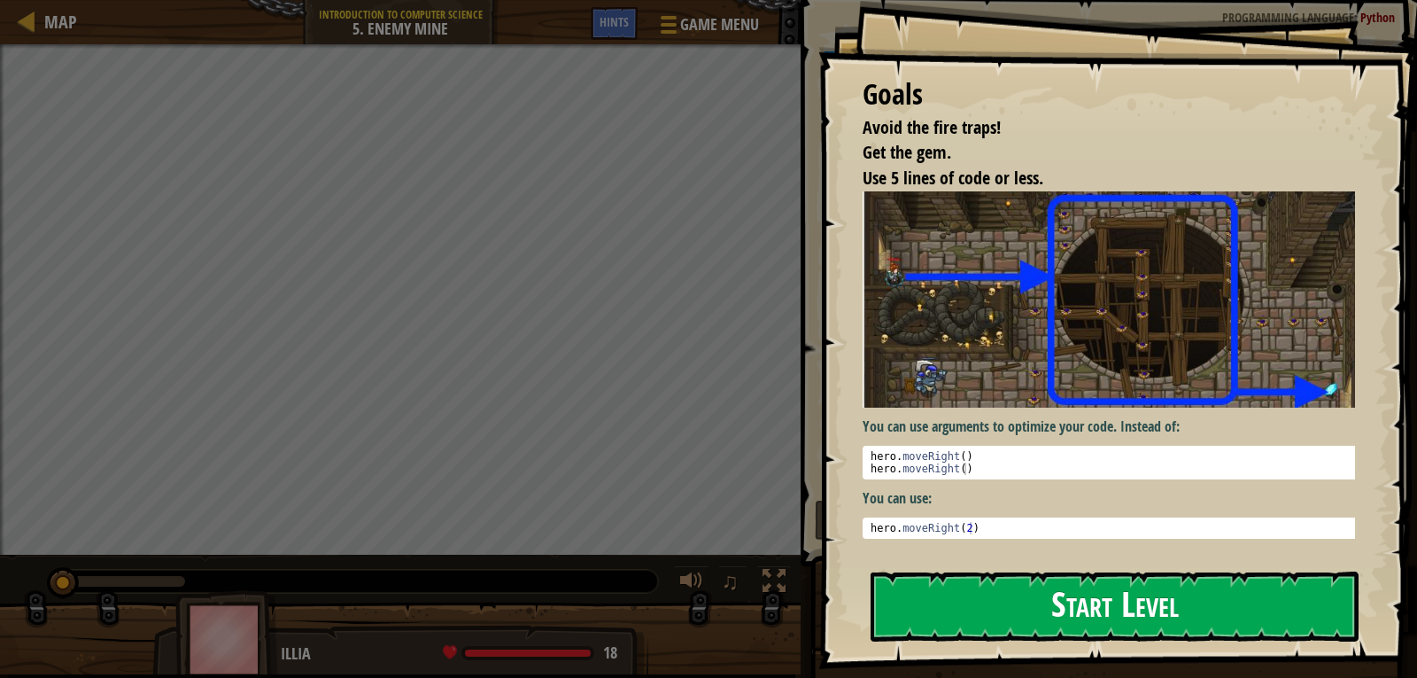
click at [997, 616] on button "Start Level" at bounding box center [1115, 606] width 488 height 70
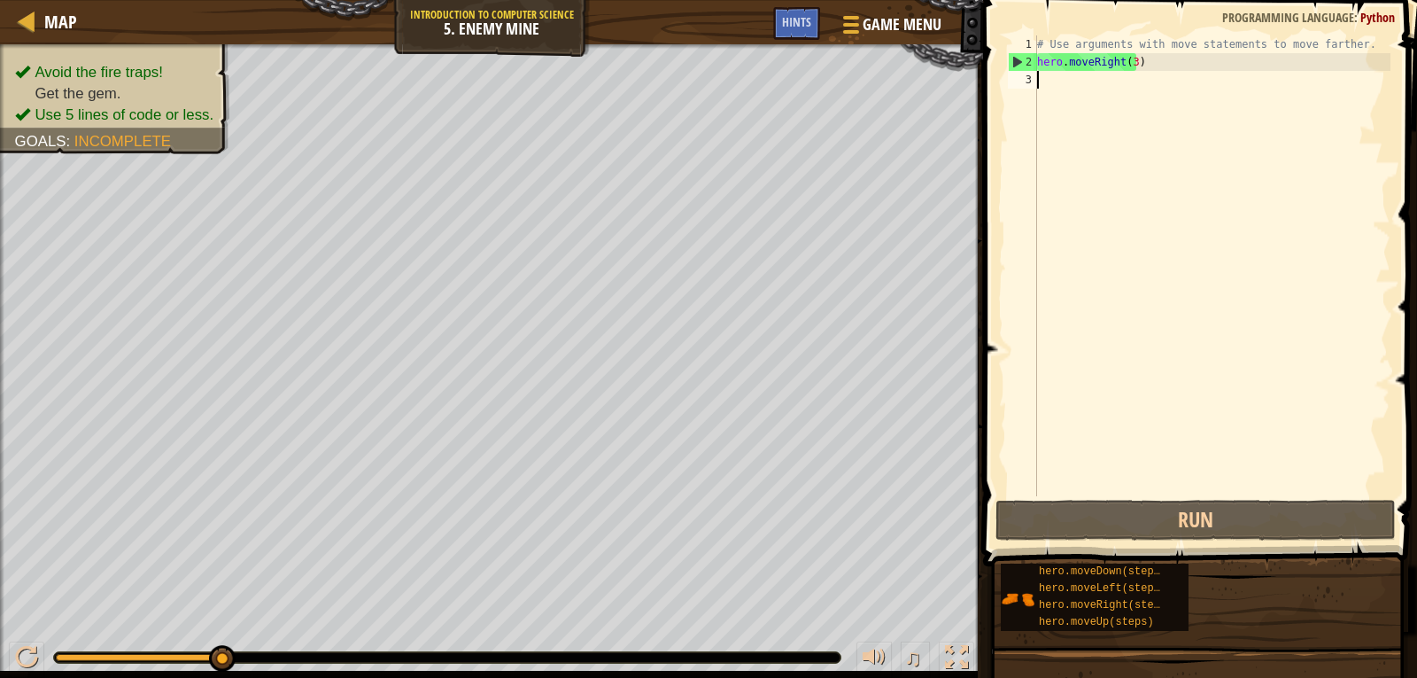
click at [1048, 81] on div "# Use arguments with move statements to move farther. hero . moveRight ( 3 )" at bounding box center [1212, 283] width 357 height 496
type textarea "H"
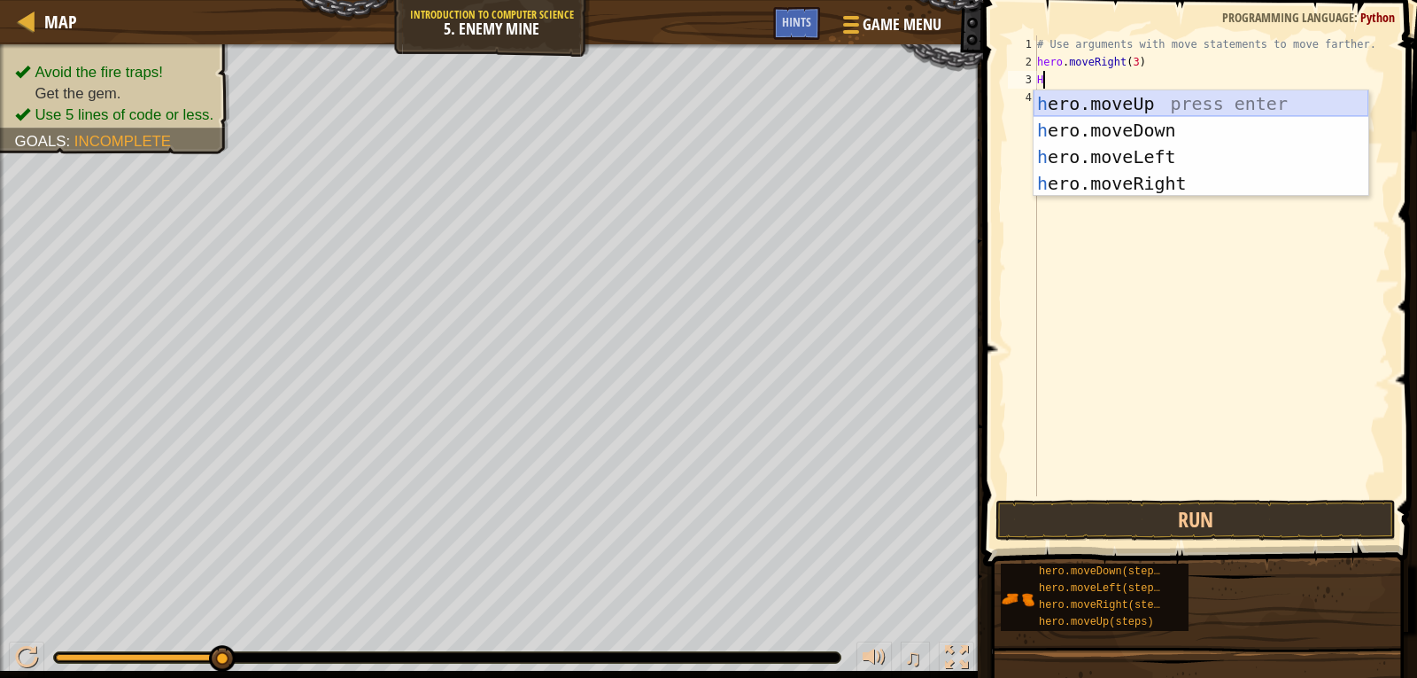
click at [1099, 101] on div "h ero.moveUp press enter h ero.moveDown press enter h ero.moveLeft press enter …" at bounding box center [1201, 169] width 335 height 159
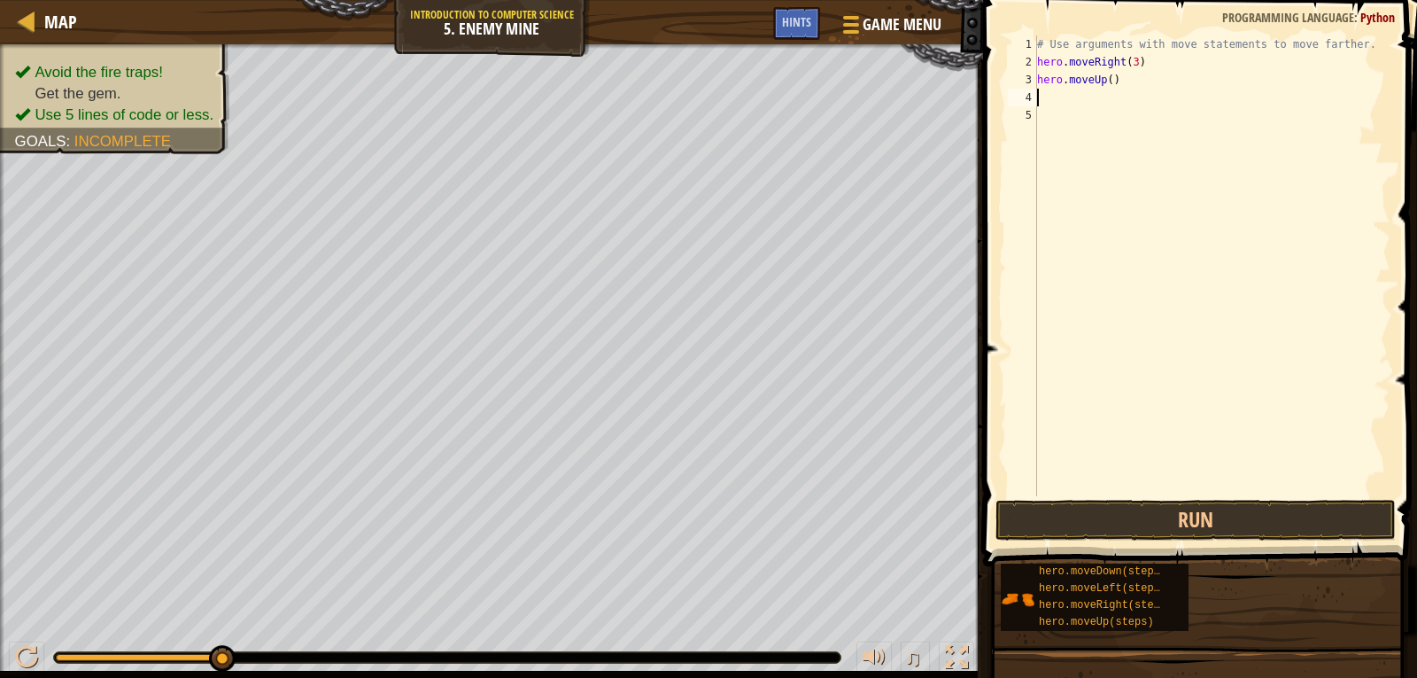
type textarea "H"
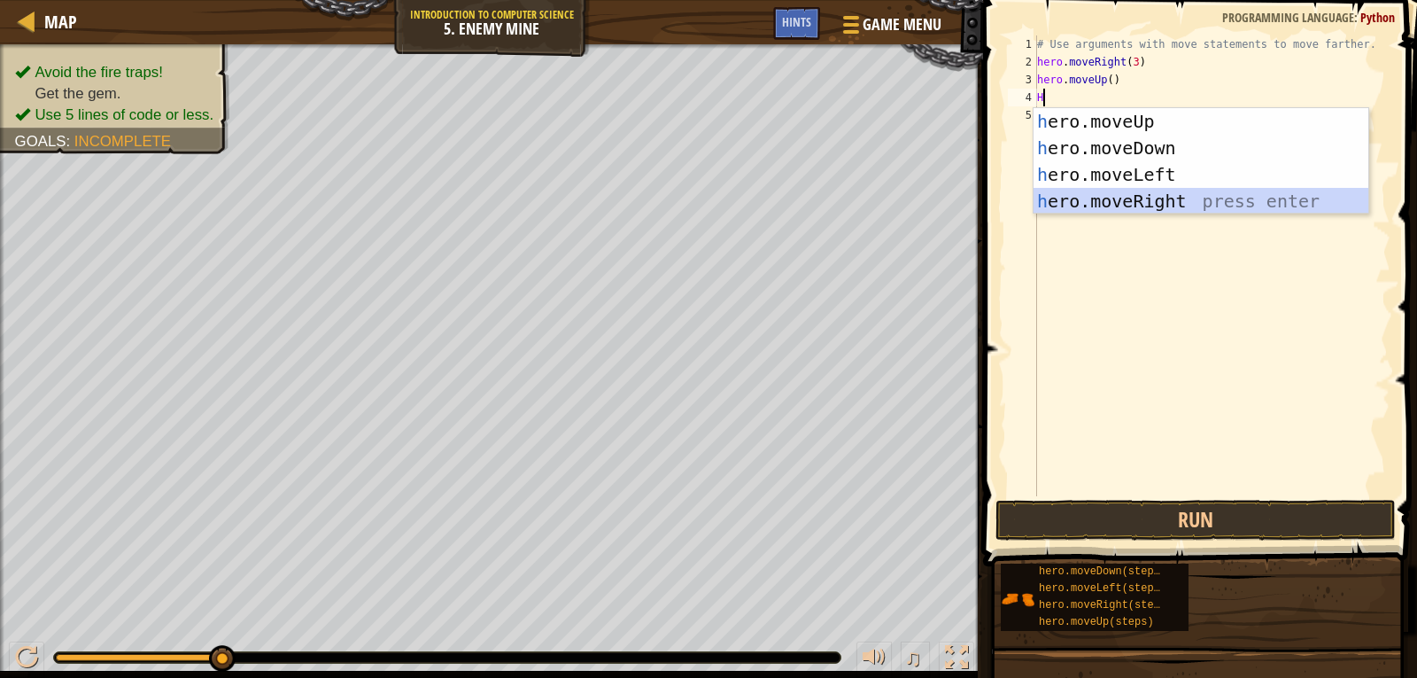
click at [1107, 209] on div "h ero.moveUp press enter h ero.moveDown press enter h ero.moveLeft press enter …" at bounding box center [1201, 187] width 335 height 159
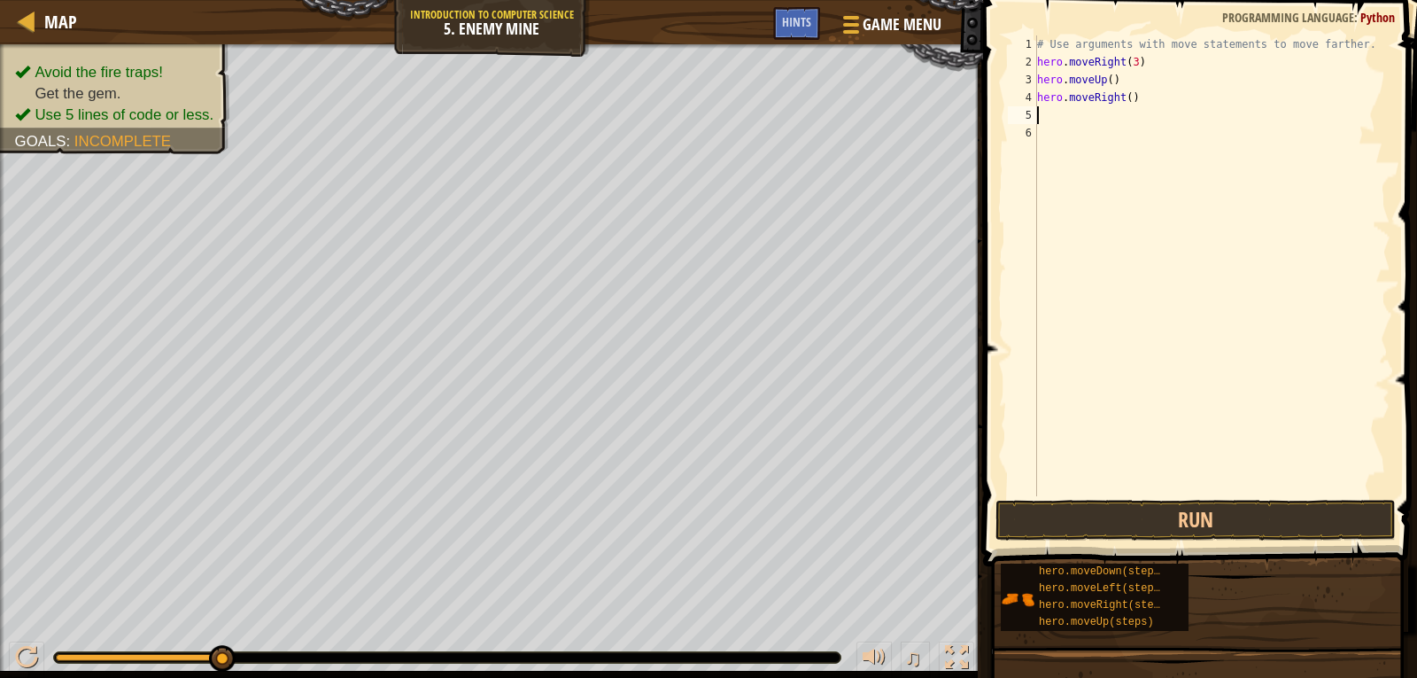
type textarea "H"
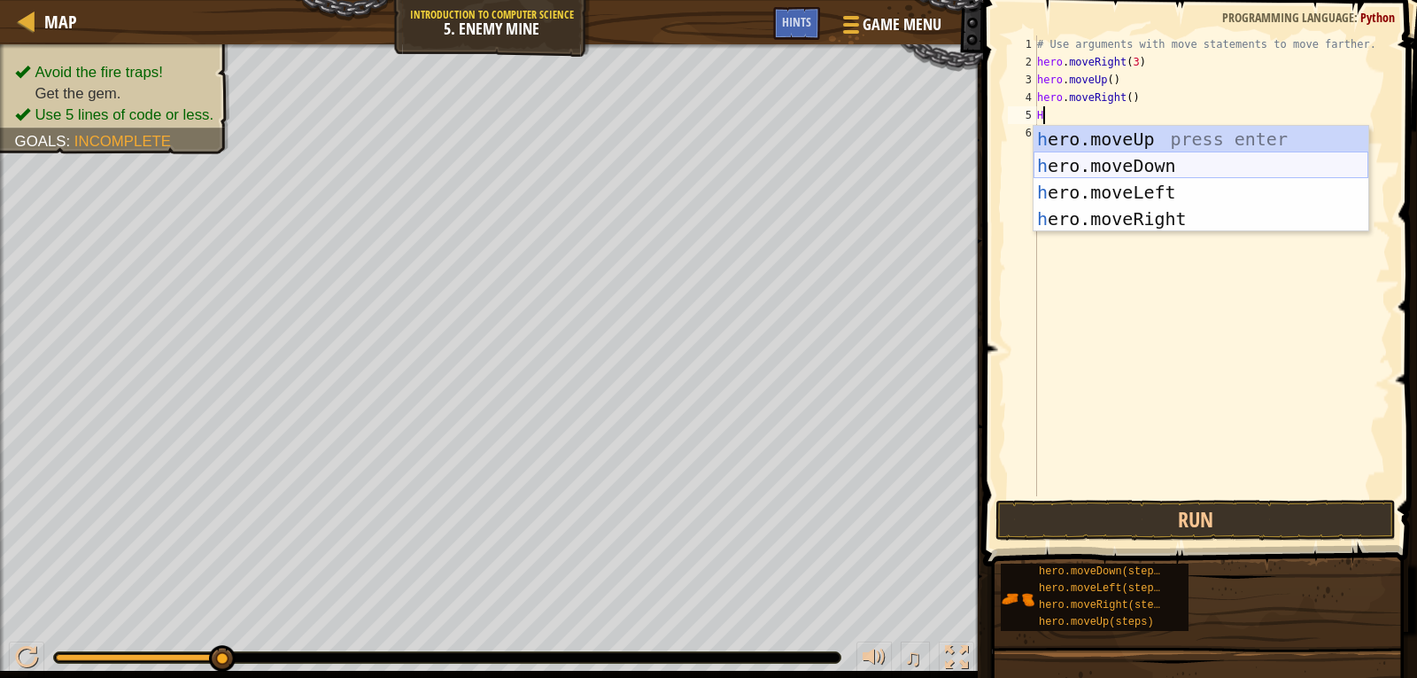
click at [1082, 169] on div "h ero.moveUp press enter h ero.moveDown press enter h ero.moveLeft press enter …" at bounding box center [1201, 205] width 335 height 159
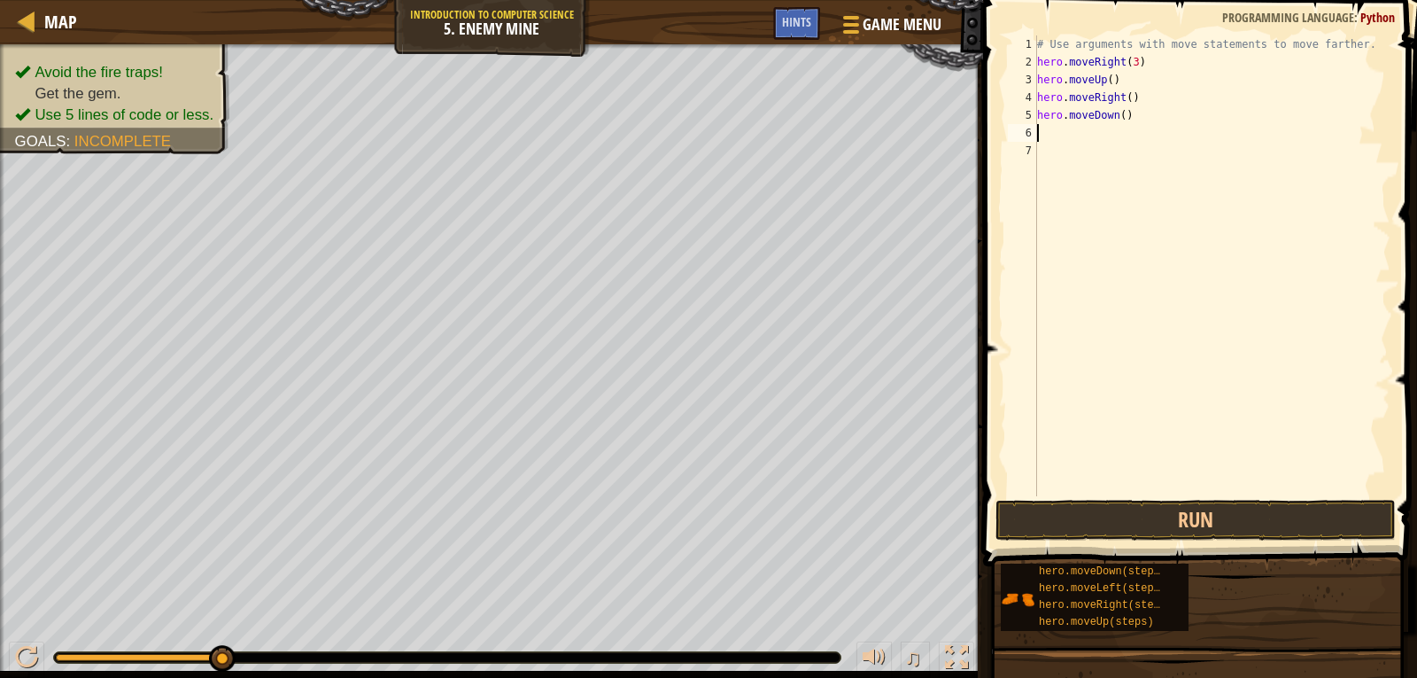
type textarea "H"
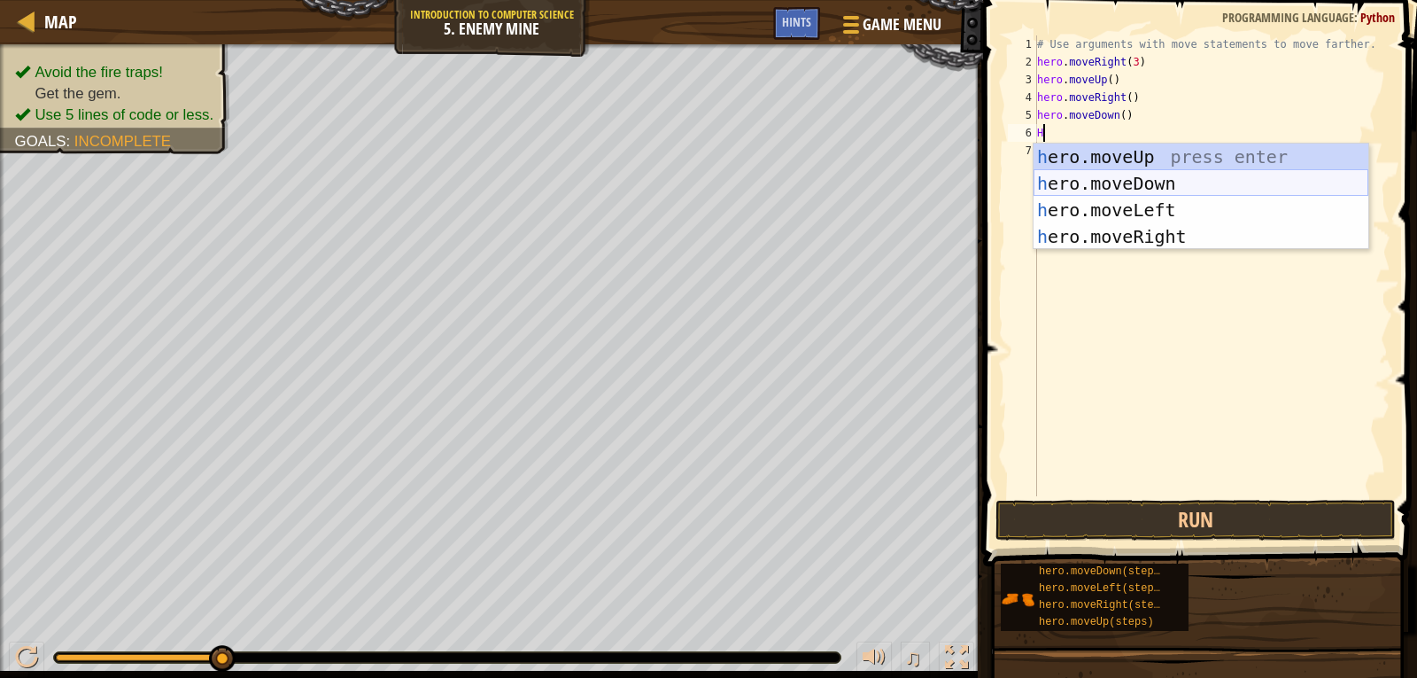
click at [1083, 183] on div "h ero.moveUp press enter h ero.moveDown press enter h ero.moveLeft press enter …" at bounding box center [1201, 223] width 335 height 159
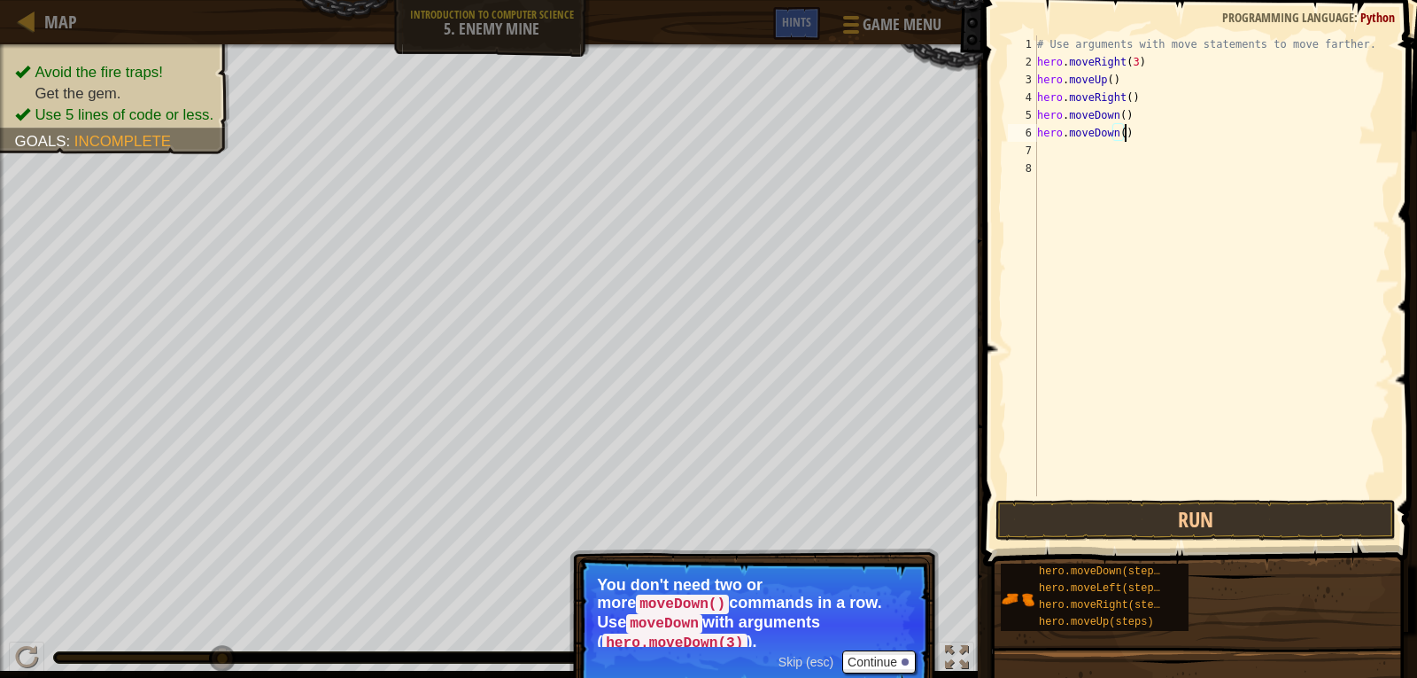
click at [1134, 136] on div "# Use arguments with move statements to move farther. hero . moveRight ( 3 ) he…" at bounding box center [1212, 283] width 357 height 496
type textarea "h"
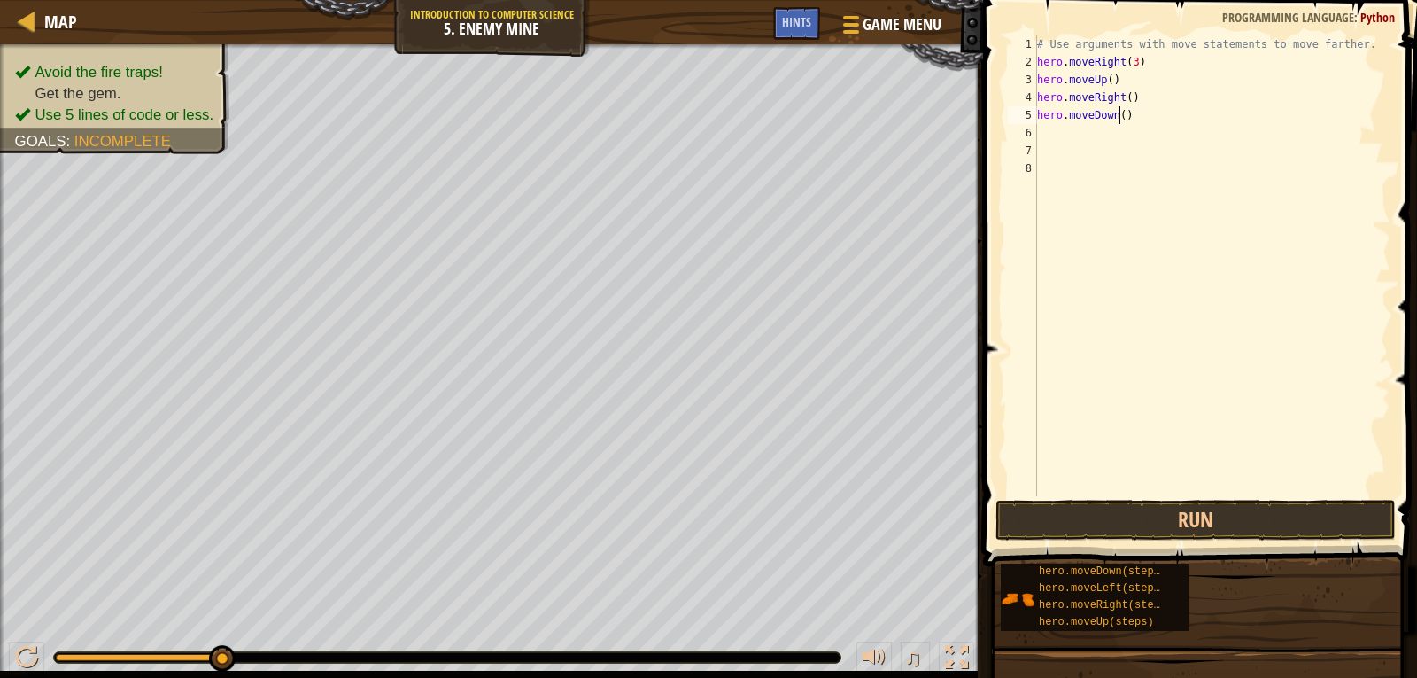
click at [1117, 113] on div "# Use arguments with move statements to move farther. hero . moveRight ( 3 ) he…" at bounding box center [1212, 283] width 357 height 496
type textarea "hero.moveDown(3)"
click at [1038, 142] on div "# Use arguments with move statements to move farther. hero . moveRight ( 3 ) he…" at bounding box center [1212, 283] width 357 height 496
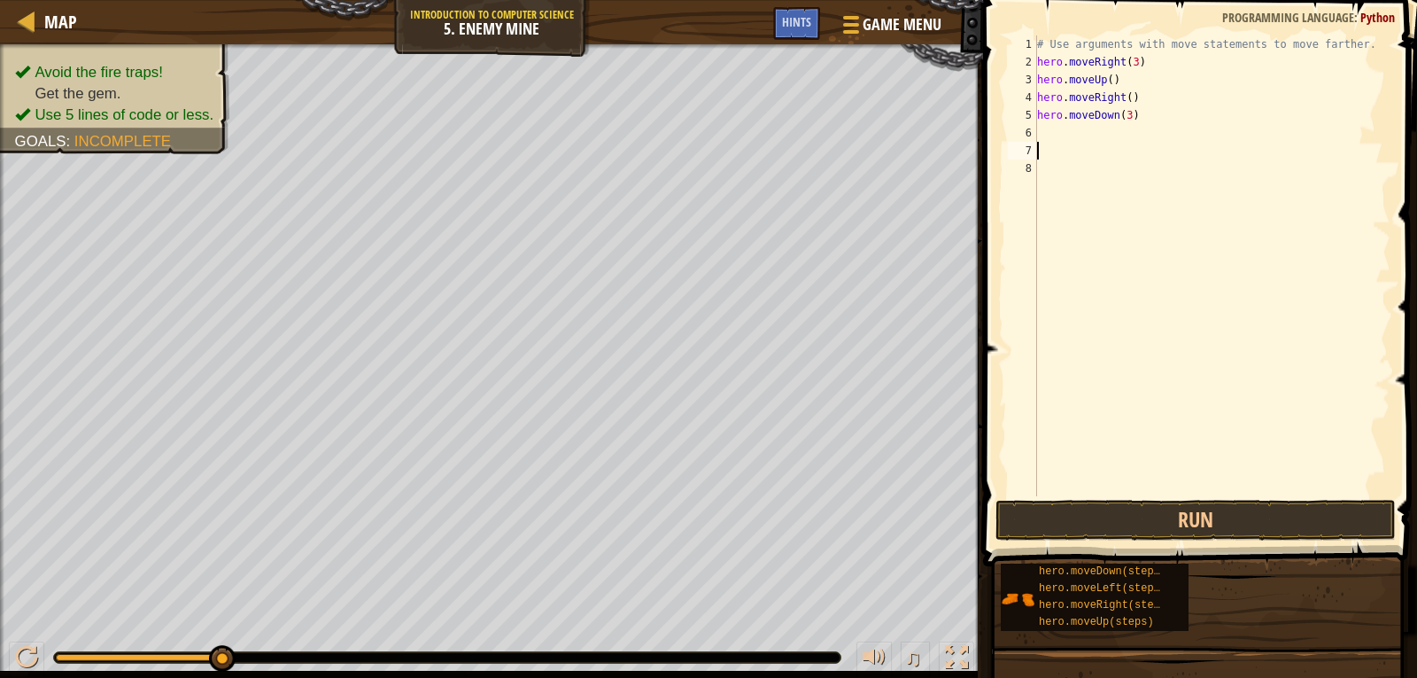
click at [1039, 128] on div "# Use arguments with move statements to move farther. hero . moveRight ( 3 ) he…" at bounding box center [1212, 283] width 357 height 496
type textarea "H"
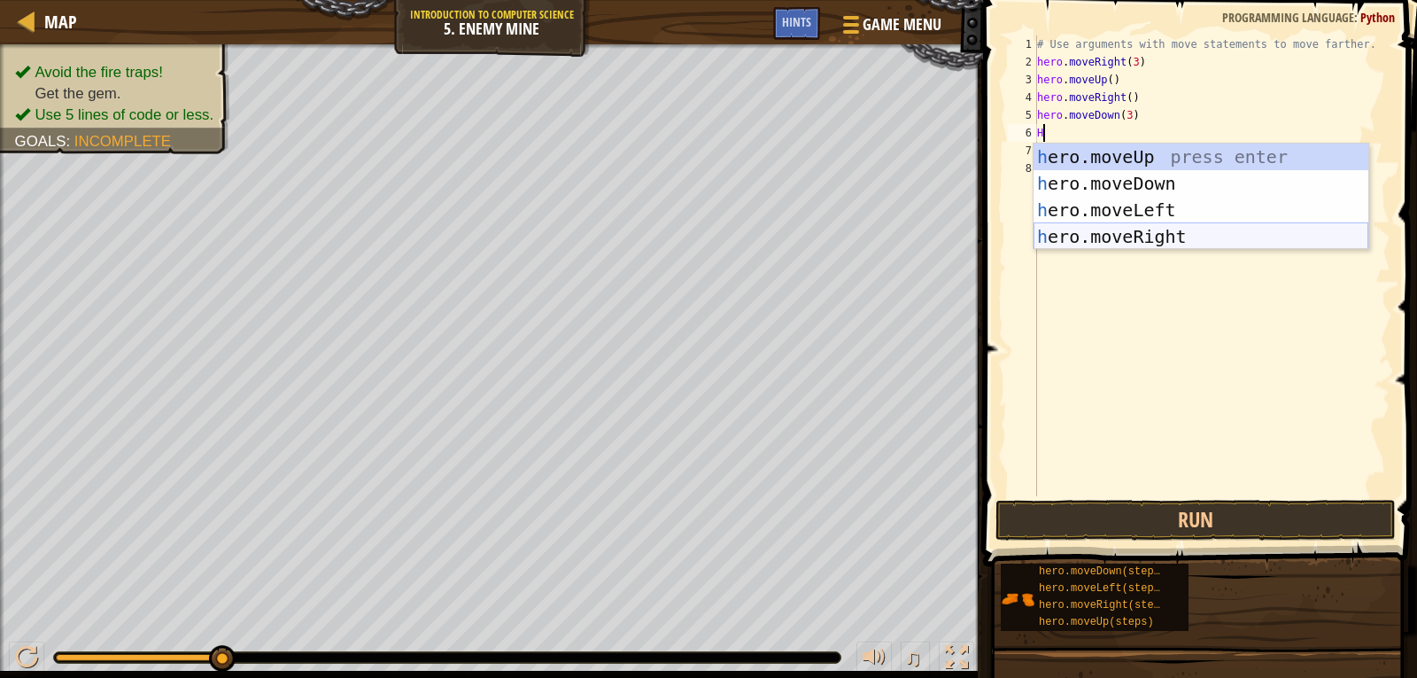
click at [1177, 235] on div "h ero.moveUp press enter h ero.moveDown press enter h ero.moveLeft press enter …" at bounding box center [1201, 223] width 335 height 159
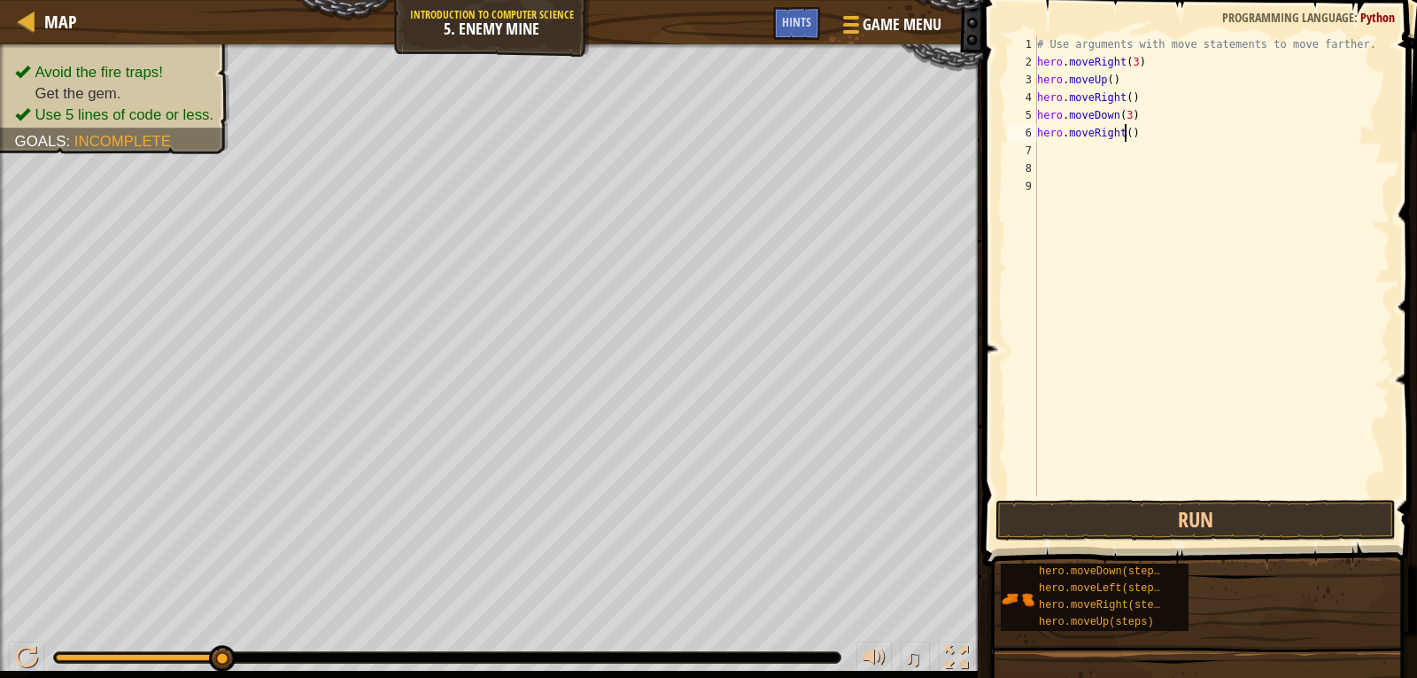
click at [1125, 132] on div "# Use arguments with move statements to move farther. hero . moveRight ( 3 ) he…" at bounding box center [1212, 283] width 357 height 496
type textarea "hero.moveRight(2)"
click at [1248, 517] on button "Run" at bounding box center [1196, 520] width 400 height 41
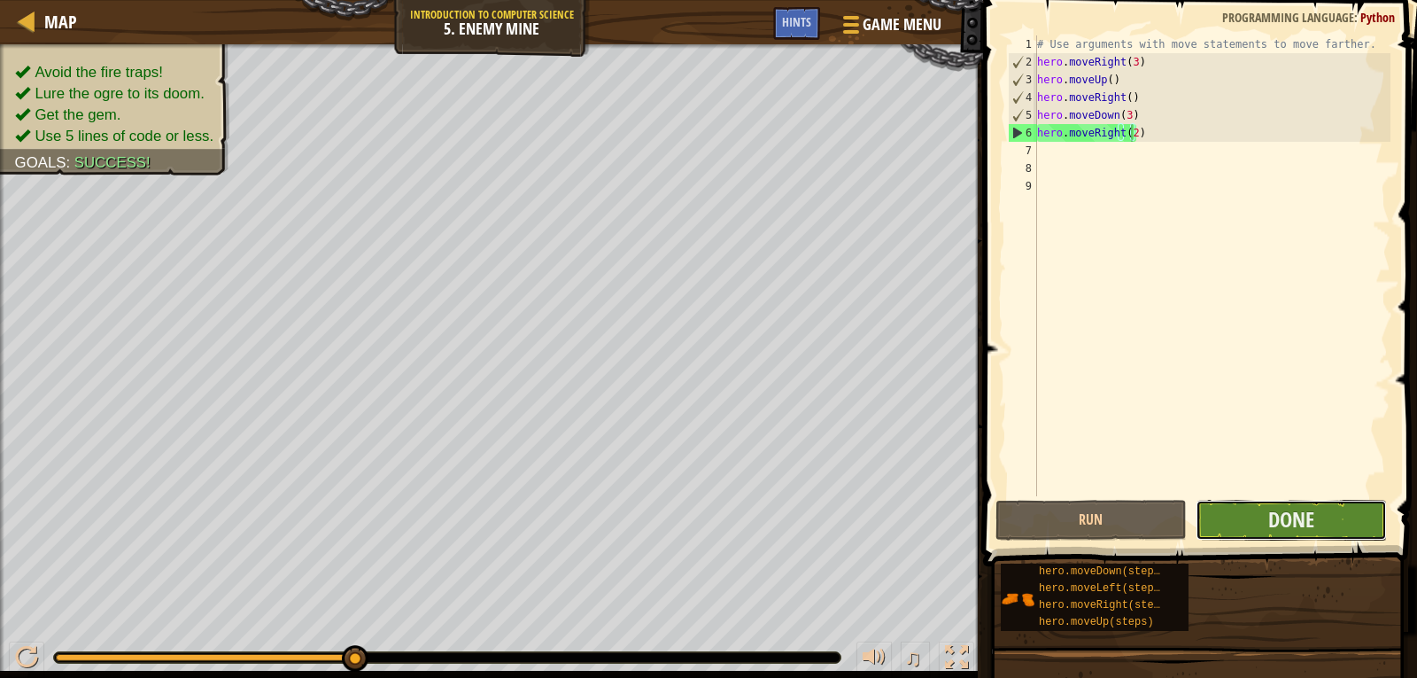
click at [1249, 516] on button "Done" at bounding box center [1291, 520] width 191 height 41
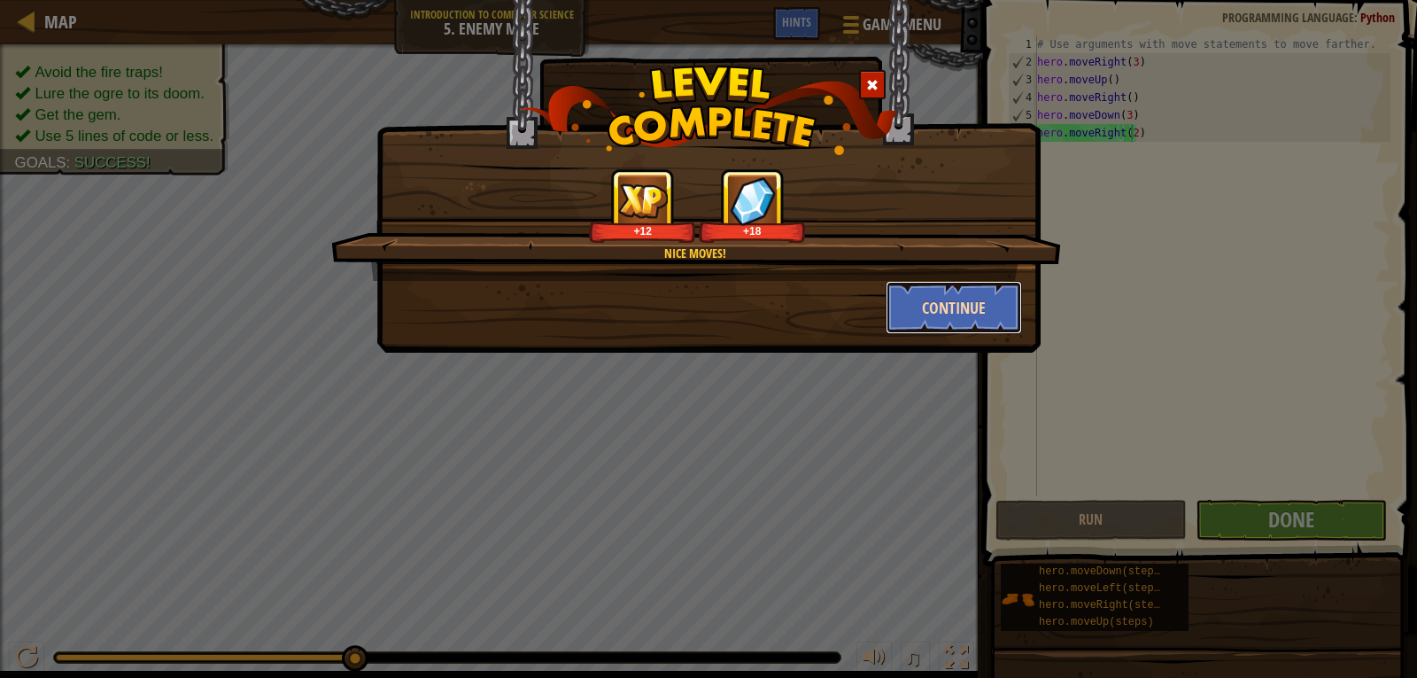
click at [958, 308] on button "Continue" at bounding box center [954, 307] width 137 height 53
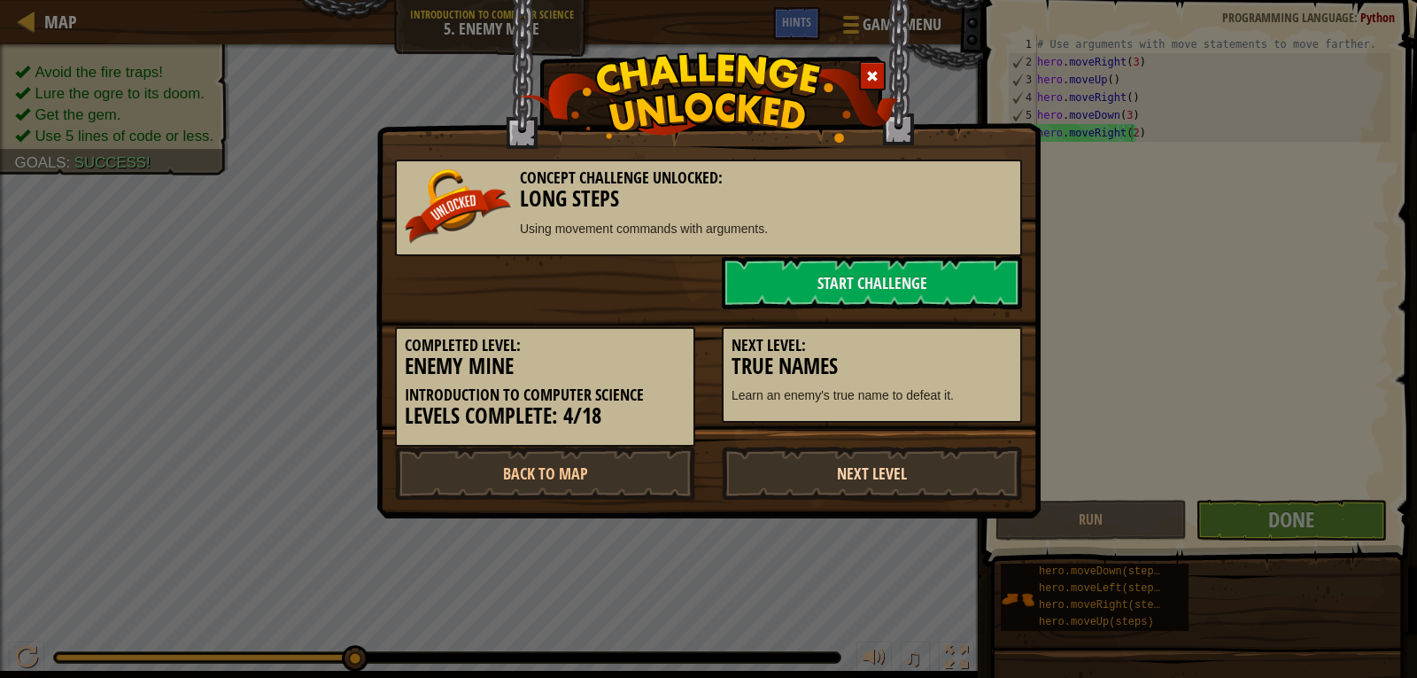
click at [884, 468] on link "Next Level" at bounding box center [872, 472] width 300 height 53
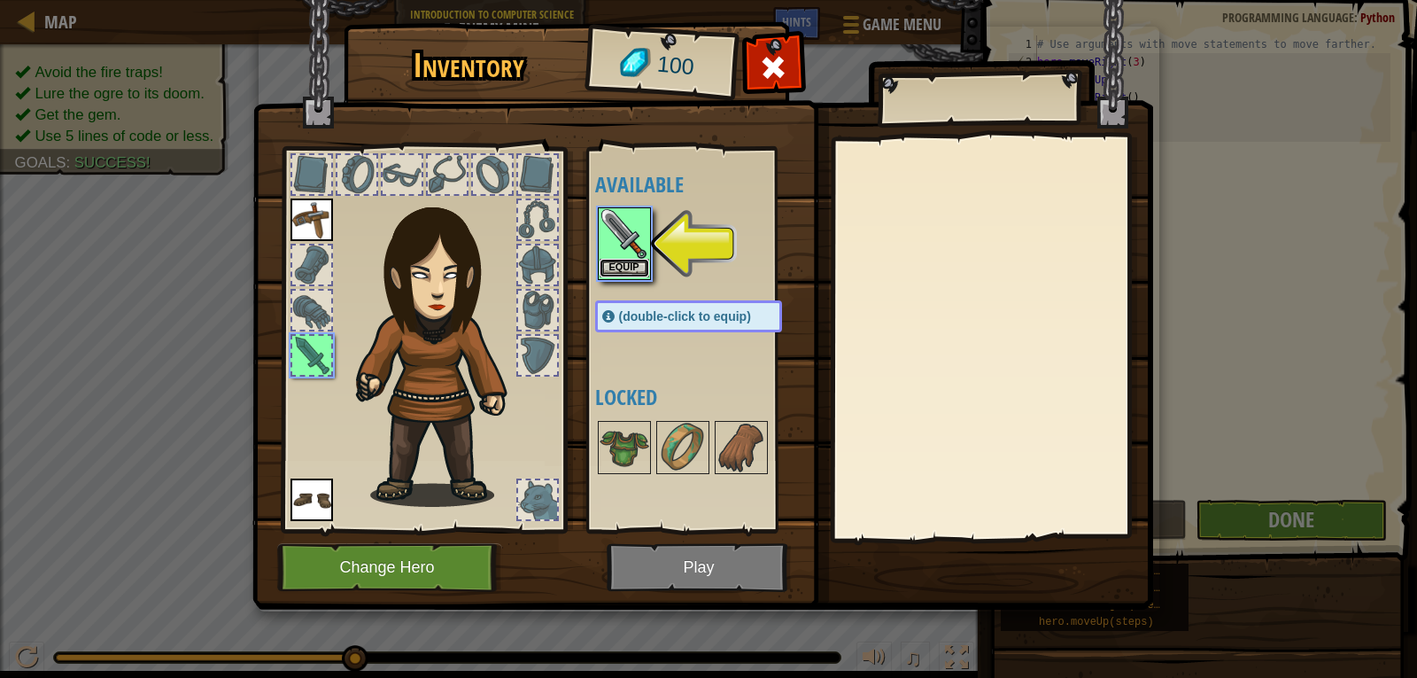
click at [626, 268] on button "Equip" at bounding box center [625, 268] width 50 height 19
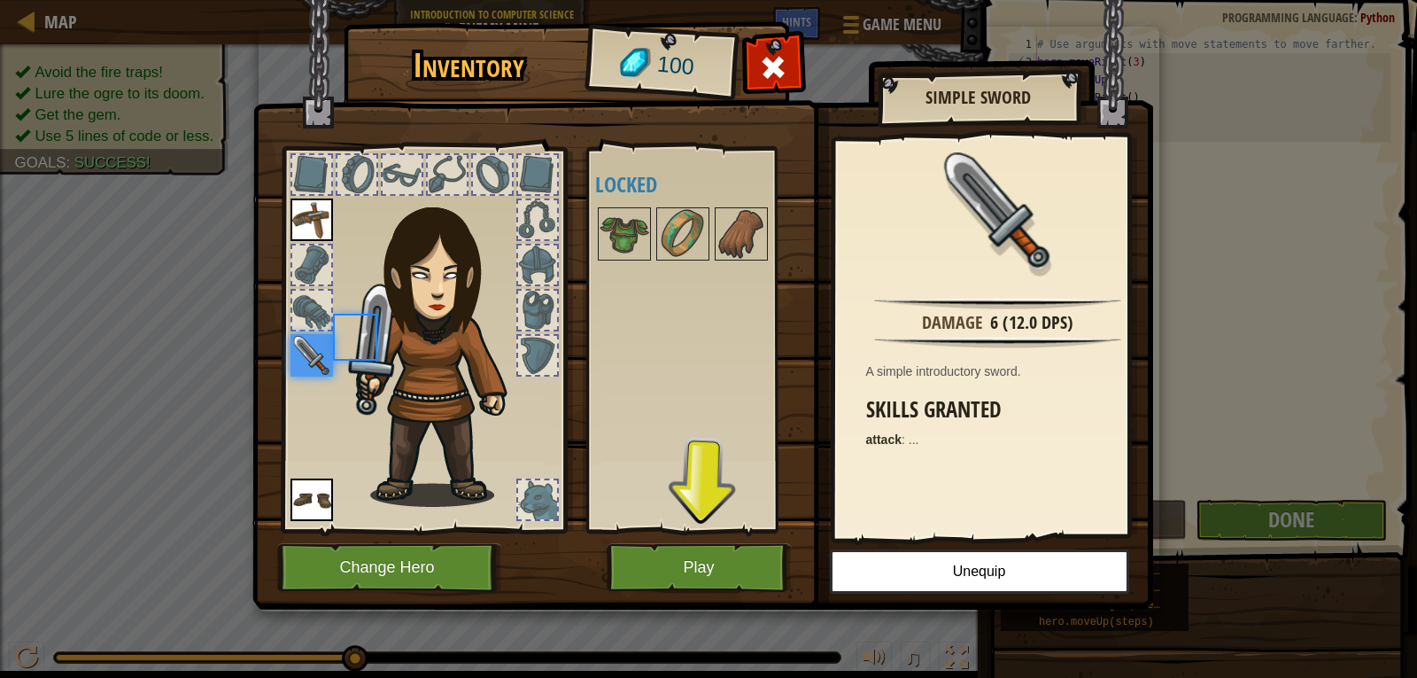
click at [626, 268] on div "Available Equip Equip Equip (double-click to equip) Locked" at bounding box center [706, 339] width 222 height 369
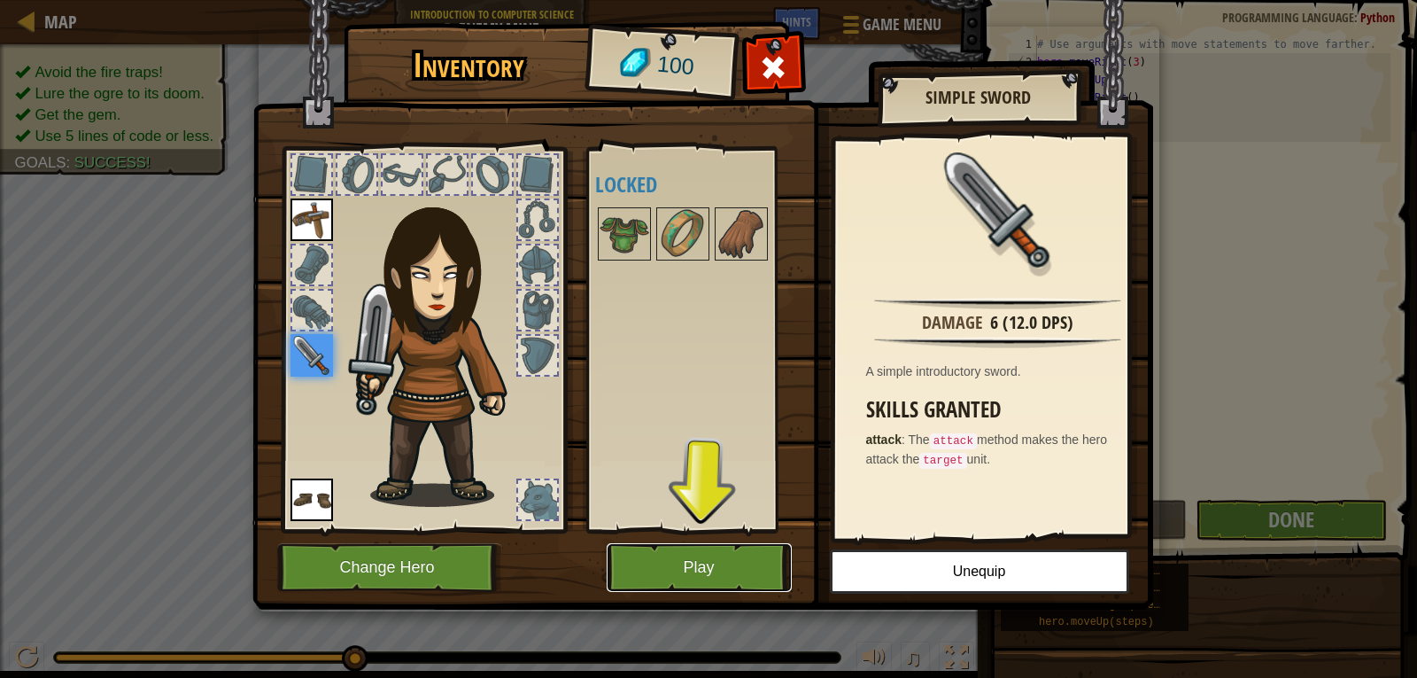
click at [649, 551] on button "Play" at bounding box center [699, 567] width 185 height 49
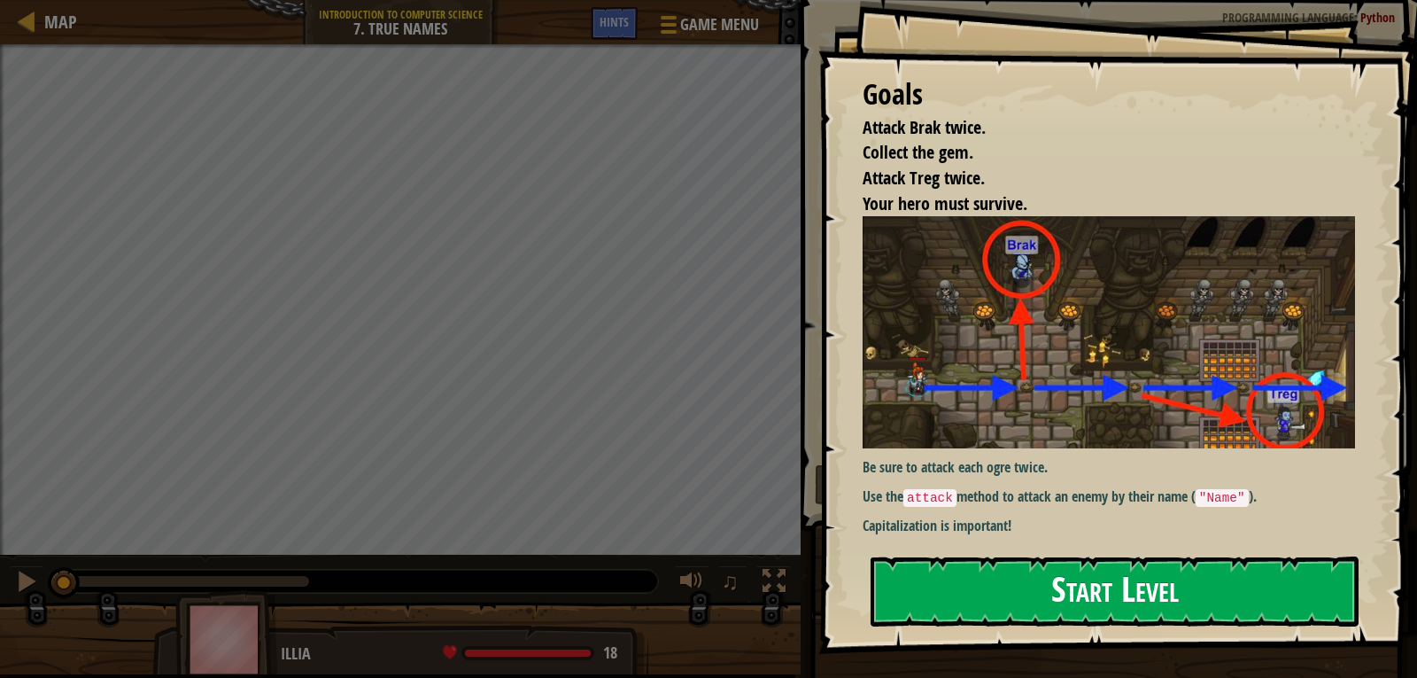
click at [1035, 577] on button "Start Level" at bounding box center [1115, 591] width 488 height 70
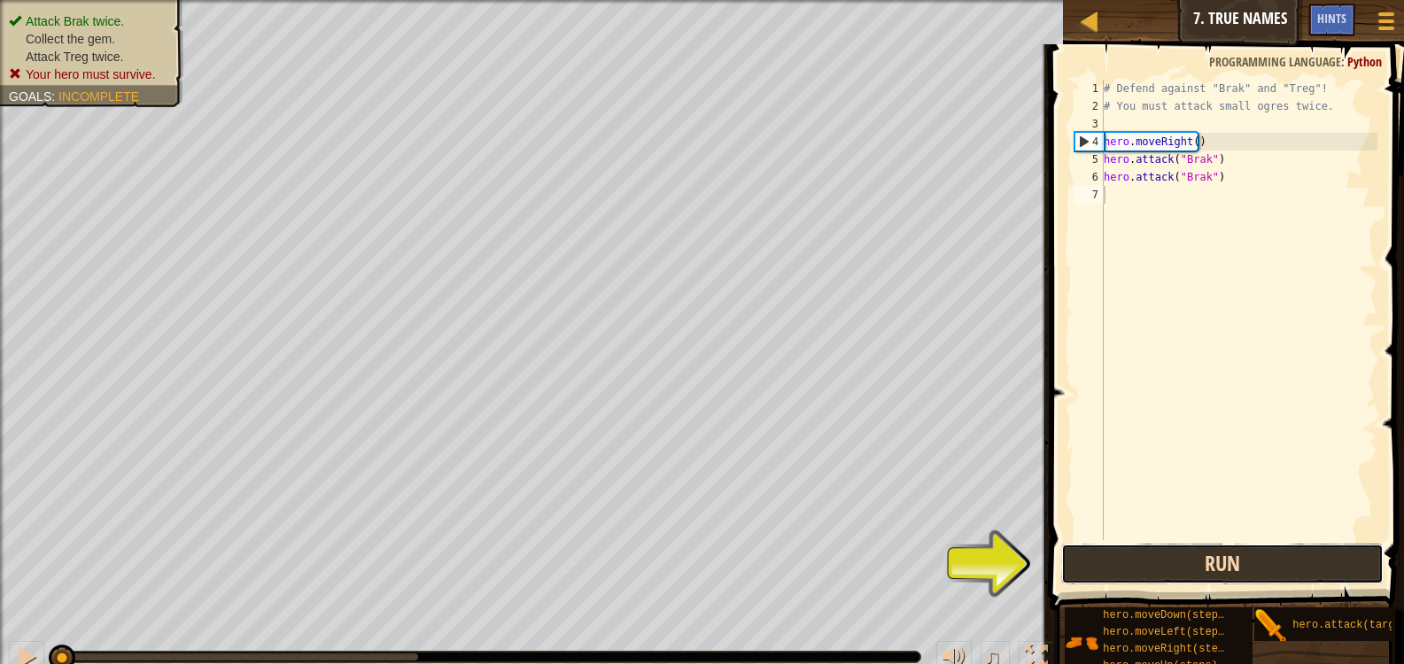
click at [1288, 552] on button "Run" at bounding box center [1222, 564] width 323 height 41
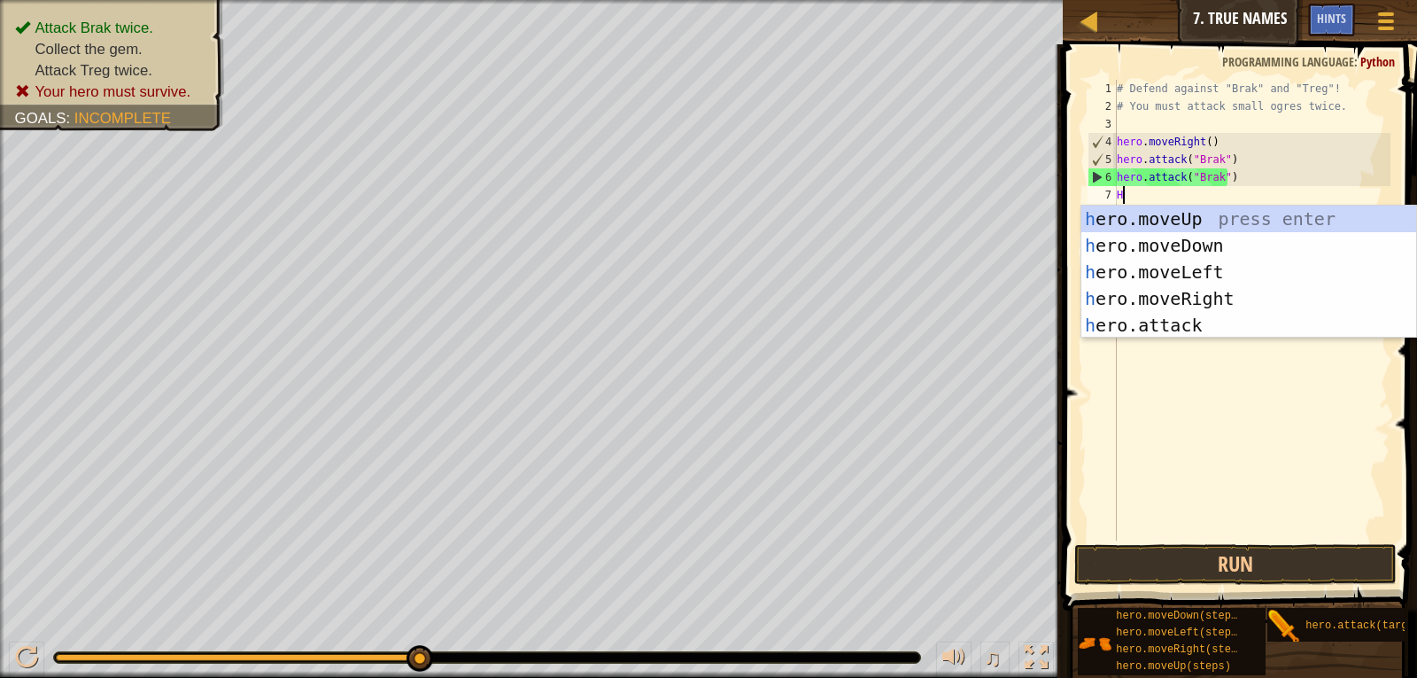
scroll to position [8, 0]
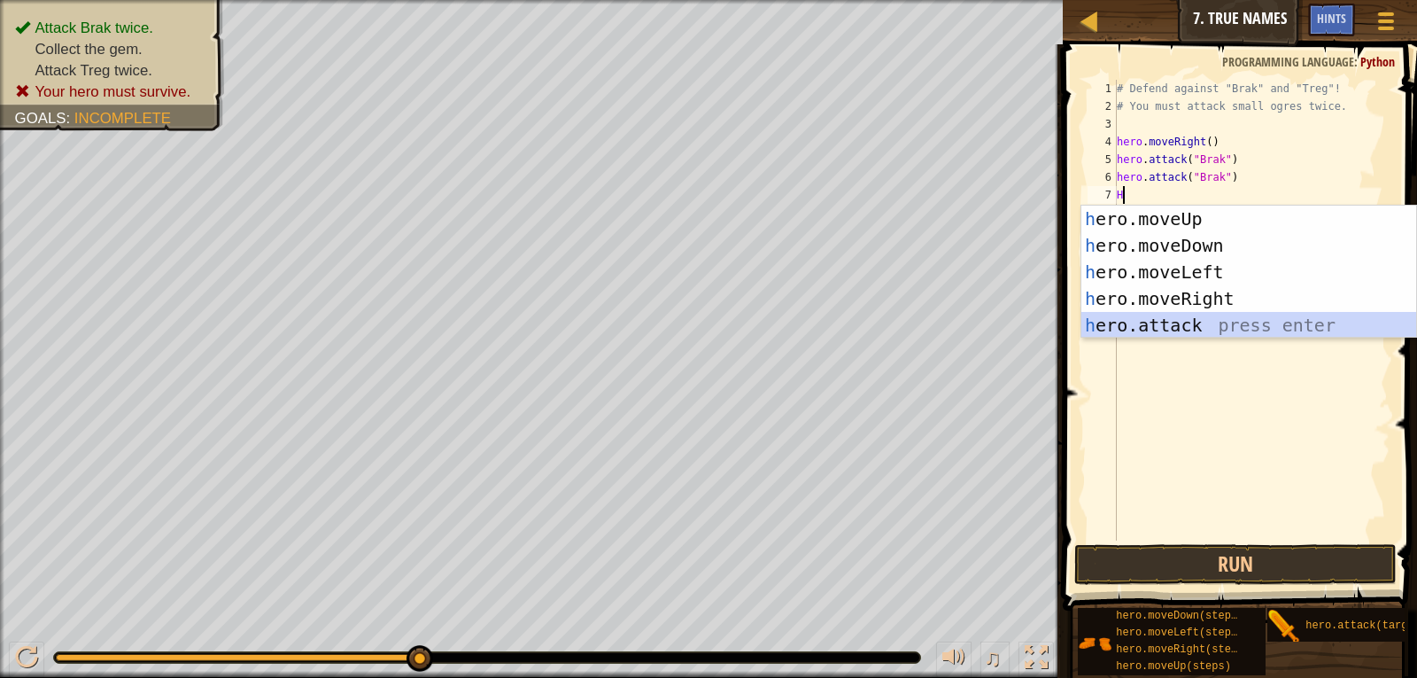
click at [1177, 323] on div "h ero.moveUp press enter h ero.moveDown press enter h ero.moveLeft press enter …" at bounding box center [1249, 299] width 335 height 186
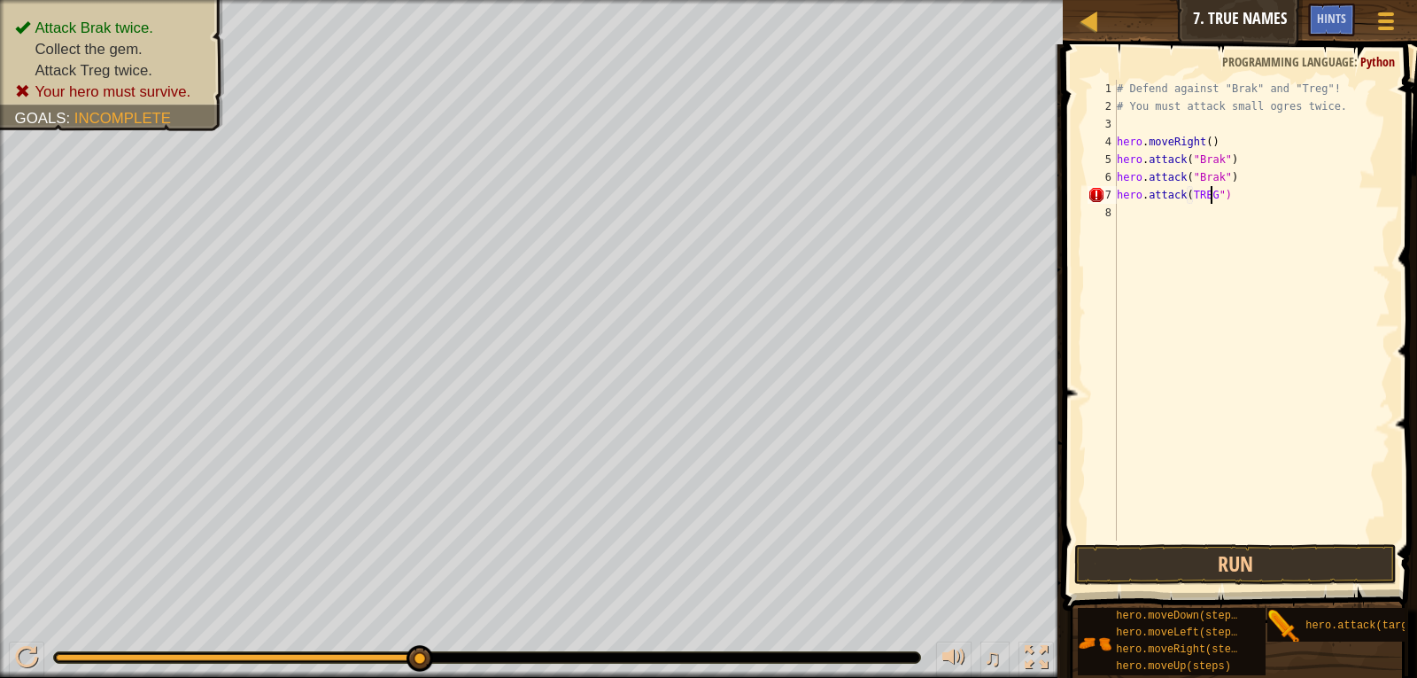
scroll to position [8, 8]
click at [1224, 553] on button "Run" at bounding box center [1236, 564] width 323 height 41
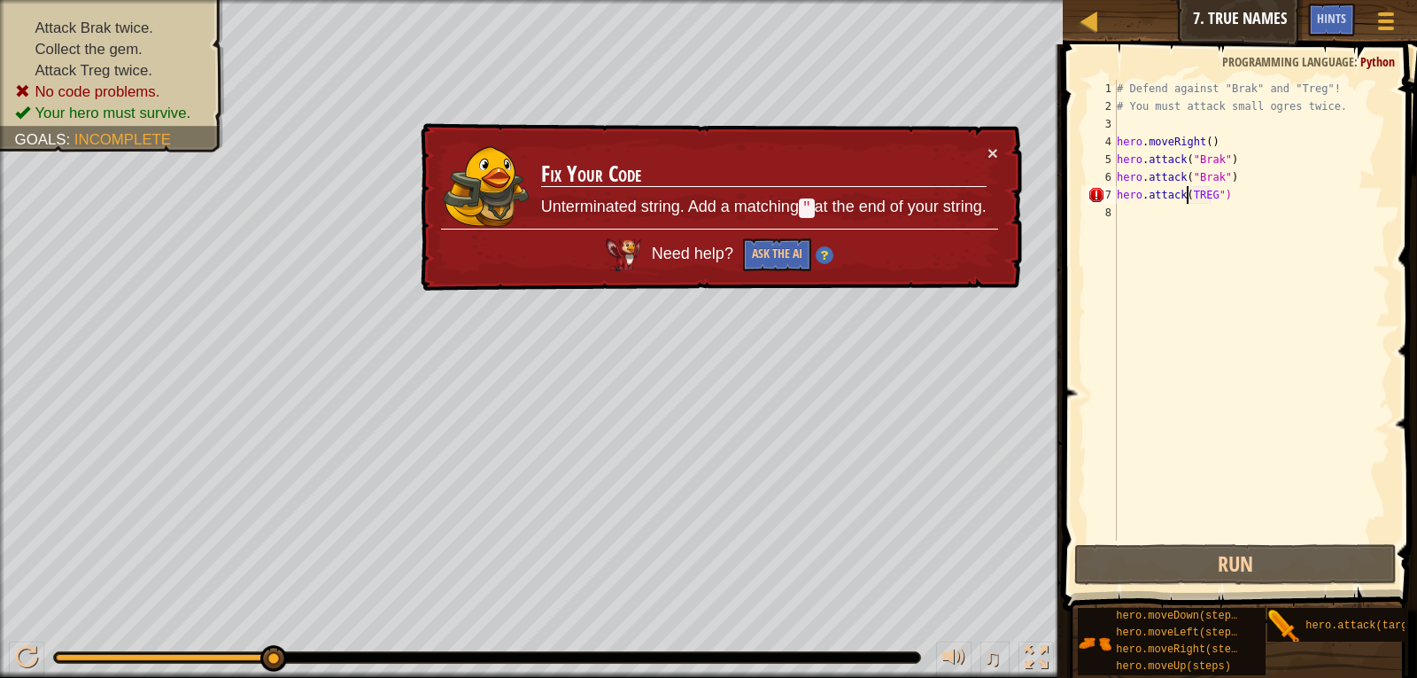
click at [1184, 194] on div "# Defend against "Brak" and "Treg"! # You must attack small ogres twice. hero .…" at bounding box center [1252, 328] width 277 height 496
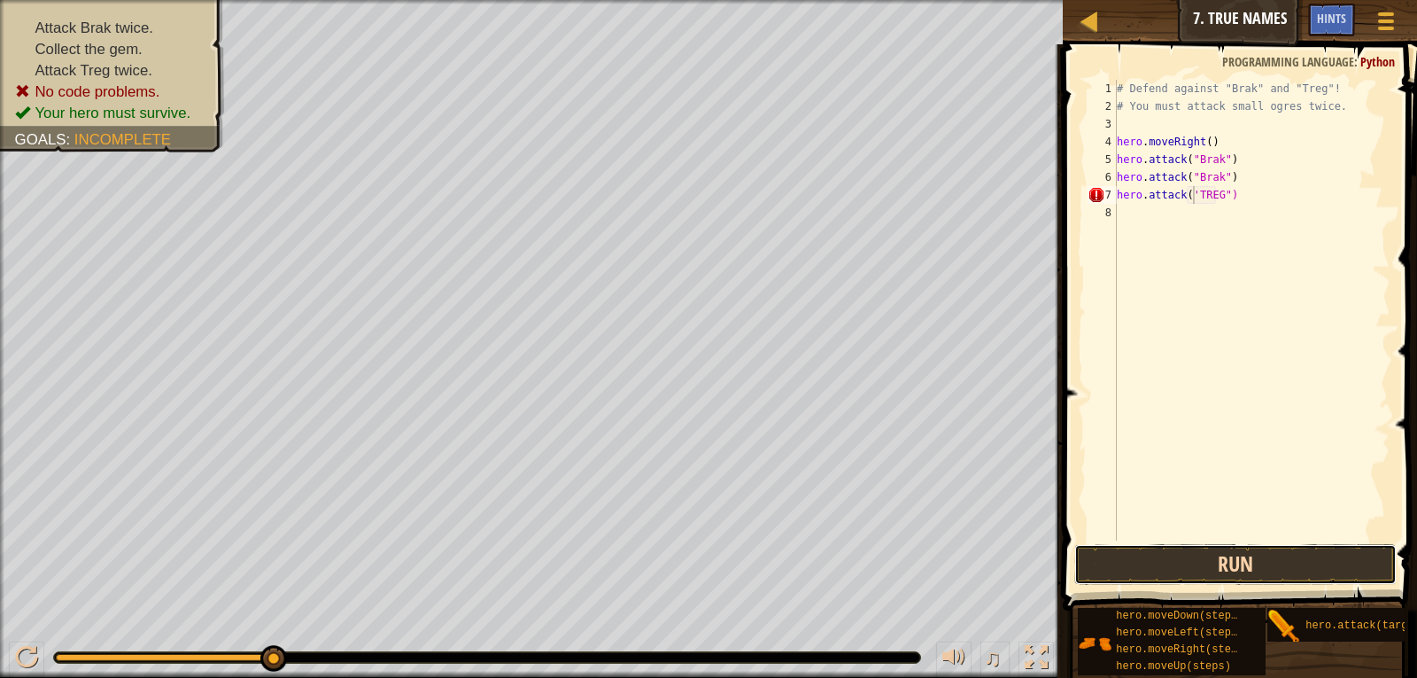
click at [1238, 549] on button "Run" at bounding box center [1236, 564] width 323 height 41
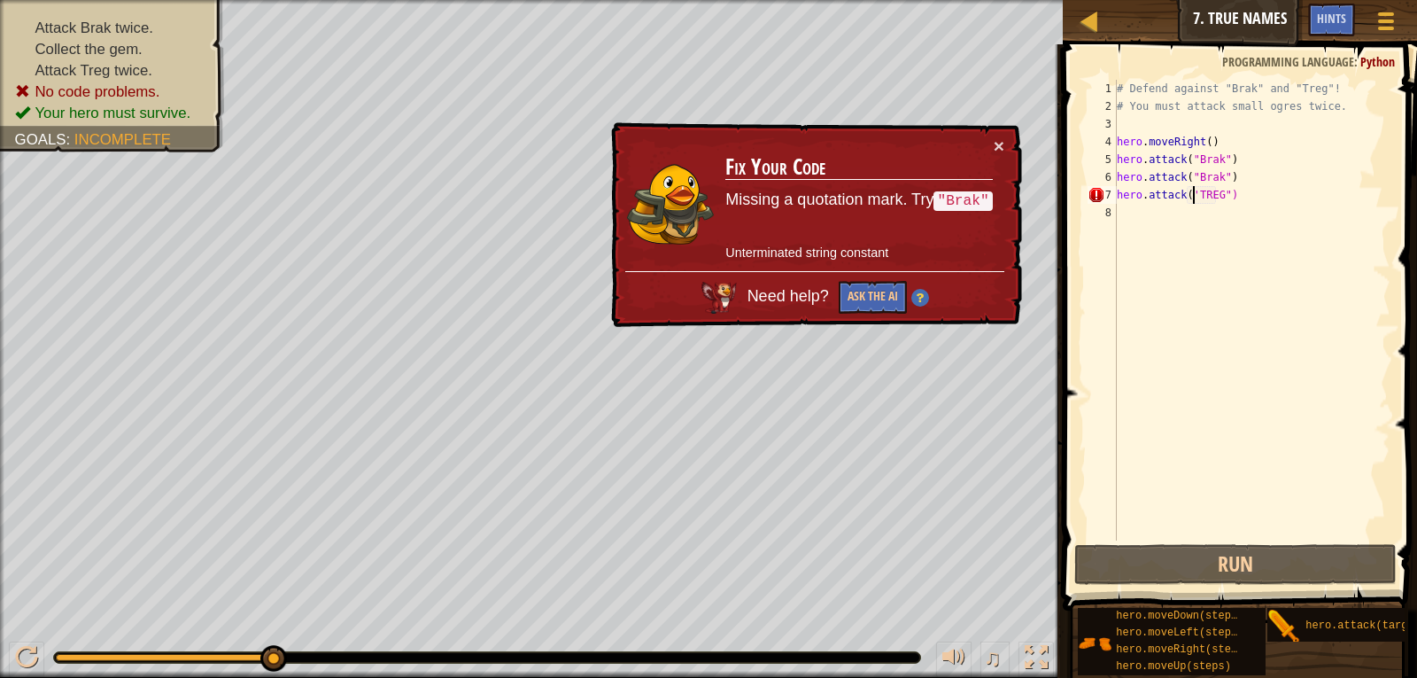
click at [1195, 192] on div "# Defend against "Brak" and "Treg"! # You must attack small ogres twice. hero .…" at bounding box center [1252, 328] width 277 height 496
click at [1191, 194] on div "# Defend against "Brak" and "Treg"! # You must attack small ogres twice. hero .…" at bounding box center [1252, 328] width 277 height 496
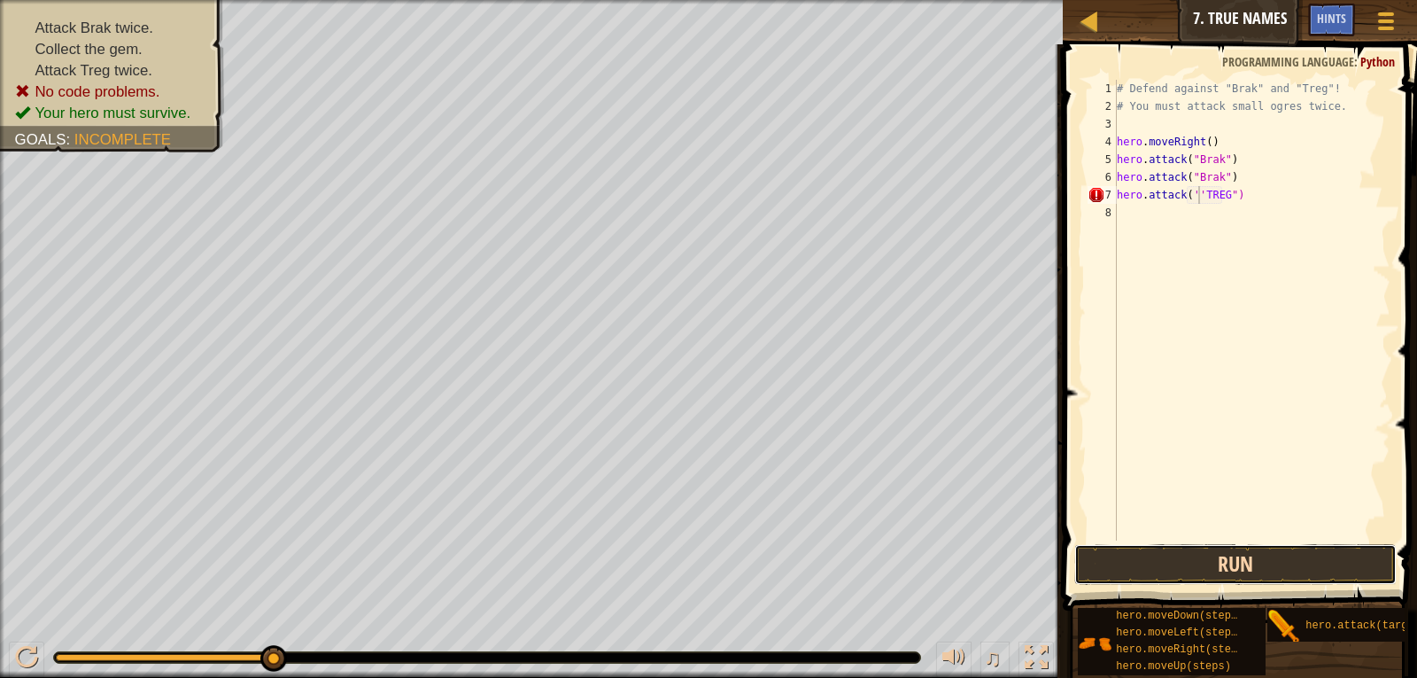
click at [1222, 547] on button "Run" at bounding box center [1236, 564] width 323 height 41
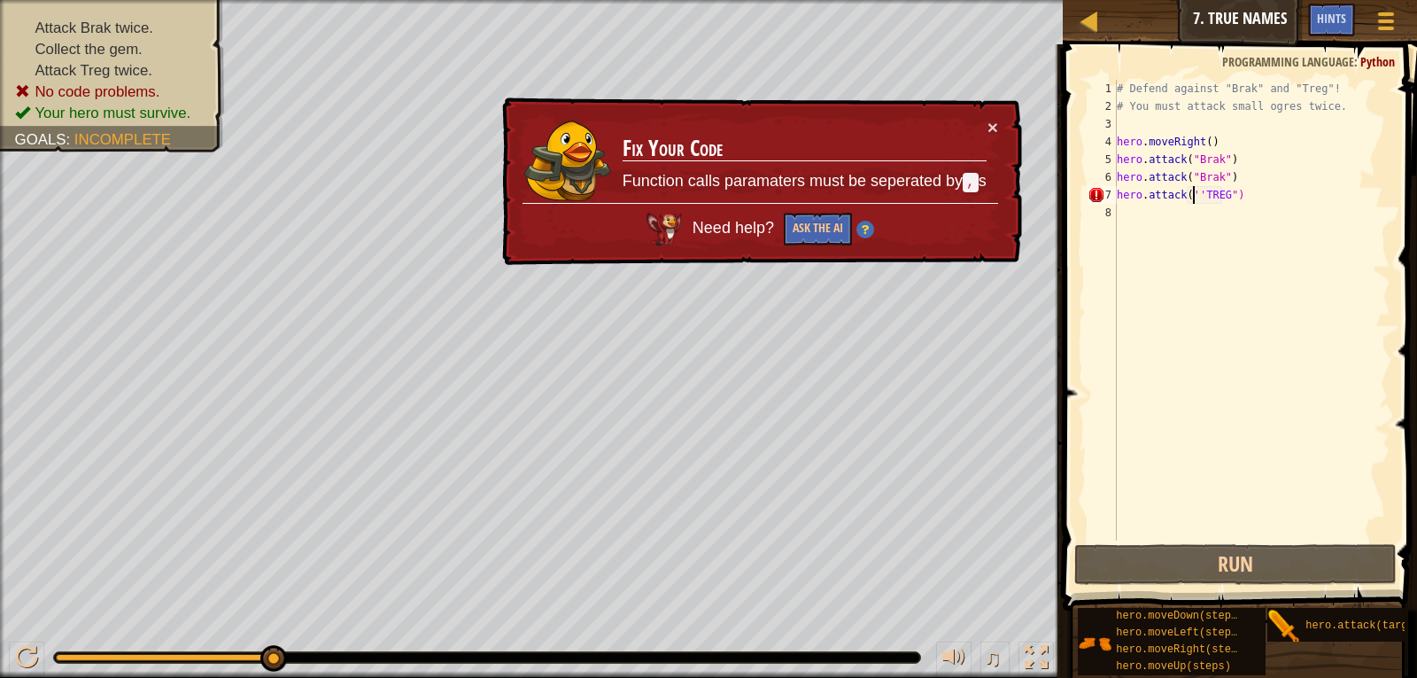
click at [1195, 194] on div "# Defend against "Brak" and "Treg"! # You must attack small ogres twice. hero .…" at bounding box center [1252, 328] width 277 height 496
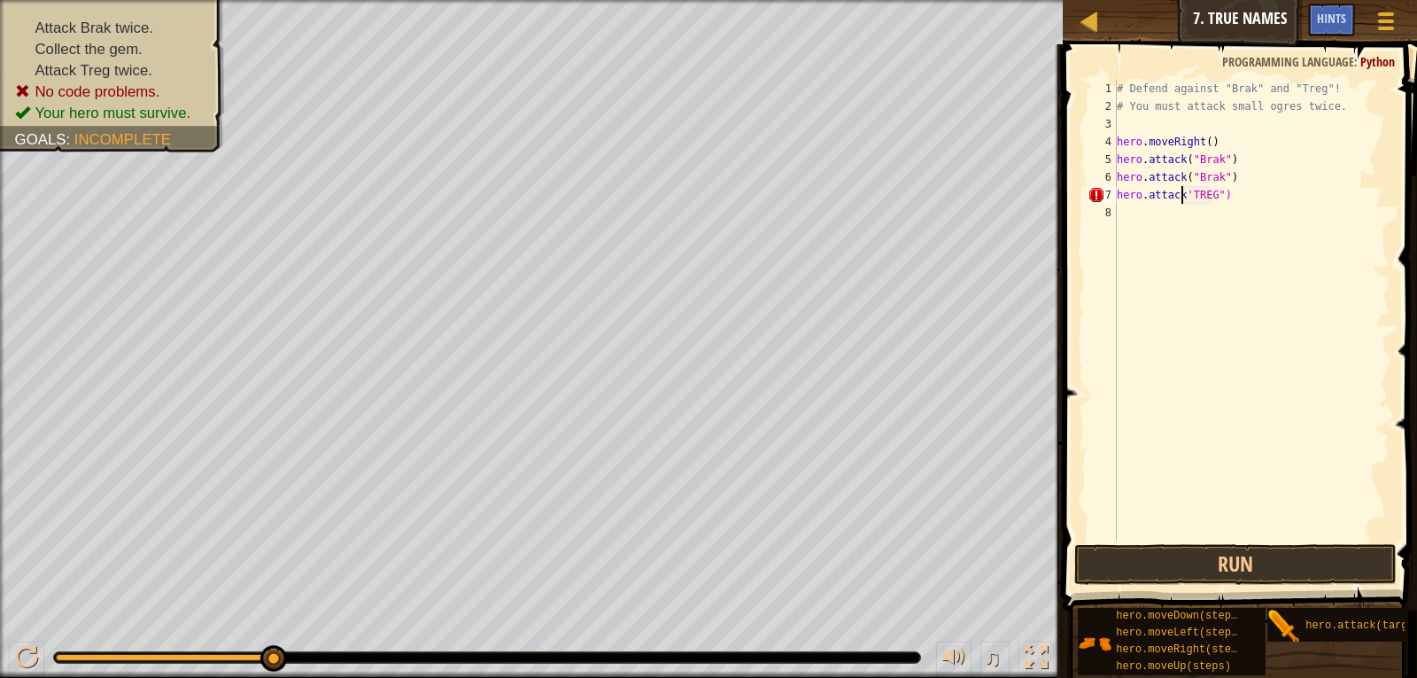
scroll to position [8, 6]
click at [1192, 194] on div "# Defend against "Brak" and "Treg"! # You must attack small ogres twice. hero .…" at bounding box center [1252, 328] width 277 height 496
click at [1178, 190] on div "# Defend against "Brak" and "Treg"! # You must attack small ogres twice. hero .…" at bounding box center [1252, 328] width 277 height 496
click at [1177, 190] on div "# Defend against "Brak" and "Treg"! # You must attack small ogres twice. hero .…" at bounding box center [1252, 328] width 277 height 496
click at [1179, 193] on div "# Defend against "Brak" and "Treg"! # You must attack small ogres twice. hero .…" at bounding box center [1252, 328] width 277 height 496
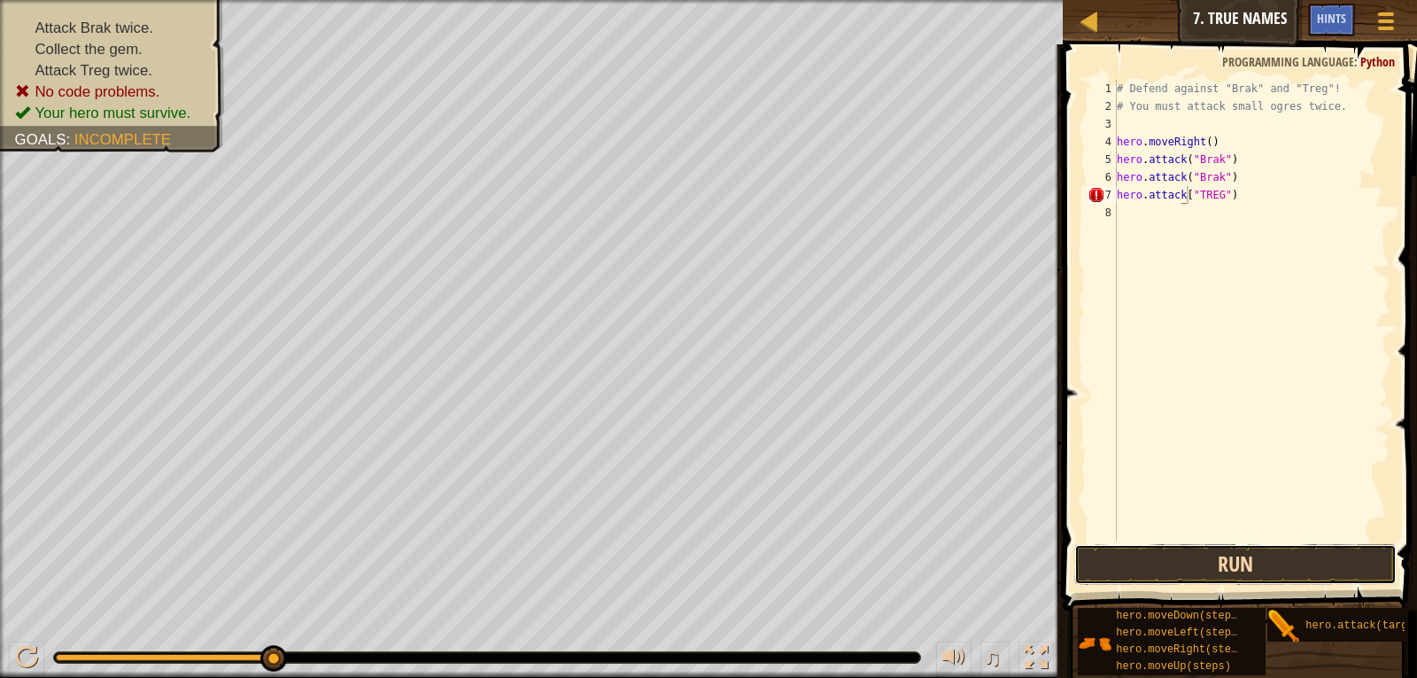
click at [1204, 571] on button "Run" at bounding box center [1236, 564] width 323 height 41
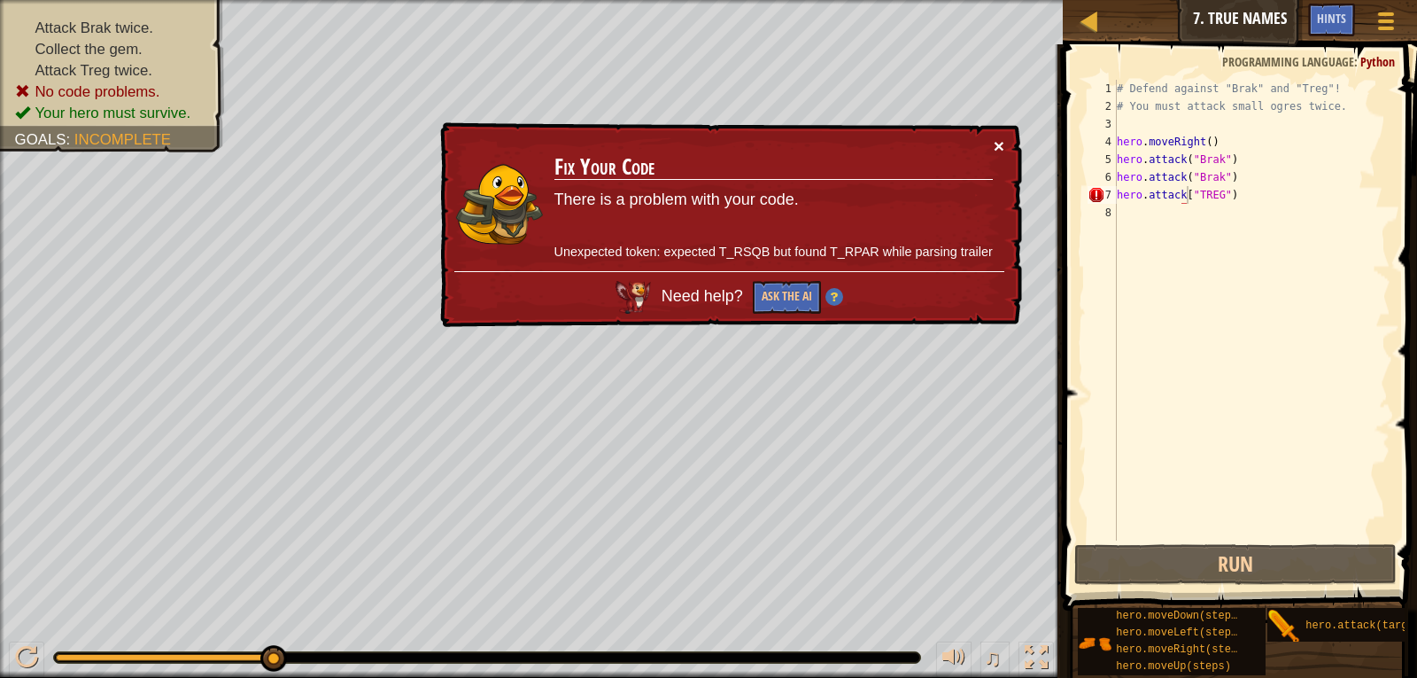
click at [1000, 142] on button "×" at bounding box center [999, 145] width 11 height 19
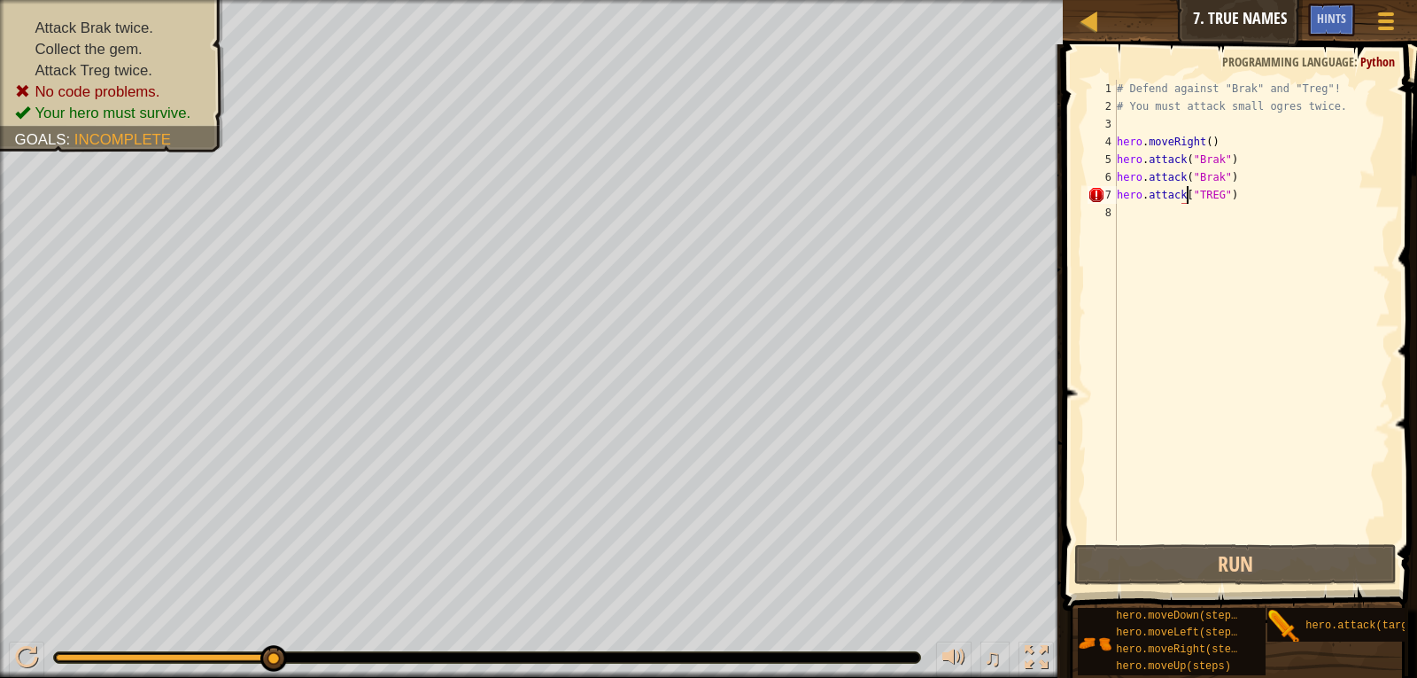
click at [1249, 199] on div "# Defend against "Brak" and "Treg"! # You must attack small ogres twice. hero .…" at bounding box center [1252, 328] width 277 height 496
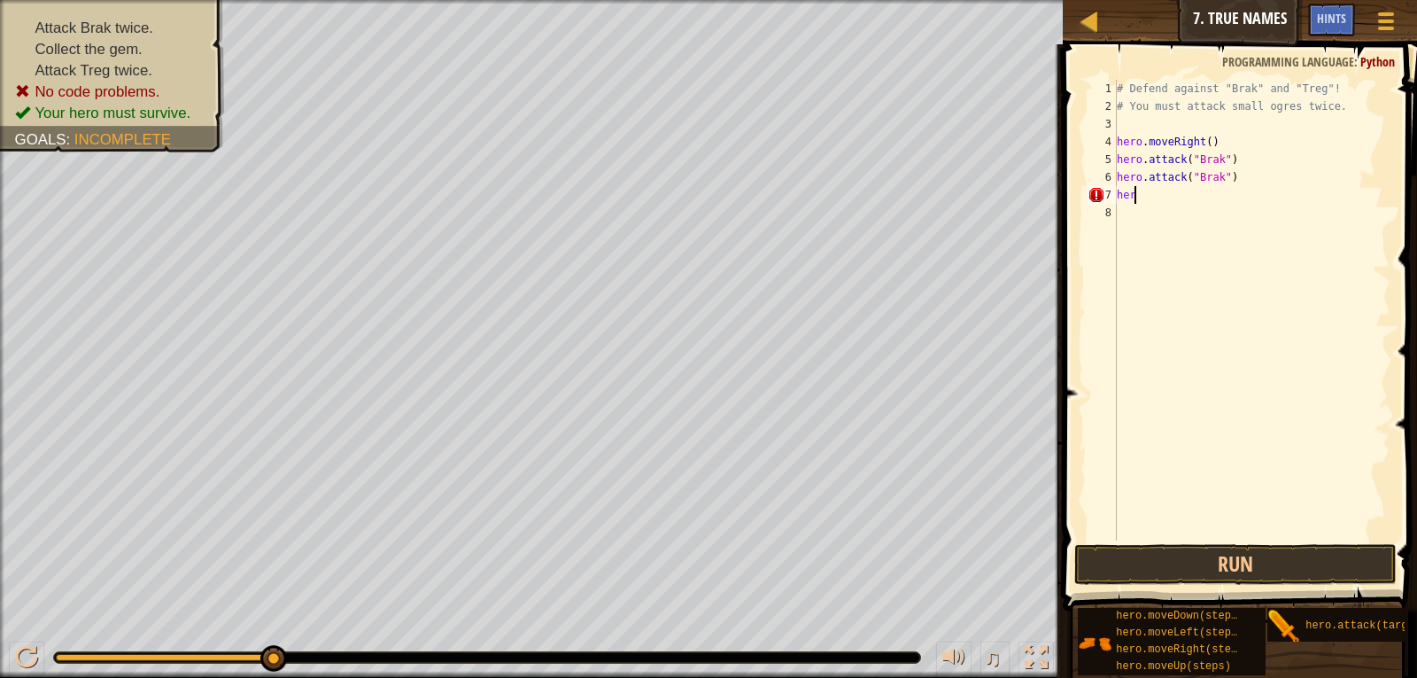
scroll to position [8, 0]
type textarea "h"
type textarea "HEROATTACK[TREG]"
click at [1198, 557] on button "Run" at bounding box center [1236, 564] width 323 height 41
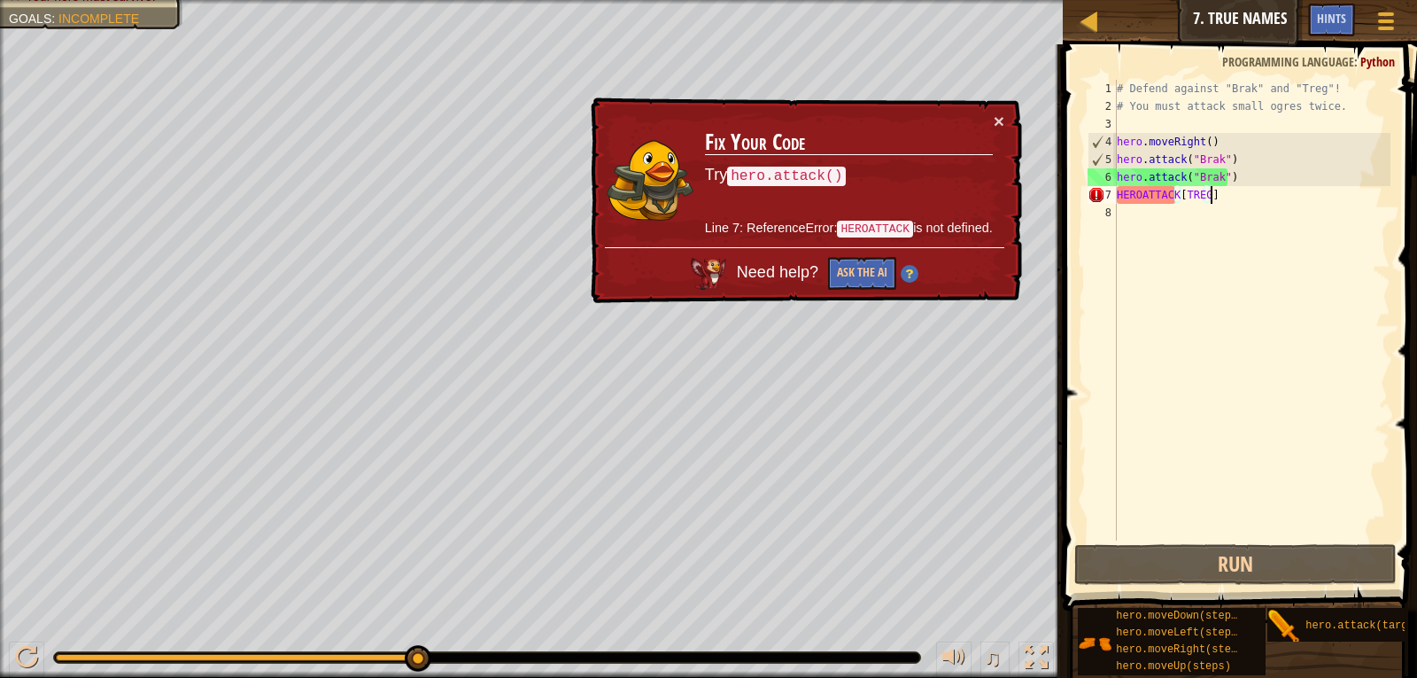
click at [1120, 210] on div "# Defend against "Brak" and "Treg"! # You must attack small ogres twice. hero .…" at bounding box center [1252, 328] width 277 height 496
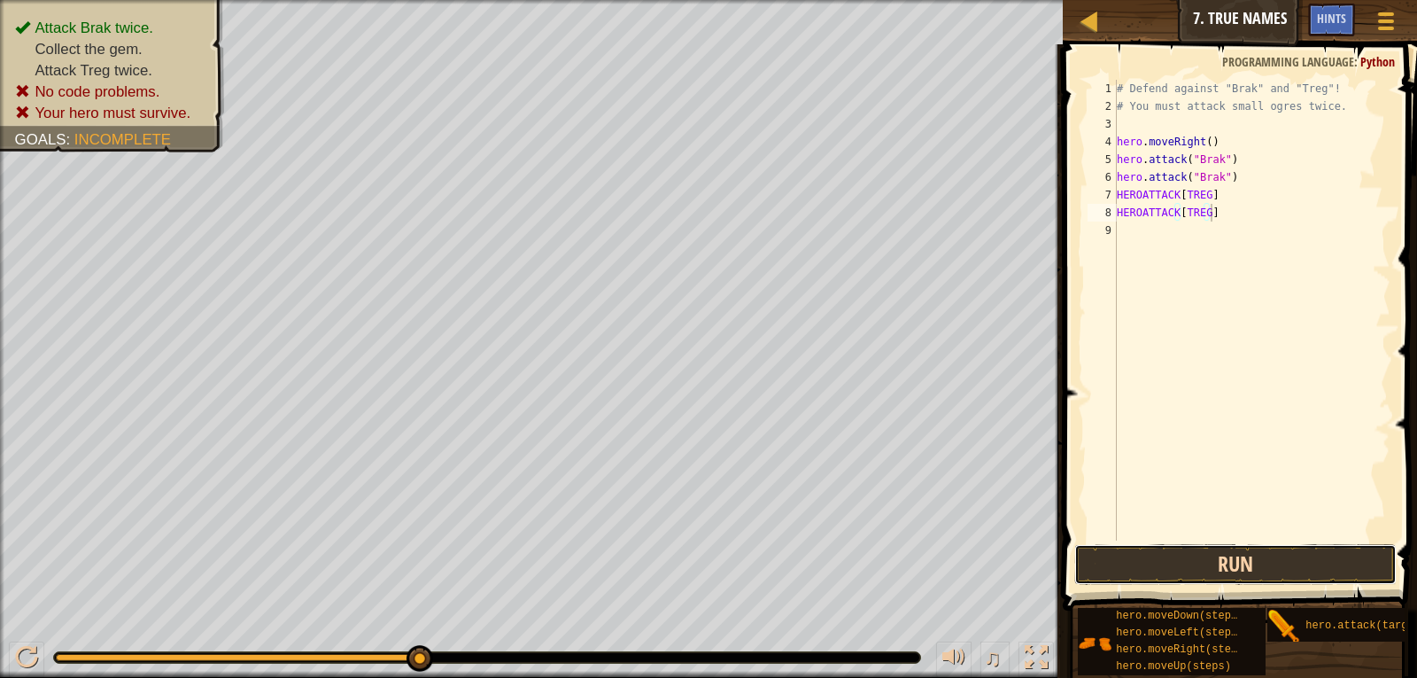
click at [1243, 561] on button "Run" at bounding box center [1236, 564] width 323 height 41
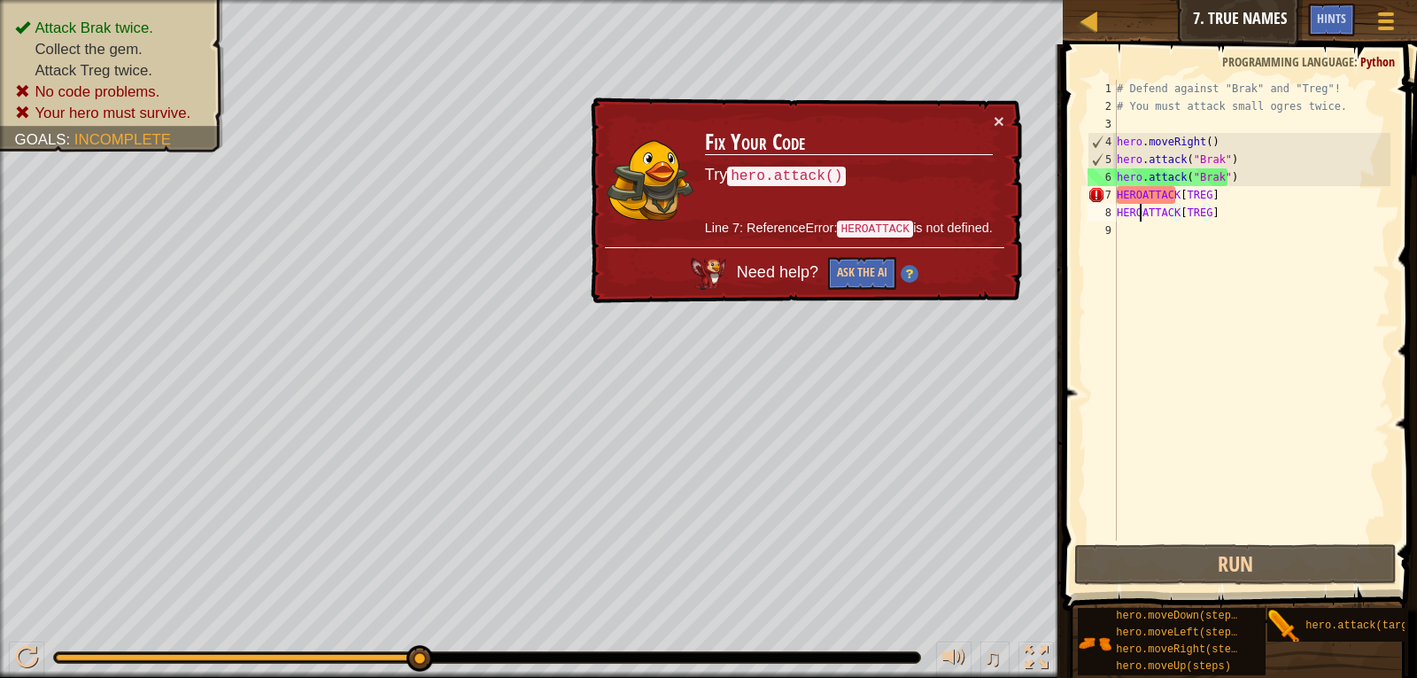
click at [1140, 212] on div "# Defend against "Brak" and "Treg"! # You must attack small ogres twice. hero .…" at bounding box center [1252, 328] width 277 height 496
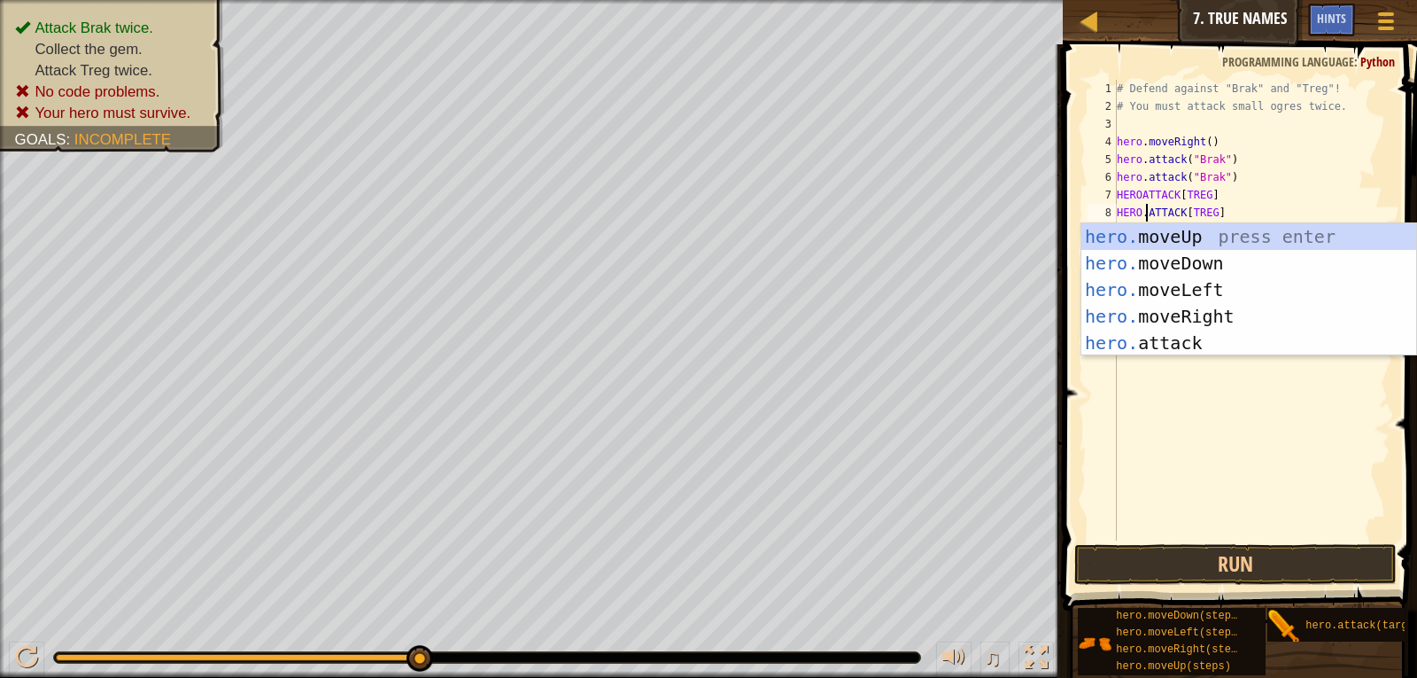
click at [1138, 195] on div "# Defend against "Brak" and "Treg"! # You must attack small ogres twice. hero .…" at bounding box center [1252, 328] width 277 height 496
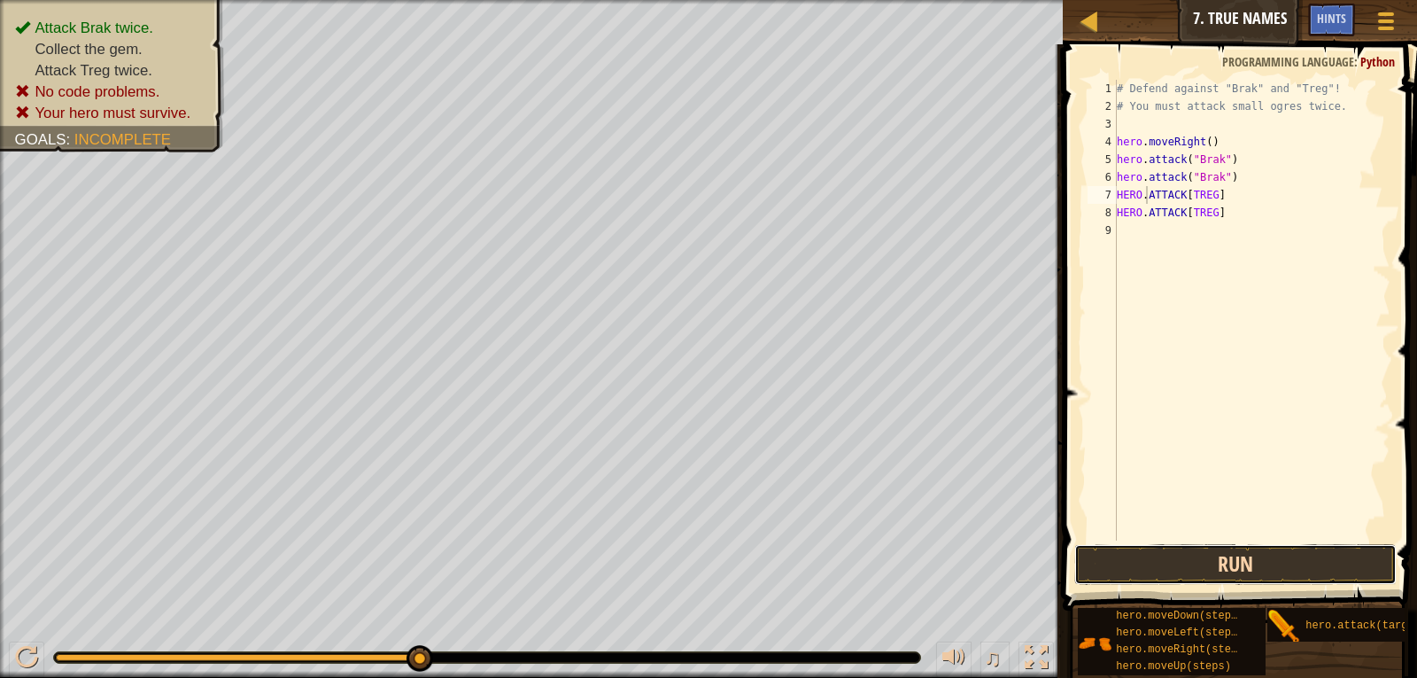
click at [1166, 561] on button "Run" at bounding box center [1236, 564] width 323 height 41
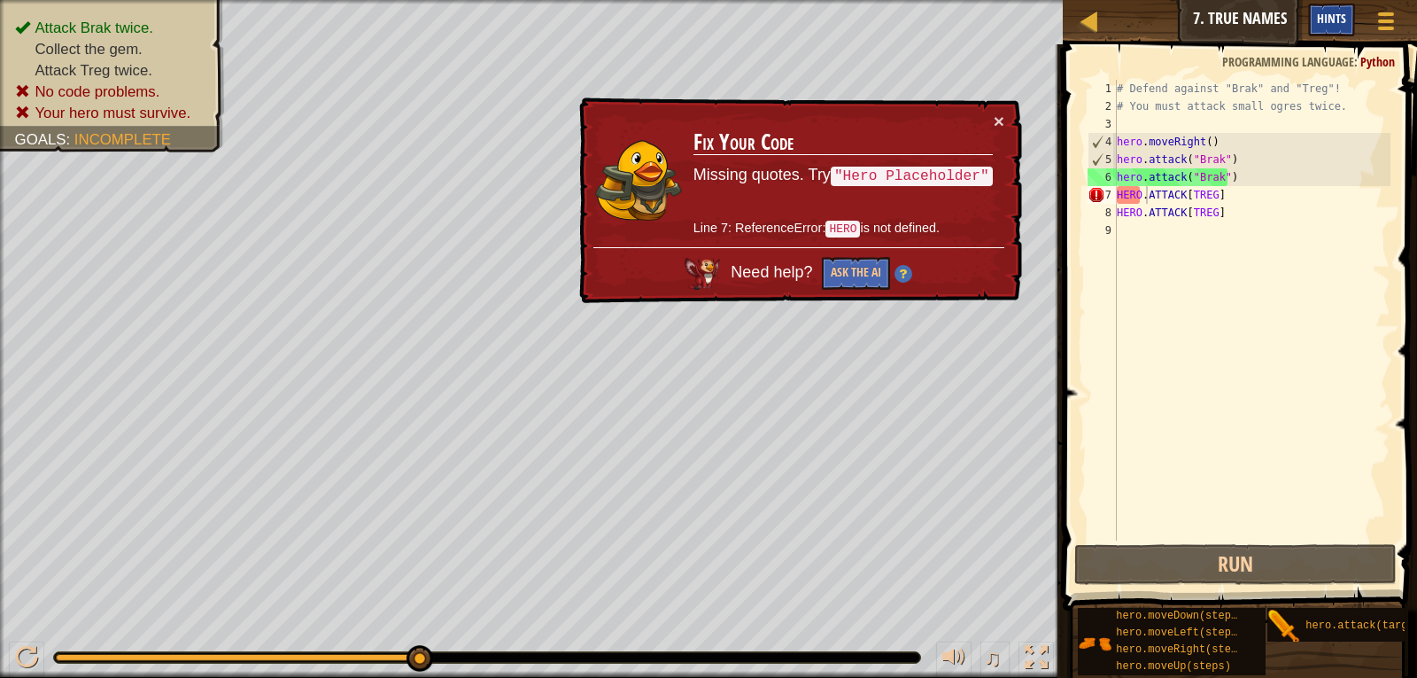
click at [1330, 12] on span "Hints" at bounding box center [1331, 18] width 29 height 17
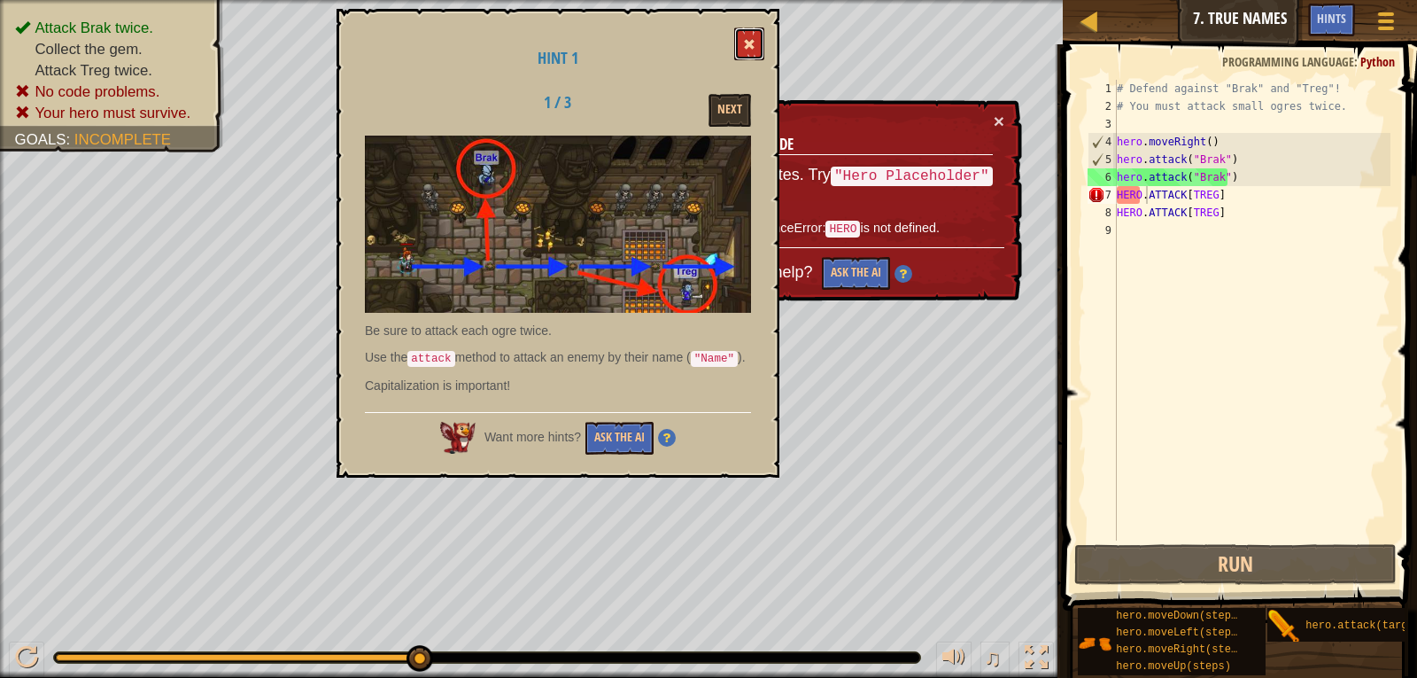
click at [747, 33] on button at bounding box center [749, 43] width 30 height 33
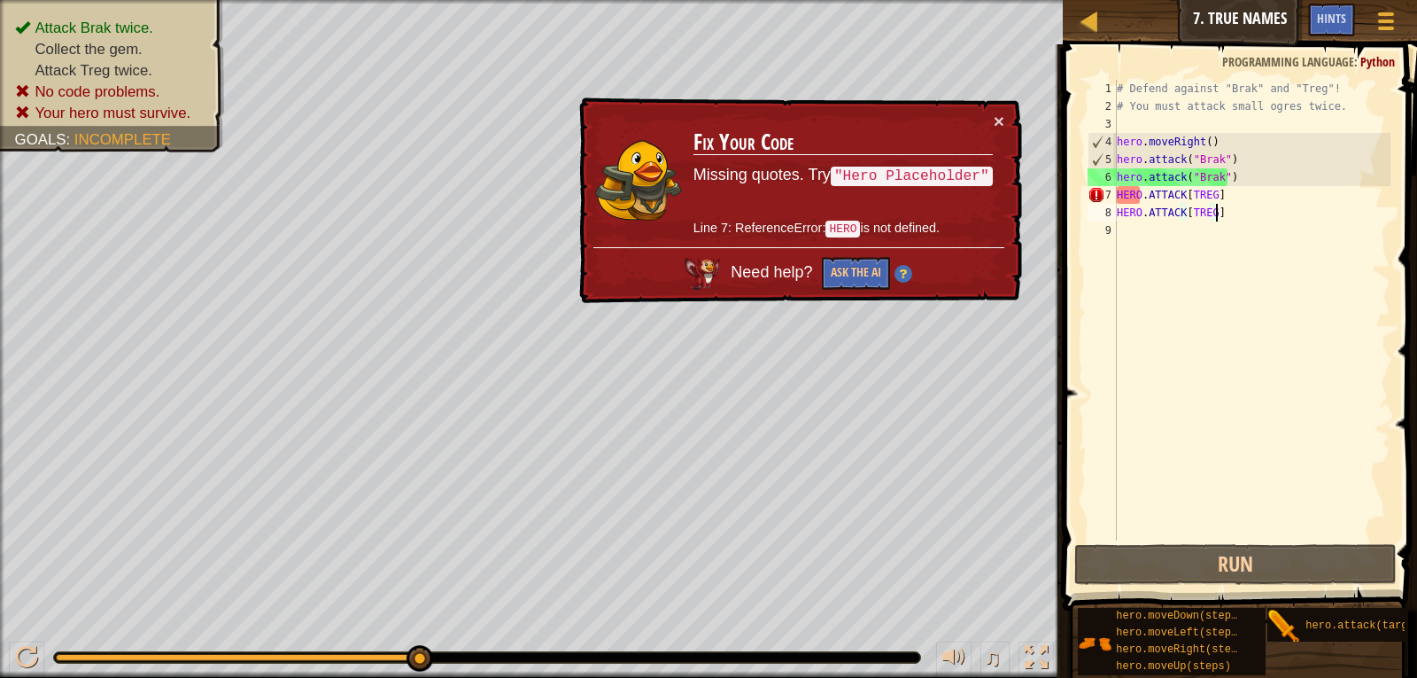
click at [1235, 210] on div "# Defend against "Brak" and "Treg"! # You must attack small ogres twice. hero .…" at bounding box center [1252, 328] width 277 height 496
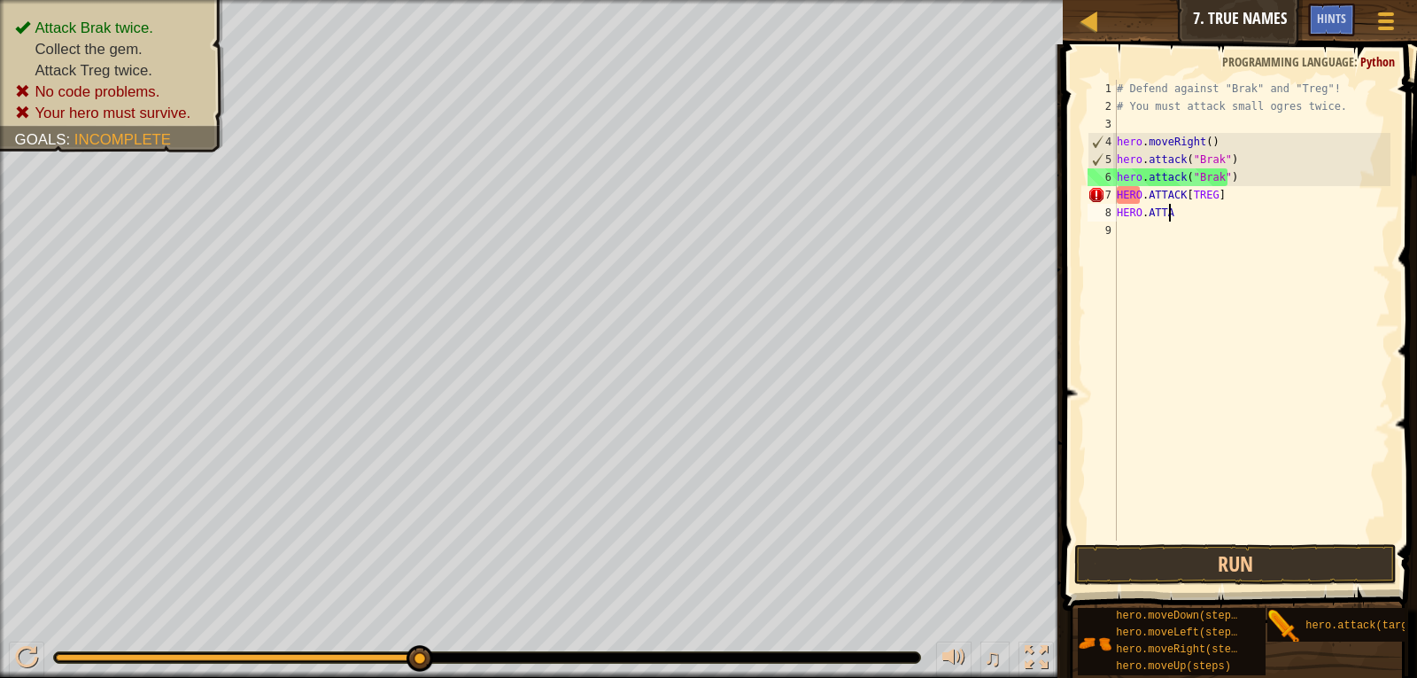
scroll to position [8, 1]
type textarea "H"
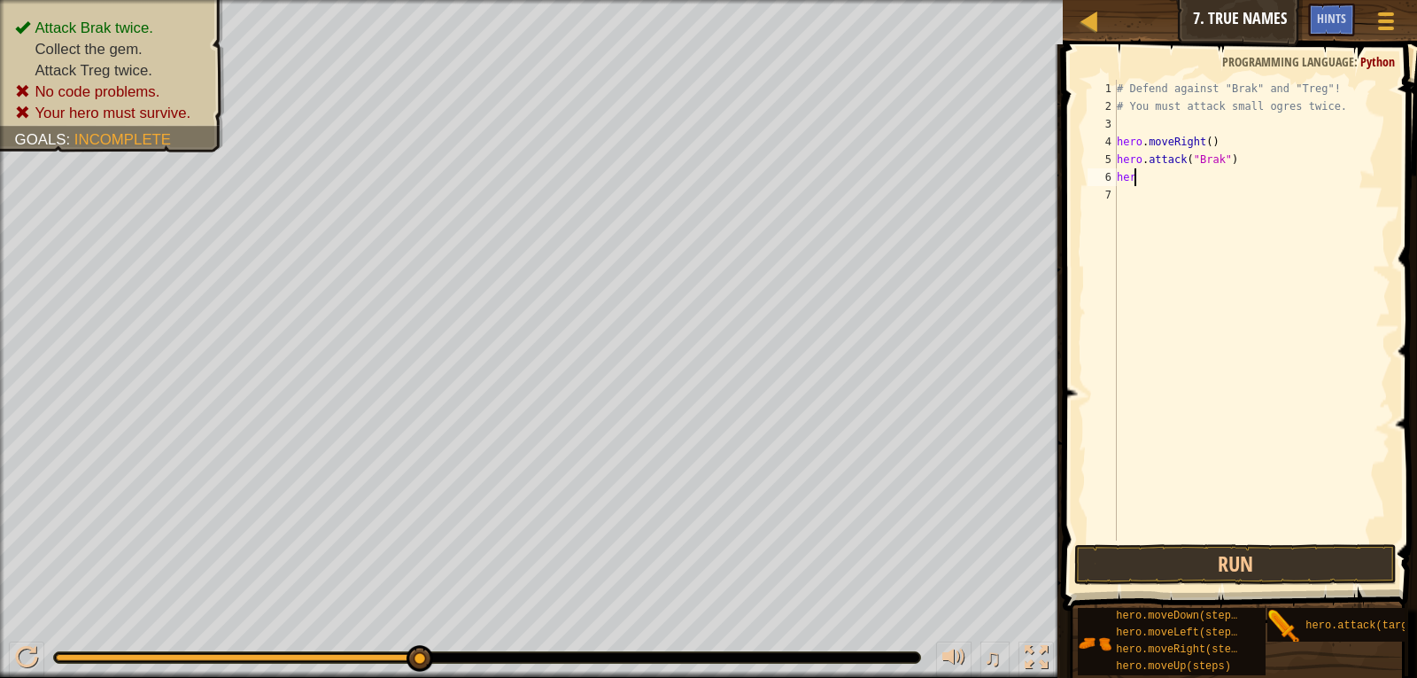
type textarea "h"
click at [1207, 144] on div "# Defend against "Brak" and "Treg"! # You must attack small ogres twice. hero .…" at bounding box center [1252, 328] width 277 height 496
type textarea "hero.moveRight(5)"
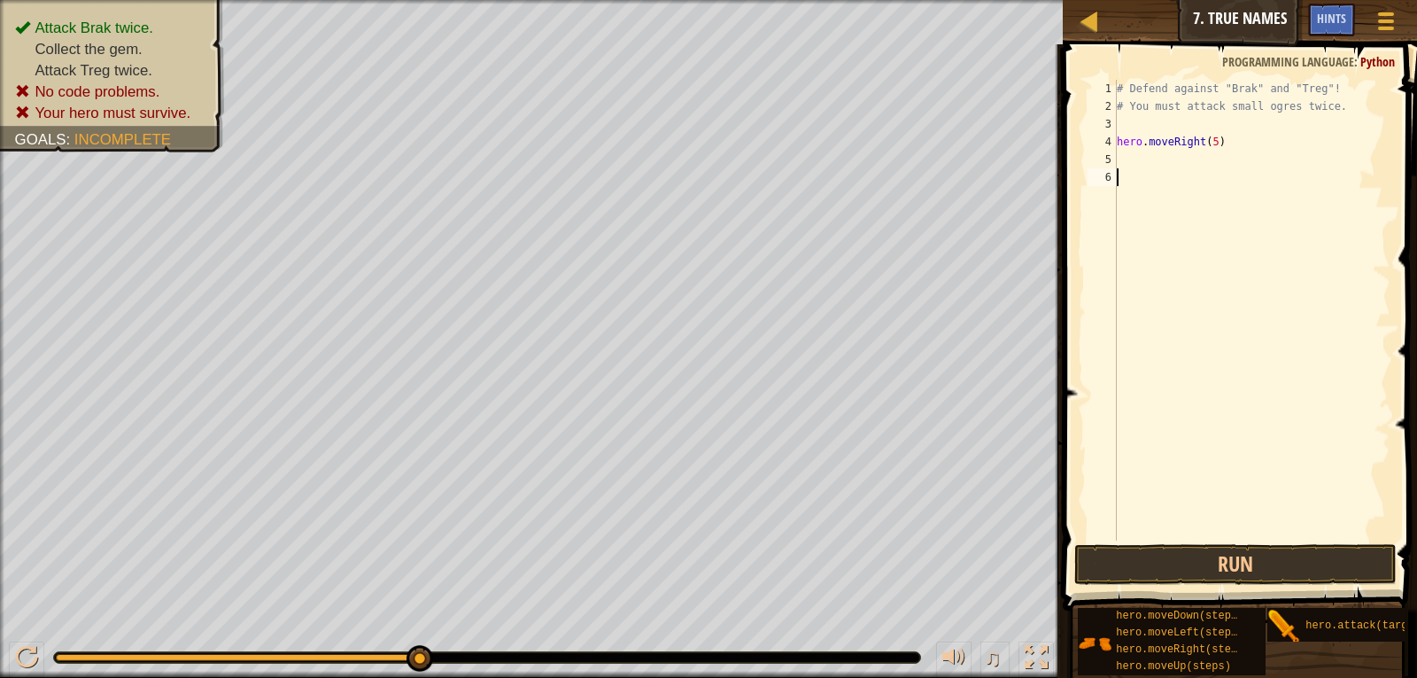
drag, startPoint x: 1209, startPoint y: 423, endPoint x: 1187, endPoint y: 529, distance: 107.7
click at [1196, 495] on div "# Defend against "Brak" and "Treg"! # You must attack small ogres twice. hero .…" at bounding box center [1252, 328] width 277 height 496
click at [1192, 563] on button "Run" at bounding box center [1236, 564] width 323 height 41
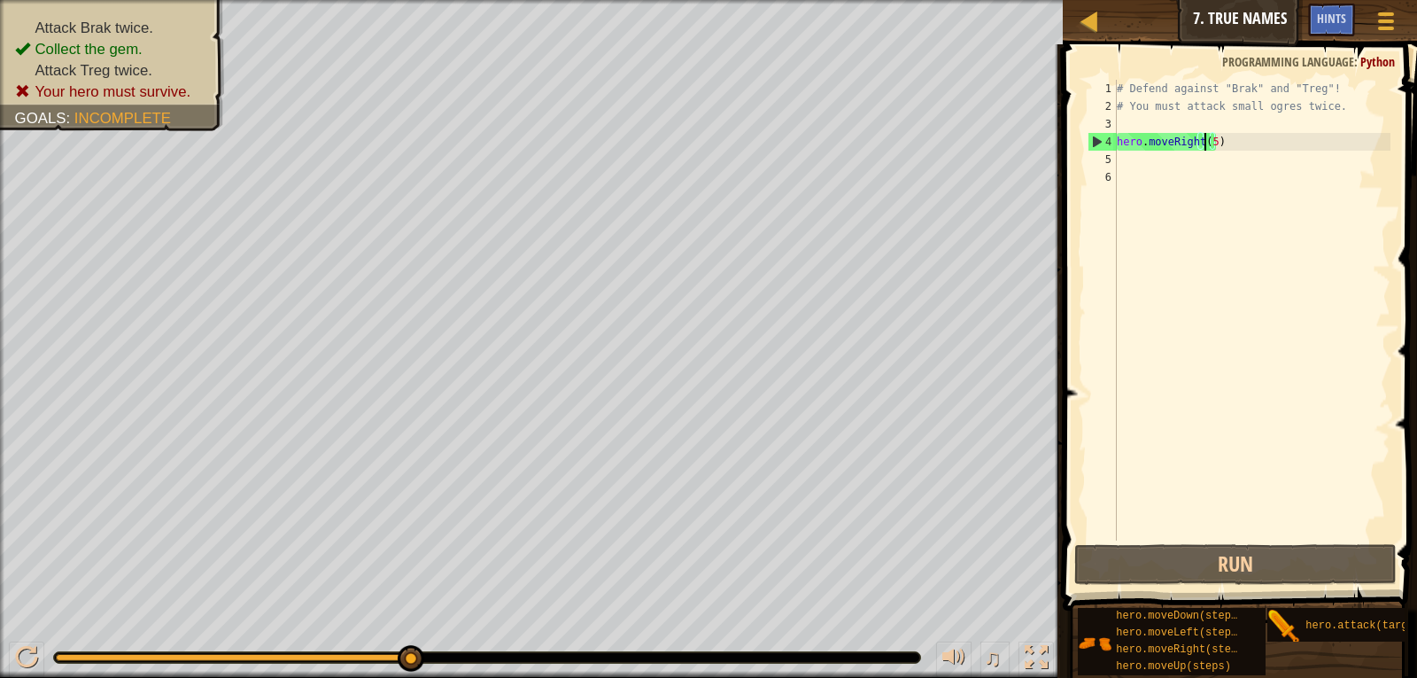
click at [1207, 140] on div "# Defend against "Brak" and "Treg"! # You must attack small ogres twice. hero .…" at bounding box center [1252, 328] width 277 height 496
click at [1210, 141] on div "# Defend against "Brak" and "Treg"! # You must attack small ogres twice. hero .…" at bounding box center [1252, 328] width 277 height 496
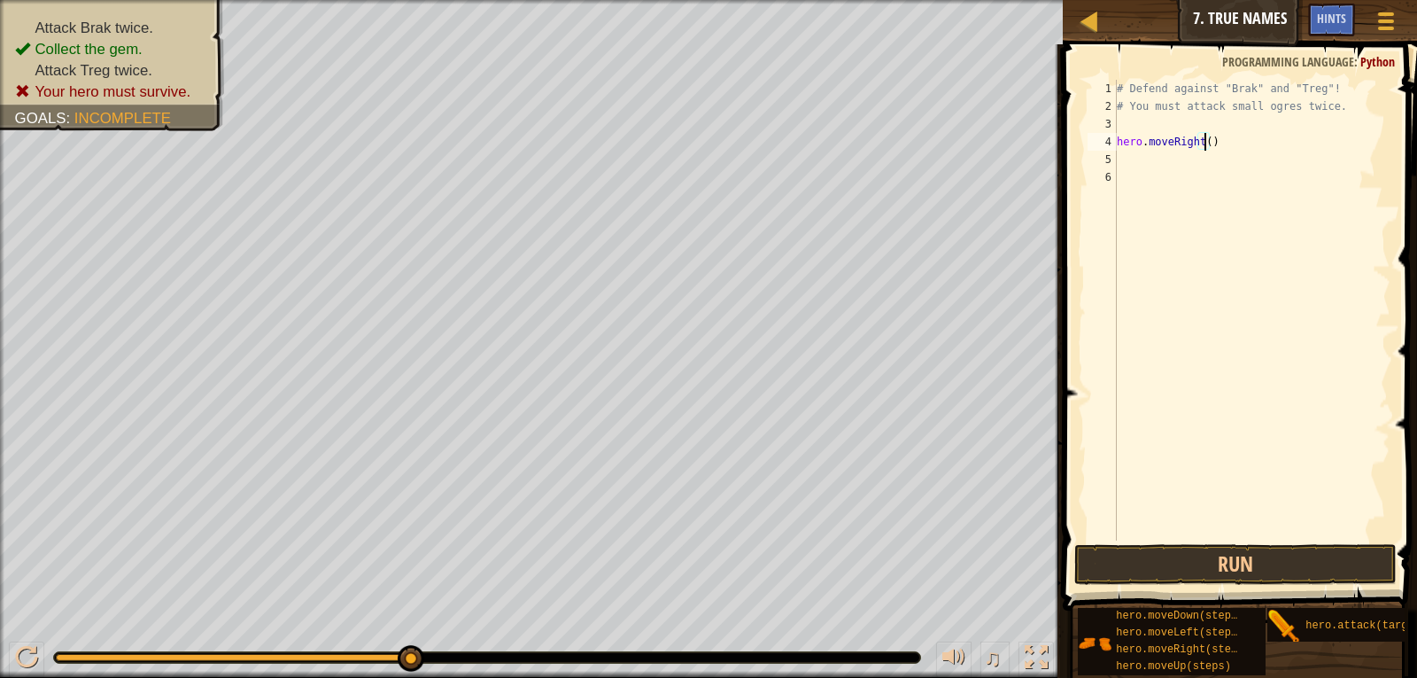
scroll to position [8, 7]
click at [1154, 570] on button "Run" at bounding box center [1236, 564] width 323 height 41
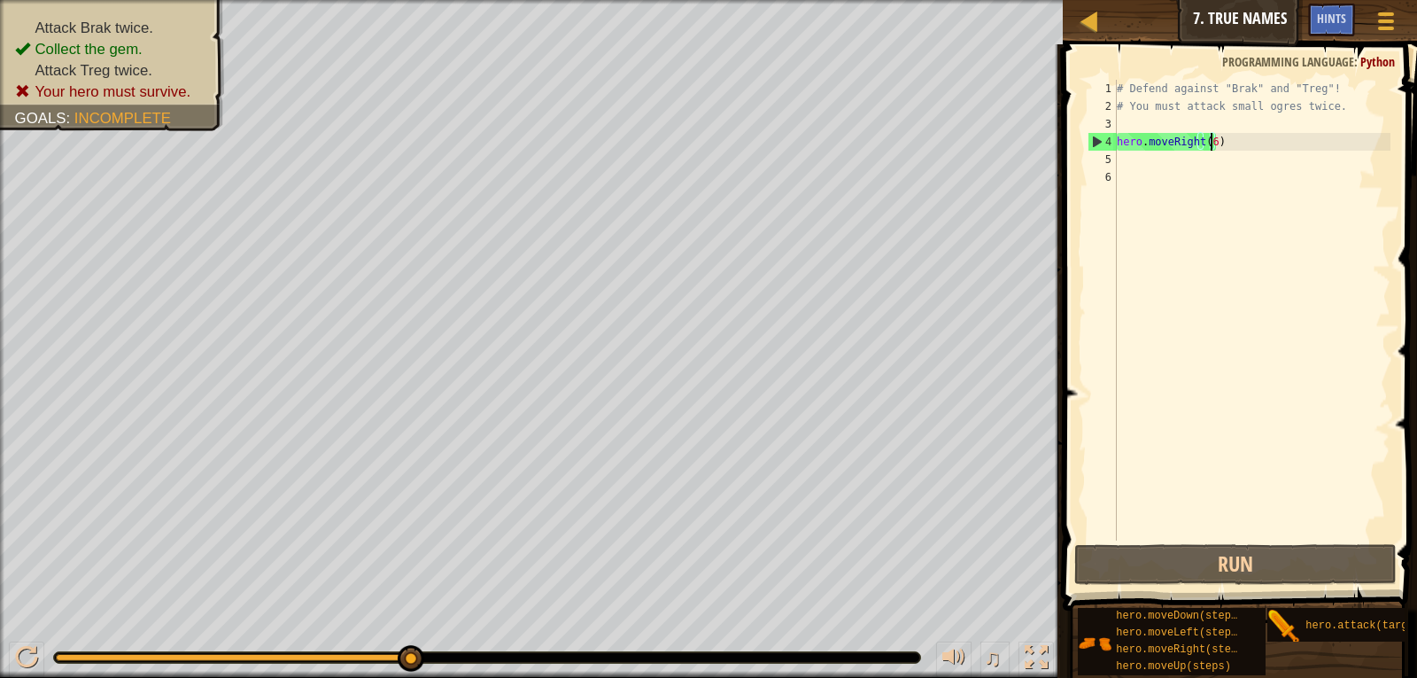
type textarea "hero.moveRight()"
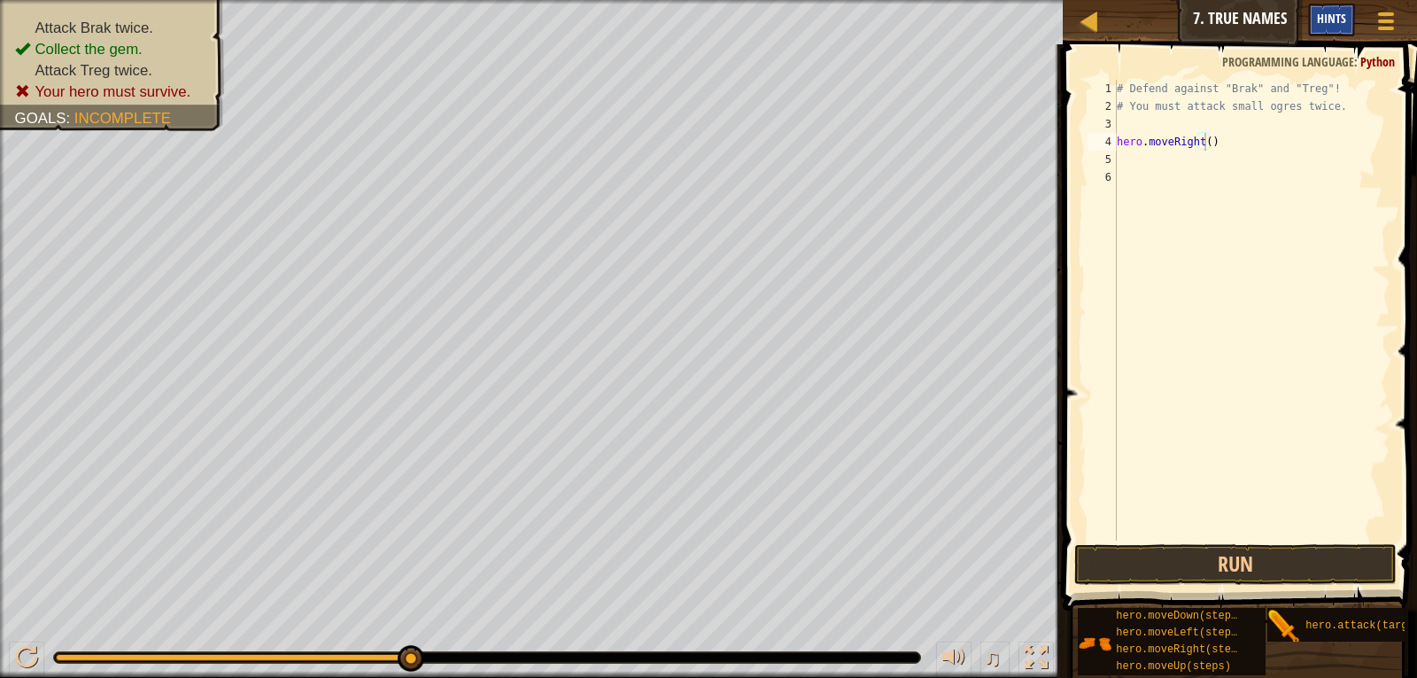
click at [1336, 12] on span "Hints" at bounding box center [1331, 18] width 29 height 17
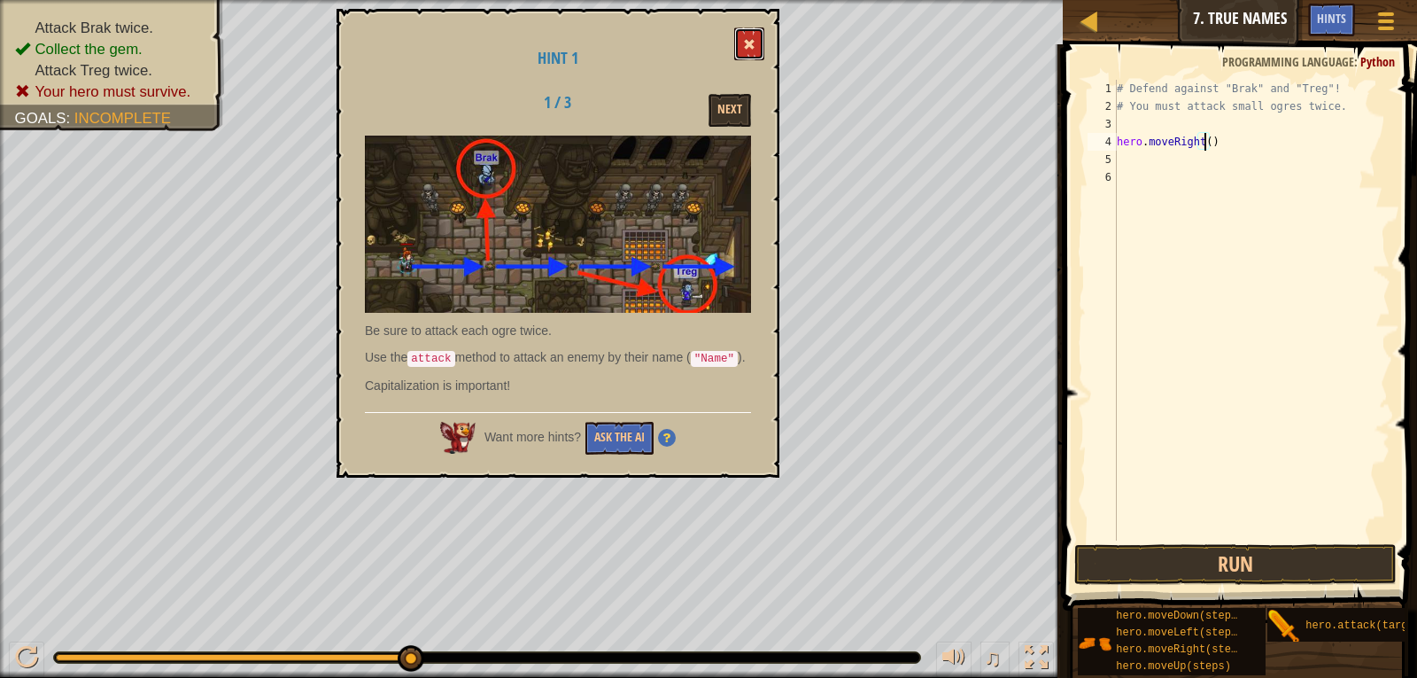
click at [747, 37] on button at bounding box center [749, 43] width 30 height 33
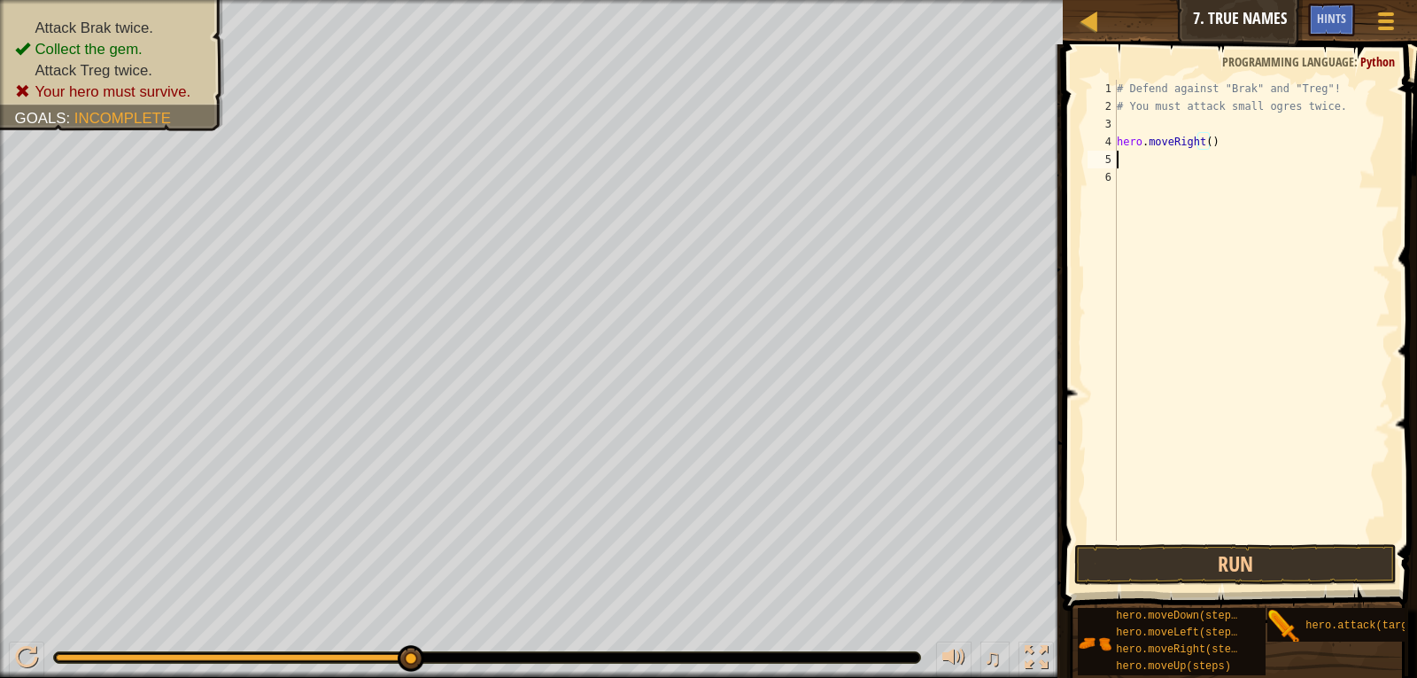
scroll to position [8, 0]
click at [1119, 151] on div "# Defend against "Brak" and "Treg"! # You must attack small ogres twice. hero .…" at bounding box center [1252, 328] width 277 height 496
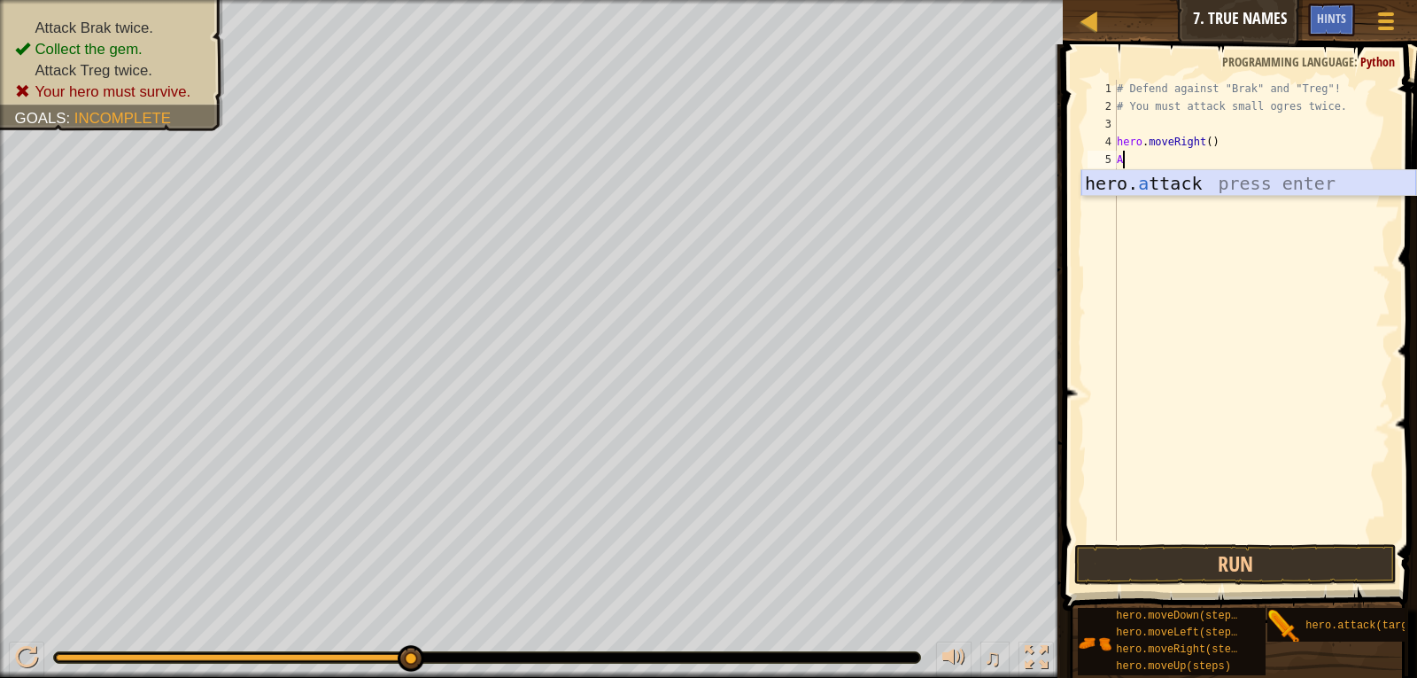
click at [1149, 177] on div "hero. a ttack press enter" at bounding box center [1249, 210] width 335 height 80
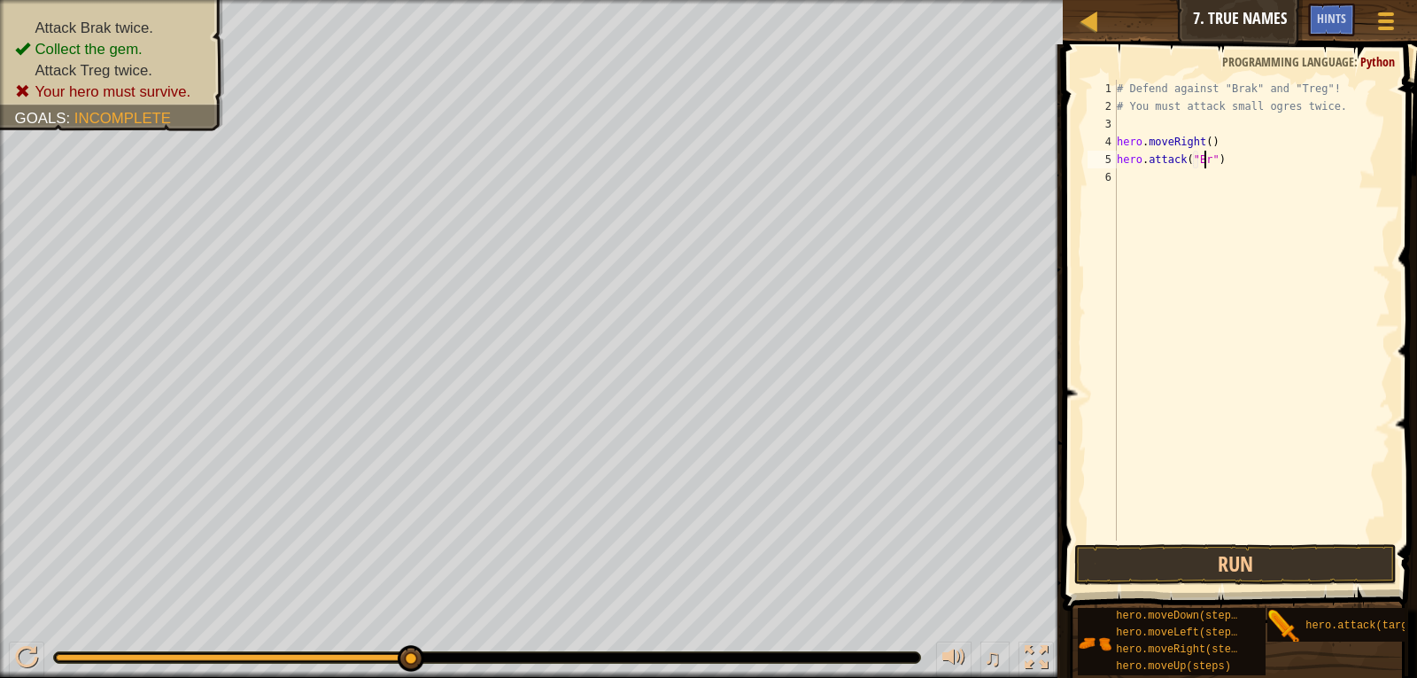
scroll to position [8, 8]
type textarea "hero.attack("Brak")"
click at [1123, 176] on div "# Defend against "Brak" and "Treg"! # You must attack small ogres twice. hero .…" at bounding box center [1252, 328] width 277 height 496
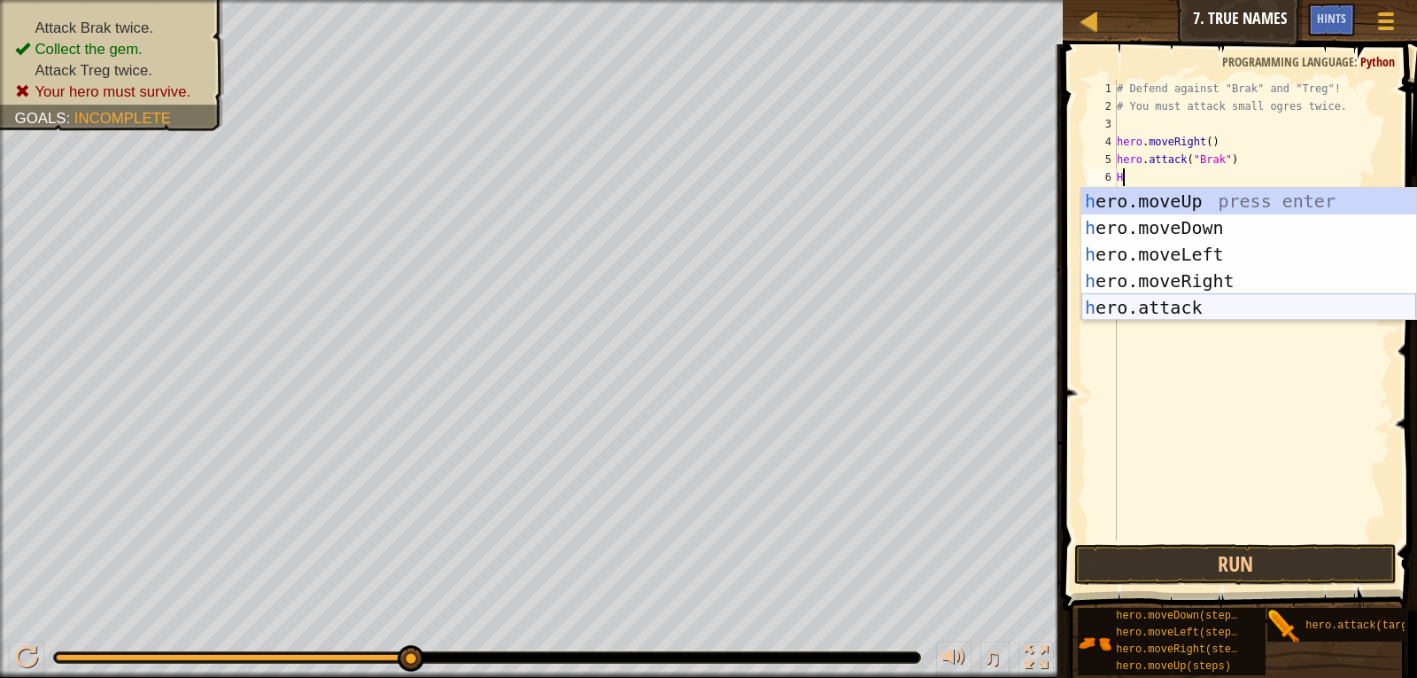
click at [1146, 312] on div "h ero.moveUp press enter h ero.moveDown press enter h ero.moveLeft press enter …" at bounding box center [1249, 281] width 335 height 186
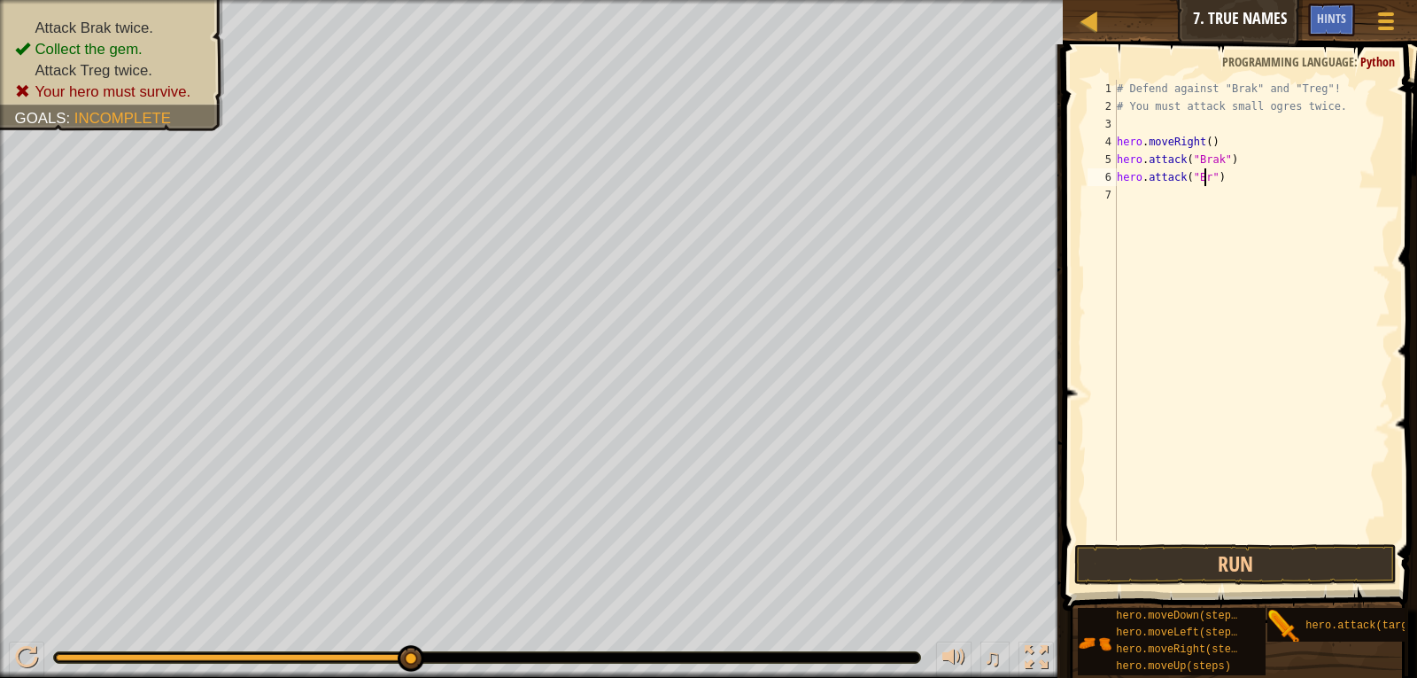
scroll to position [8, 8]
type textarea "hero.attack("Brak")"
click at [1120, 190] on div "# Defend against "Brak" and "Treg"! # You must attack small ogres twice. hero .…" at bounding box center [1252, 328] width 277 height 496
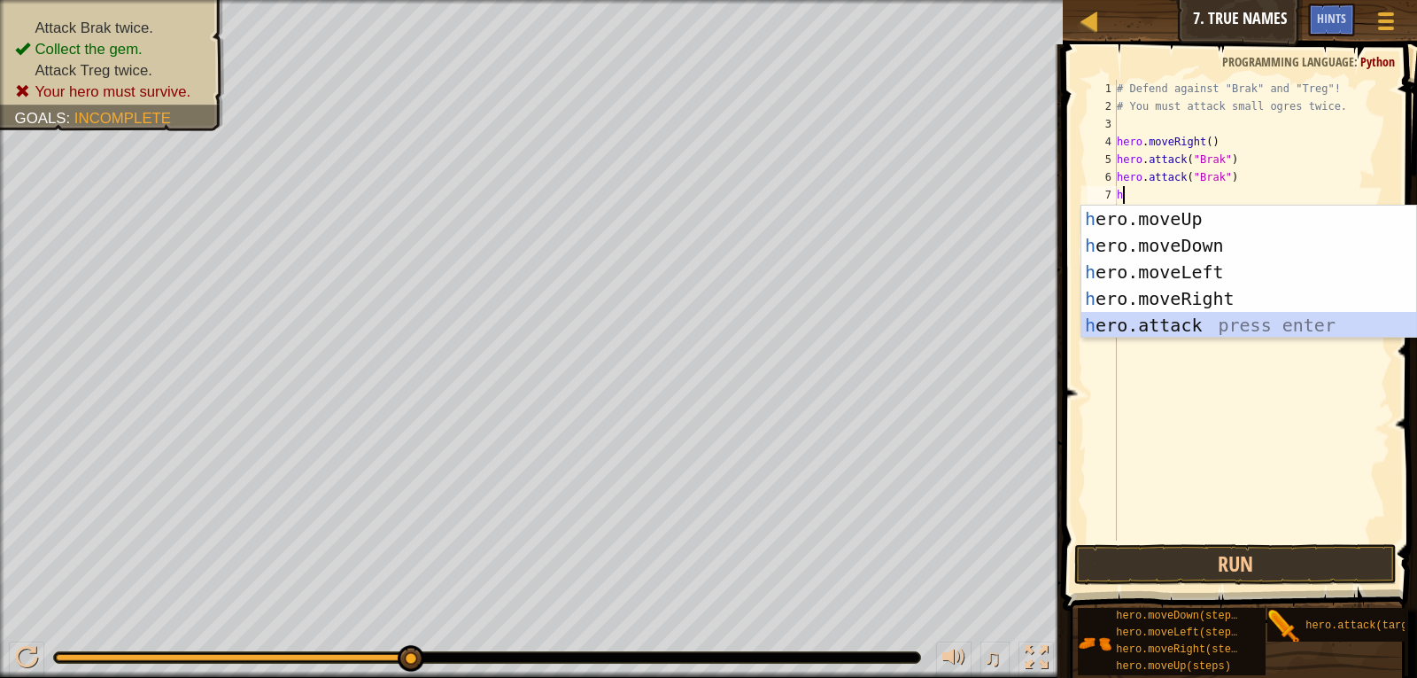
click at [1160, 322] on div "h ero.moveUp press enter h ero.moveDown press enter h ero.moveLeft press enter …" at bounding box center [1249, 299] width 335 height 186
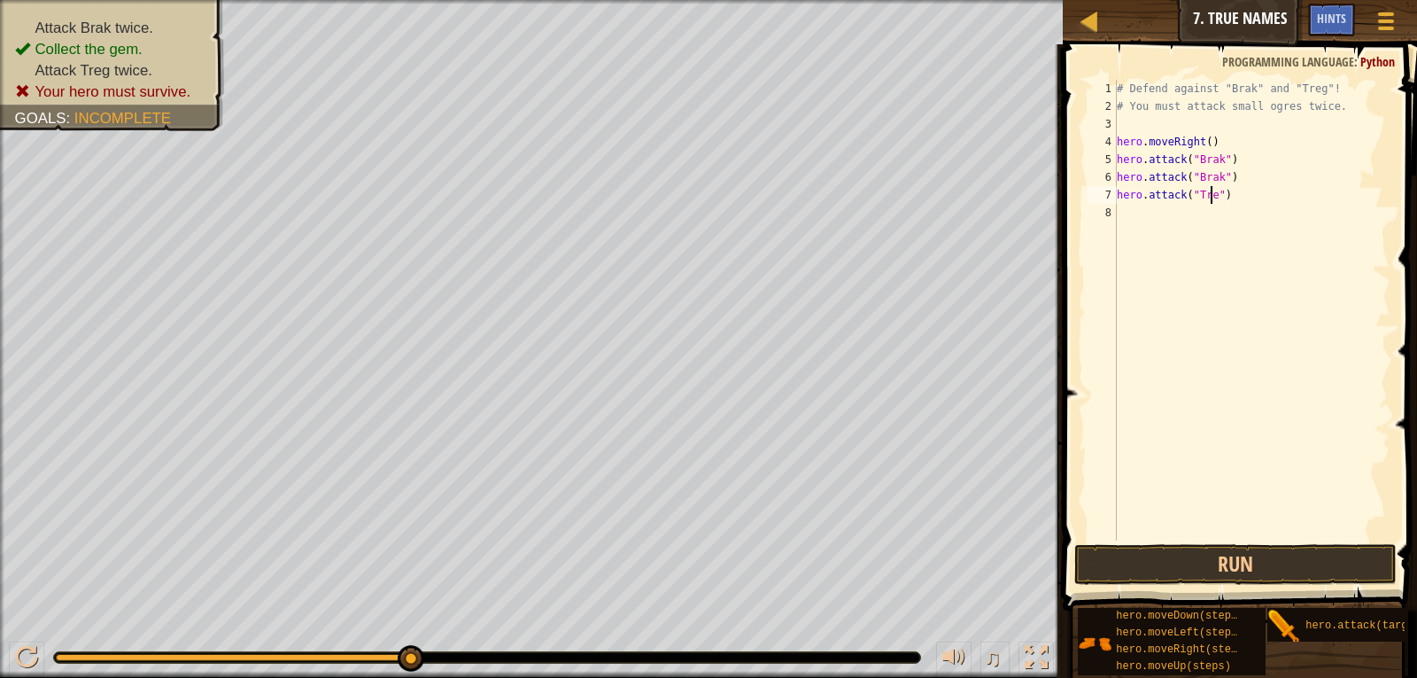
scroll to position [8, 8]
type textarea "hero.attack("Treg")"
click at [1120, 206] on div "# Defend against "Brak" and "Treg"! # You must attack small ogres twice. hero .…" at bounding box center [1252, 328] width 277 height 496
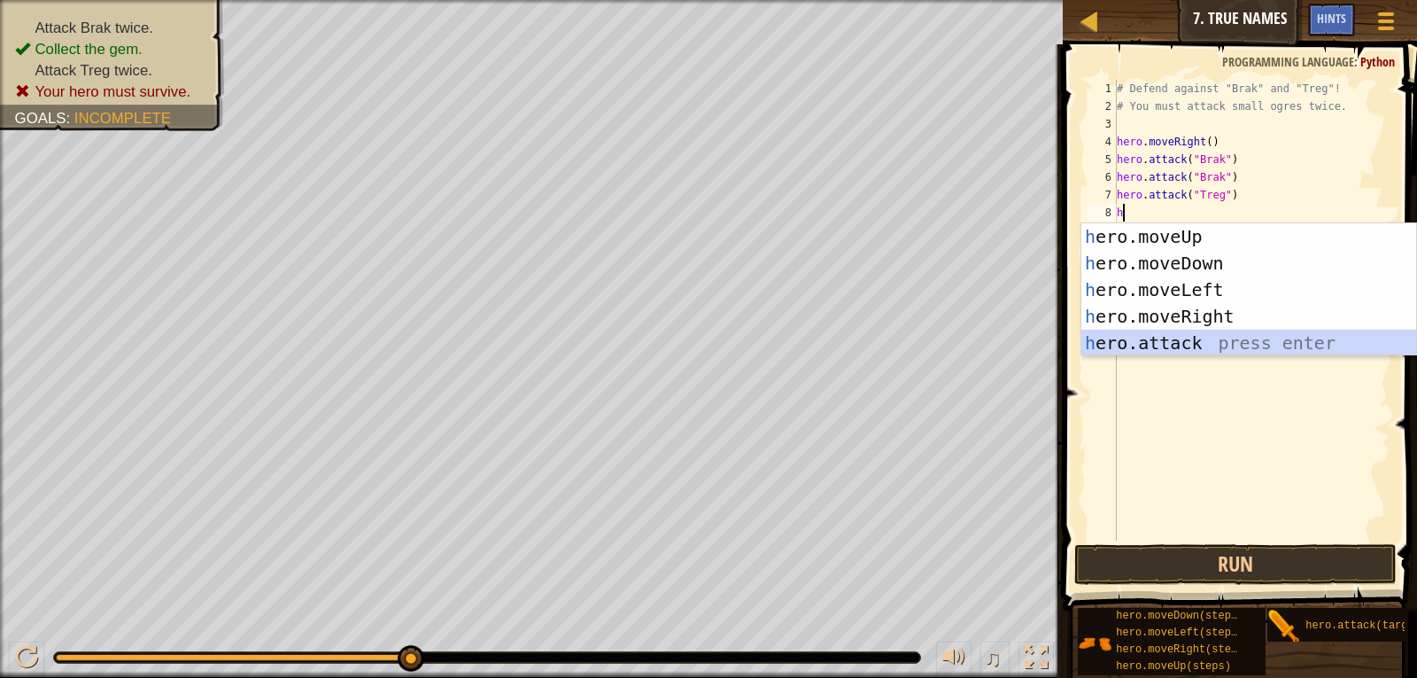
click at [1160, 339] on div "h ero.moveUp press enter h ero.moveDown press enter h ero.moveLeft press enter …" at bounding box center [1249, 316] width 335 height 186
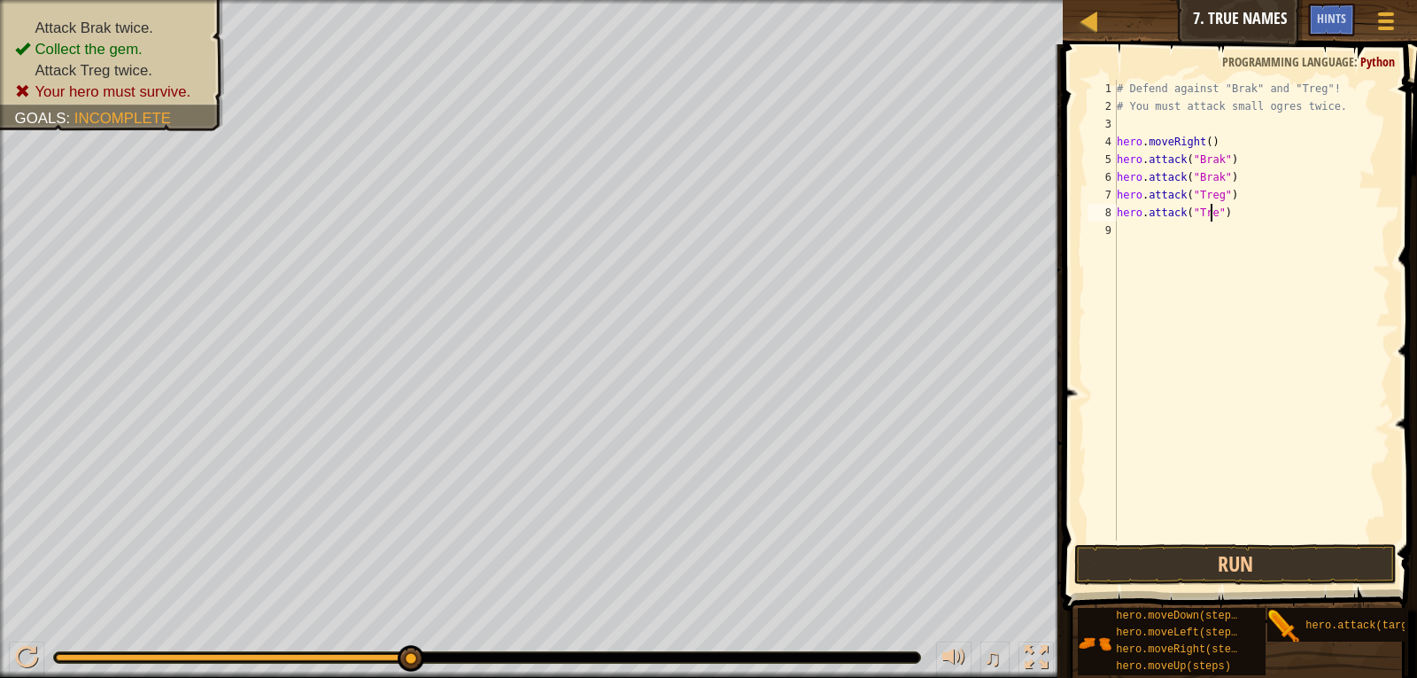
scroll to position [8, 8]
type textarea "hero.attack("Treg")"
click at [1155, 559] on button "Run" at bounding box center [1236, 564] width 323 height 41
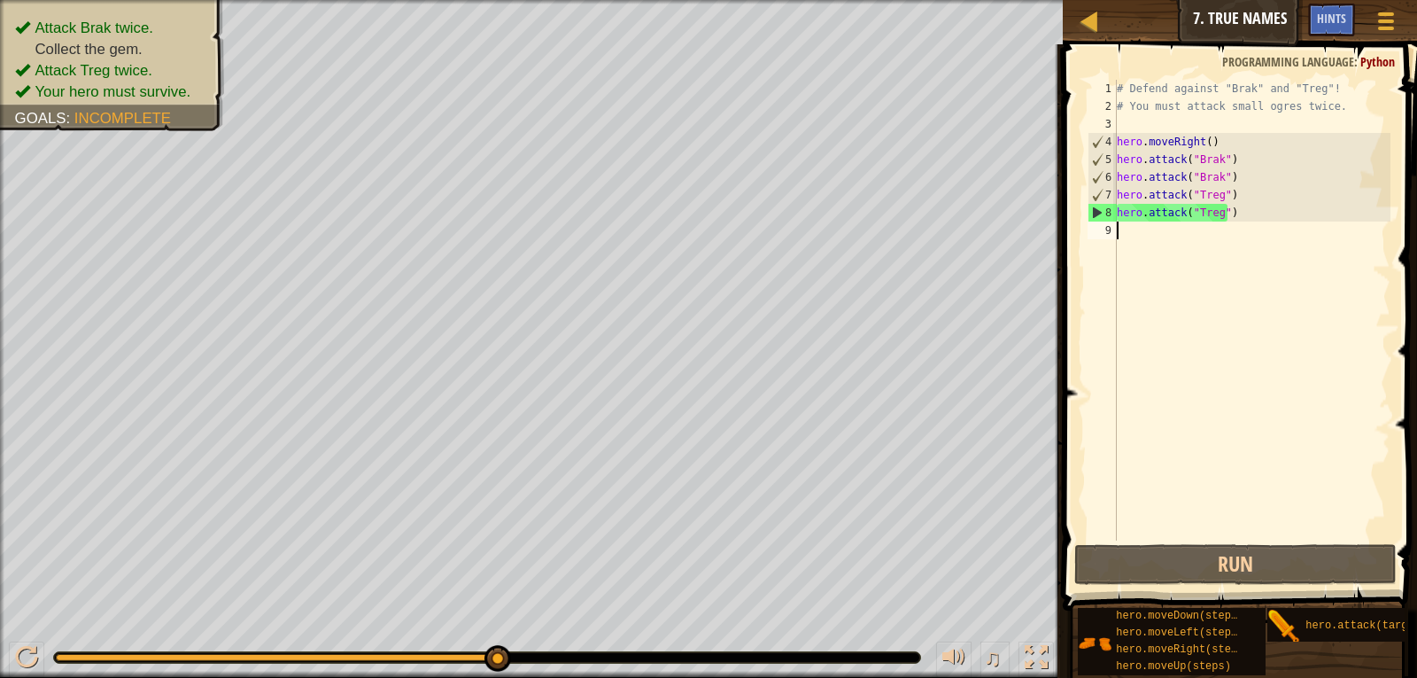
click at [1112, 226] on div "9" at bounding box center [1102, 230] width 29 height 18
type textarea "h"
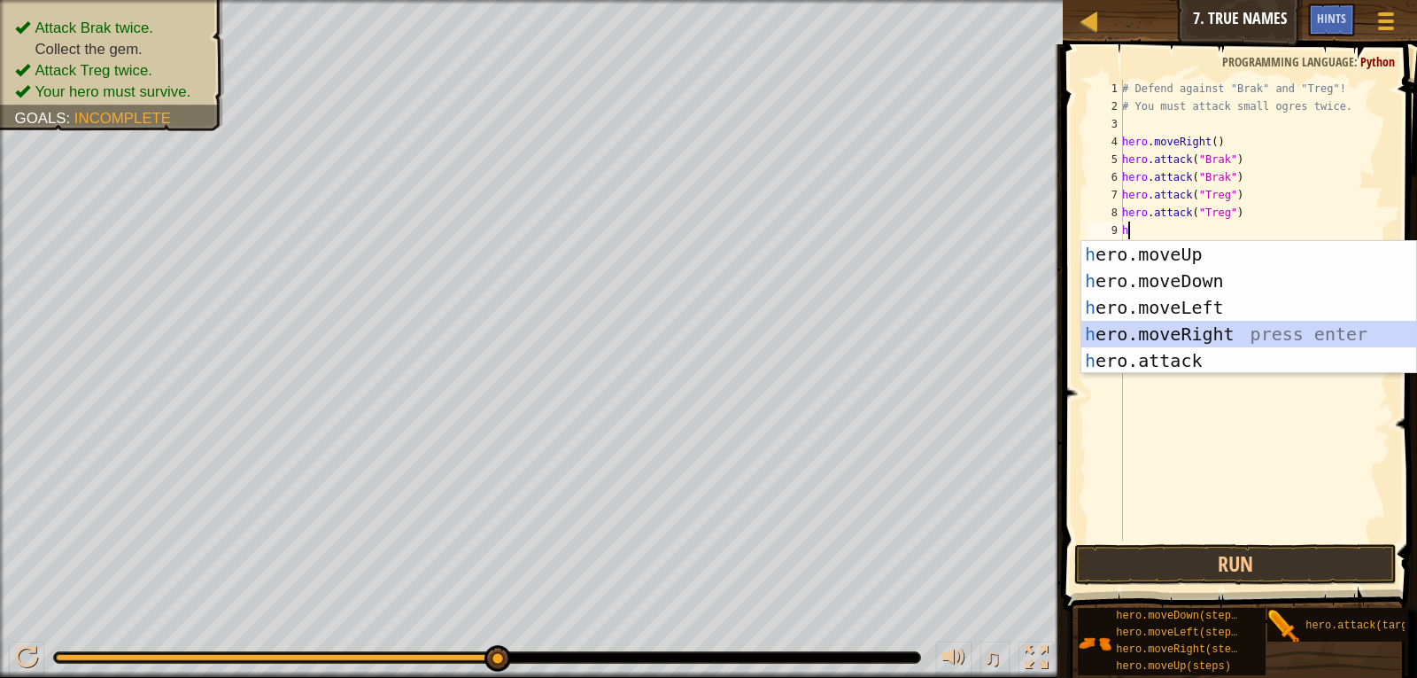
drag, startPoint x: 1199, startPoint y: 330, endPoint x: 1190, endPoint y: 260, distance: 70.7
click at [1199, 327] on div "h ero.moveUp press enter h ero.moveDown press enter h ero.moveLeft press enter …" at bounding box center [1249, 334] width 335 height 186
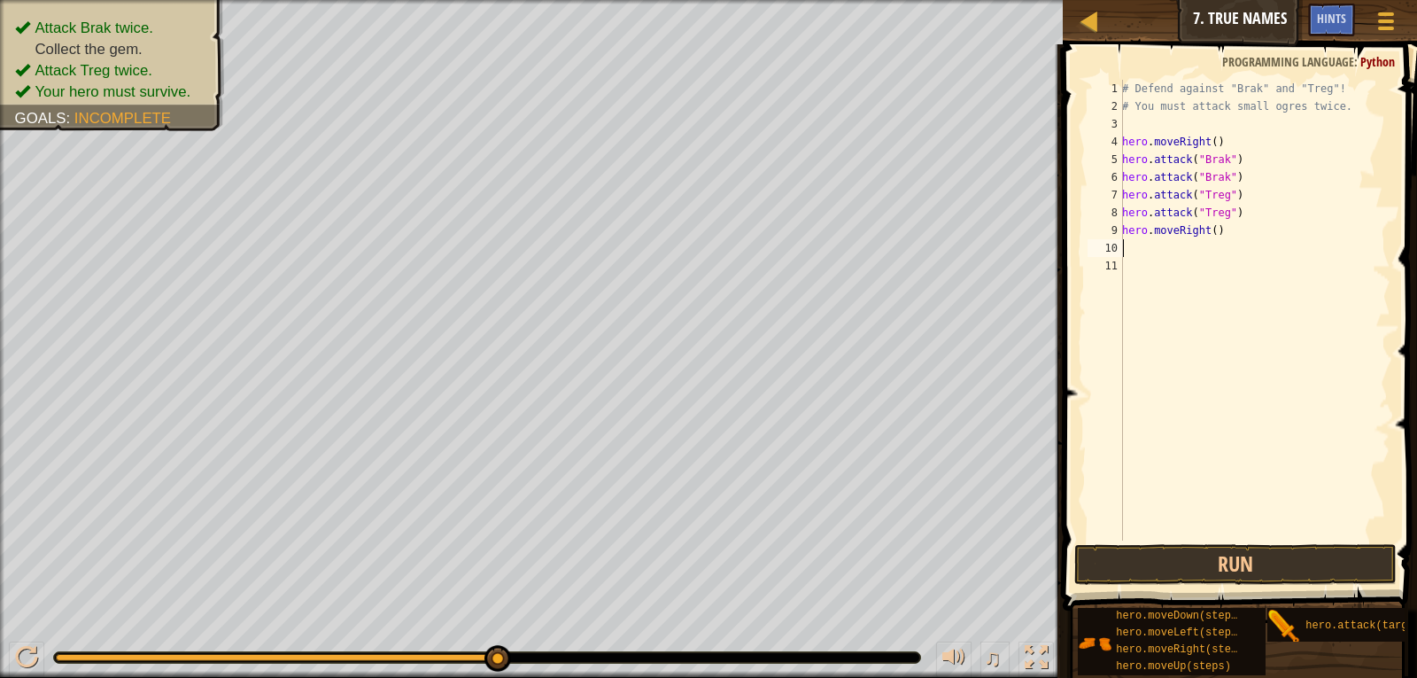
click at [1207, 230] on div "# Defend against "Brak" and "Treg"! # You must attack small ogres twice. hero .…" at bounding box center [1255, 328] width 272 height 496
type textarea "hero.moveRight(3)"
click at [1215, 567] on button "Run" at bounding box center [1236, 564] width 323 height 41
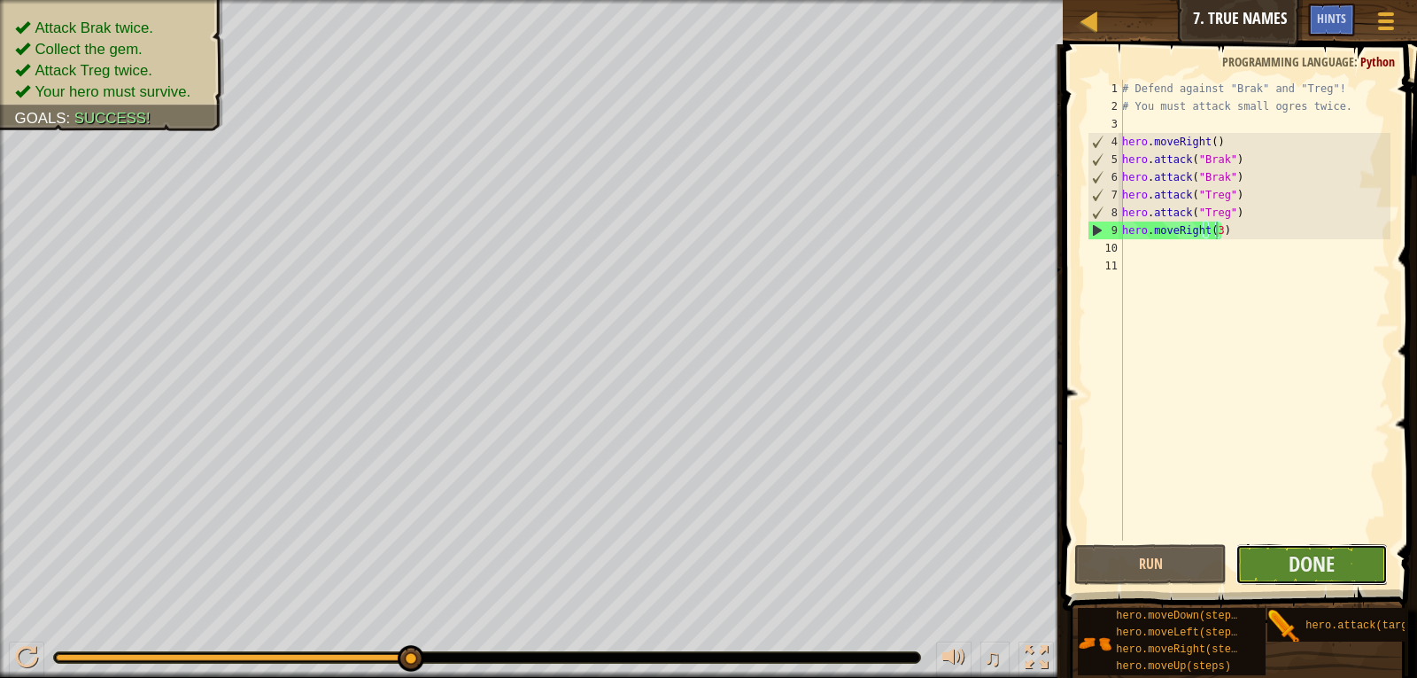
click at [1271, 558] on button "Done" at bounding box center [1312, 564] width 152 height 41
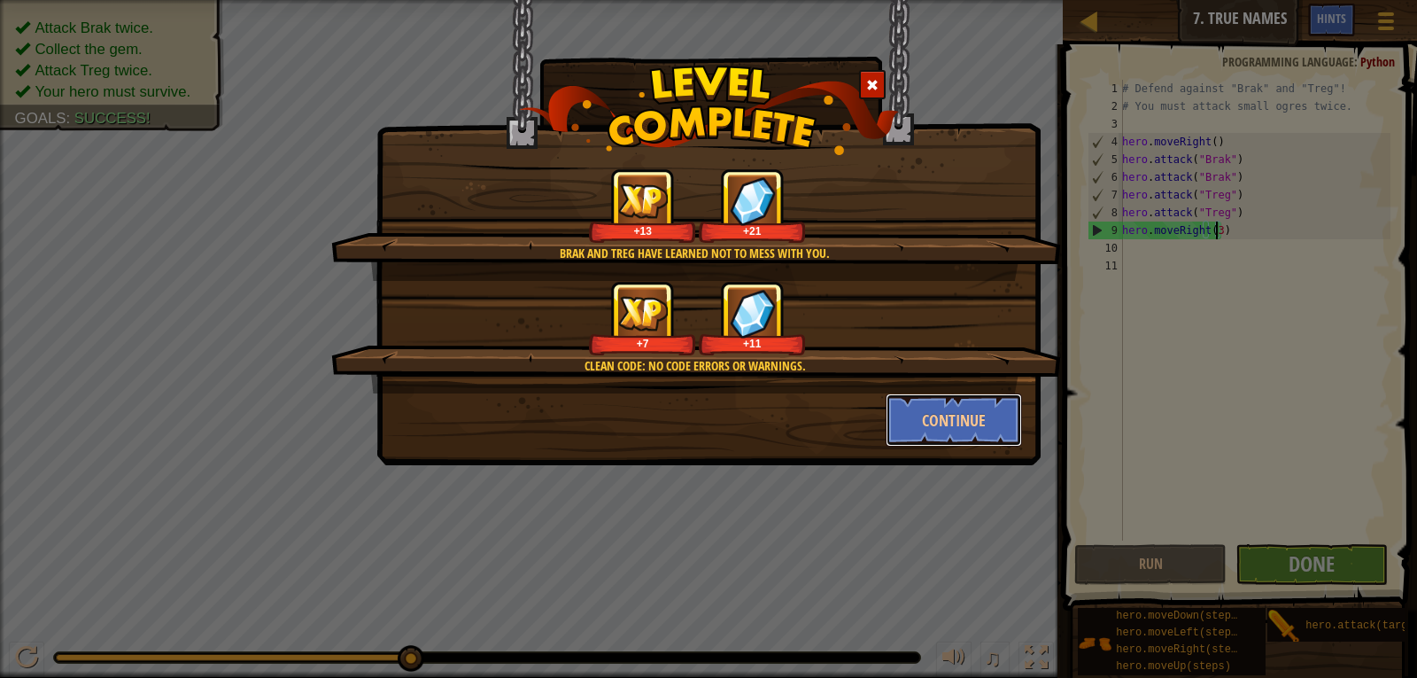
drag, startPoint x: 924, startPoint y: 415, endPoint x: 951, endPoint y: 384, distance: 41.5
click at [951, 384] on div "Brak and Treg have learned not to mess with you. +13 +21 Clean code: no code er…" at bounding box center [708, 307] width 627 height 278
click at [916, 420] on button "Continue" at bounding box center [954, 419] width 137 height 53
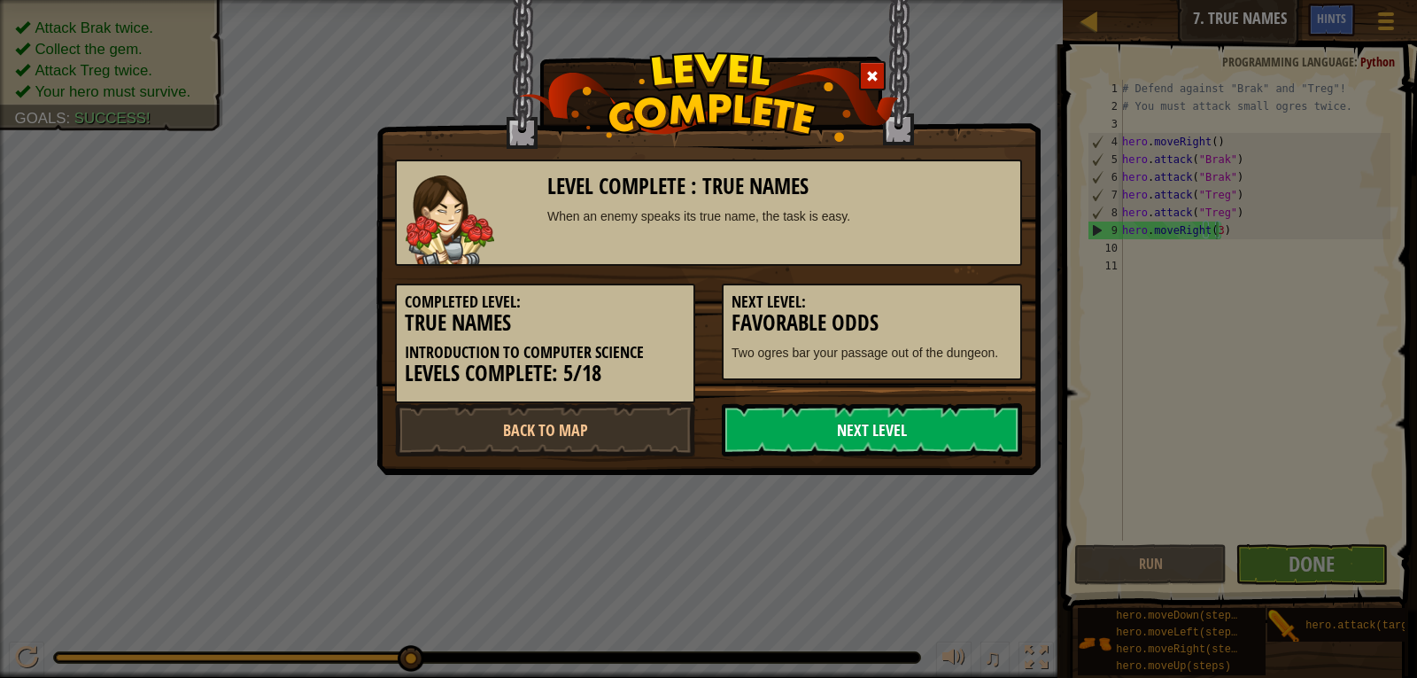
click at [898, 441] on link "Next Level" at bounding box center [872, 429] width 300 height 53
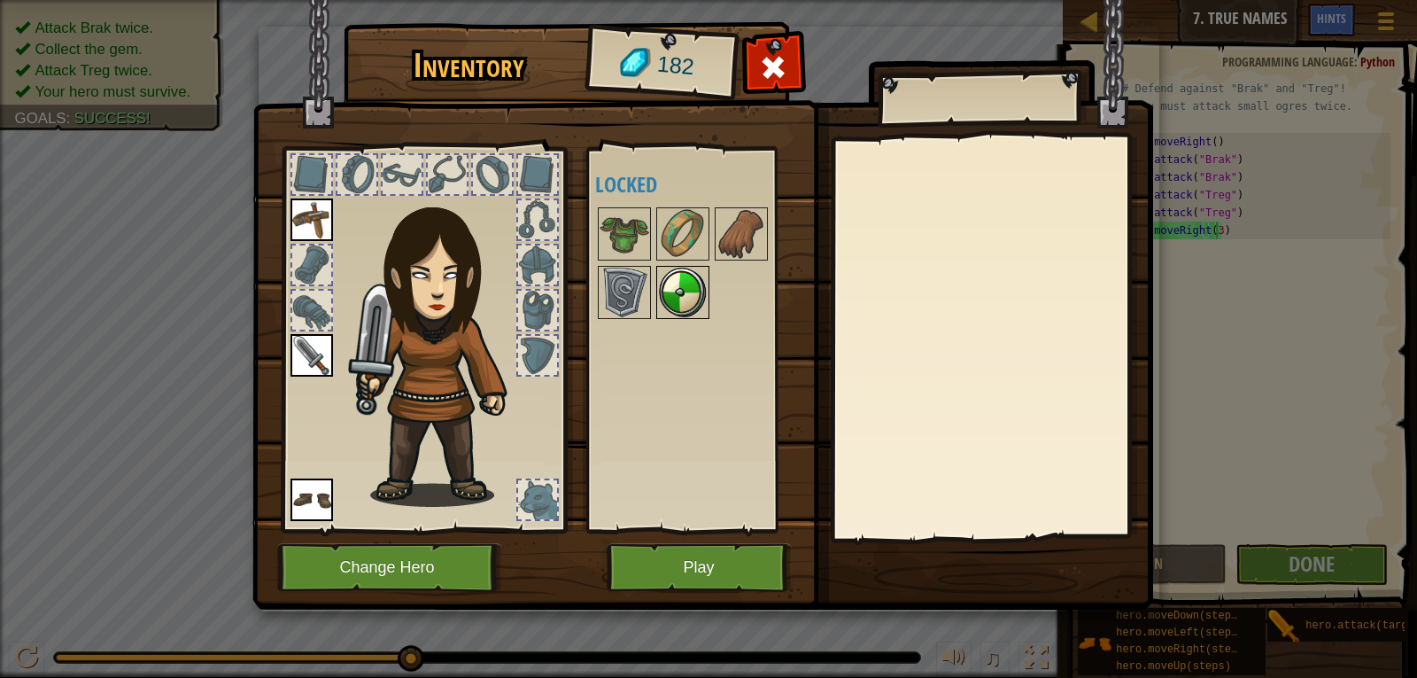
click at [678, 301] on img at bounding box center [683, 293] width 50 height 50
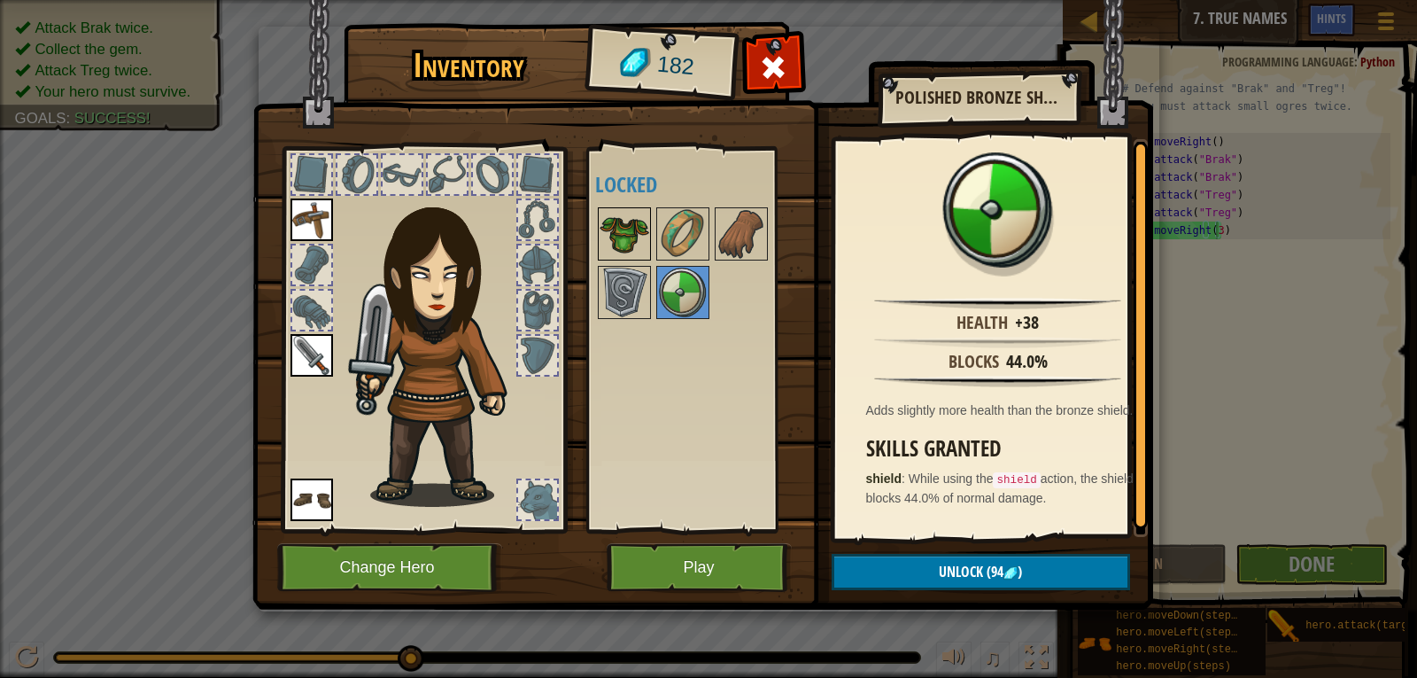
click at [632, 229] on img at bounding box center [625, 234] width 50 height 50
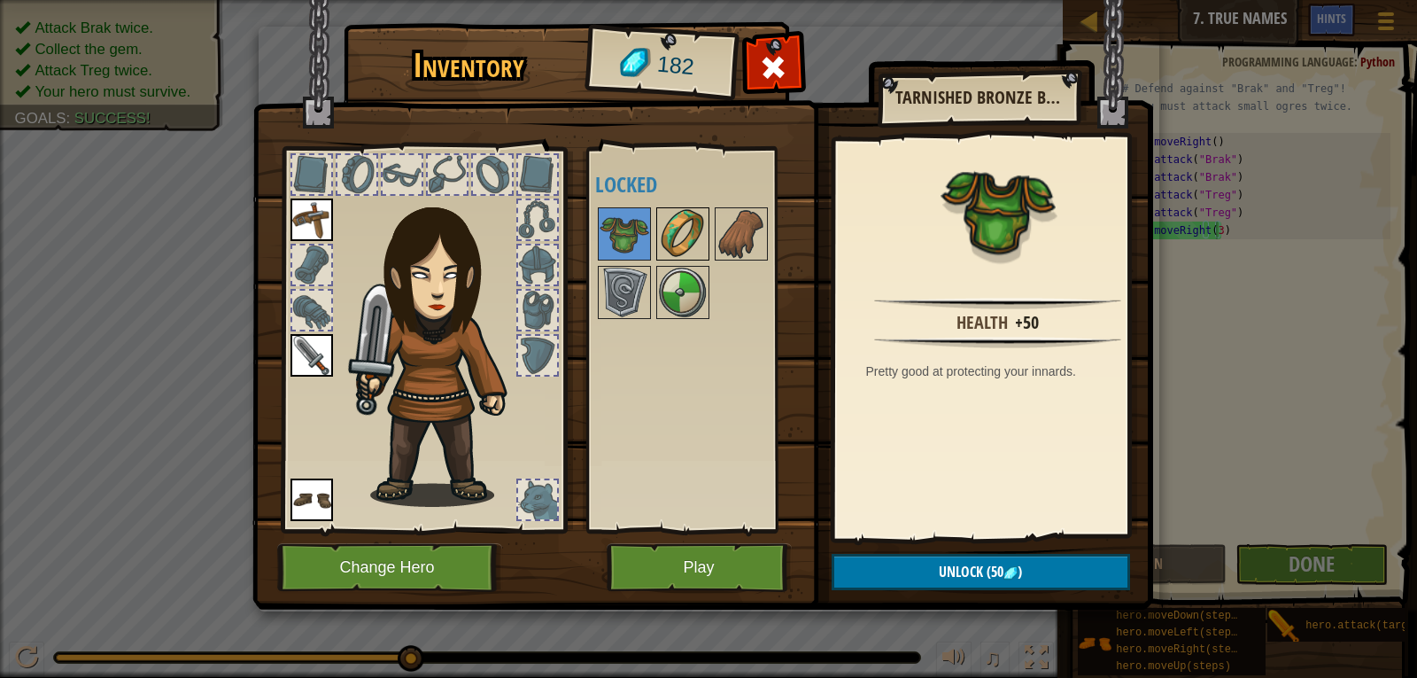
click at [687, 223] on img at bounding box center [683, 234] width 50 height 50
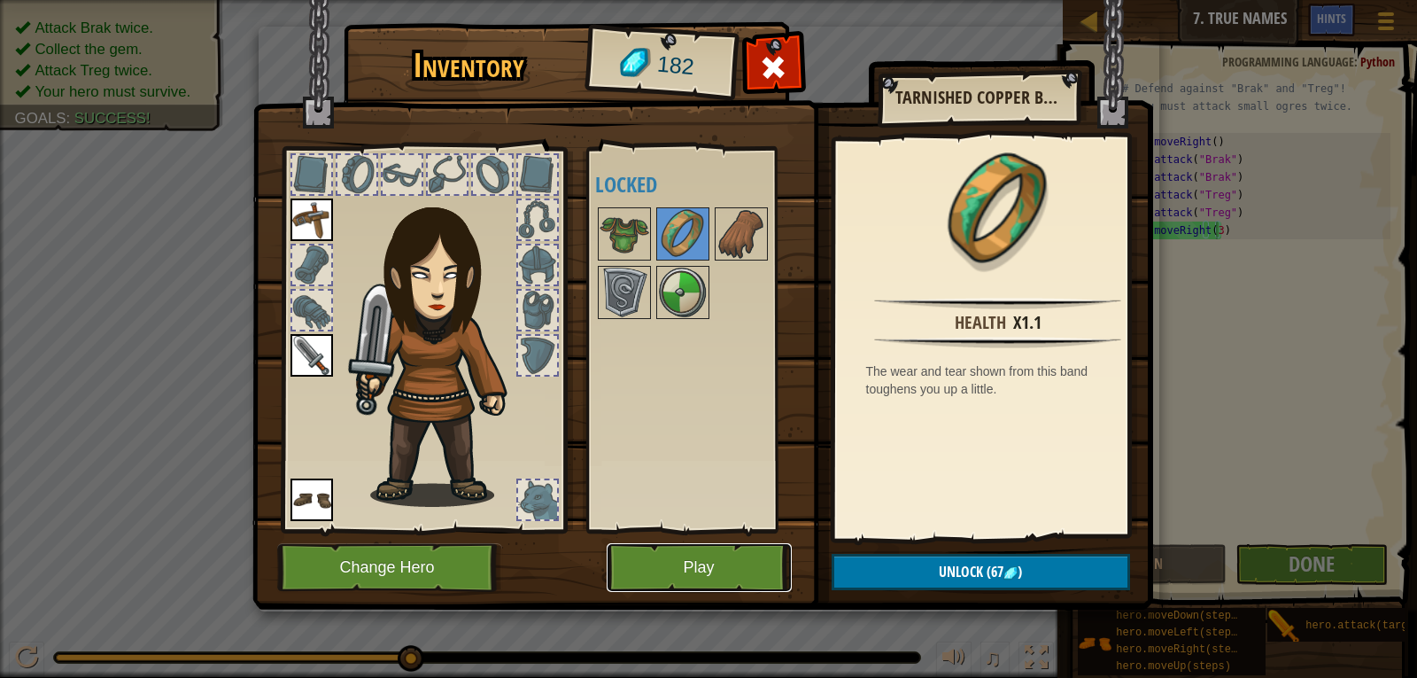
click at [731, 570] on button "Play" at bounding box center [699, 567] width 185 height 49
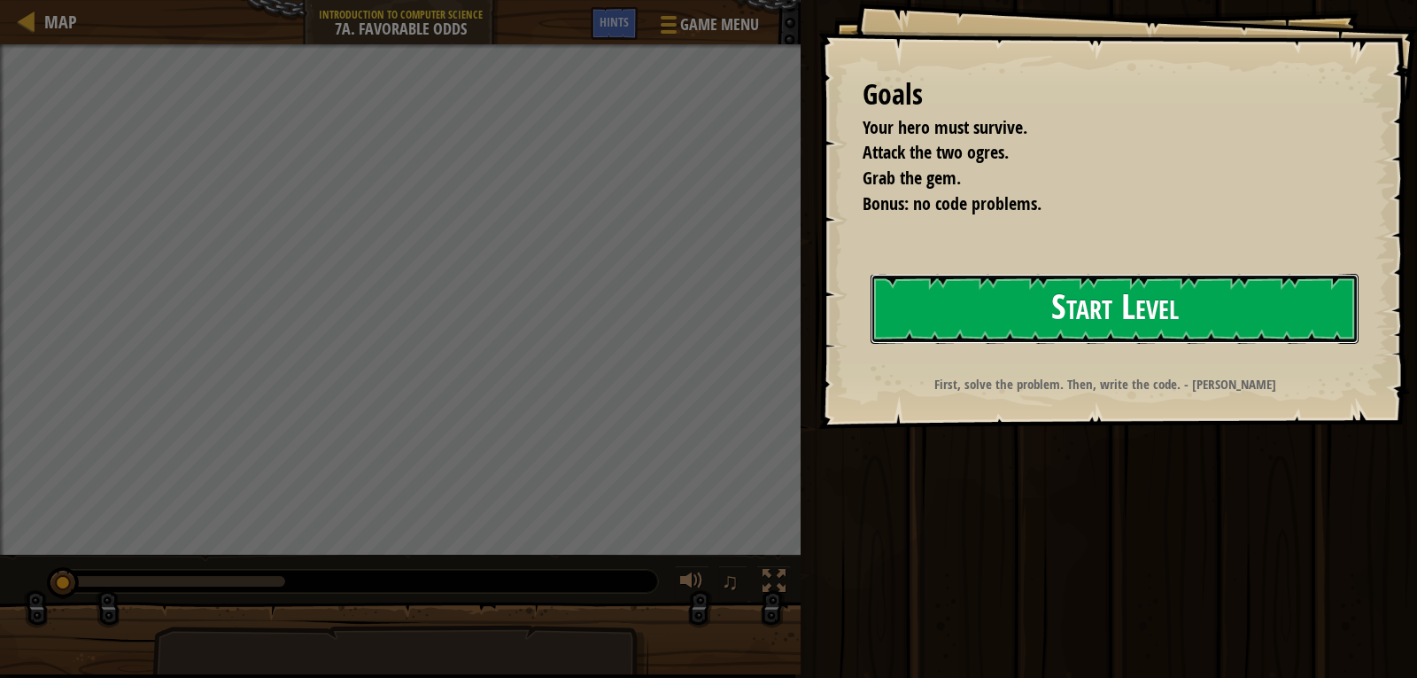
click at [1020, 285] on button "Start Level" at bounding box center [1115, 309] width 488 height 70
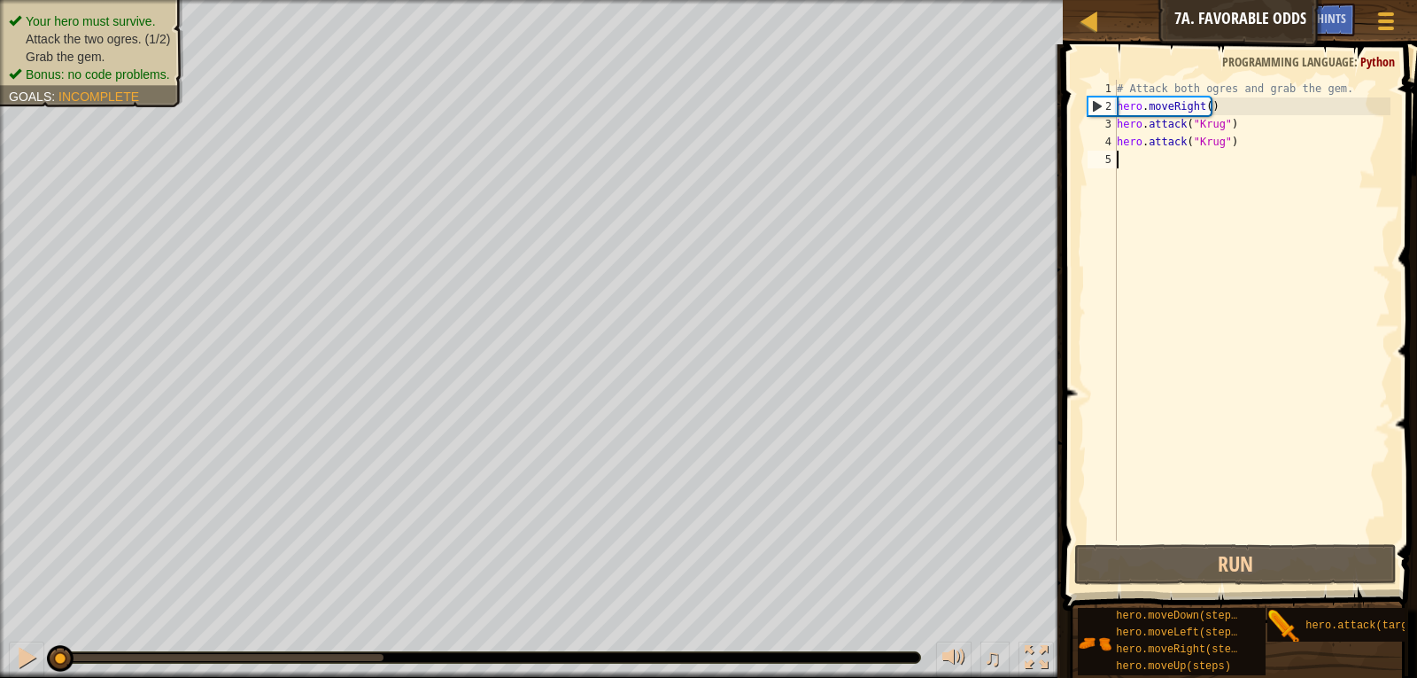
type textarea "h"
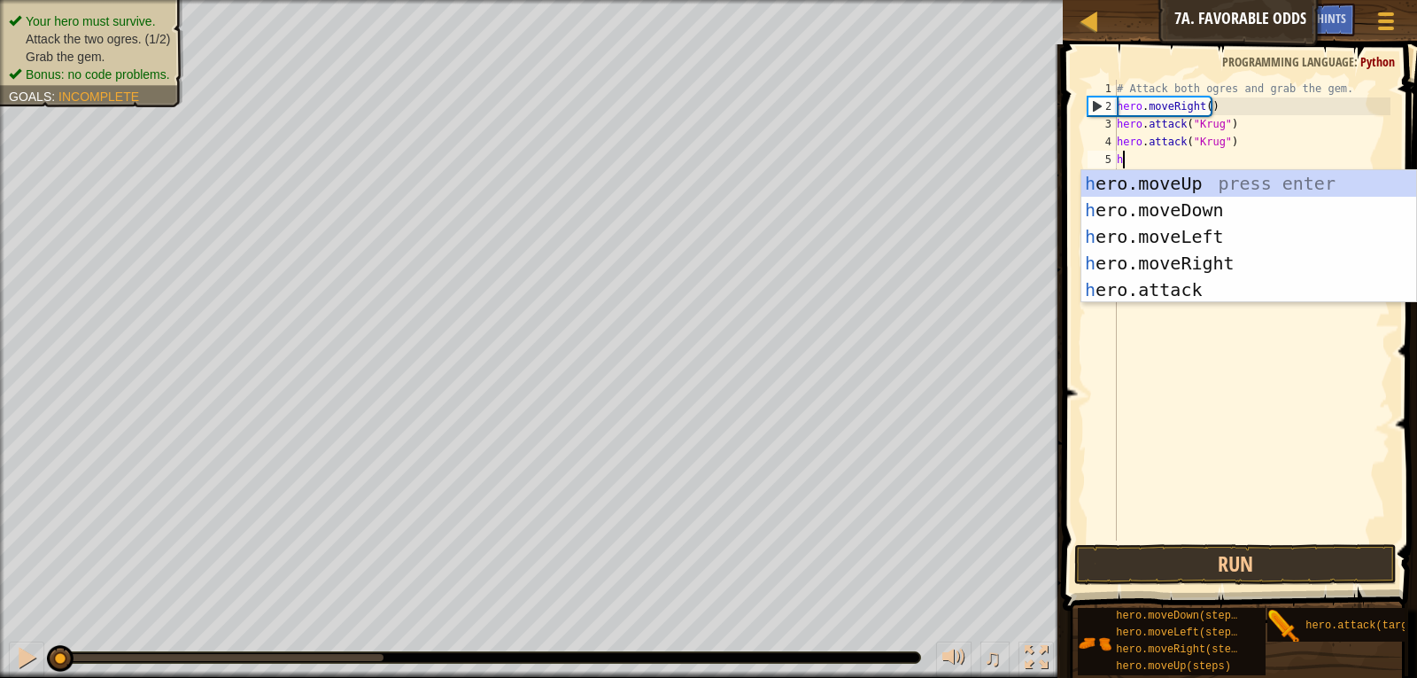
scroll to position [8, 0]
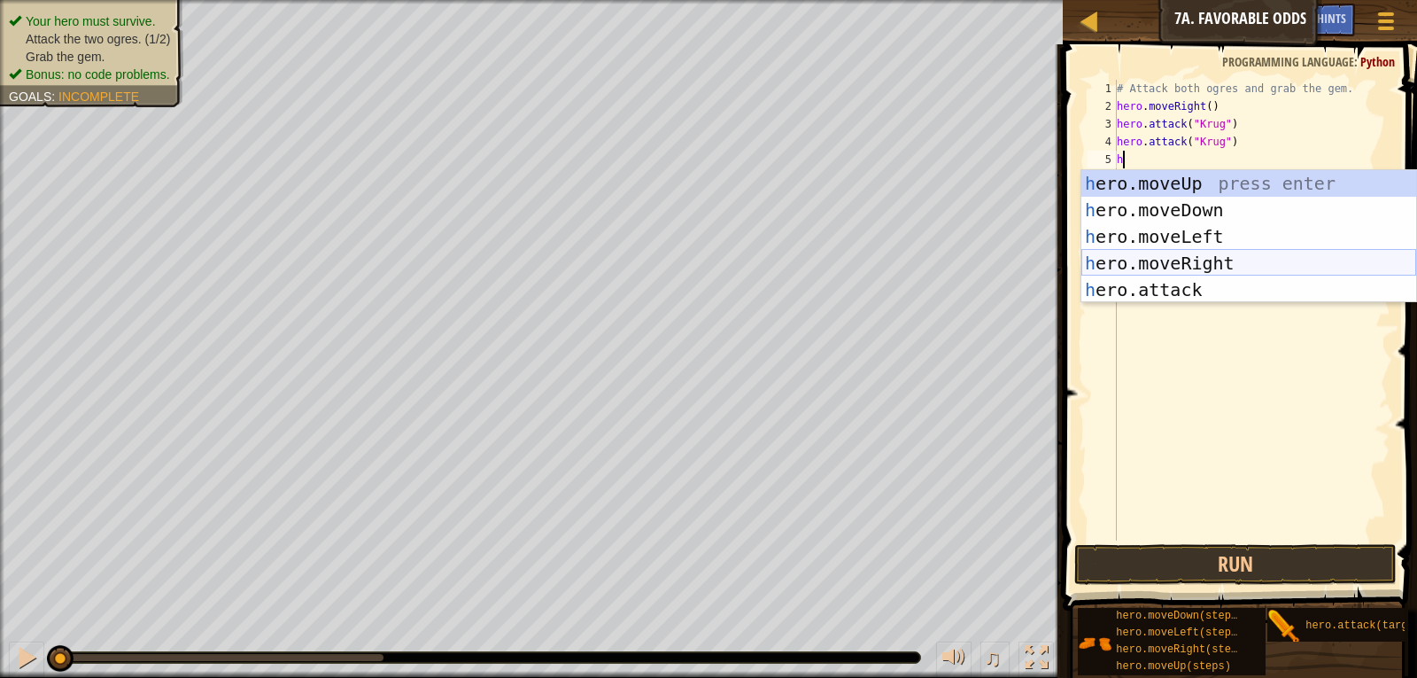
click at [1187, 254] on div "h ero.moveUp press enter h ero.moveDown press enter h ero.moveLeft press enter …" at bounding box center [1249, 263] width 335 height 186
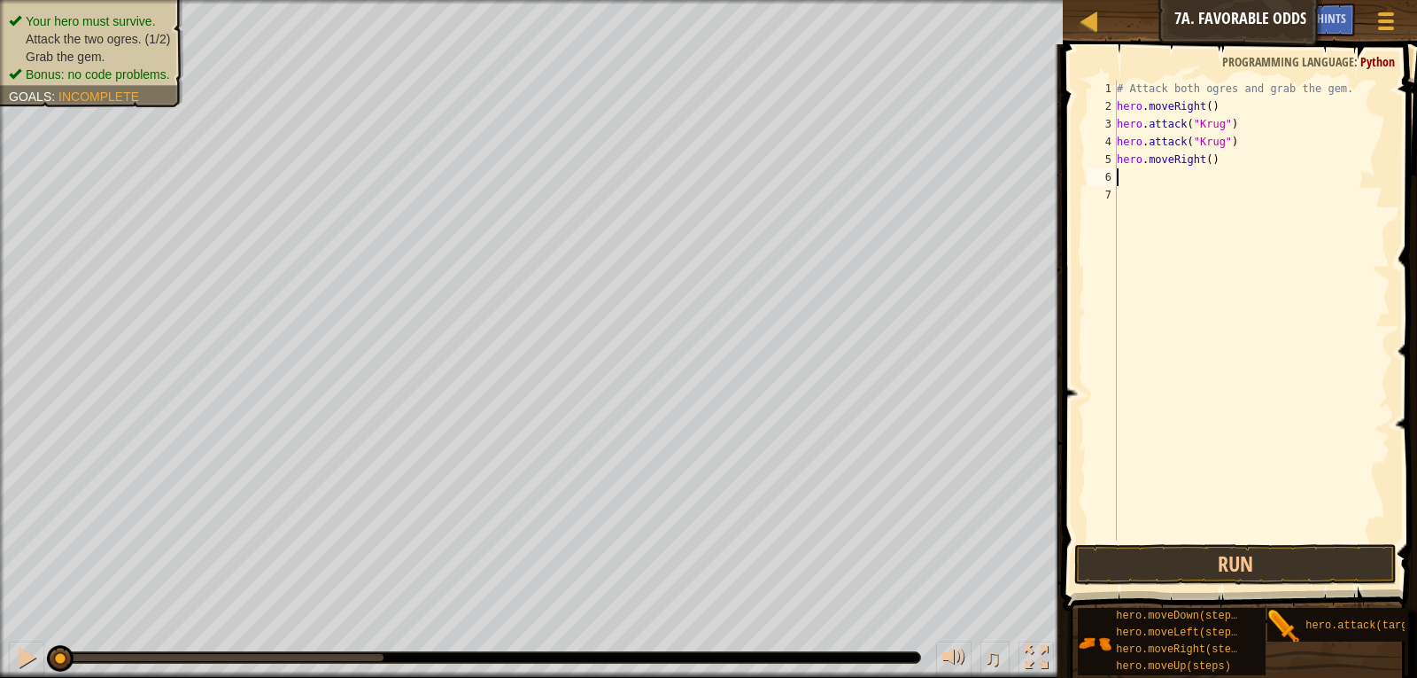
type textarea "h"
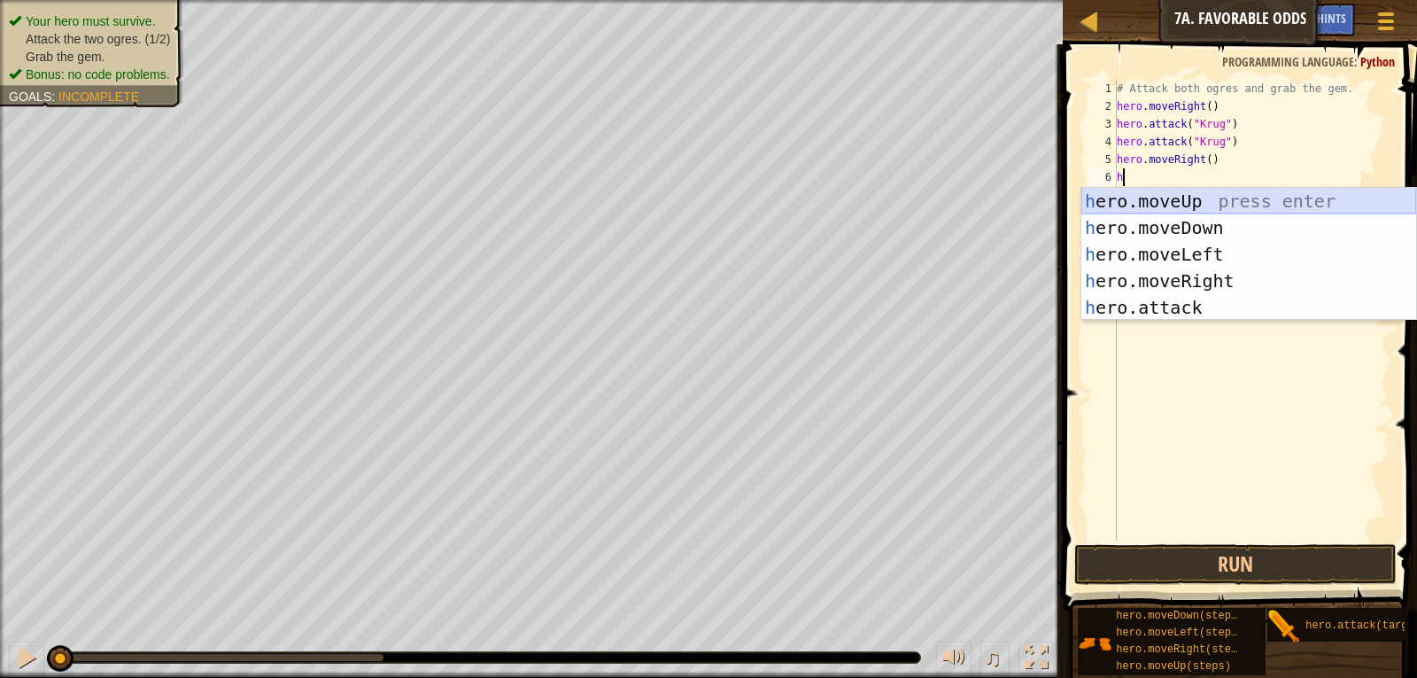
click at [1170, 198] on div "h ero.moveUp press enter h ero.moveDown press enter h ero.moveLeft press enter …" at bounding box center [1249, 281] width 335 height 186
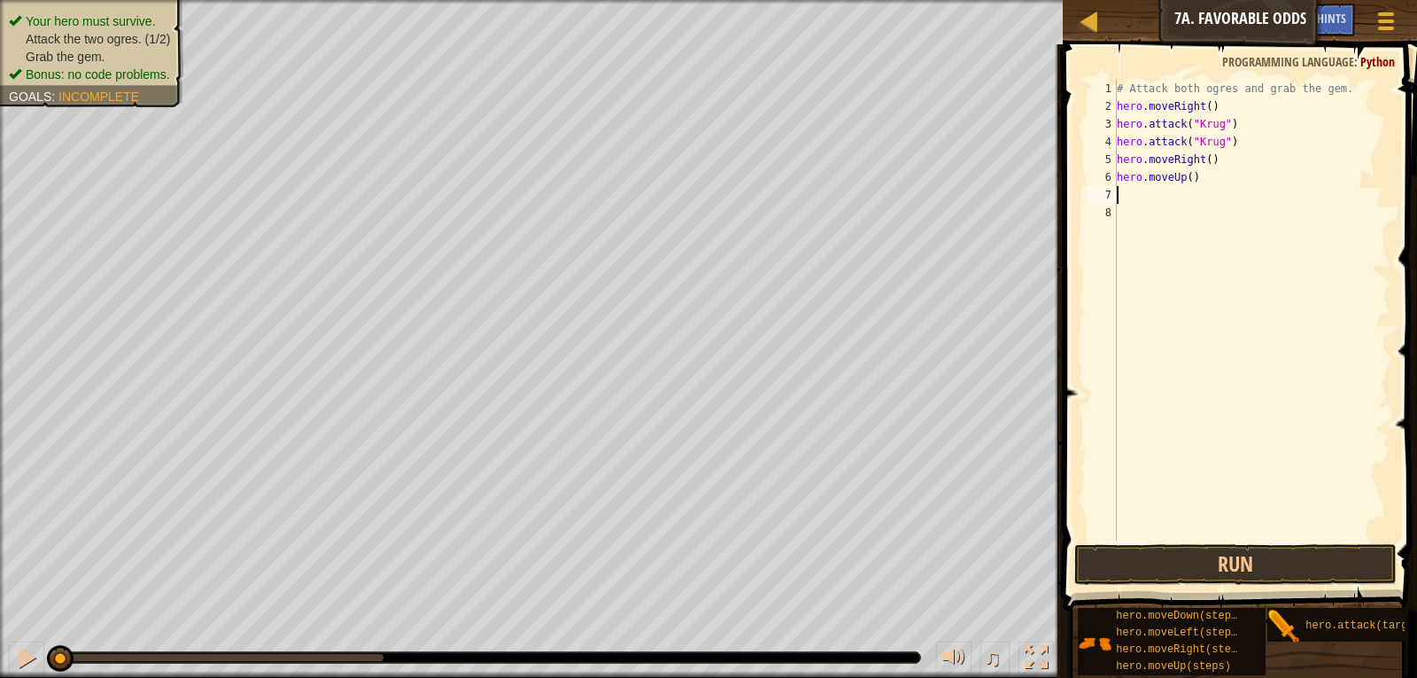
click at [1122, 198] on div "# Attack both ogres and grab the gem. hero . moveRight ( ) hero . attack ( "[PE…" at bounding box center [1252, 328] width 277 height 496
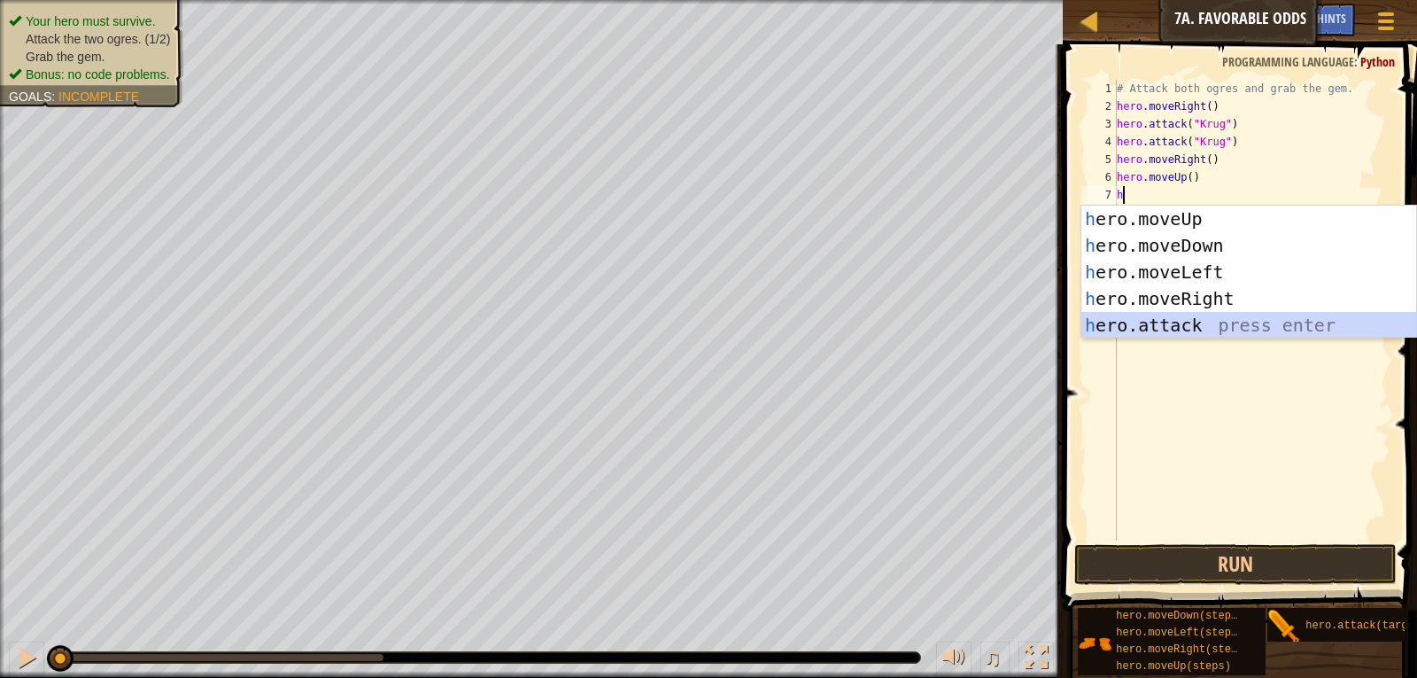
click at [1123, 330] on div "h ero.moveUp press enter h ero.moveDown press enter h ero.moveLeft press enter …" at bounding box center [1249, 299] width 335 height 186
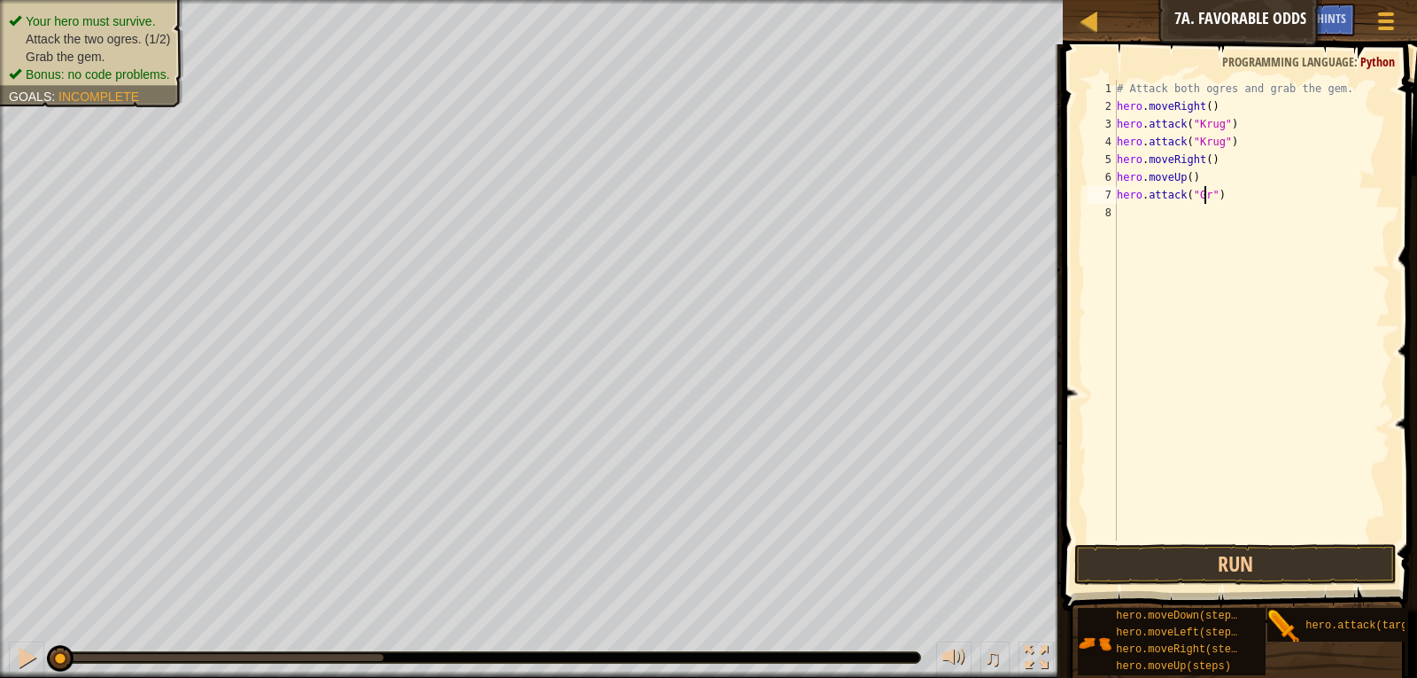
scroll to position [8, 8]
type textarea "hero.attack("Grump")"
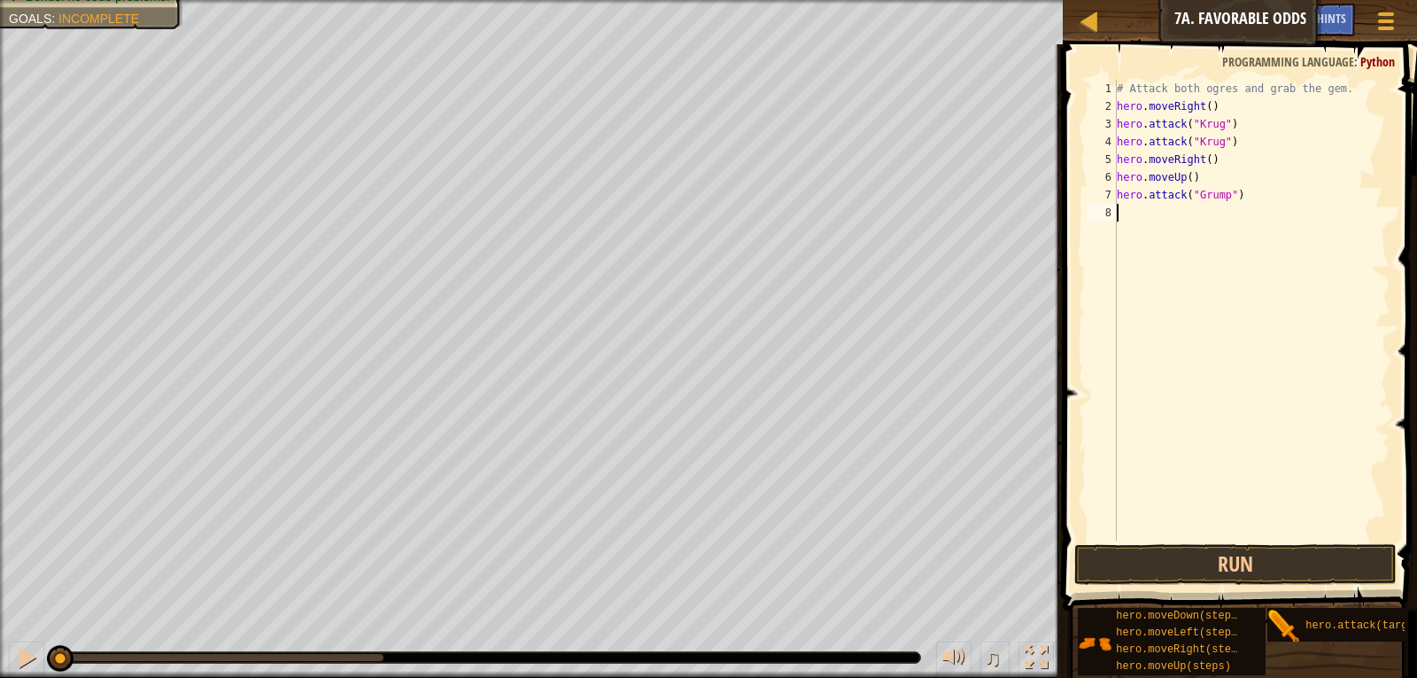
click at [1119, 210] on div "# Attack both ogres and grab the gem. hero . moveRight ( ) hero . attack ( "[PE…" at bounding box center [1252, 328] width 277 height 496
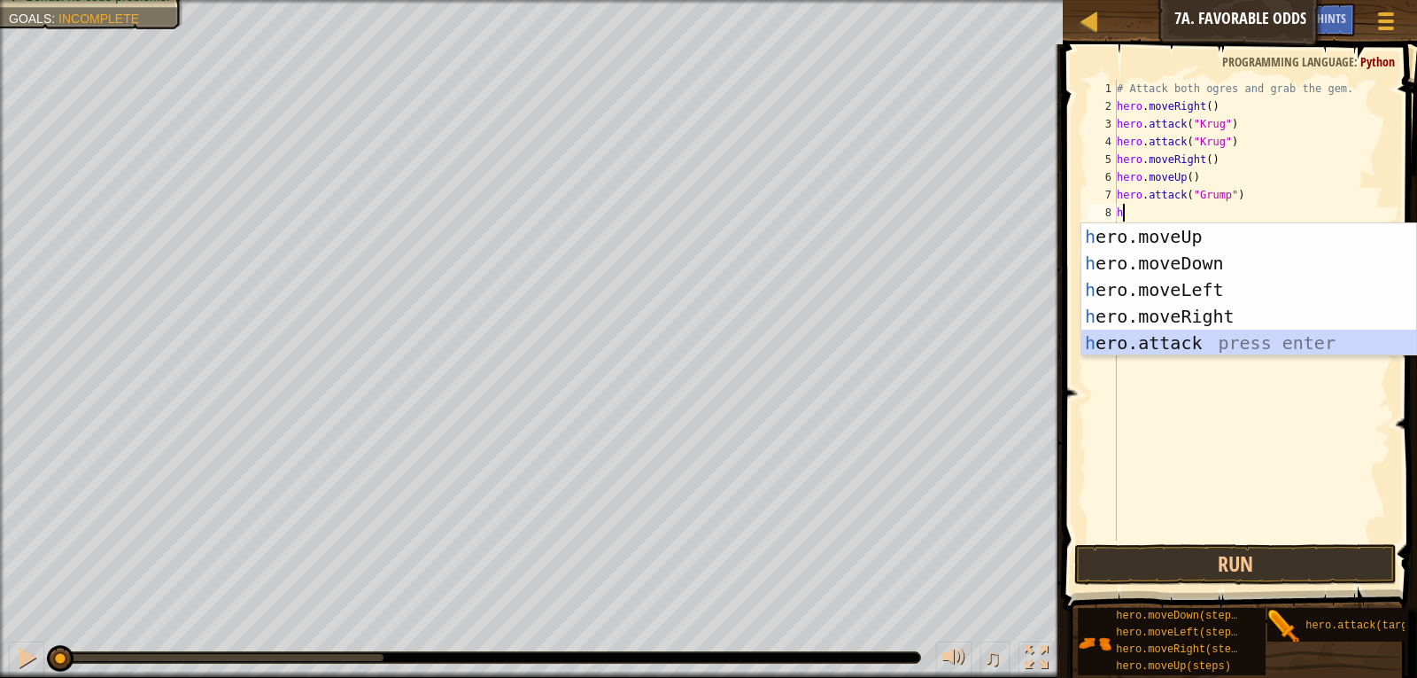
click at [1170, 331] on div "h ero.moveUp press enter h ero.moveDown press enter h ero.moveLeft press enter …" at bounding box center [1249, 316] width 335 height 186
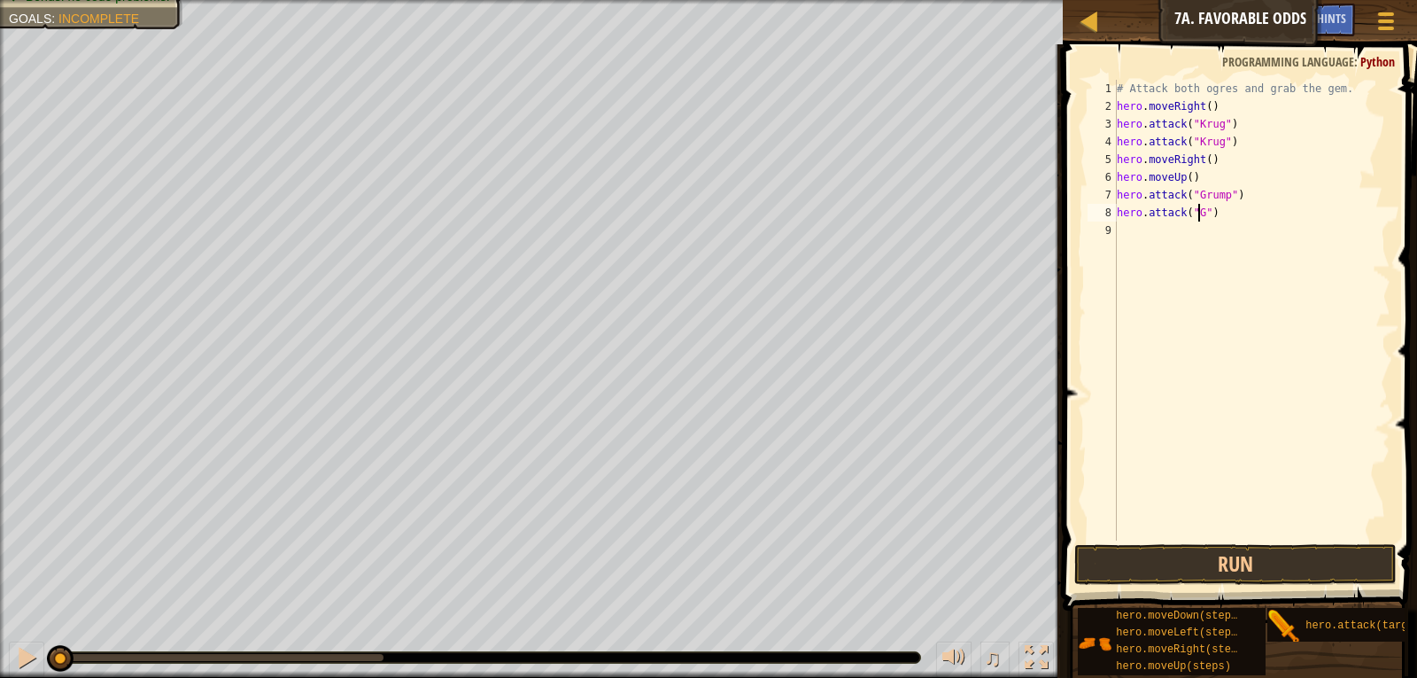
scroll to position [8, 7]
type textarea "hero.attack("Grump")"
drag, startPoint x: 1121, startPoint y: 221, endPoint x: 1102, endPoint y: 210, distance: 21.4
click at [1108, 213] on div "hero.attack("Grump") 1 2 3 4 5 6 7 8 9 # Attack both [PERSON_NAME] and grab the…" at bounding box center [1237, 310] width 307 height 461
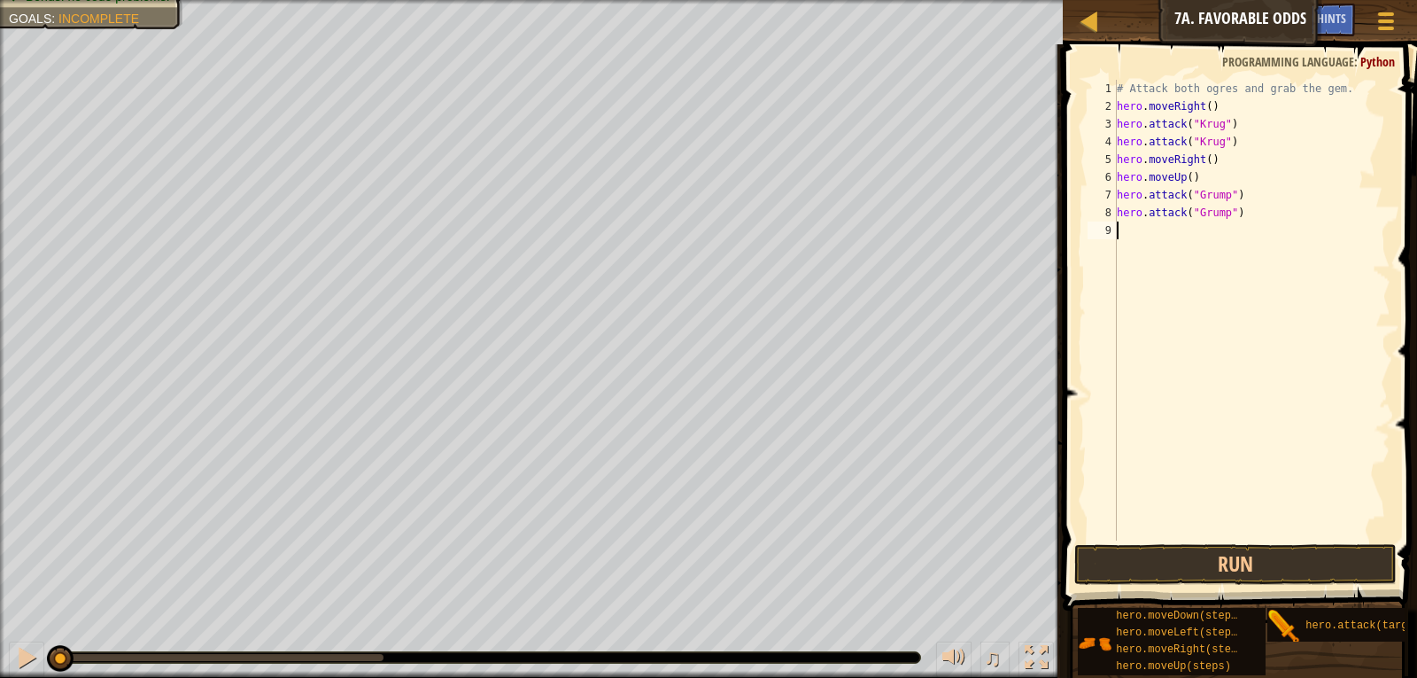
click at [1119, 223] on div "# Attack both ogres and grab the gem. hero . moveRight ( ) hero . attack ( "[PE…" at bounding box center [1252, 328] width 277 height 496
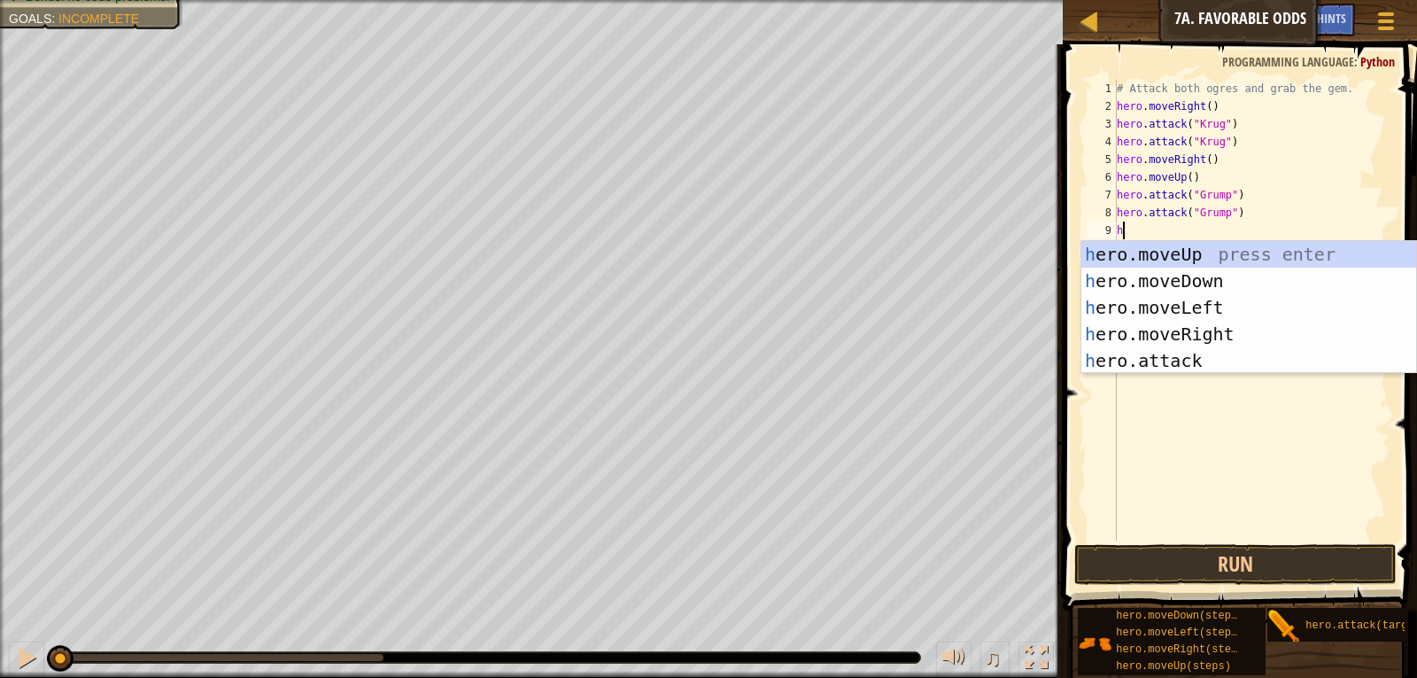
type textarea "h"
click at [1146, 307] on div "h ero.moveUp press enter h ero.moveDown press enter h ero.moveLeft press enter …" at bounding box center [1249, 334] width 335 height 186
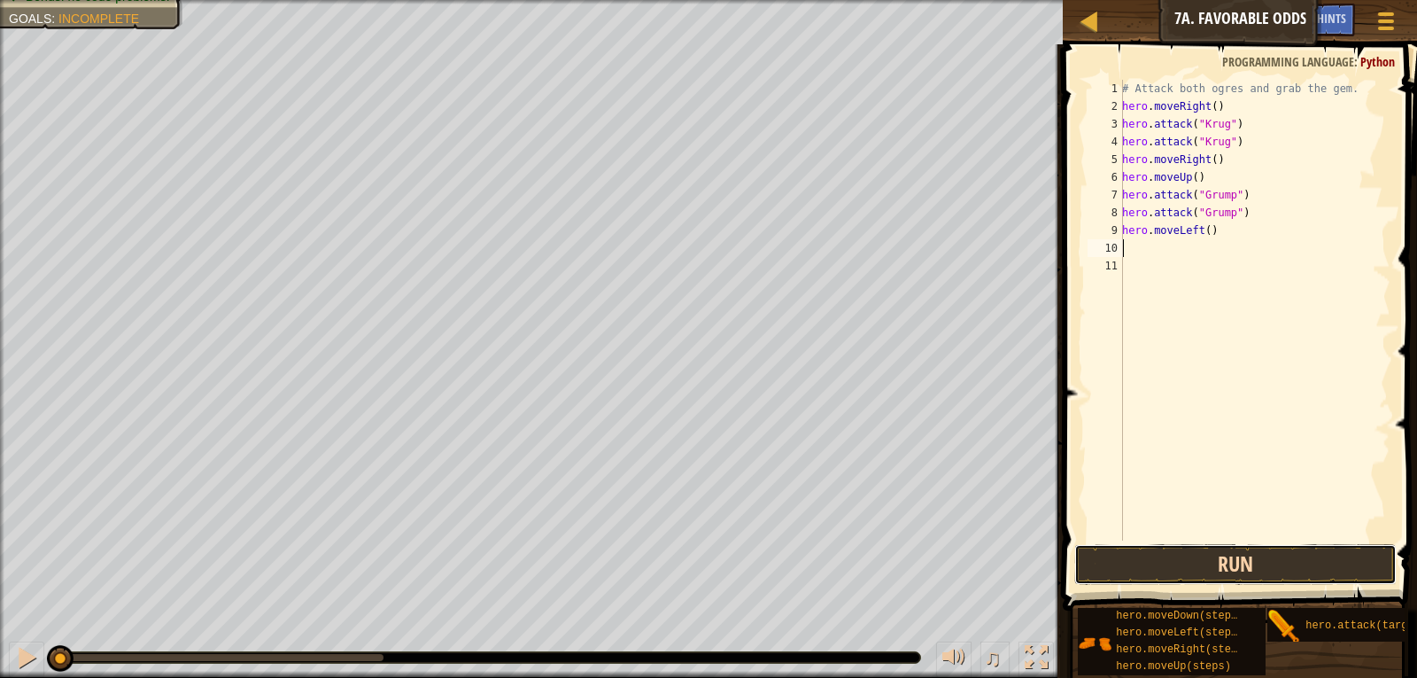
click at [1351, 564] on button "Run" at bounding box center [1236, 564] width 323 height 41
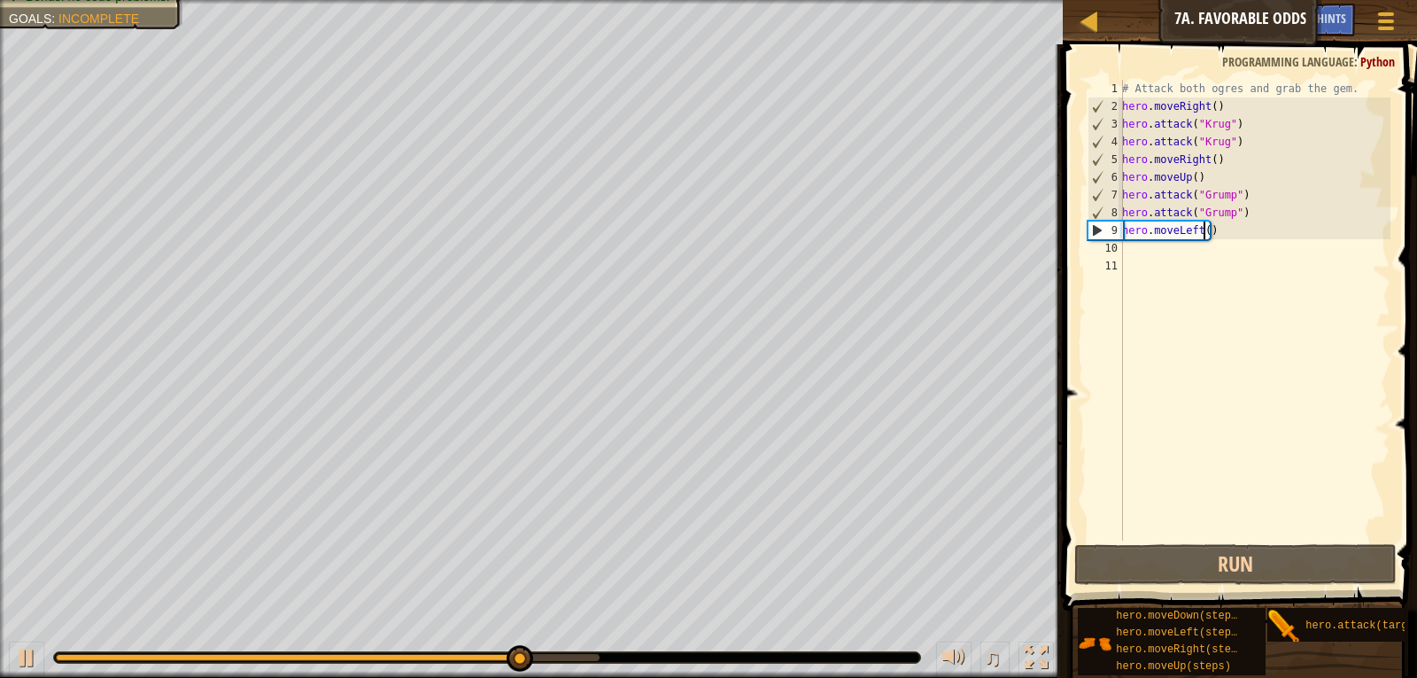
click at [1204, 229] on div "# Attack both ogres and grab the gem. hero . moveRight ( ) hero . attack ( "[PE…" at bounding box center [1255, 328] width 272 height 496
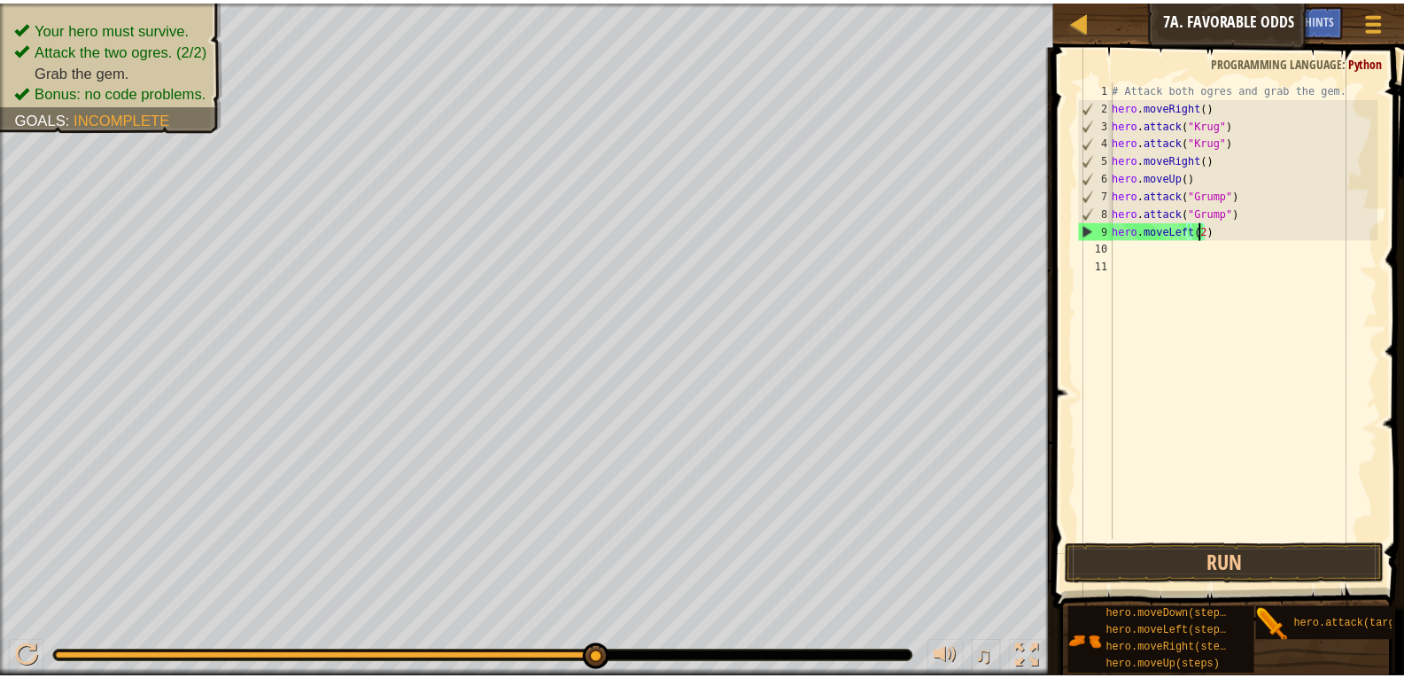
scroll to position [8, 7]
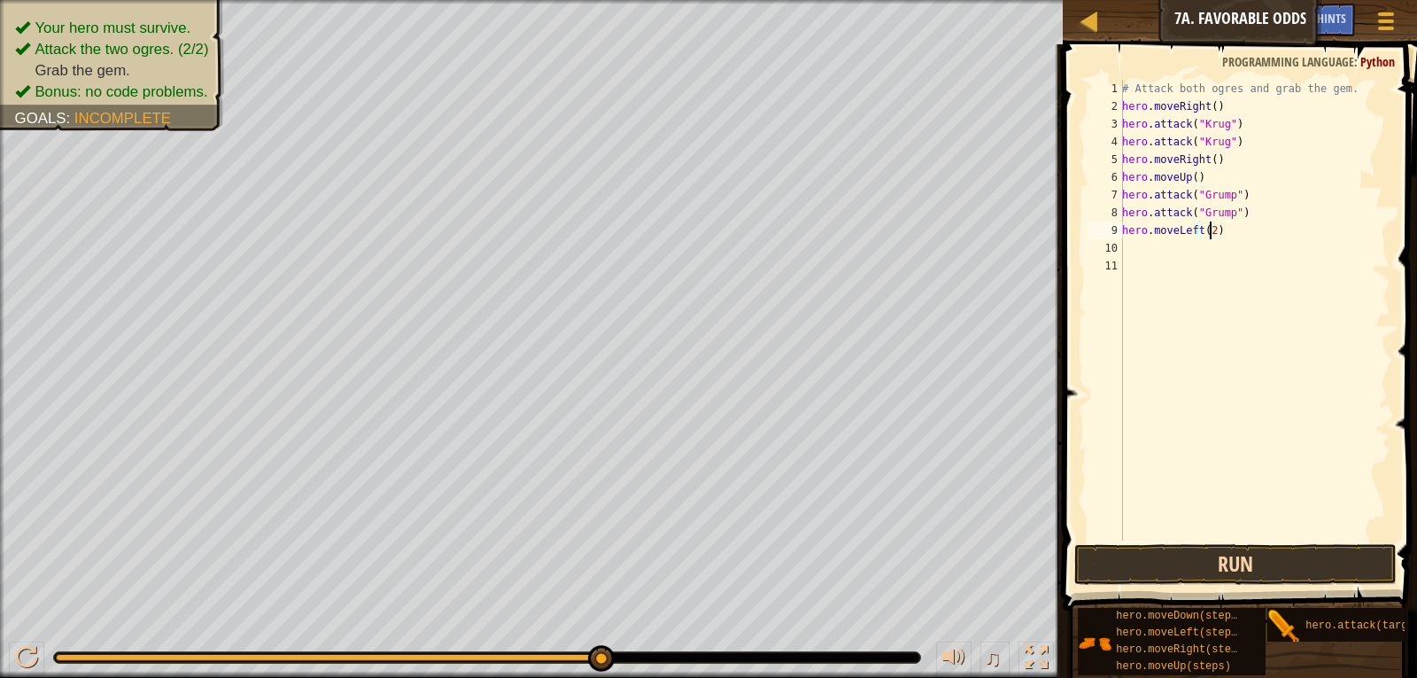
type textarea "hero.moveLeft(2)"
click at [1146, 549] on button "Run" at bounding box center [1236, 564] width 323 height 41
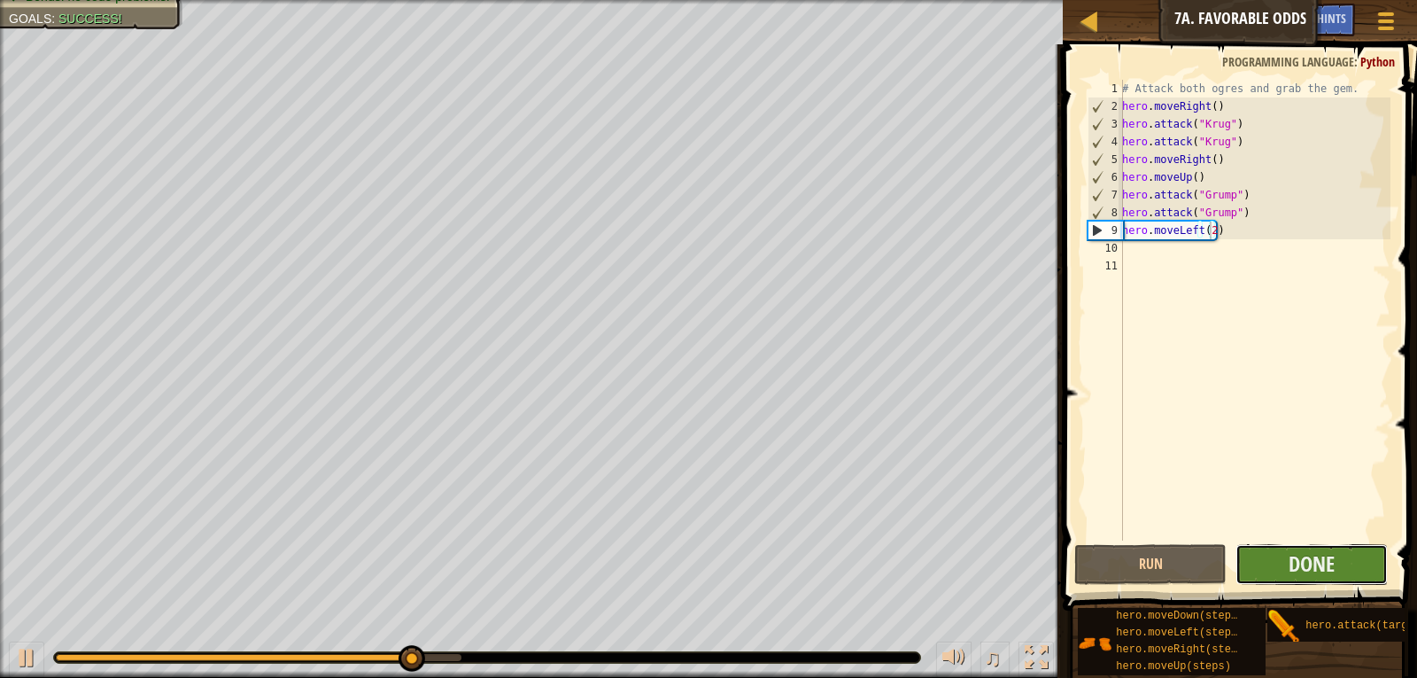
click at [1329, 546] on button "Done" at bounding box center [1312, 564] width 152 height 41
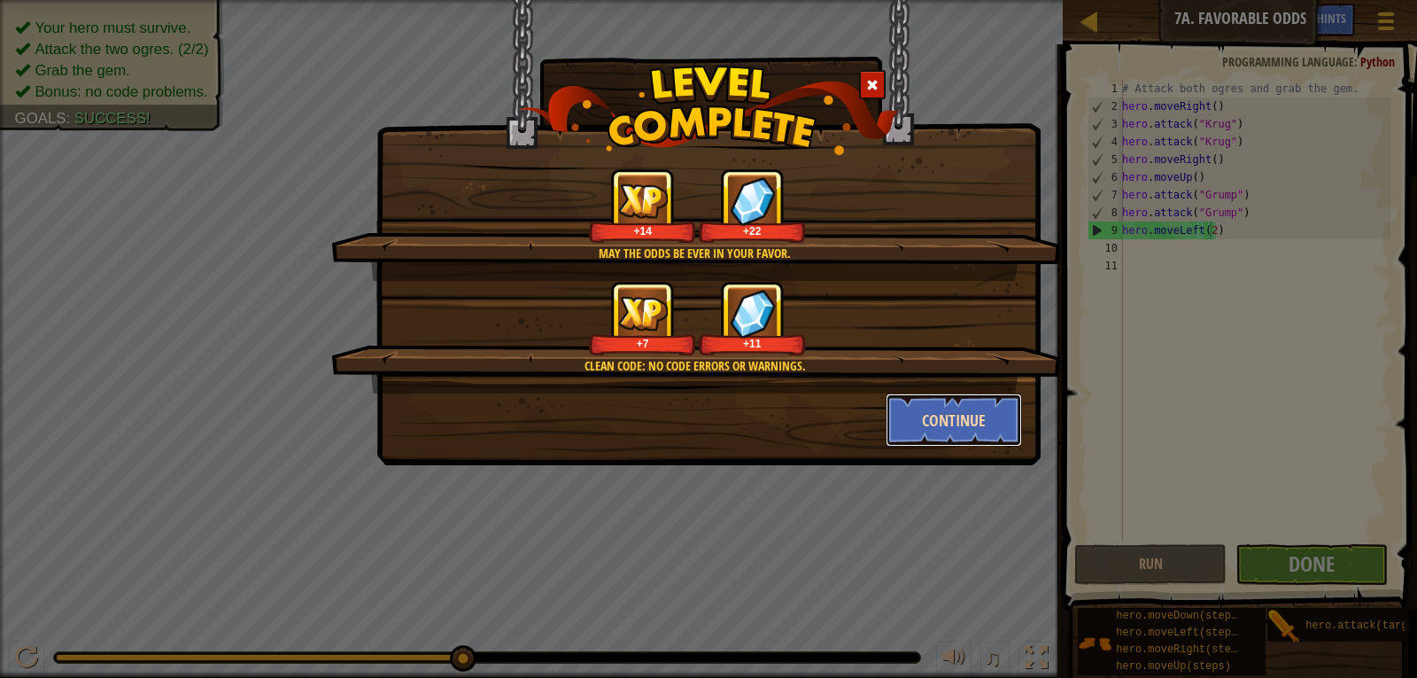
click at [915, 420] on button "Continue" at bounding box center [954, 419] width 137 height 53
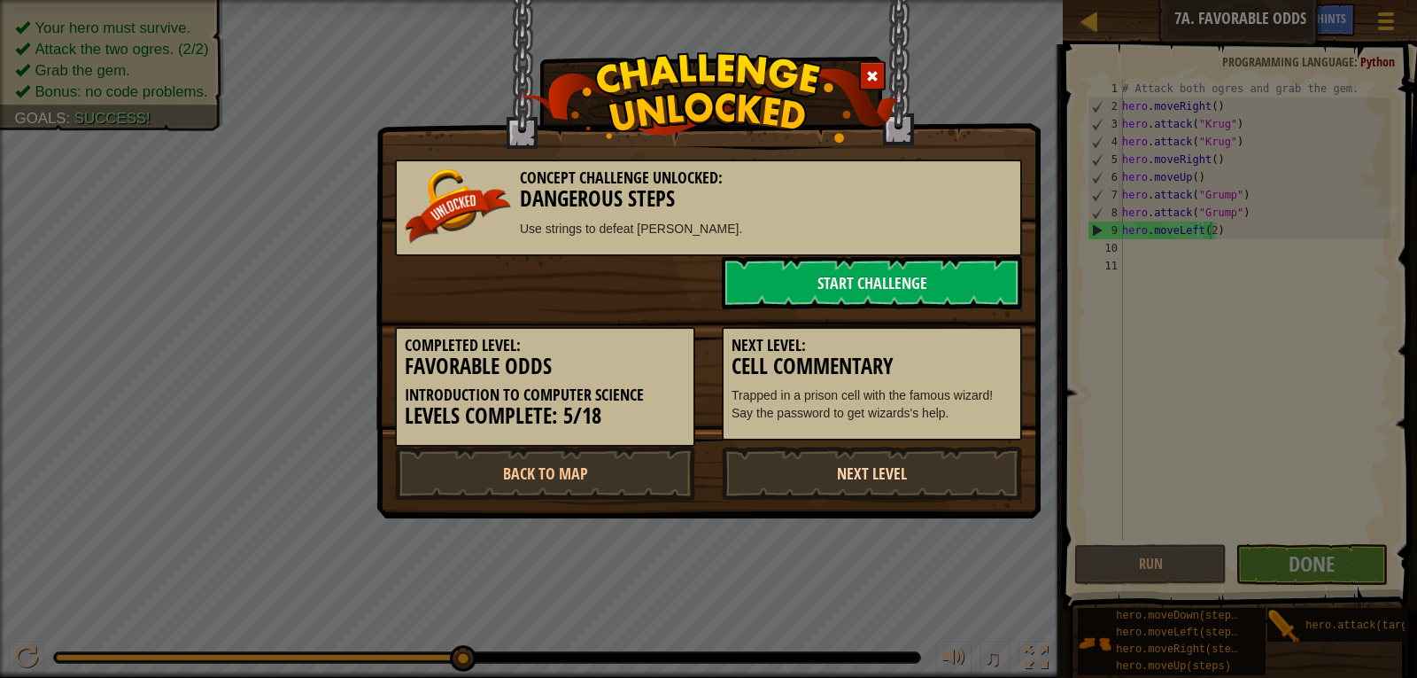
click at [906, 466] on link "Next Level" at bounding box center [872, 472] width 300 height 53
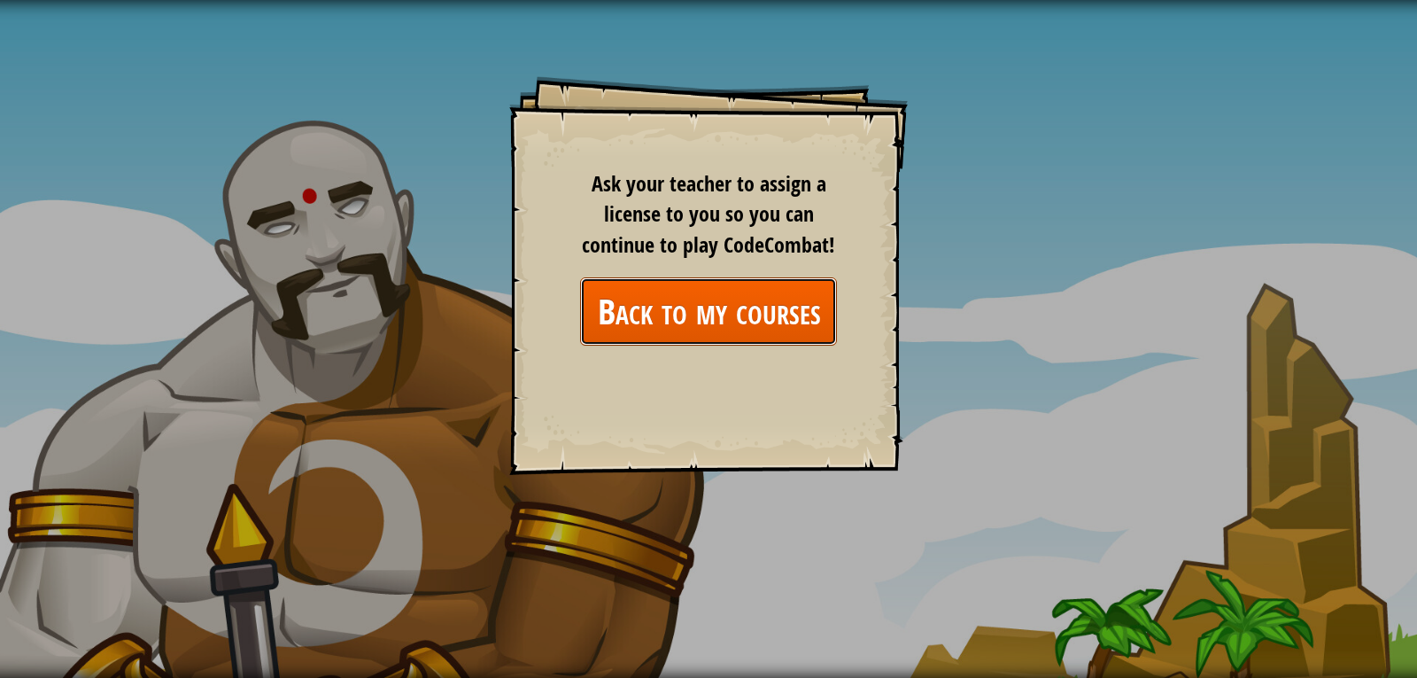
click at [611, 299] on link "Back to my courses" at bounding box center [708, 311] width 257 height 68
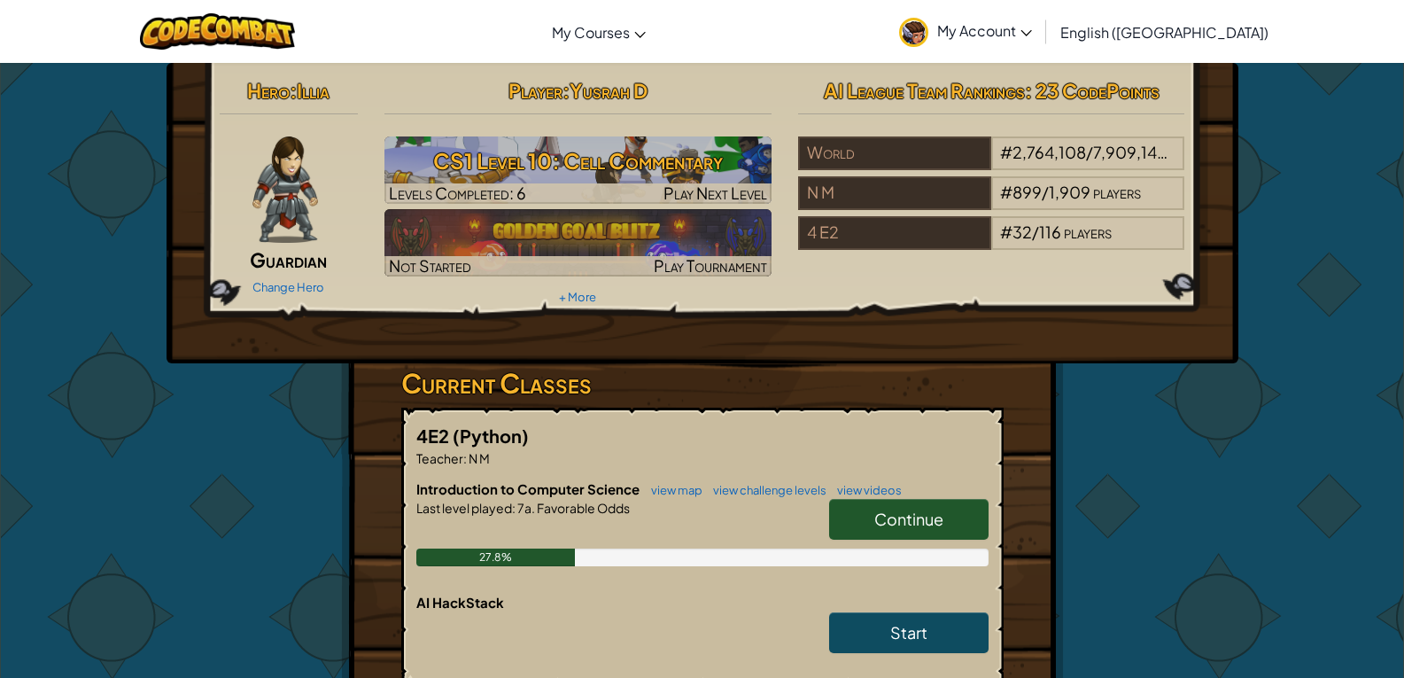
click at [308, 274] on div "Change Hero" at bounding box center [289, 286] width 139 height 28
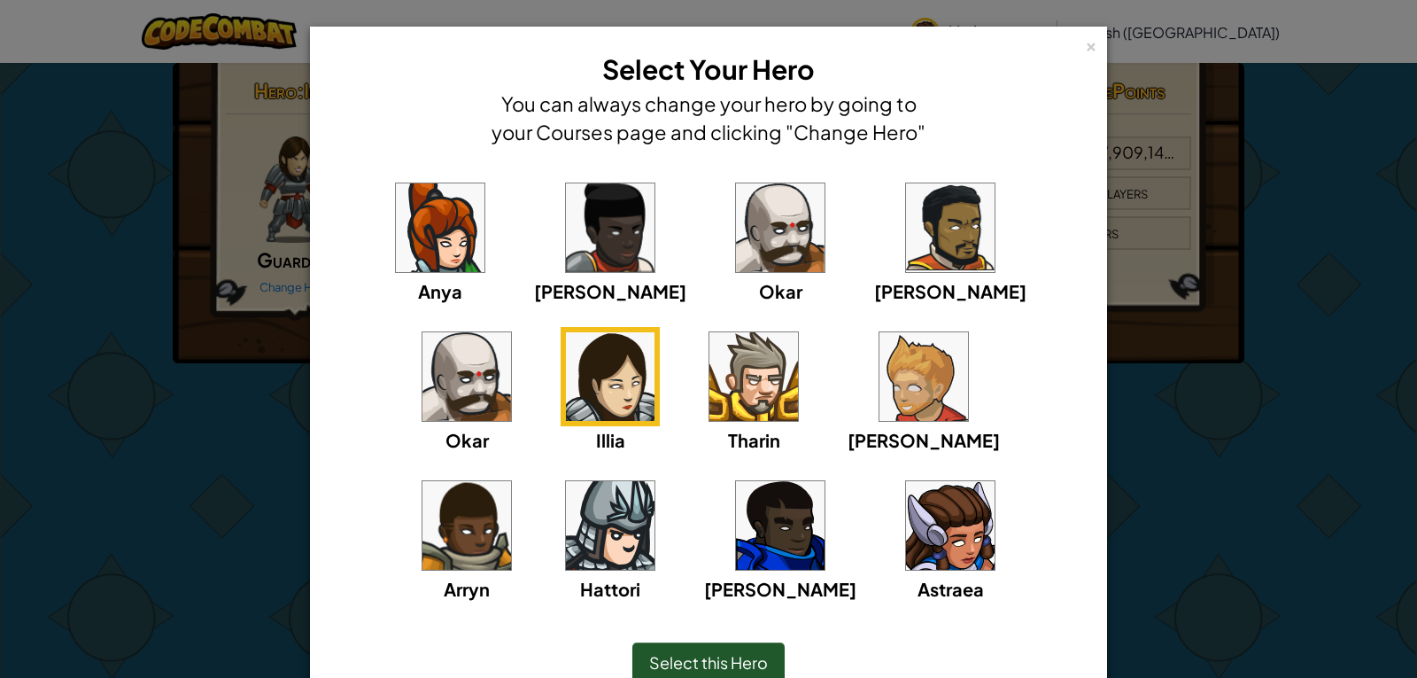
click at [906, 545] on img at bounding box center [950, 525] width 89 height 89
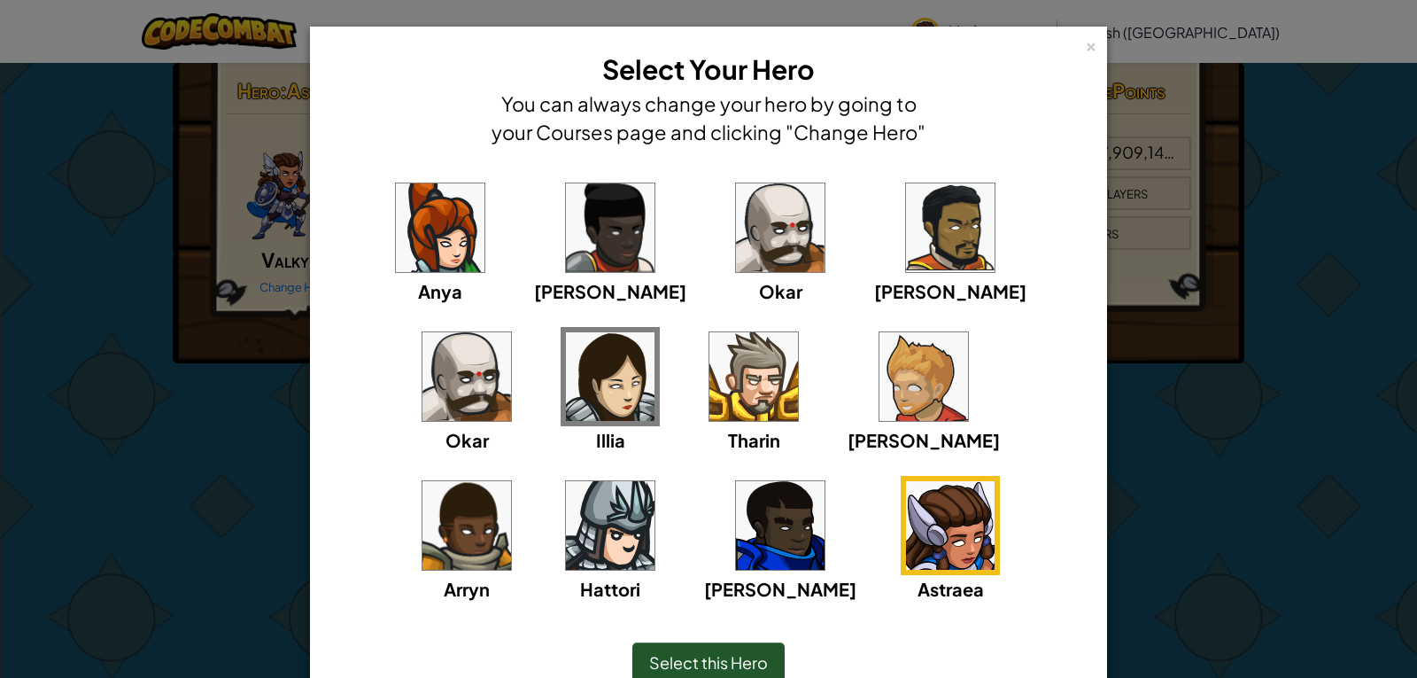
click at [729, 642] on div "Select this Hero" at bounding box center [709, 662] width 152 height 41
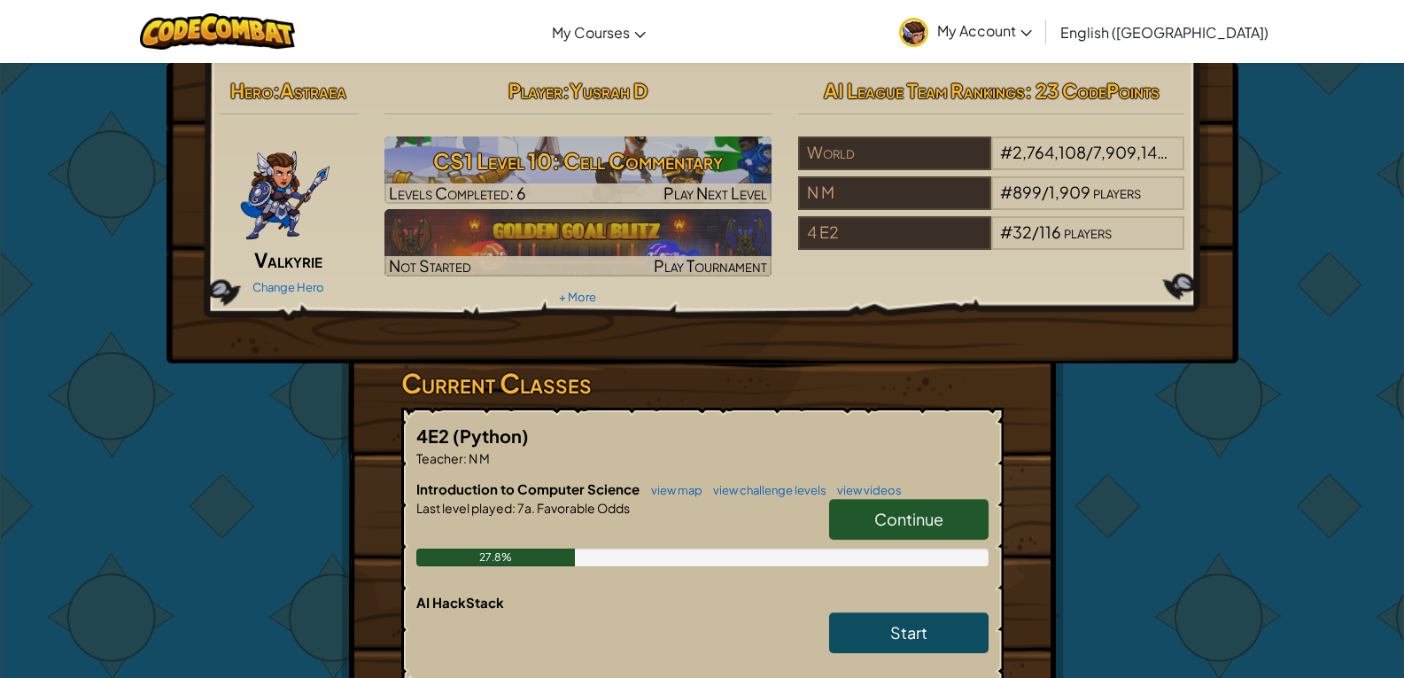
click at [1032, 31] on span "My Account" at bounding box center [984, 30] width 95 height 19
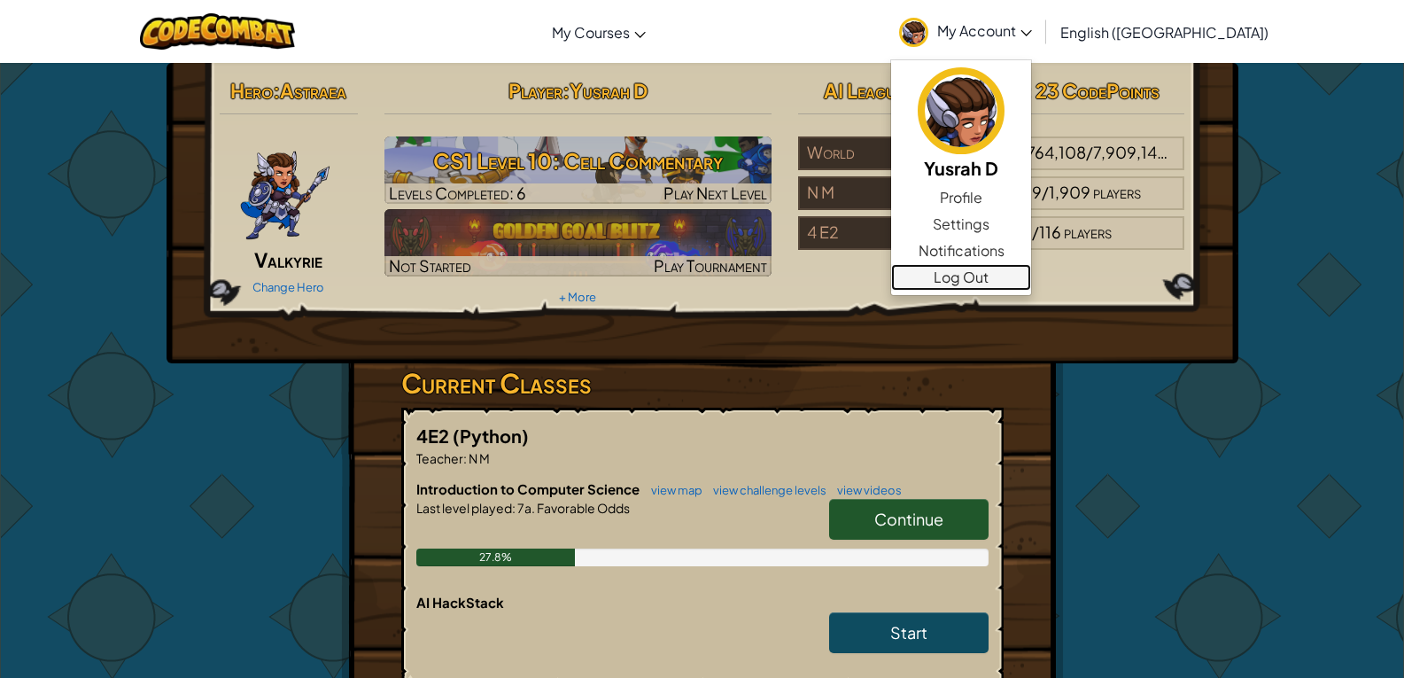
click at [1031, 281] on link "Log Out" at bounding box center [961, 277] width 140 height 27
